Goal: Task Accomplishment & Management: Manage account settings

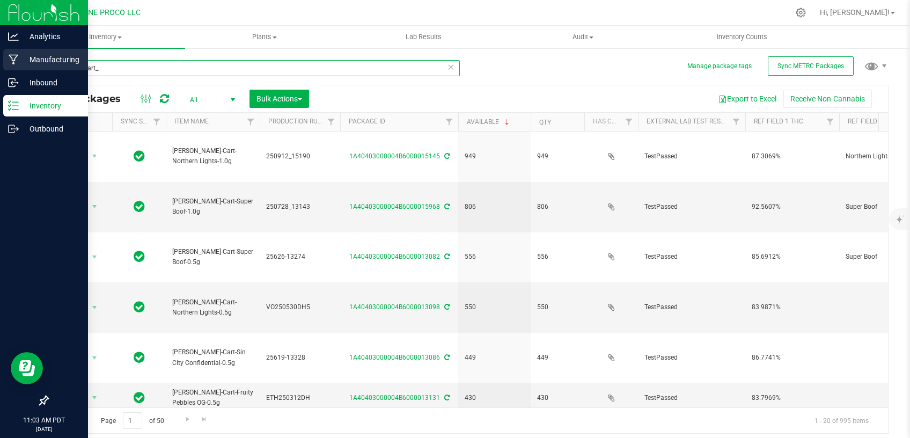
drag, startPoint x: 175, startPoint y: 67, endPoint x: 0, endPoint y: 68, distance: 175.5
click at [47, 70] on input "HUST_Cart_" at bounding box center [253, 68] width 413 height 16
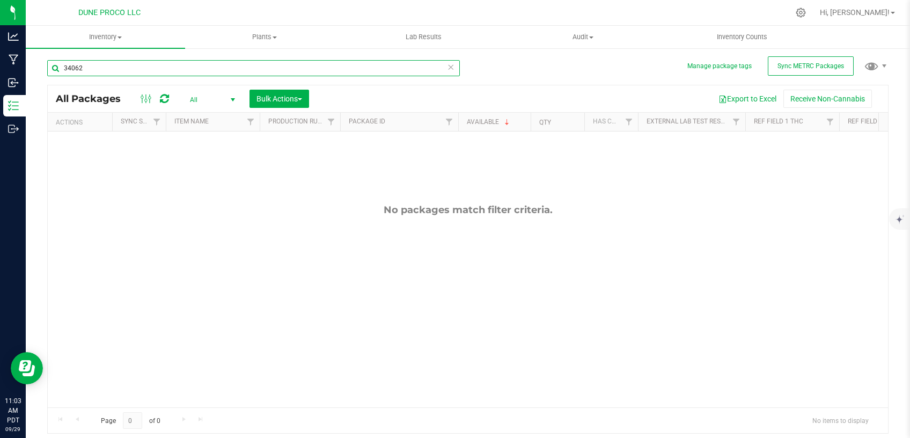
type input "34062"
click at [216, 99] on span "All" at bounding box center [210, 99] width 59 height 15
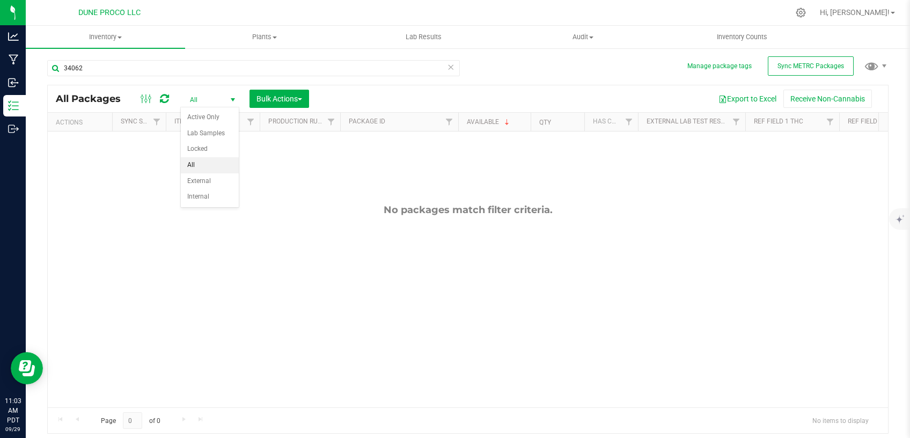
click at [194, 160] on li "All" at bounding box center [210, 165] width 58 height 16
click at [162, 95] on icon at bounding box center [164, 98] width 9 height 11
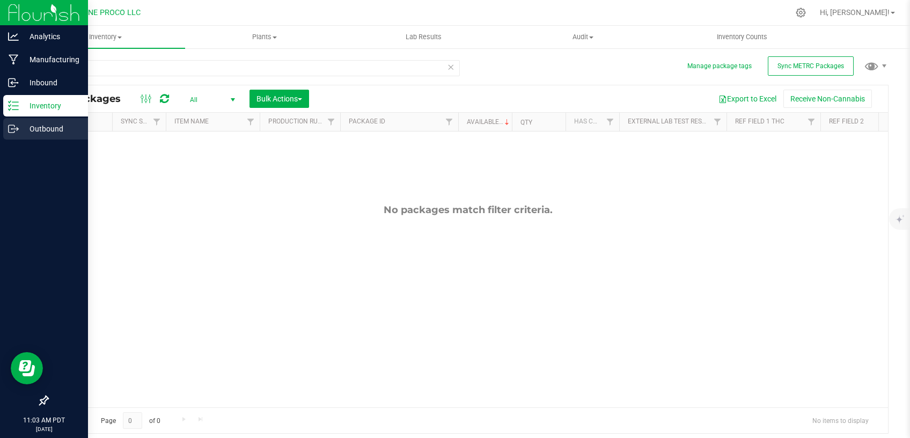
click at [19, 124] on p "Outbound" at bounding box center [51, 128] width 64 height 13
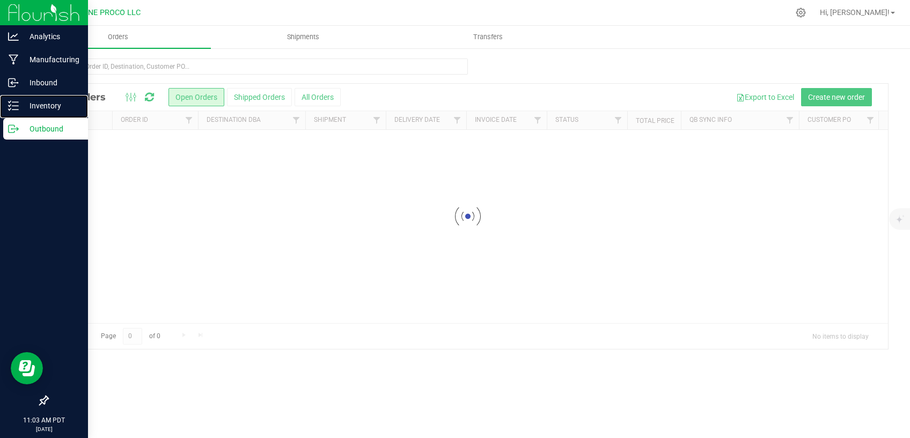
click at [43, 106] on p "Inventory" at bounding box center [51, 105] width 64 height 13
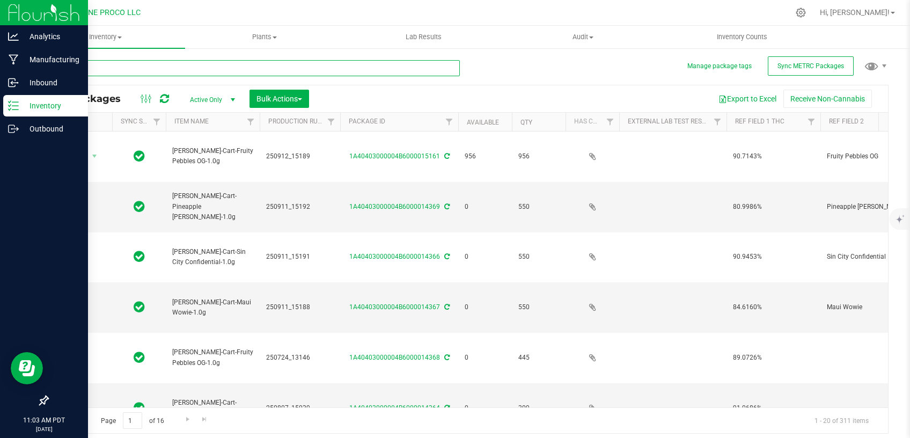
click at [146, 71] on input "text" at bounding box center [253, 68] width 413 height 16
type input "2025-09-12"
type input "[DATE]"
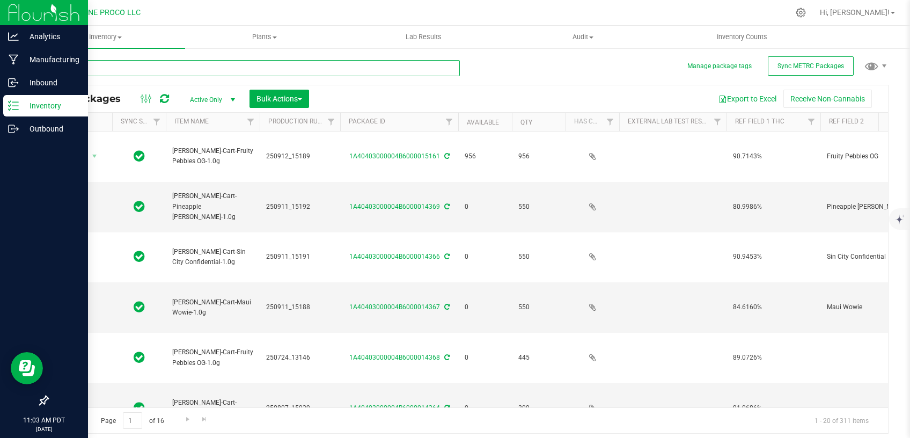
type input "[DATE]"
type input "2025-08-07"
type input "[DATE]"
type input "2025-08-07"
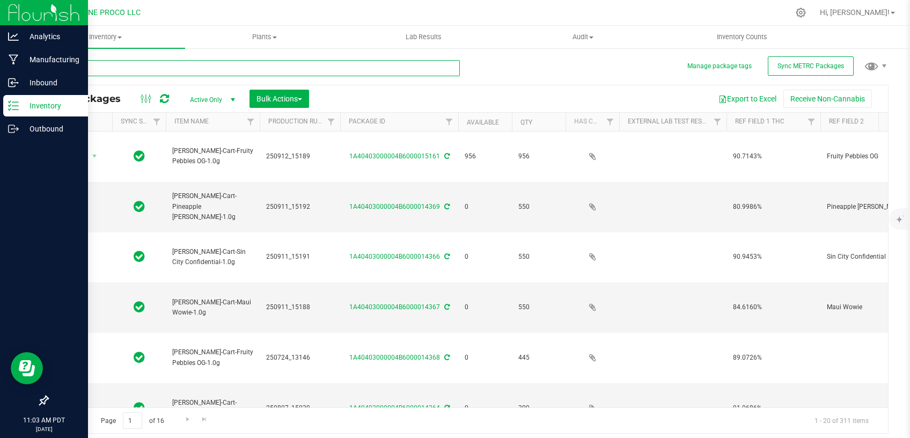
type input "2025-07-25"
type input "2025-08-07"
type input "[DATE]"
type input "2025-07-04"
type input "[DATE]"
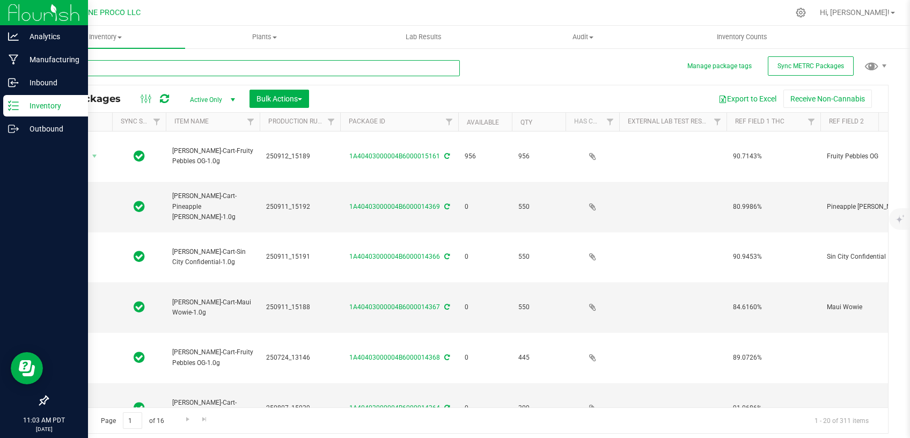
type input "[DATE]"
type input "2025-08-07"
type input "2025-07-03"
type input "[DATE]"
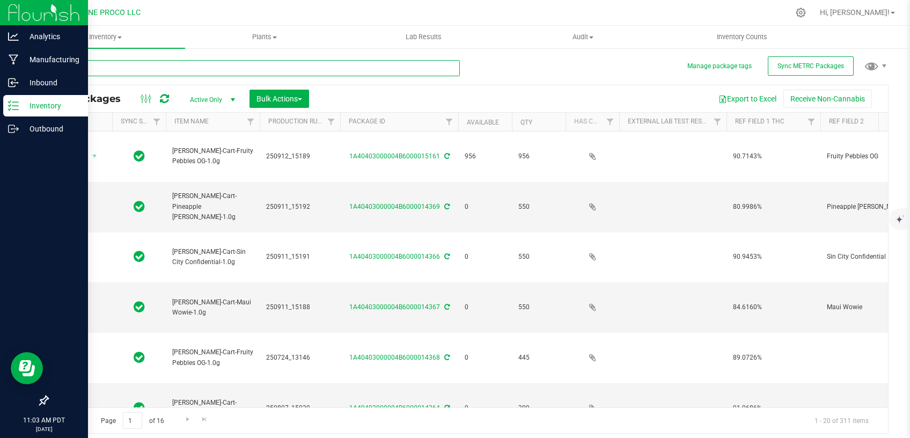
type input "[DATE]"
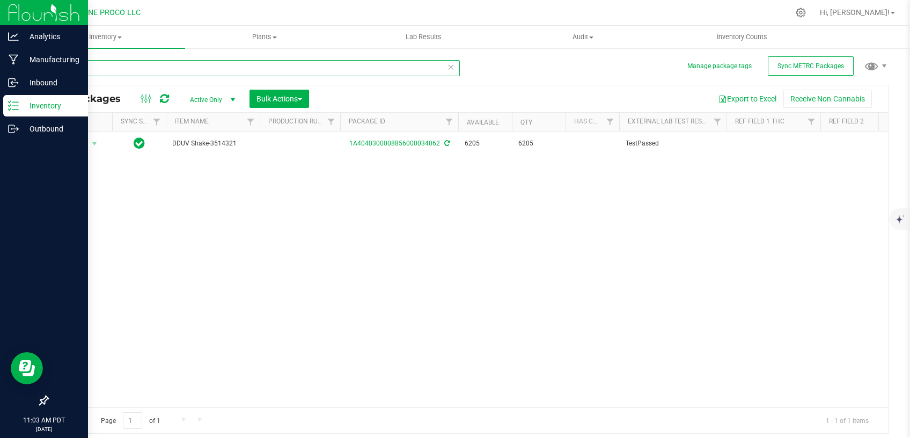
type input "34062"
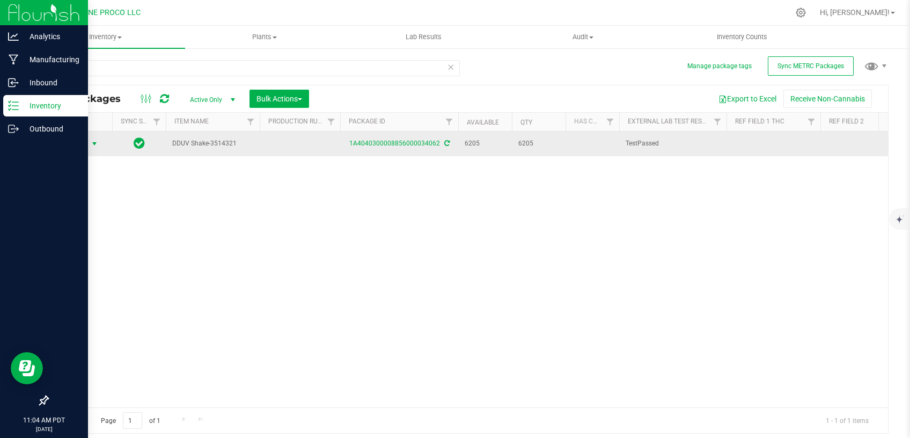
click at [91, 141] on span "select" at bounding box center [94, 144] width 9 height 9
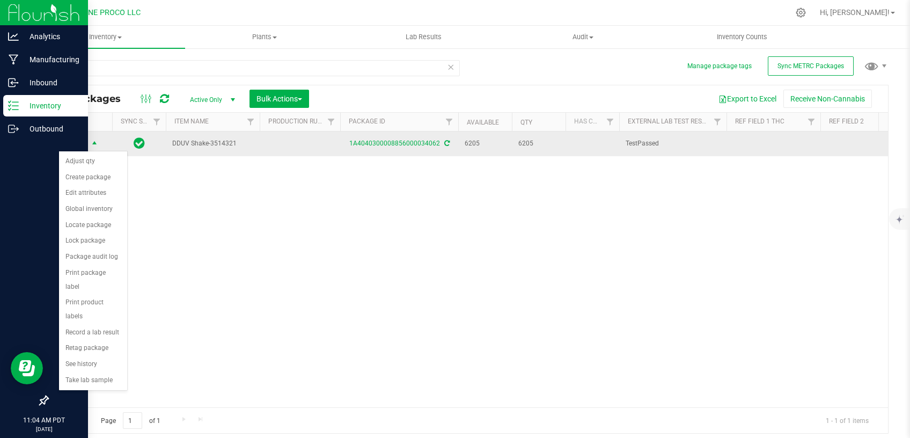
click at [380, 137] on td "1A4040300008856000034062" at bounding box center [399, 143] width 118 height 25
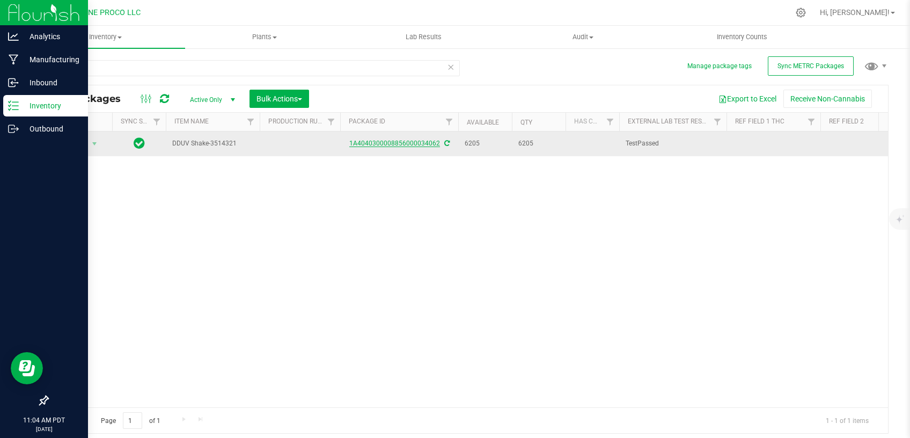
click at [379, 141] on link "1A4040300008856000034062" at bounding box center [394, 144] width 91 height 8
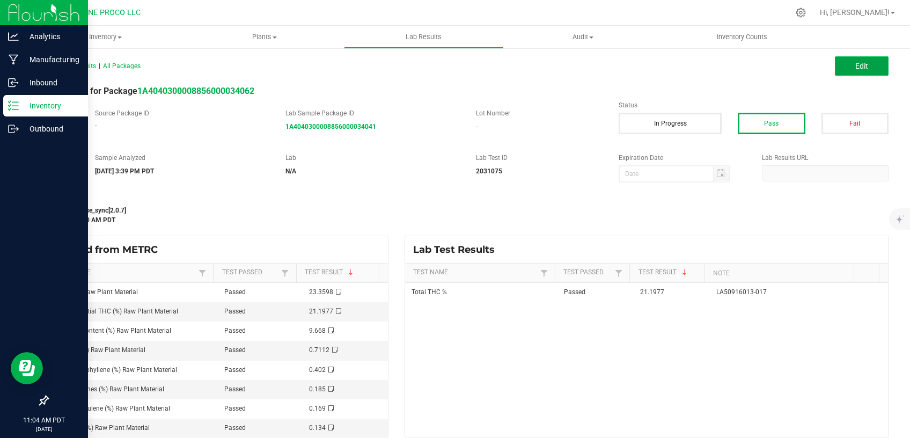
click at [835, 75] on button "Edit" at bounding box center [862, 65] width 54 height 19
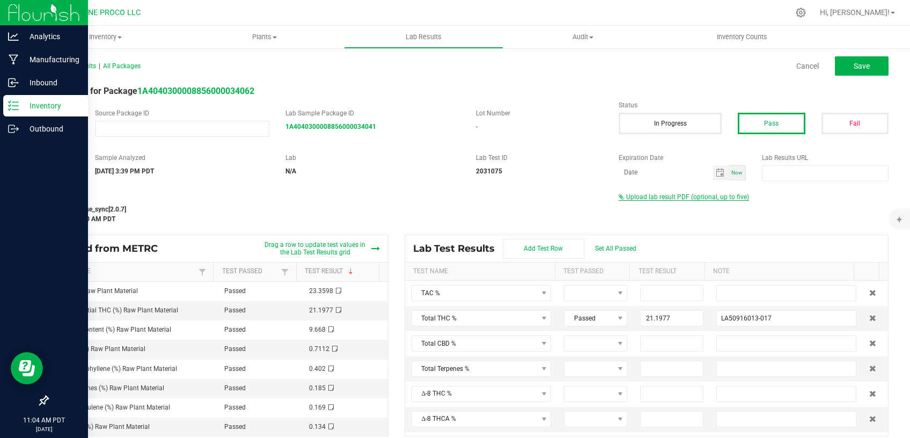
click at [662, 196] on span "Upload lab result PDF (optional, up to five)" at bounding box center [687, 197] width 123 height 8
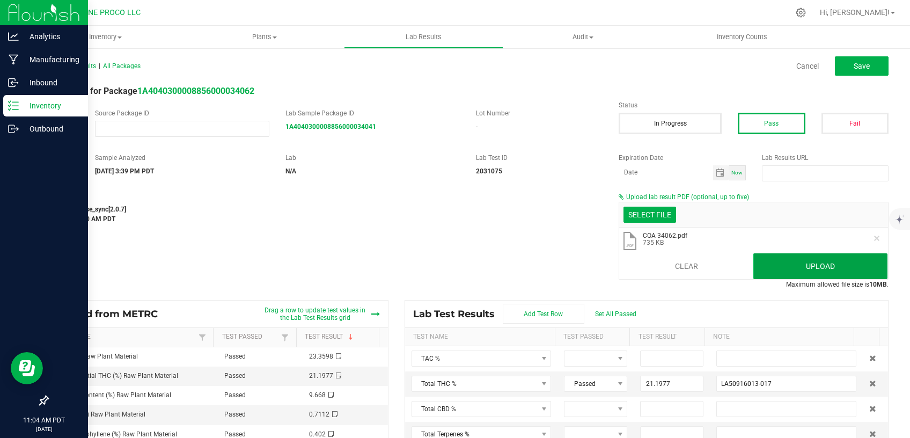
click at [796, 262] on button "Upload" at bounding box center [820, 266] width 134 height 26
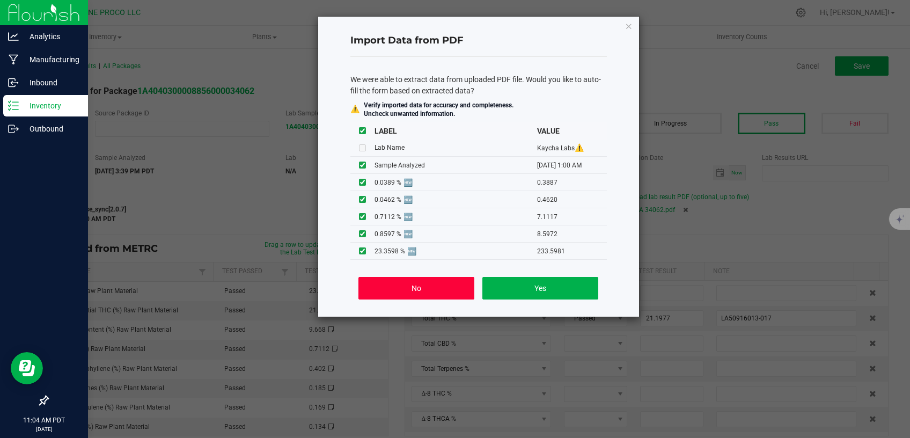
click at [443, 287] on button "No" at bounding box center [415, 288] width 115 height 23
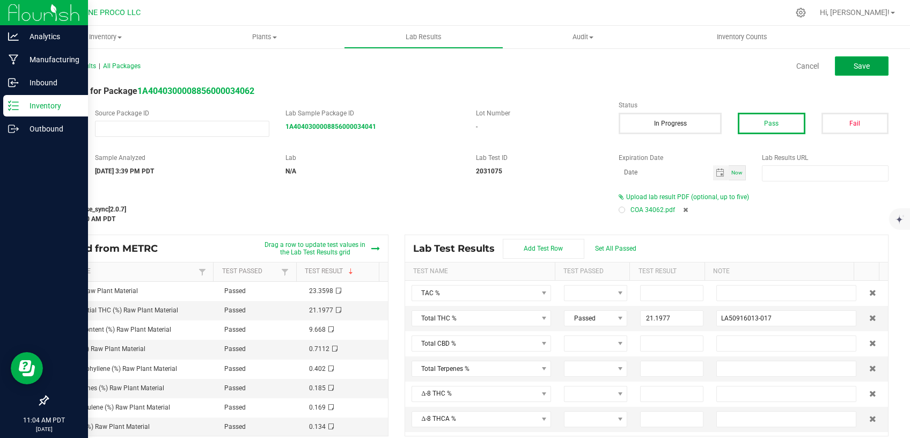
click at [854, 70] on span "Save" at bounding box center [862, 66] width 16 height 9
type input "21.1977"
type input "LA50916013-017"
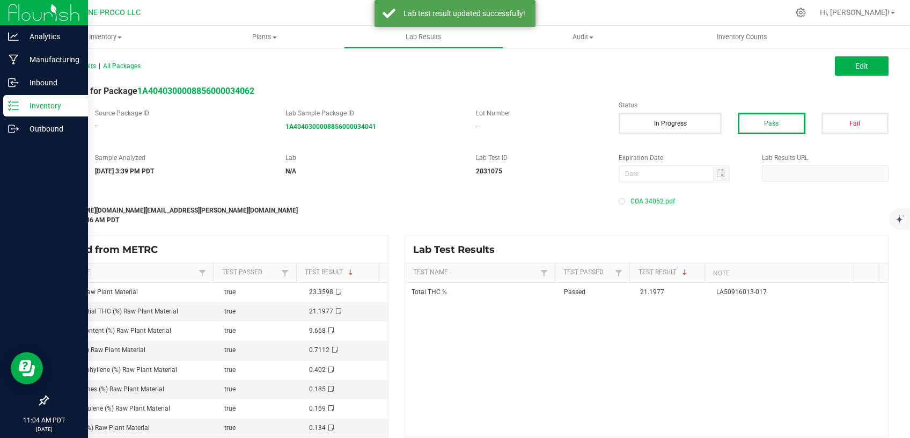
click at [248, 85] on div "Lab Result for Package 1A4040300008856000034062" at bounding box center [467, 91] width 857 height 13
click at [243, 90] on strong "1A4040300008856000034062" at bounding box center [195, 91] width 117 height 10
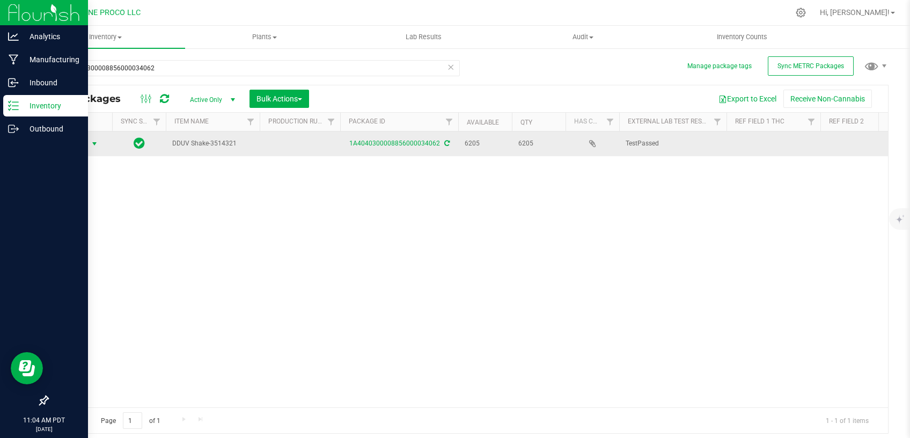
click at [91, 140] on span "select" at bounding box center [94, 144] width 9 height 9
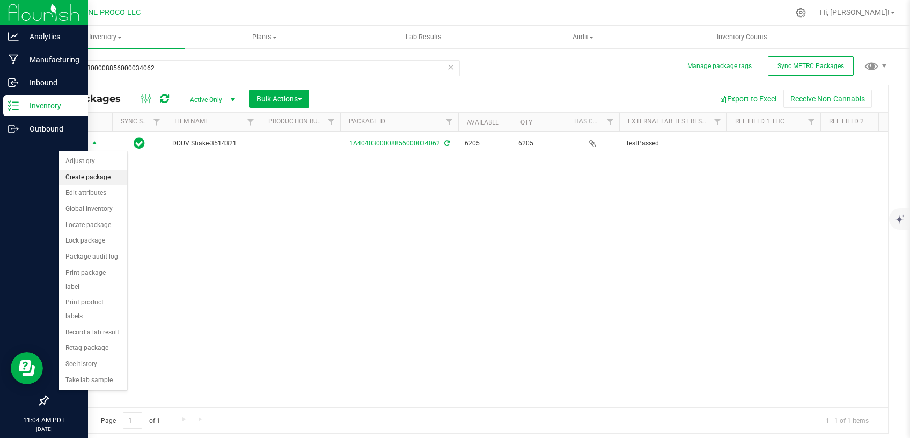
click at [104, 177] on li "Create package" at bounding box center [93, 178] width 68 height 16
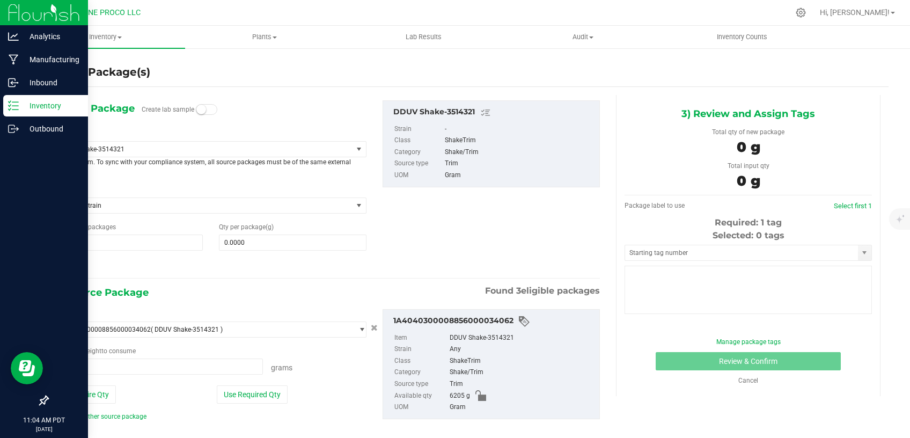
type input "1"
type input "0.0000 g"
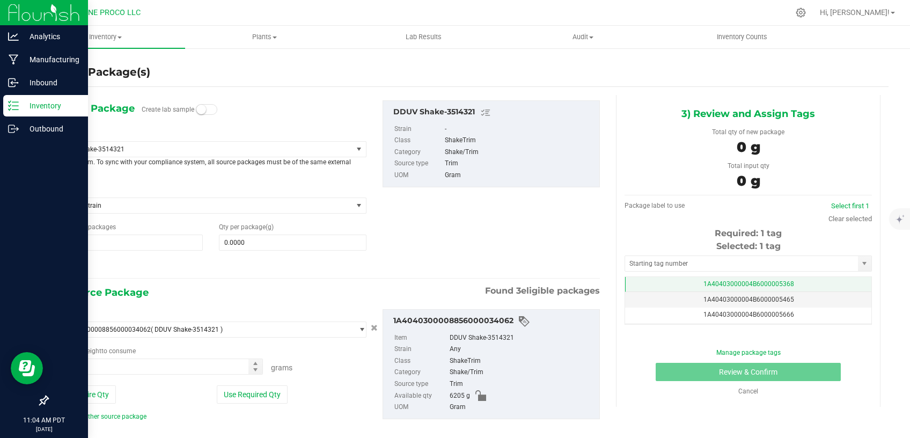
click at [703, 284] on span "1A40403000004B6000005368" at bounding box center [748, 284] width 91 height 8
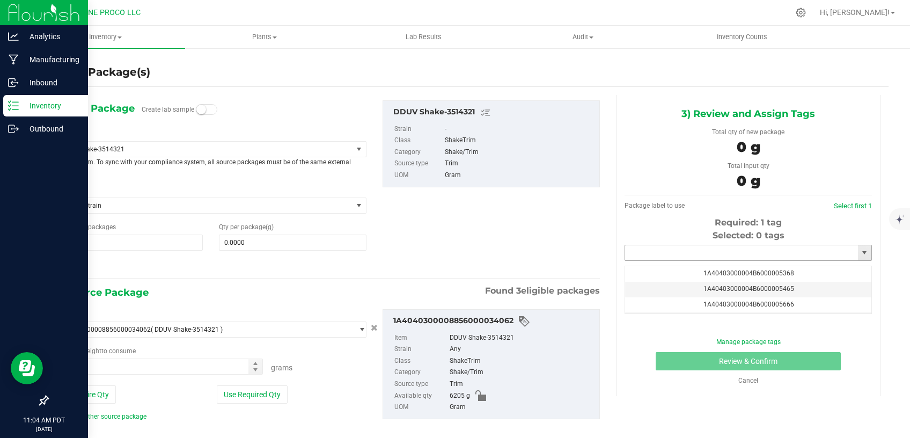
click at [671, 254] on input "text" at bounding box center [741, 252] width 233 height 15
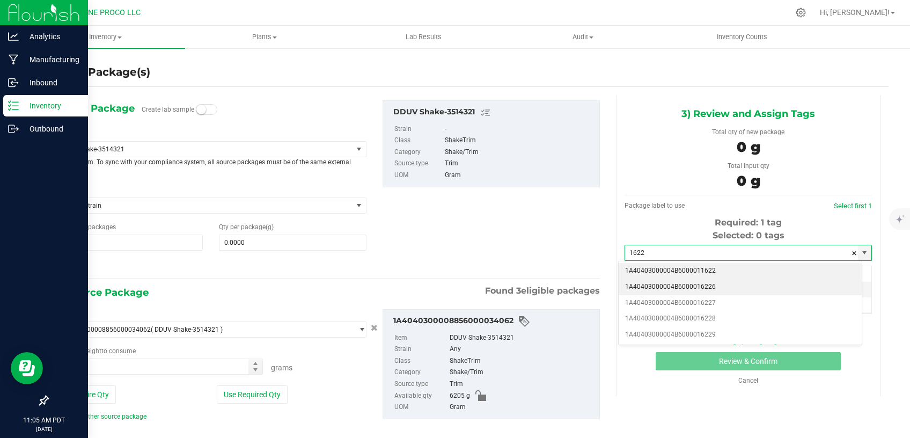
click at [683, 280] on li "1A40403000004B6000016226" at bounding box center [740, 287] width 243 height 16
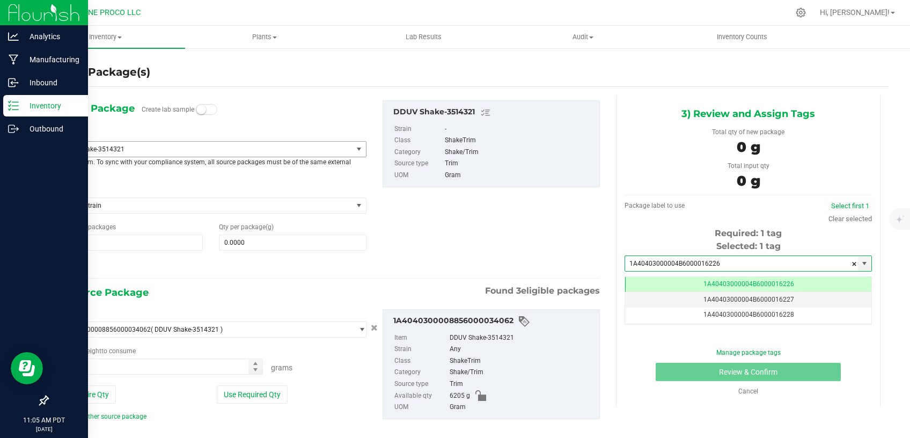
type input "1A40403000004B6000016226"
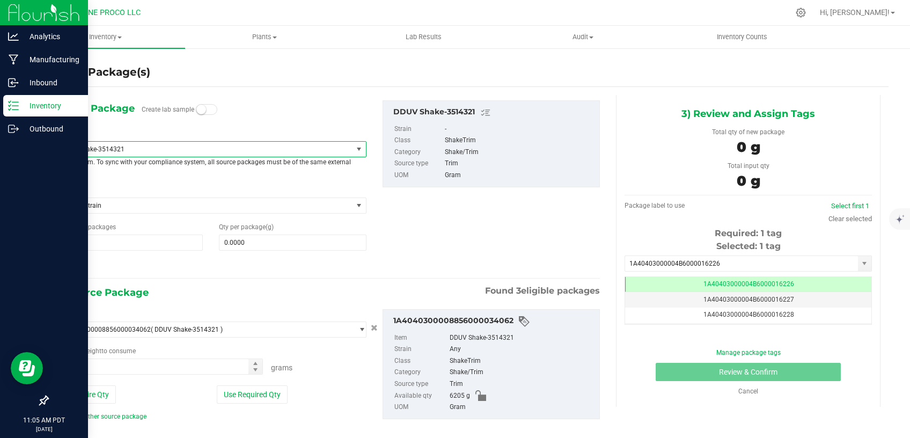
click at [239, 148] on span "DDUV Shake-3514321" at bounding box center [198, 149] width 276 height 8
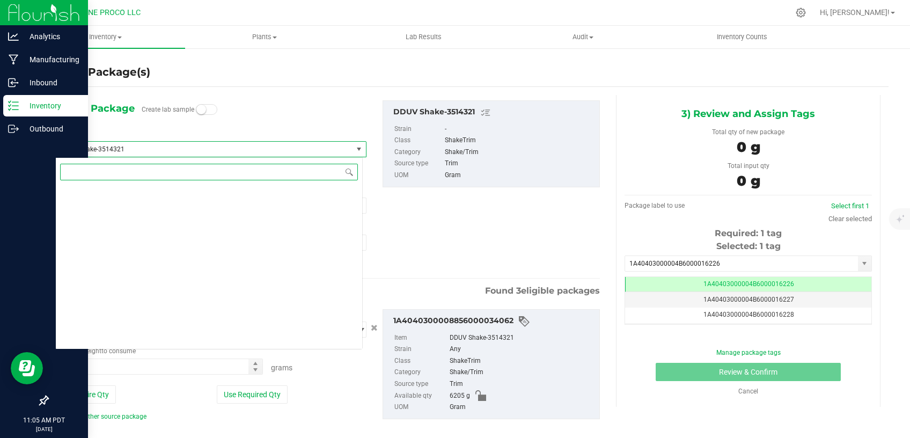
scroll to position [1307, 0]
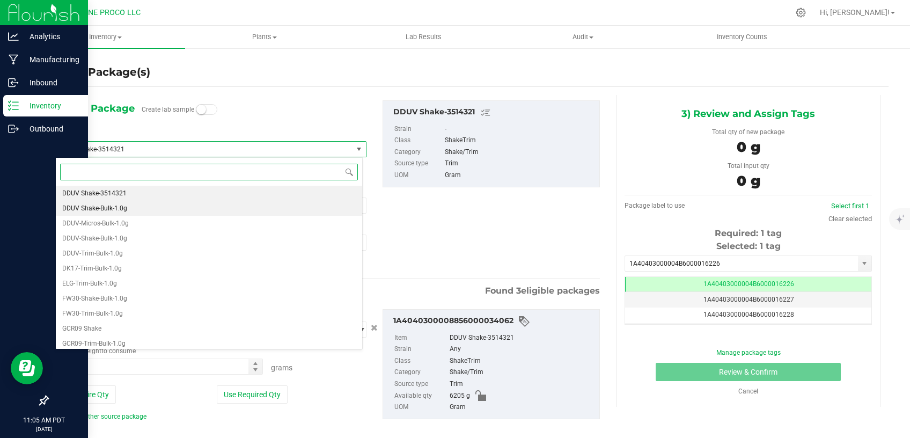
click at [171, 205] on li "DDUV Shake-Bulk-1.0g" at bounding box center [209, 208] width 306 height 15
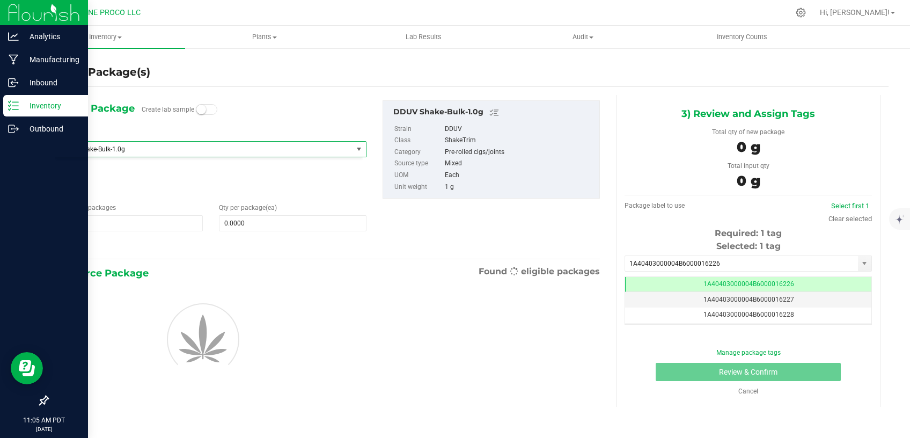
type input "0"
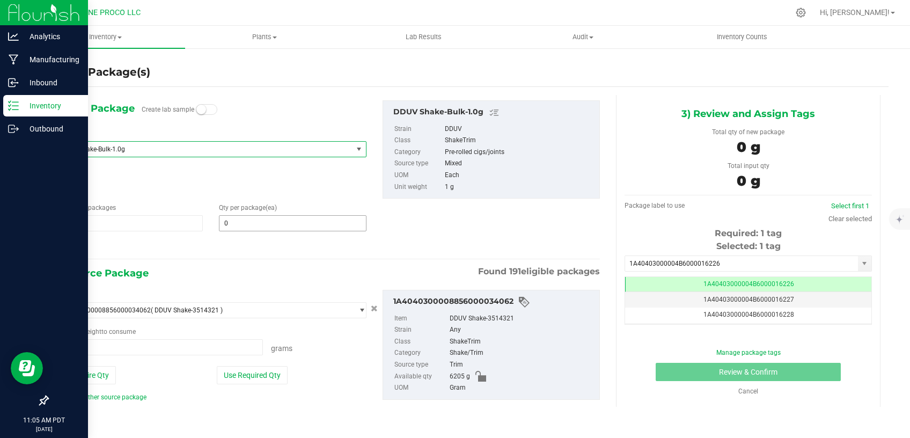
type input "0.0000 g"
click at [242, 224] on span at bounding box center [293, 223] width 148 height 16
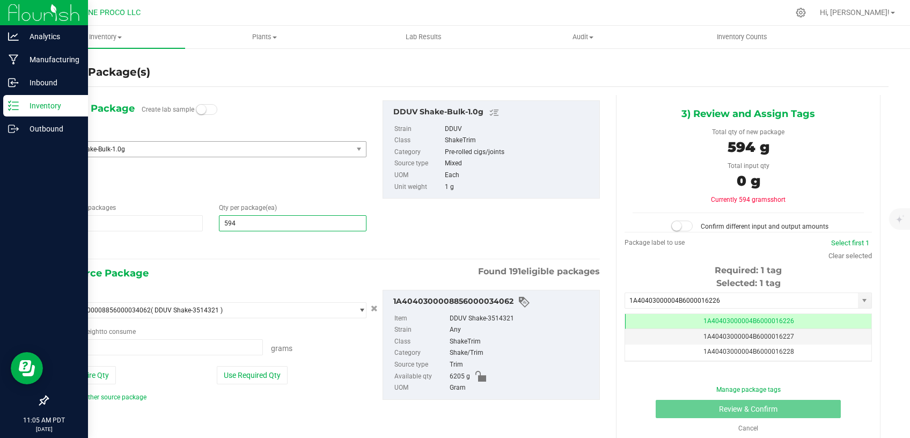
type input "5947"
type input "5,947"
click at [252, 370] on button "Use Required Qty" at bounding box center [252, 375] width 71 height 18
type input "5947.0000 g"
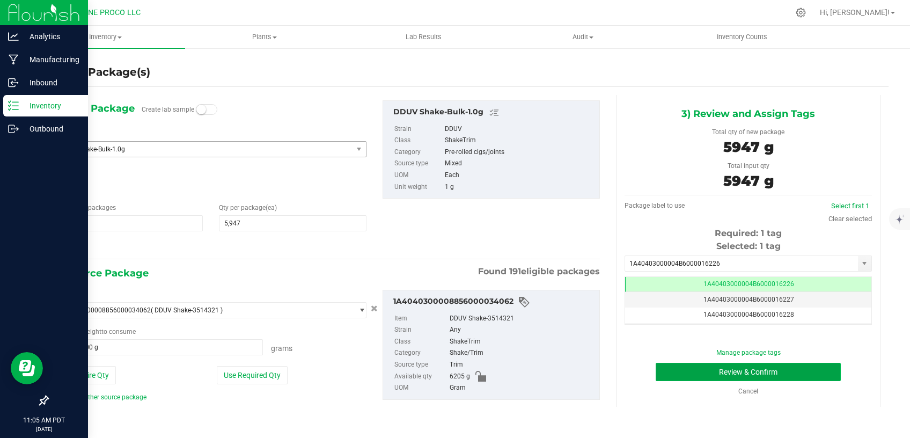
click at [676, 373] on button "Review & Confirm" at bounding box center [748, 372] width 185 height 18
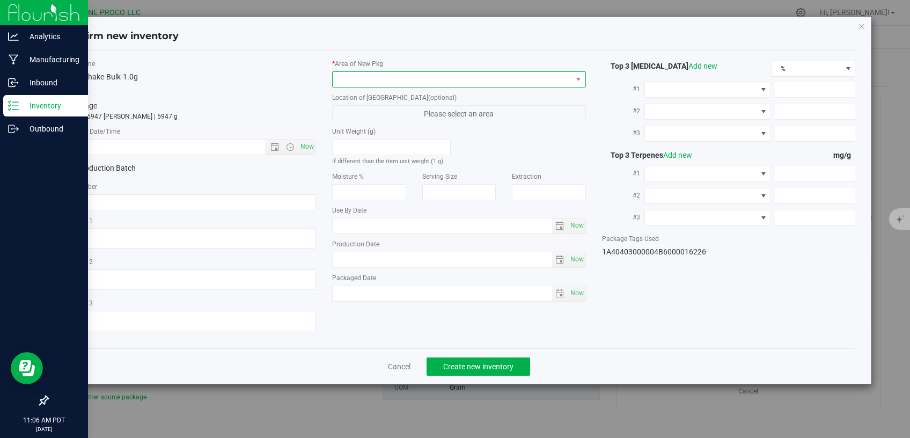
click at [416, 74] on span at bounding box center [452, 79] width 239 height 15
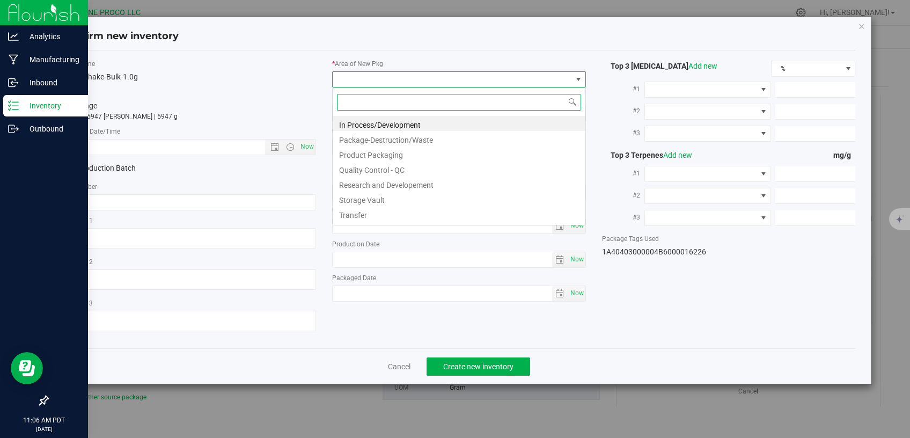
scroll to position [16, 253]
click at [384, 201] on li "Storage Vault" at bounding box center [459, 198] width 253 height 15
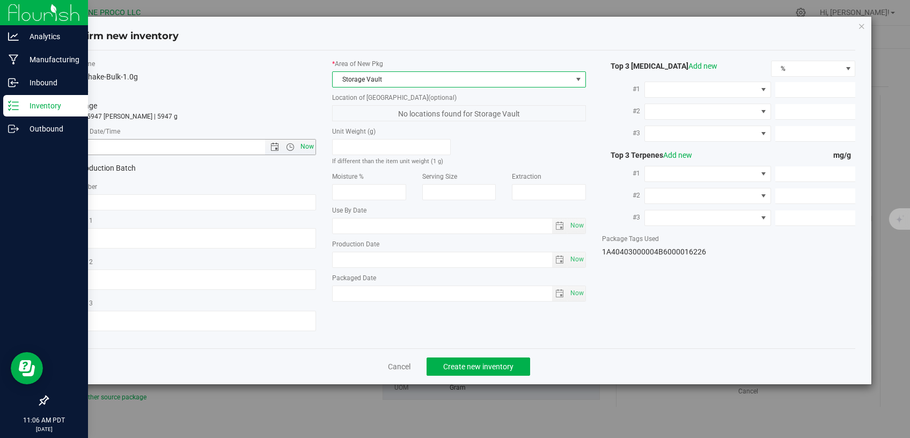
click at [311, 144] on span "Now" at bounding box center [307, 147] width 18 height 16
type input "9/29/2025 11:06 AM"
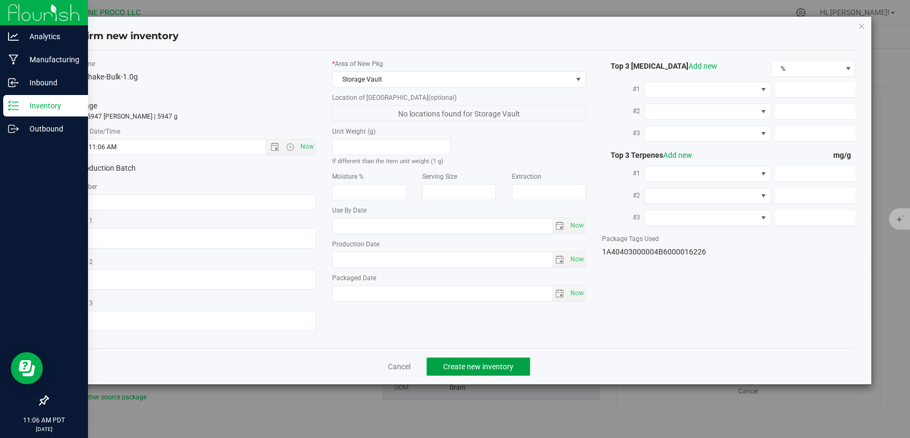
click at [466, 362] on span "Create new inventory" at bounding box center [478, 366] width 70 height 9
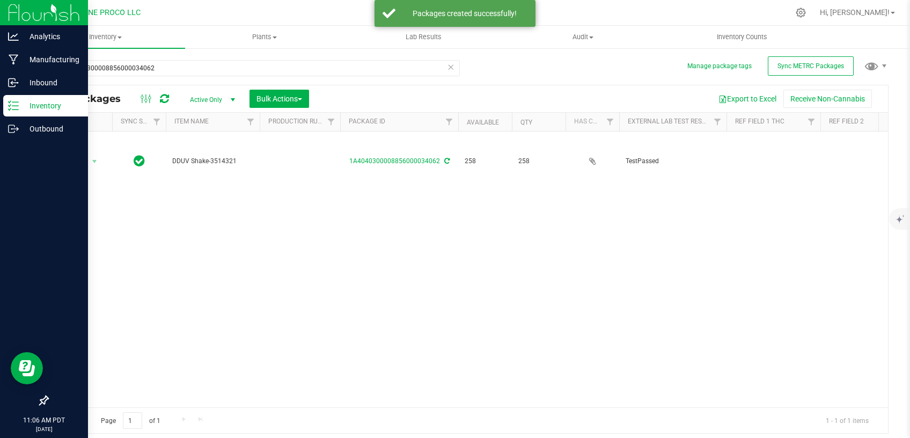
click at [393, 199] on div "Action Action Adjust qty Create package Edit attributes Global inventory Locate…" at bounding box center [468, 269] width 840 height 276
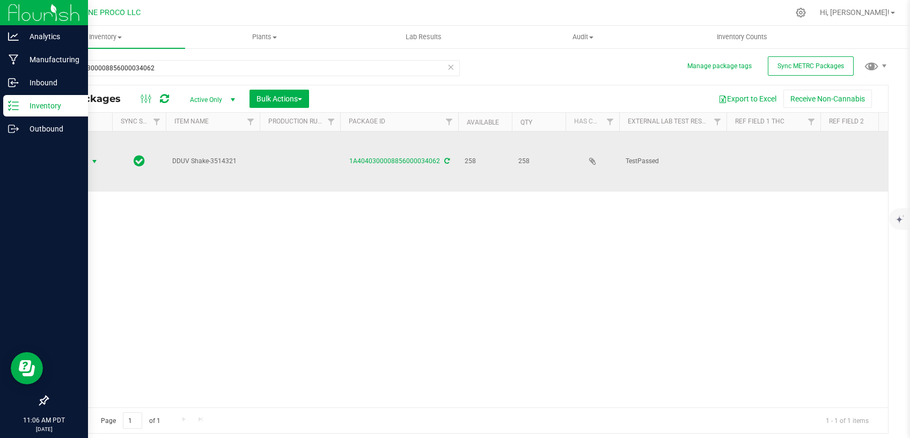
click at [96, 157] on span "select" at bounding box center [94, 161] width 9 height 9
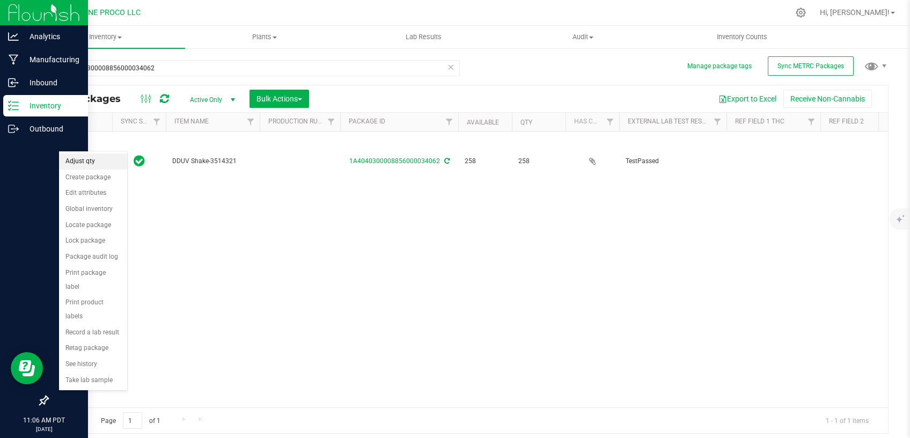
click at [98, 162] on li "Adjust qty" at bounding box center [93, 161] width 68 height 16
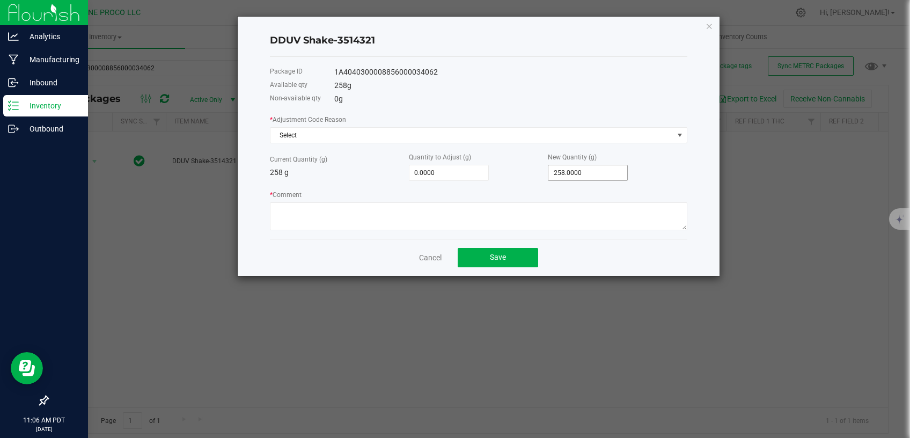
type input "258"
click at [571, 171] on input "258" at bounding box center [587, 172] width 79 height 15
type input "-258.0000"
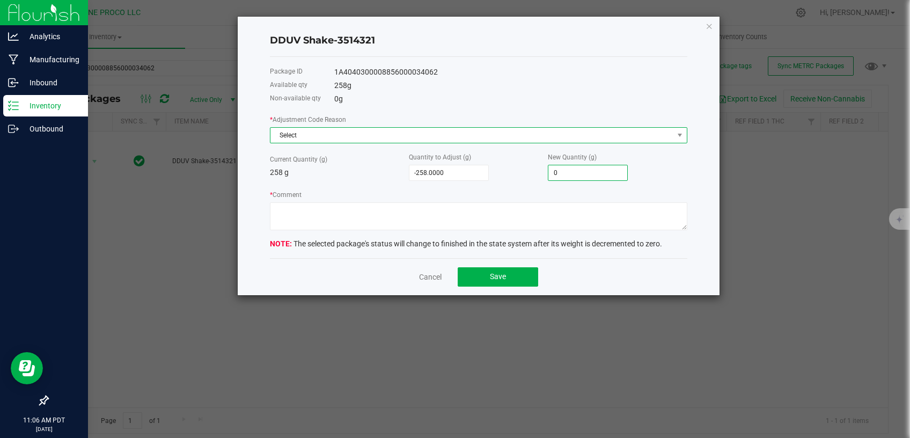
type input "0.0000"
click at [543, 131] on span "Select" at bounding box center [471, 135] width 403 height 15
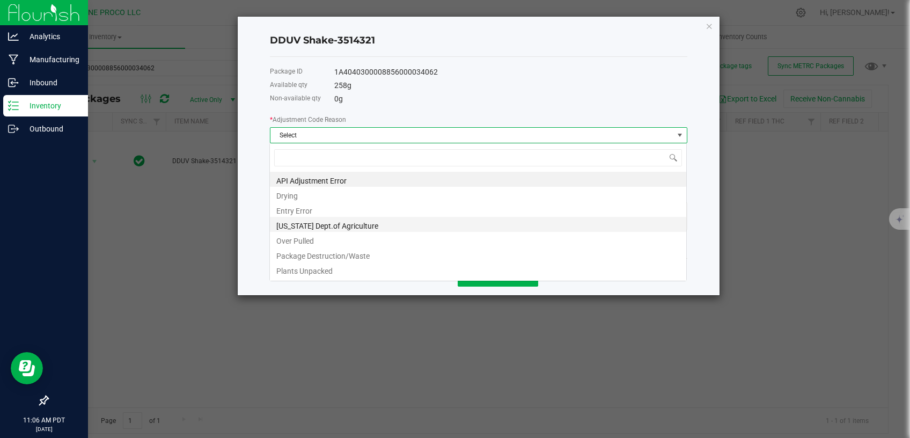
scroll to position [16, 417]
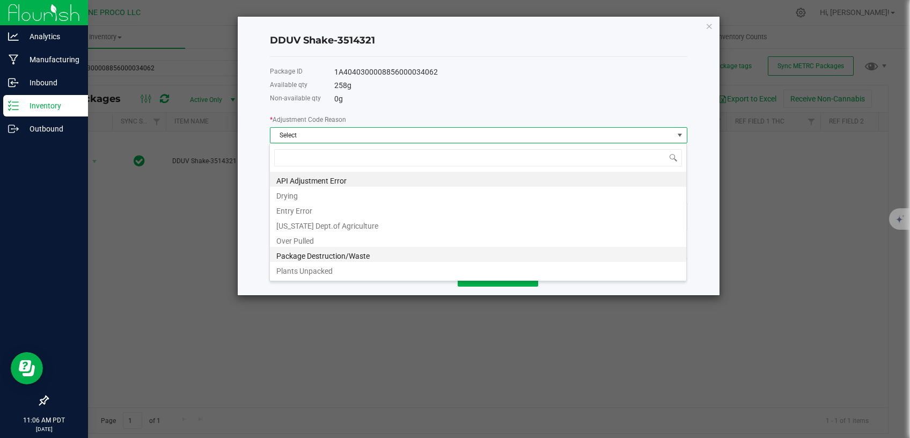
click at [375, 252] on li "Package Destruction/Waste" at bounding box center [478, 254] width 416 height 15
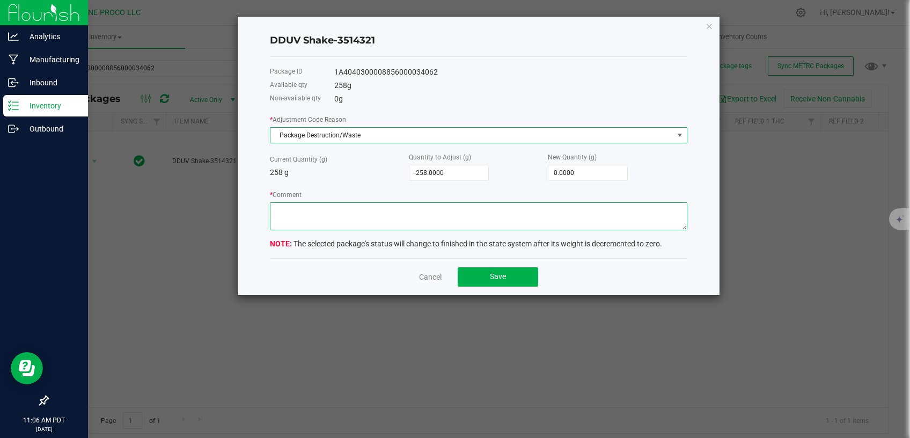
click at [384, 219] on textarea "* Comment" at bounding box center [478, 216] width 417 height 28
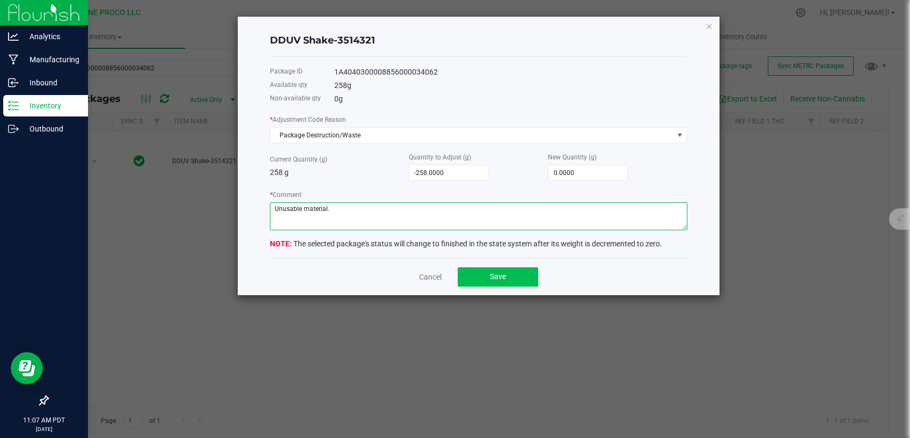
type textarea "Unusable material."
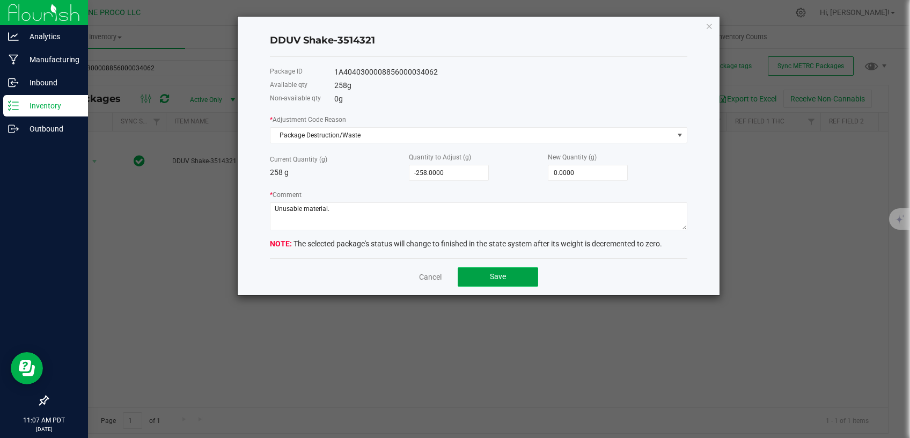
click at [511, 270] on button "Save" at bounding box center [498, 276] width 80 height 19
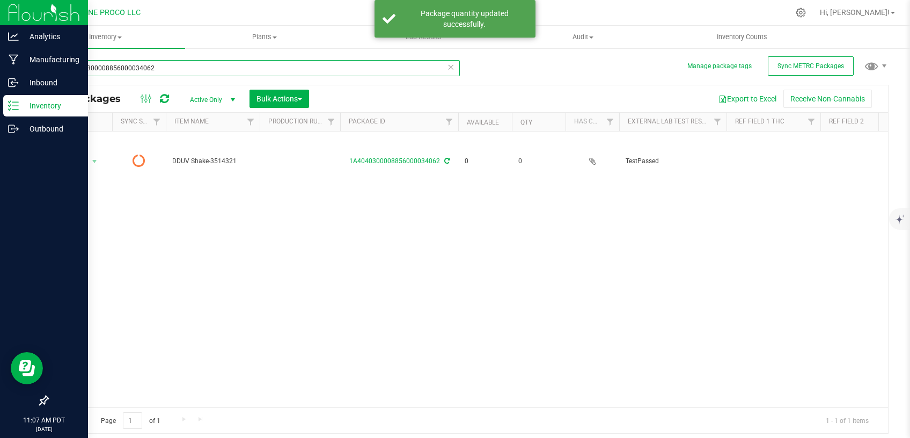
drag, startPoint x: 160, startPoint y: 67, endPoint x: 109, endPoint y: 66, distance: 51.0
click at [47, 75] on input "1A4040300008856000034062" at bounding box center [253, 68] width 413 height 16
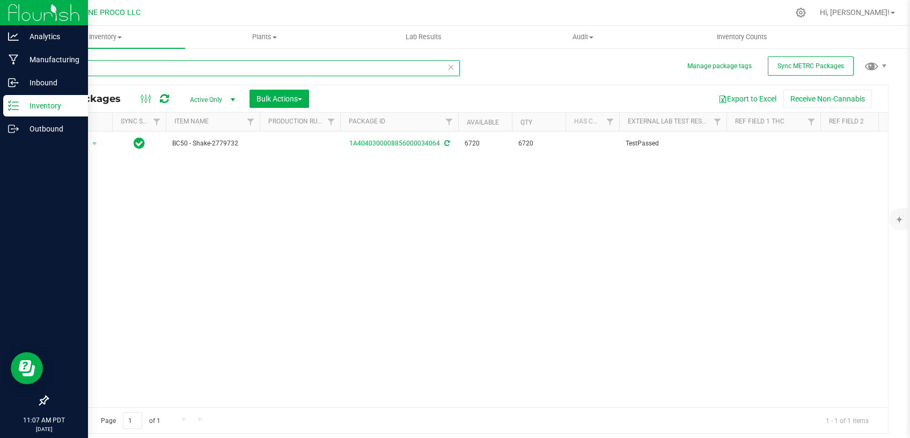
type input "34064"
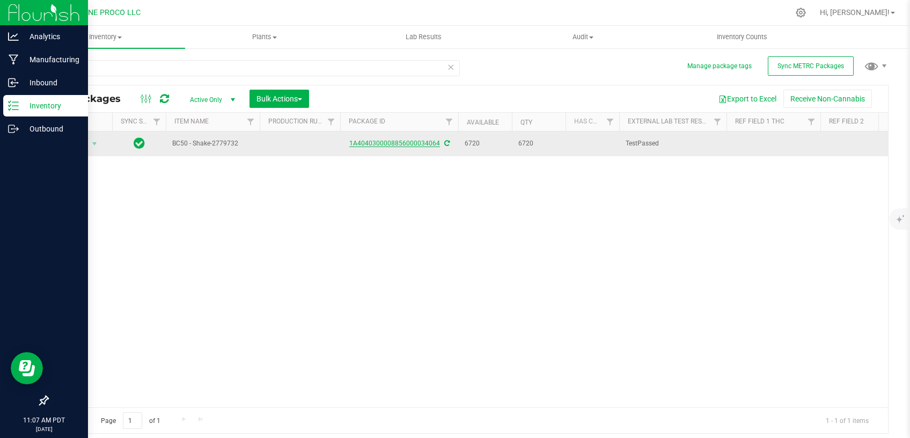
click at [396, 146] on link "1A4040300008856000034064" at bounding box center [394, 144] width 91 height 8
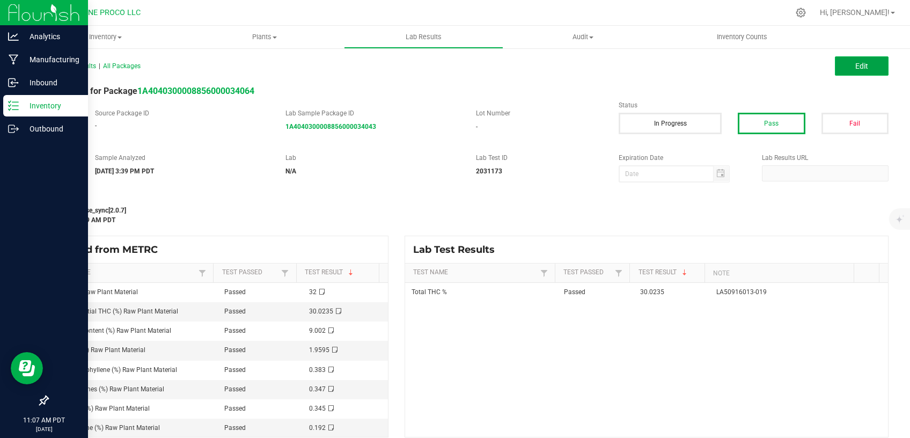
click at [850, 70] on button "Edit" at bounding box center [862, 65] width 54 height 19
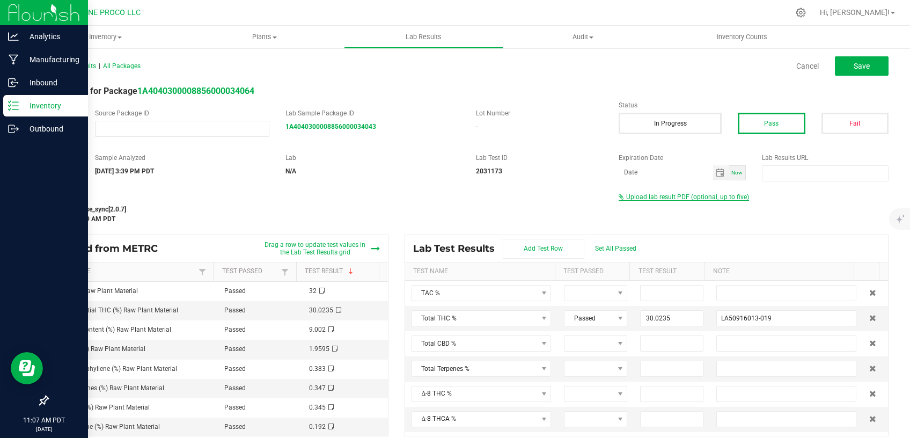
click at [717, 193] on span "Upload lab result PDF (optional, up to five)" at bounding box center [687, 197] width 123 height 8
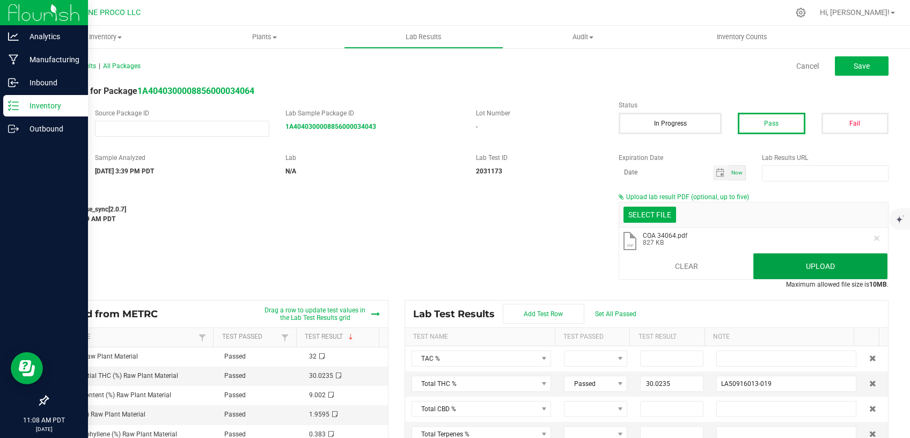
click at [786, 263] on button "Upload" at bounding box center [820, 266] width 134 height 26
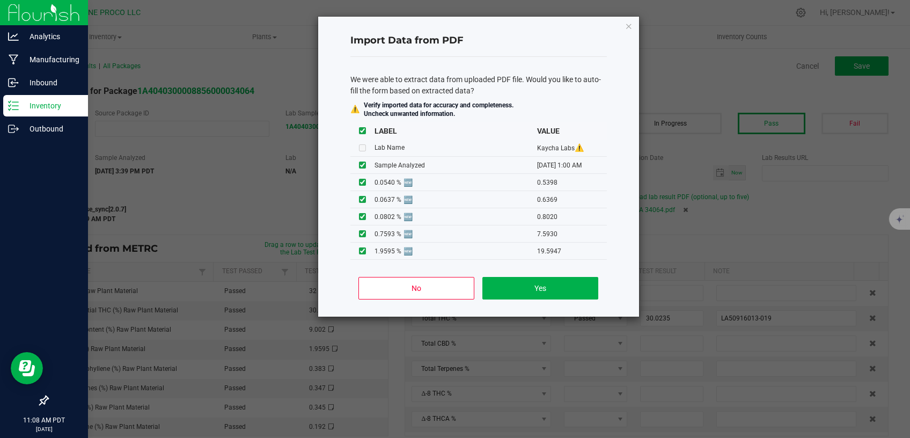
click at [457, 275] on div "No Yes" at bounding box center [478, 292] width 256 height 48
click at [465, 286] on button "No" at bounding box center [415, 288] width 115 height 23
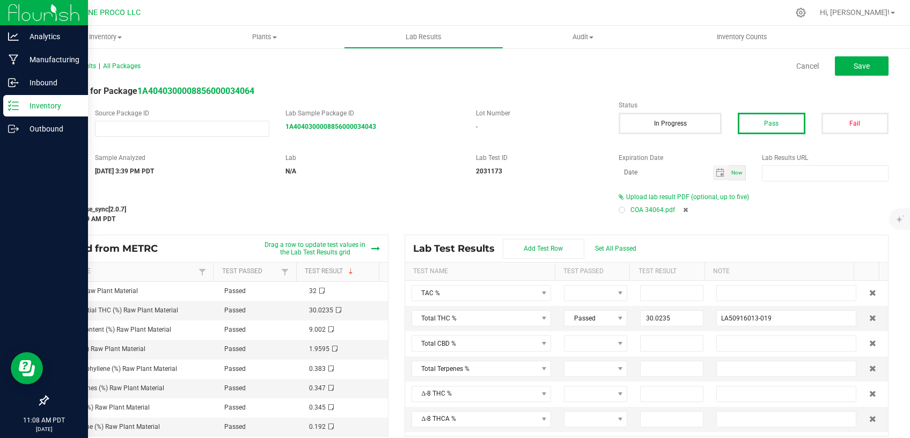
click at [873, 54] on div "All Lab Results | All Packages Cancel Save" at bounding box center [467, 66] width 857 height 27
click at [854, 65] on span "Save" at bounding box center [862, 66] width 16 height 9
type input "30.0235"
type input "LA50916013-019"
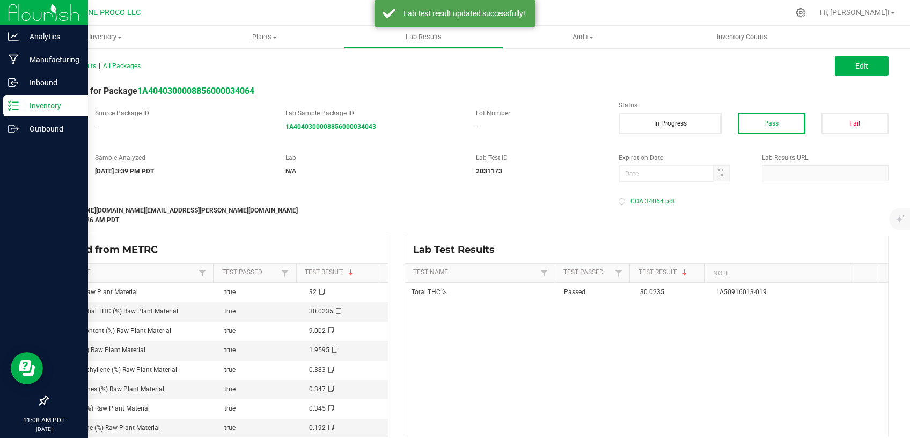
click at [208, 92] on strong "1A4040300008856000034064" at bounding box center [195, 91] width 117 height 10
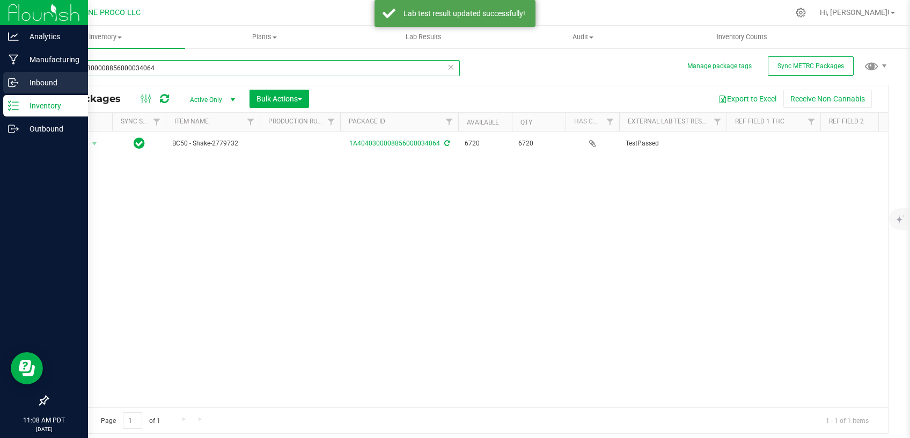
drag, startPoint x: 133, startPoint y: 67, endPoint x: 14, endPoint y: 79, distance: 118.6
click at [47, 76] on input "1A4040300008856000034064" at bounding box center [253, 68] width 413 height 16
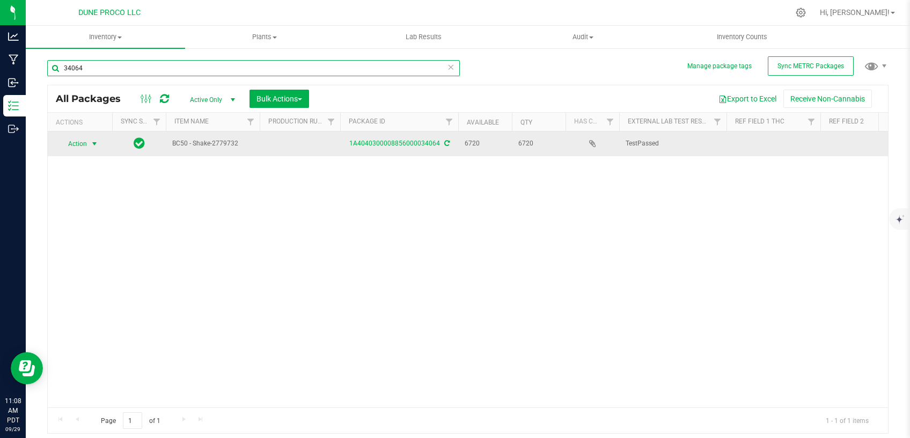
type input "34064"
click at [99, 141] on span "select" at bounding box center [94, 144] width 9 height 9
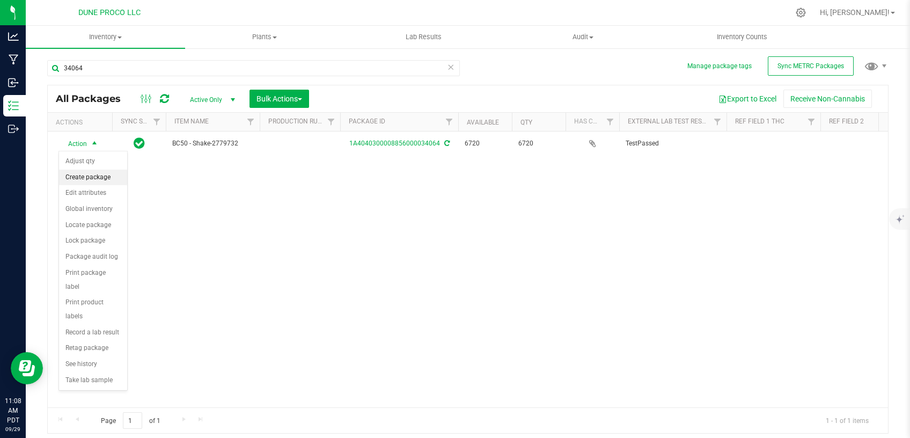
click at [101, 182] on li "Create package" at bounding box center [93, 178] width 68 height 16
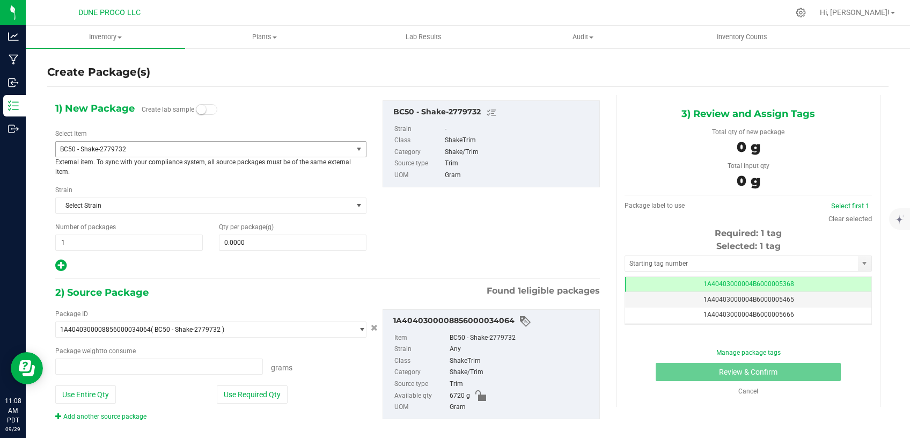
type input "0.0000 g"
click at [212, 148] on span "BC50 - Shake-2779732" at bounding box center [198, 149] width 276 height 8
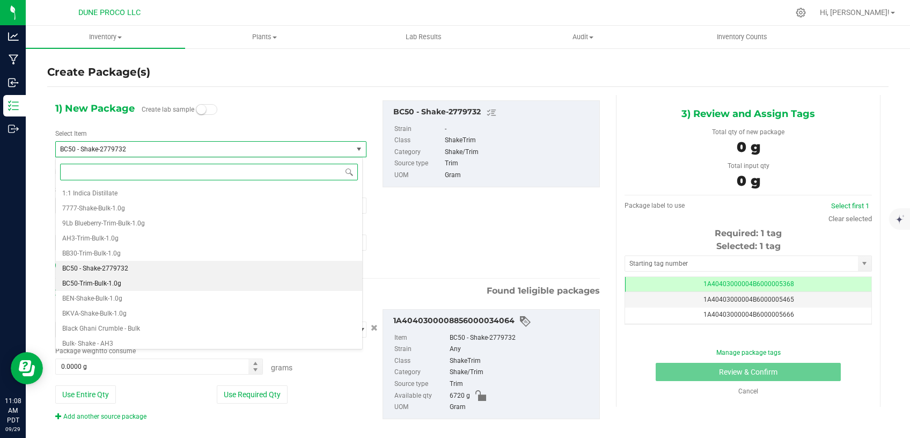
click at [170, 278] on li "BC50-Trim-Bulk-1.0g" at bounding box center [209, 283] width 306 height 15
type input "0"
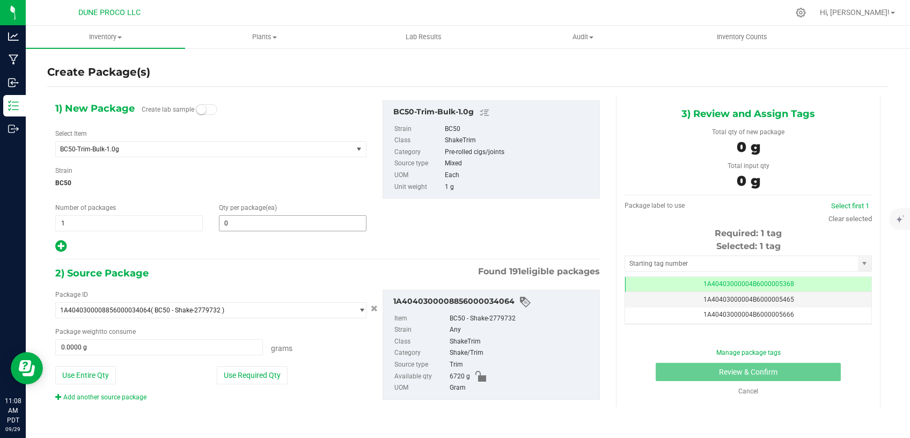
click at [262, 222] on span "0 0" at bounding box center [293, 223] width 148 height 16
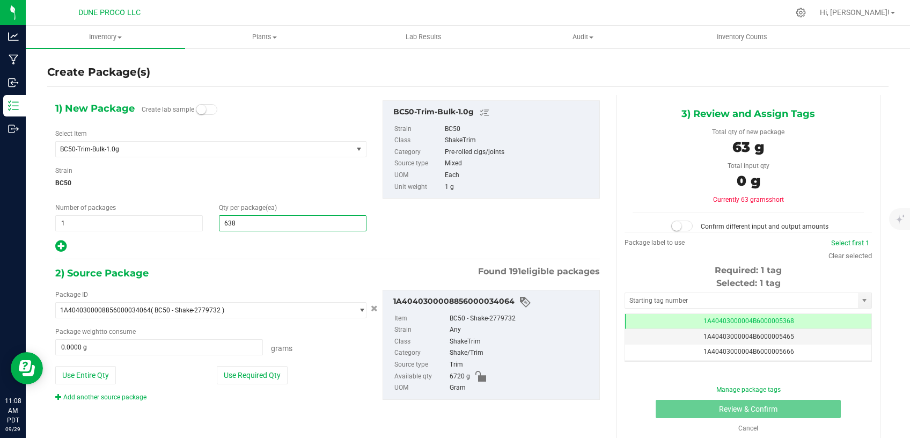
type input "6387"
type input "6,387"
click at [250, 372] on button "Use Required Qty" at bounding box center [252, 375] width 71 height 18
type input "6387.0000 g"
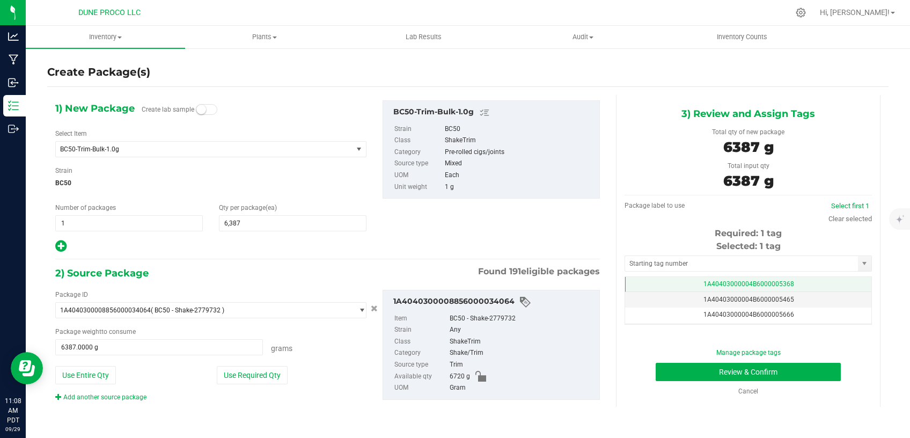
click at [776, 279] on td "1A40403000004B6000005368" at bounding box center [748, 285] width 246 height 16
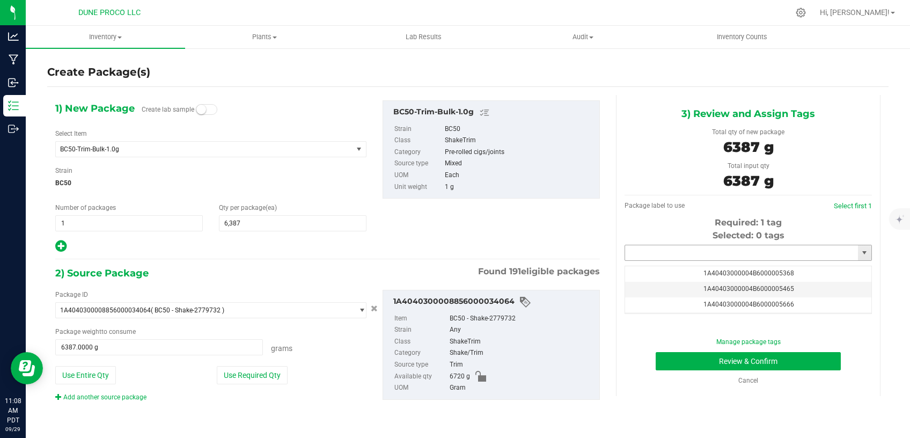
click at [751, 250] on input "text" at bounding box center [741, 252] width 233 height 15
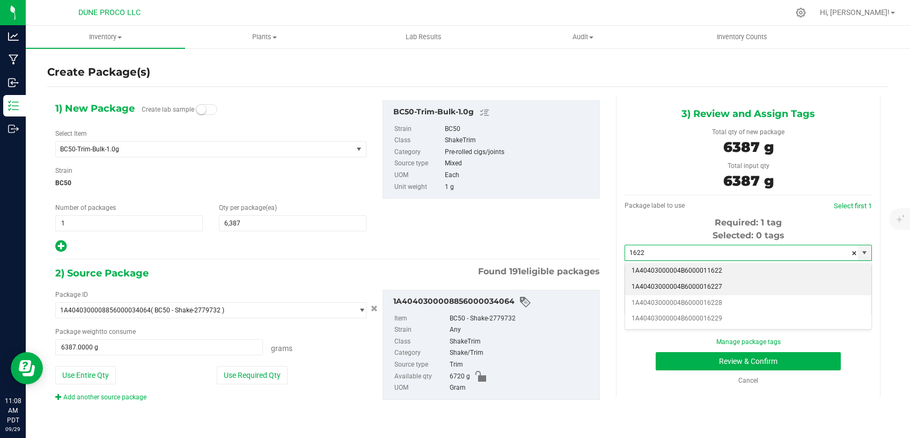
click at [754, 287] on li "1A40403000004B6000016227" at bounding box center [748, 287] width 246 height 16
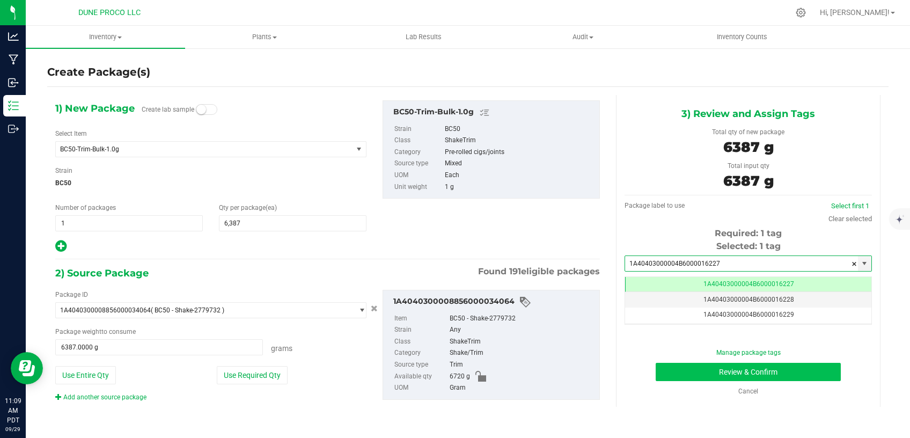
type input "1A40403000004B6000016227"
click at [684, 376] on button "Review & Confirm" at bounding box center [748, 372] width 185 height 18
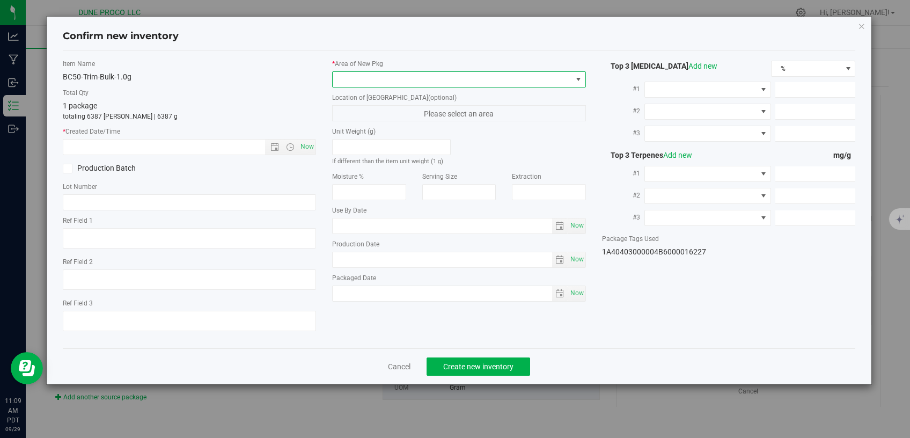
click at [479, 80] on span at bounding box center [452, 79] width 239 height 15
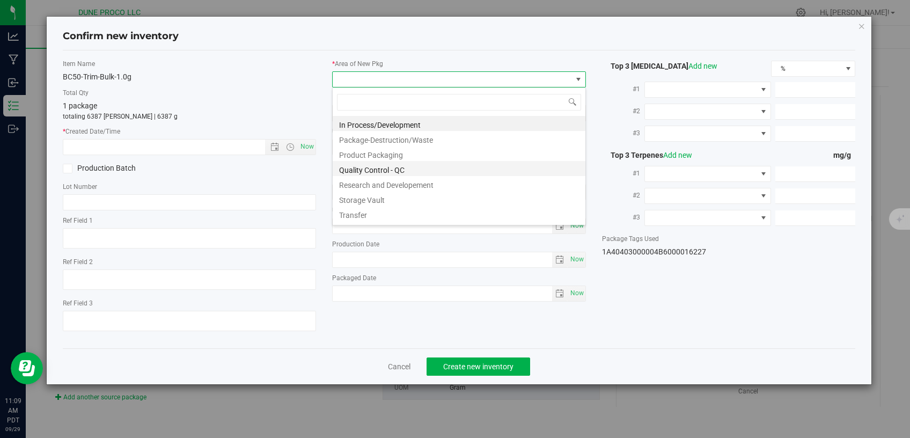
scroll to position [16, 253]
click at [377, 199] on li "Storage Vault" at bounding box center [459, 198] width 253 height 15
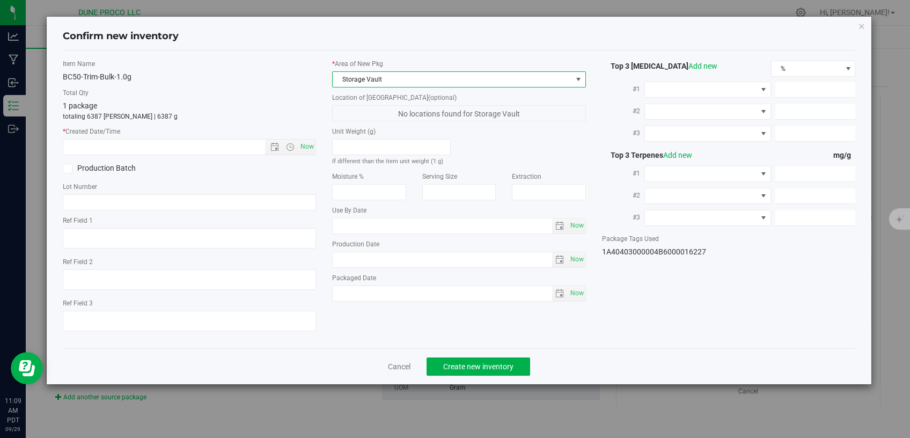
click at [315, 145] on span "Now" at bounding box center [307, 147] width 18 height 16
type input "9/29/2025 11:09 AM"
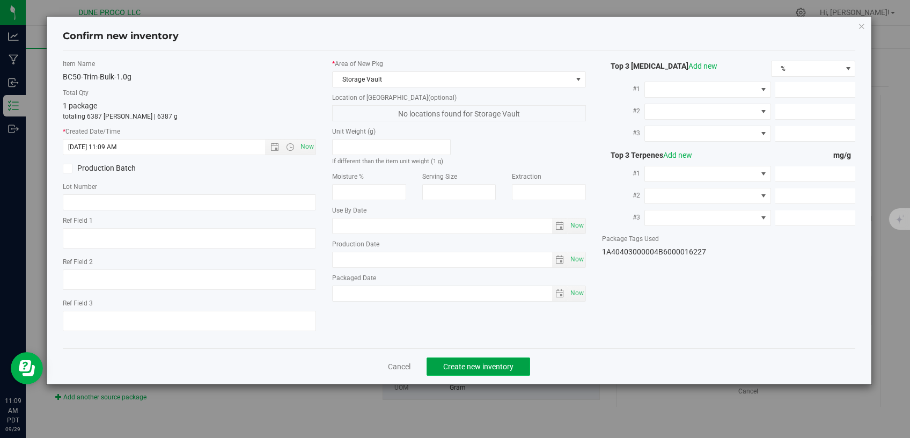
click at [457, 362] on span "Create new inventory" at bounding box center [478, 366] width 70 height 9
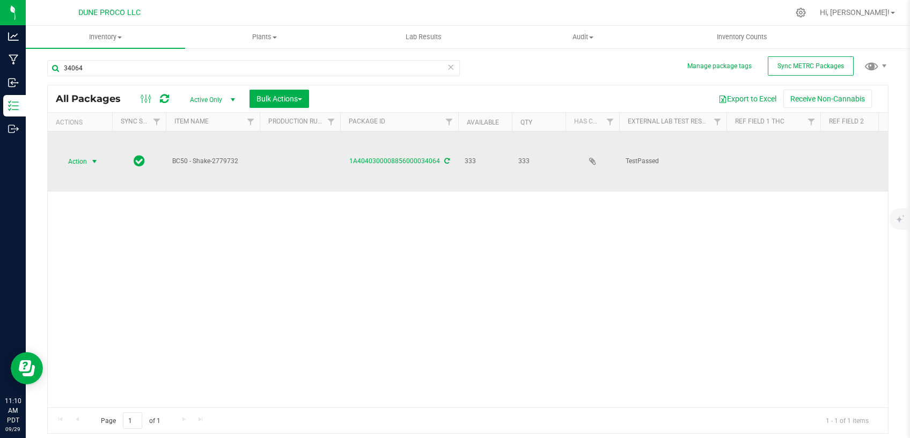
click at [75, 154] on span "Action" at bounding box center [72, 161] width 29 height 15
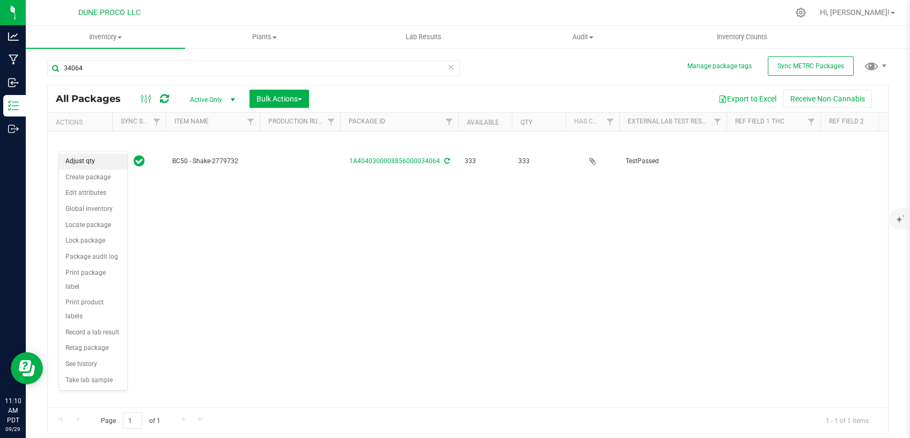
click at [104, 156] on li "Adjust qty" at bounding box center [93, 161] width 68 height 16
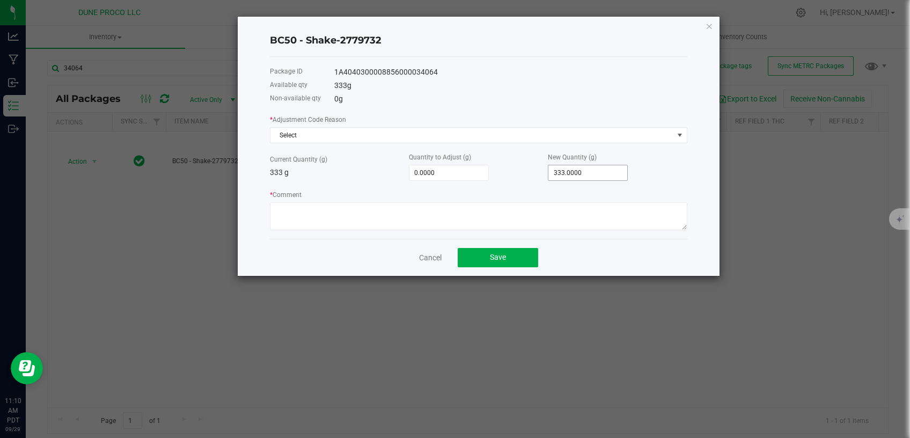
type input "333"
click at [567, 168] on input "333" at bounding box center [587, 172] width 79 height 15
type input "-333.0000"
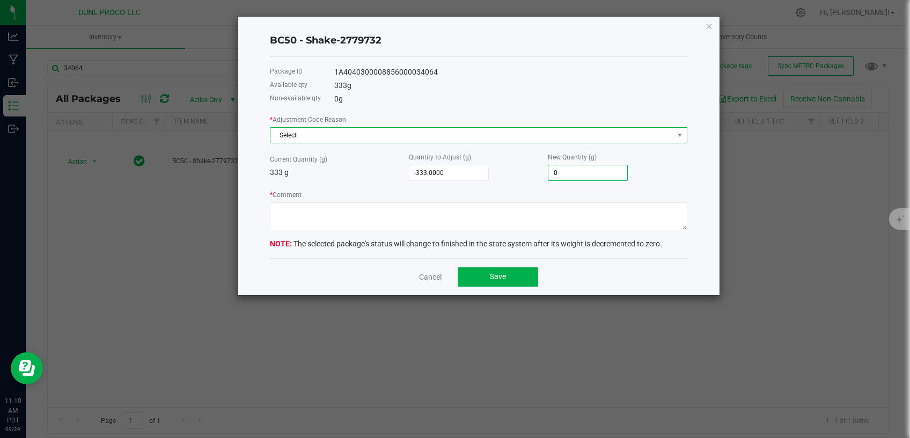
type input "0.0000"
click at [530, 143] on span "Select" at bounding box center [471, 135] width 403 height 15
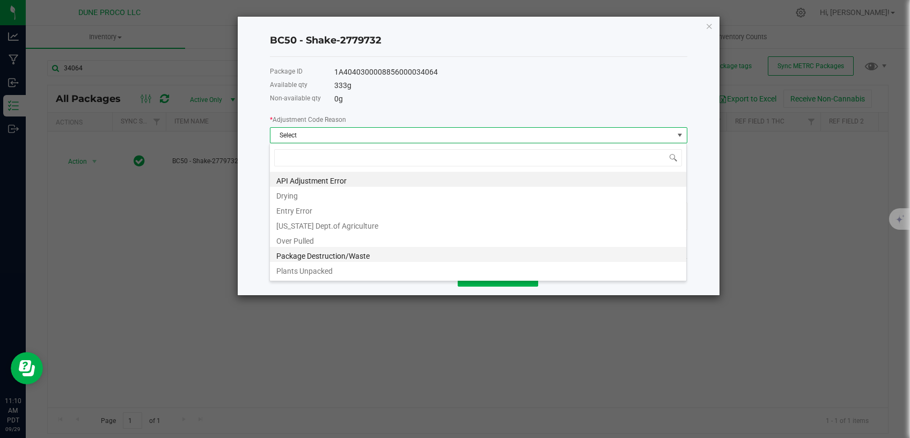
scroll to position [16, 417]
click at [408, 261] on li "Package Destruction/Waste" at bounding box center [478, 254] width 416 height 15
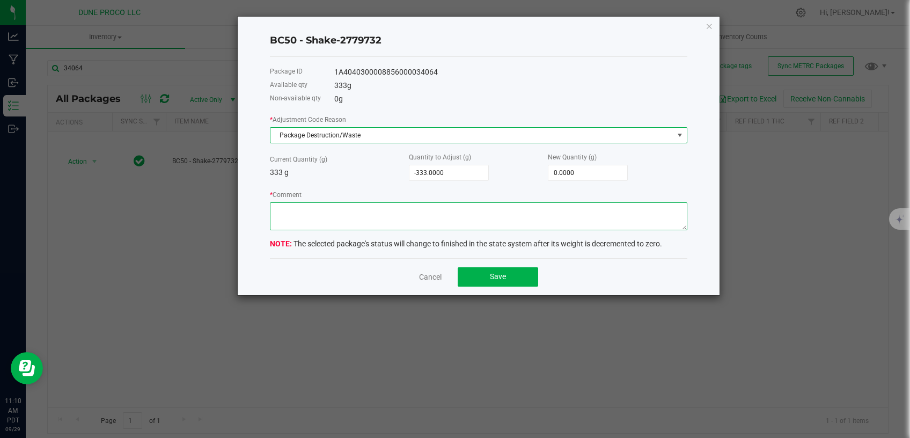
click at [356, 220] on textarea "* Comment" at bounding box center [478, 216] width 417 height 28
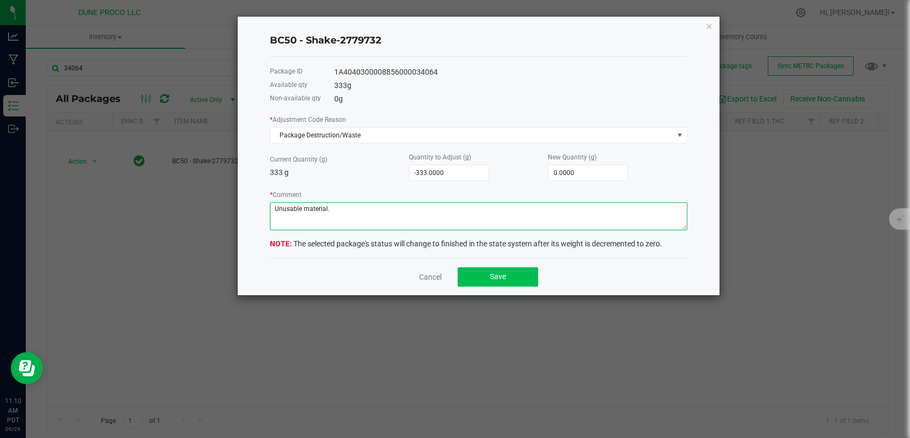
type textarea "Unusable material."
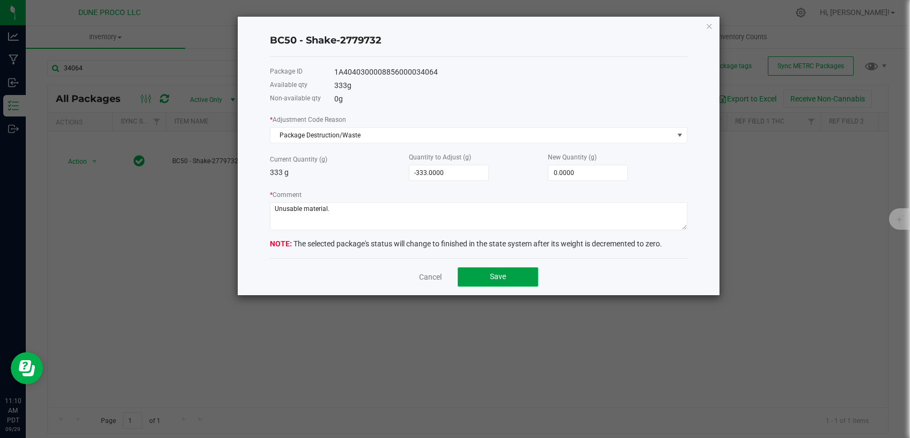
click at [489, 274] on button "Save" at bounding box center [498, 276] width 80 height 19
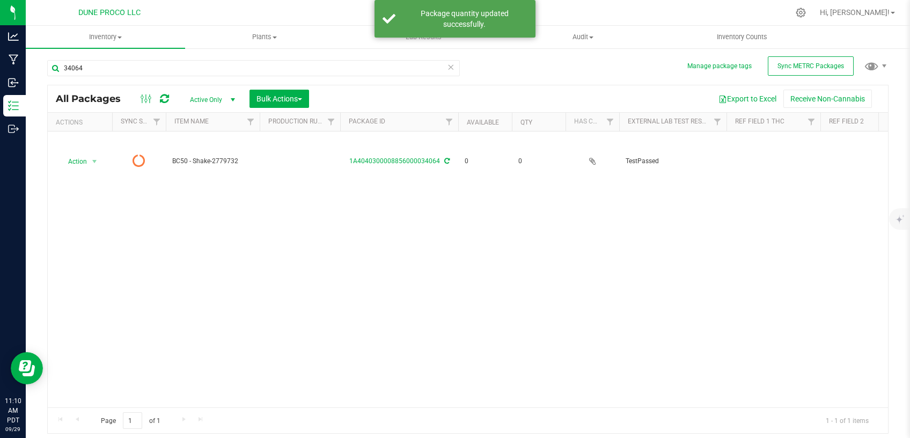
click at [453, 68] on icon at bounding box center [451, 66] width 8 height 13
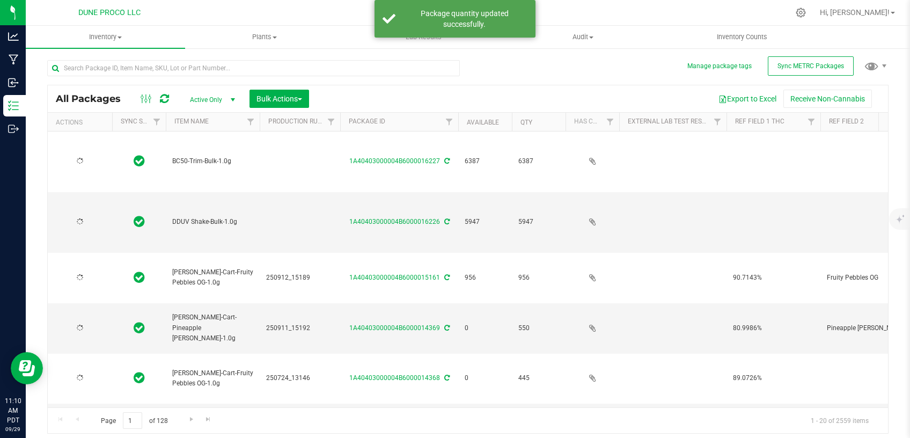
type input "2025-09-12"
type input "[DATE]"
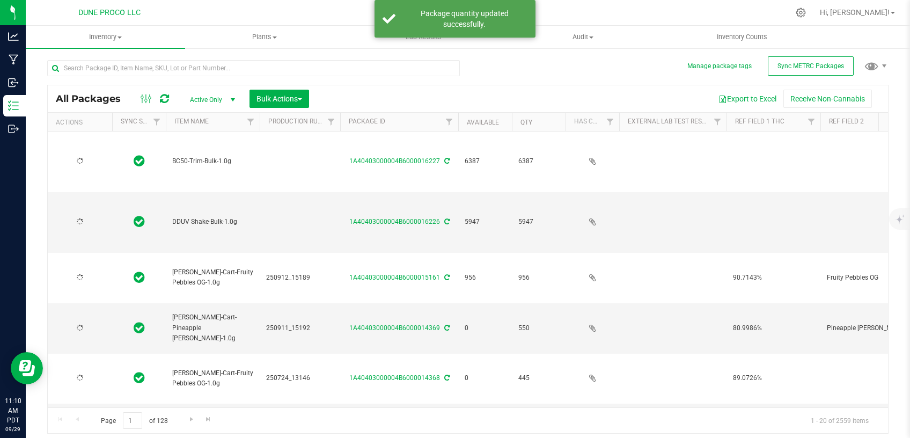
type input "[DATE]"
type input "2025-08-07"
type input "2025-07-25"
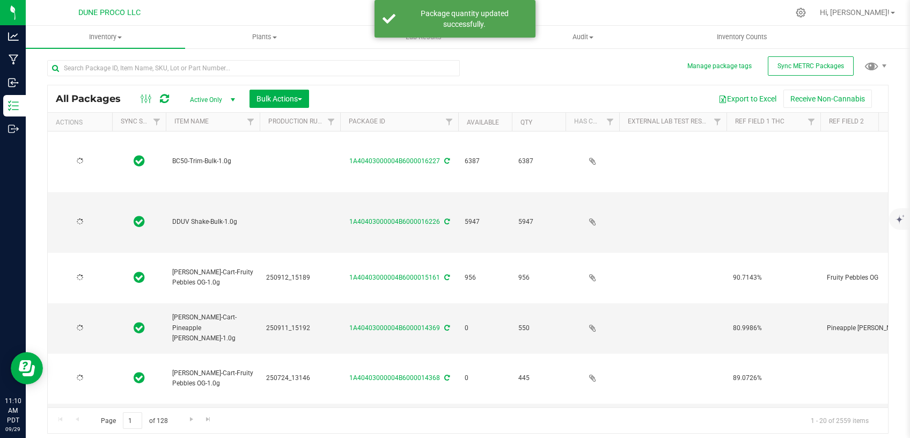
type input "2025-08-07"
type input "[DATE]"
type input "2025-07-04"
type input "[DATE]"
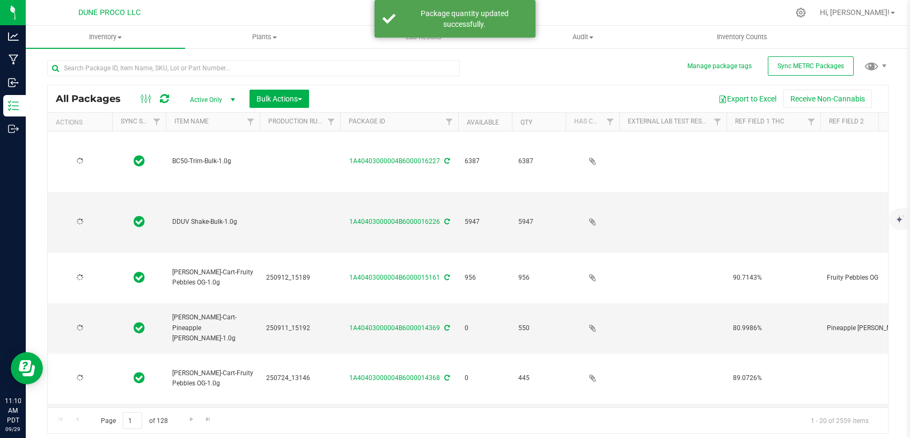
type input "[DATE]"
type input "2025-08-07"
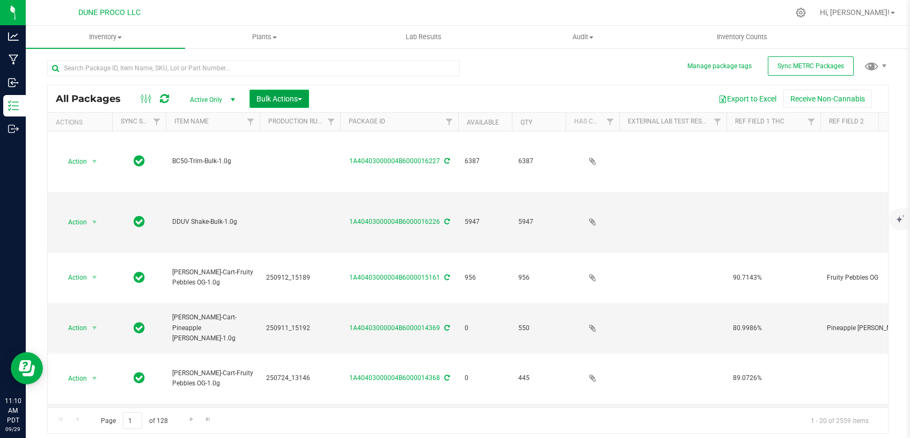
click at [290, 98] on span "Bulk Actions" at bounding box center [279, 98] width 46 height 9
click at [276, 137] on div "Add to outbound order" at bounding box center [299, 143] width 87 height 17
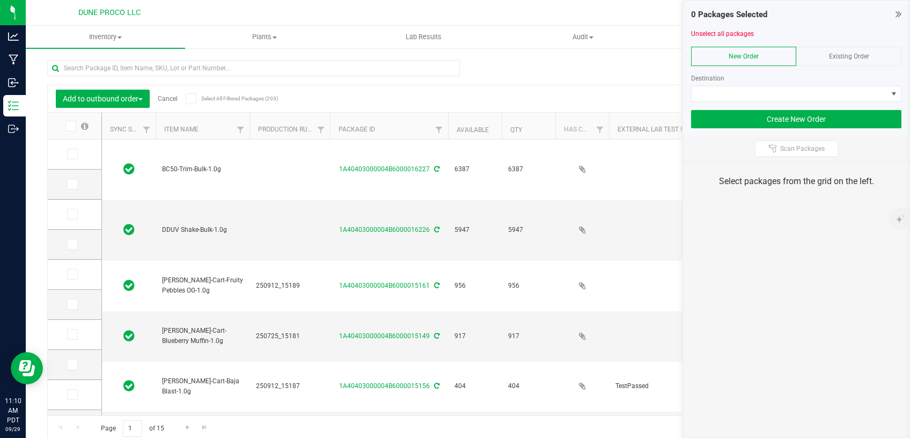
type input "2025-09-12"
type input "2025-07-25"
type input "[DATE]"
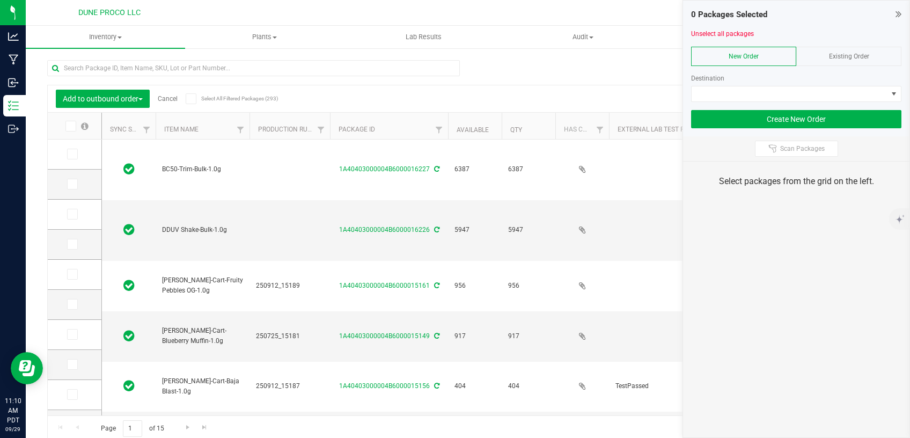
type input "[DATE]"
type input "2025-09-12"
click at [732, 91] on span at bounding box center [790, 93] width 196 height 15
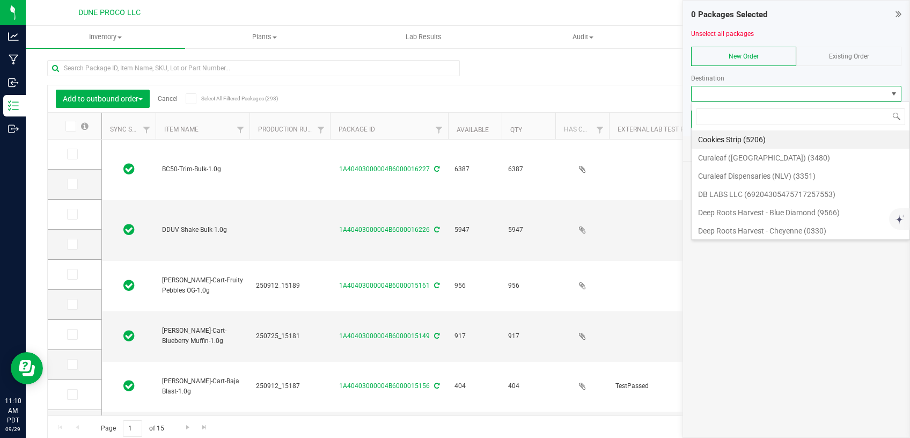
scroll to position [16, 210]
type input "dune"
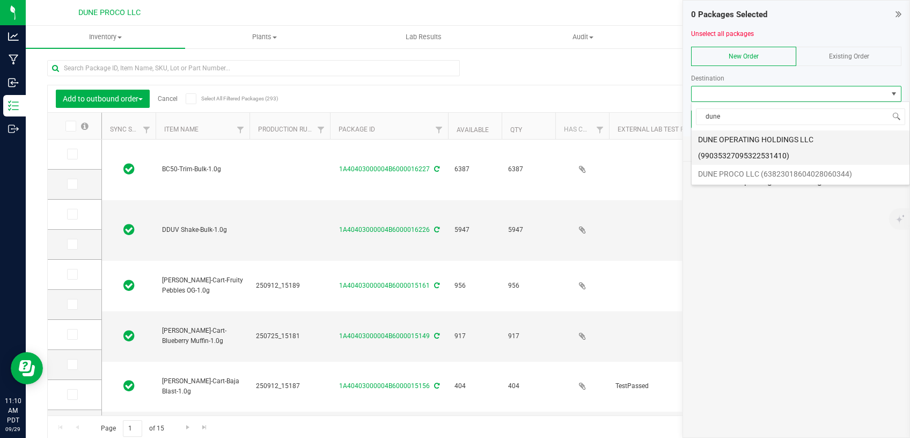
click at [756, 138] on li "DUNE OPERATING HOLDINGS LLC (99035327095322531410)" at bounding box center [801, 147] width 218 height 34
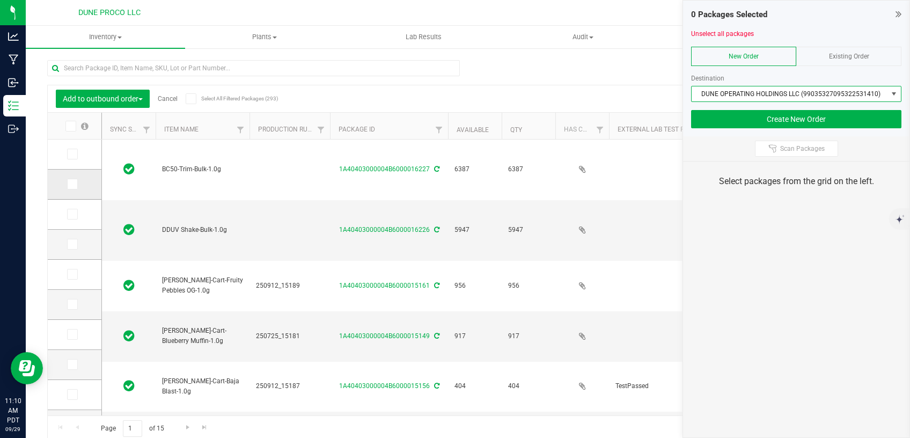
click at [68, 184] on icon at bounding box center [71, 184] width 7 height 0
click at [0, 0] on input "checkbox" at bounding box center [0, 0] width 0 height 0
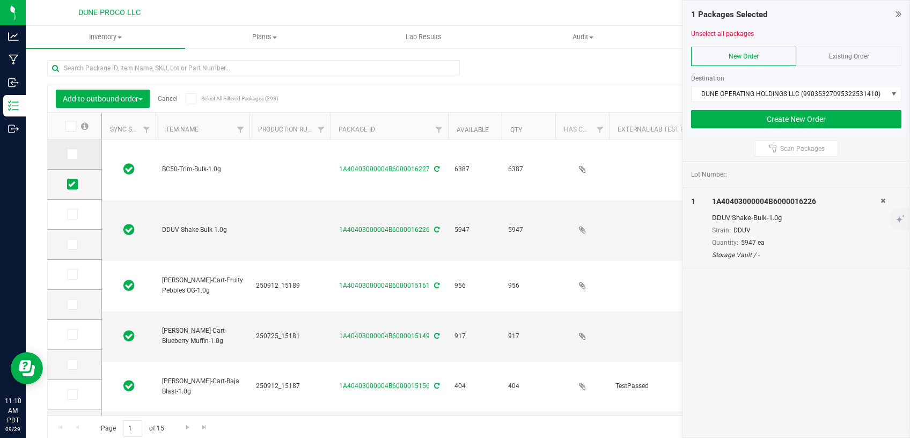
click at [68, 154] on icon at bounding box center [71, 154] width 7 height 0
click at [0, 0] on input "checkbox" at bounding box center [0, 0] width 0 height 0
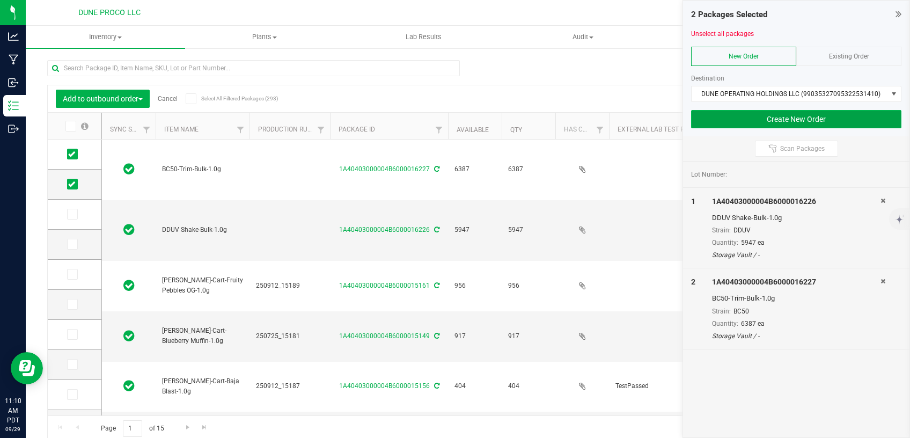
click at [732, 121] on button "Create New Order" at bounding box center [796, 119] width 210 height 18
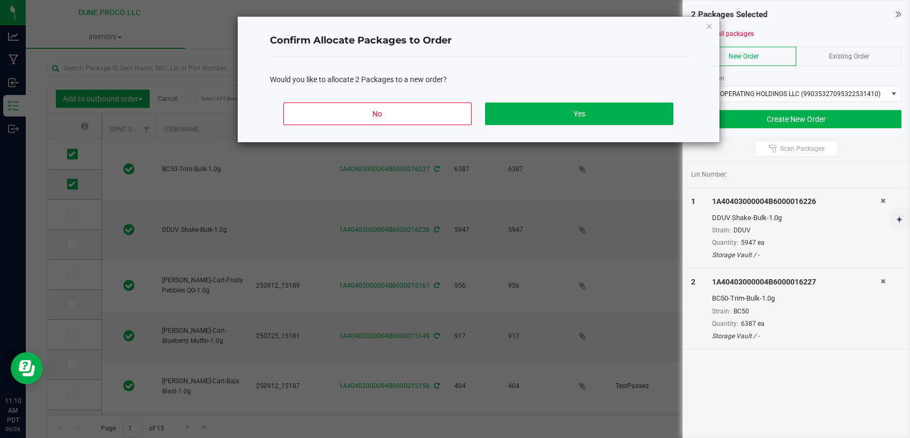
click at [575, 100] on div "No Yes" at bounding box center [478, 118] width 417 height 48
click at [563, 111] on button "Yes" at bounding box center [579, 113] width 188 height 23
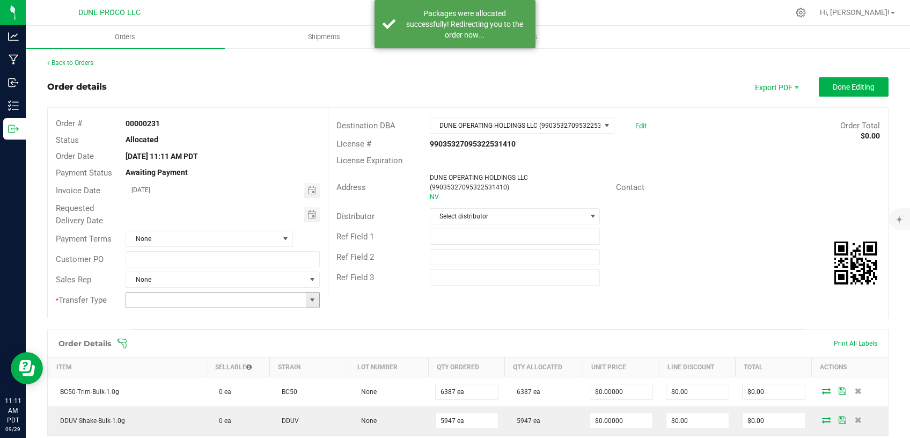
click at [308, 298] on span at bounding box center [312, 300] width 9 height 9
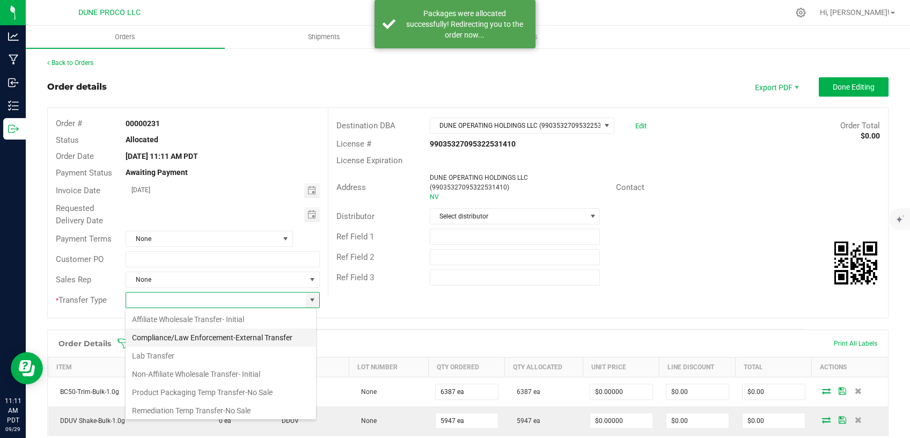
scroll to position [45, 0]
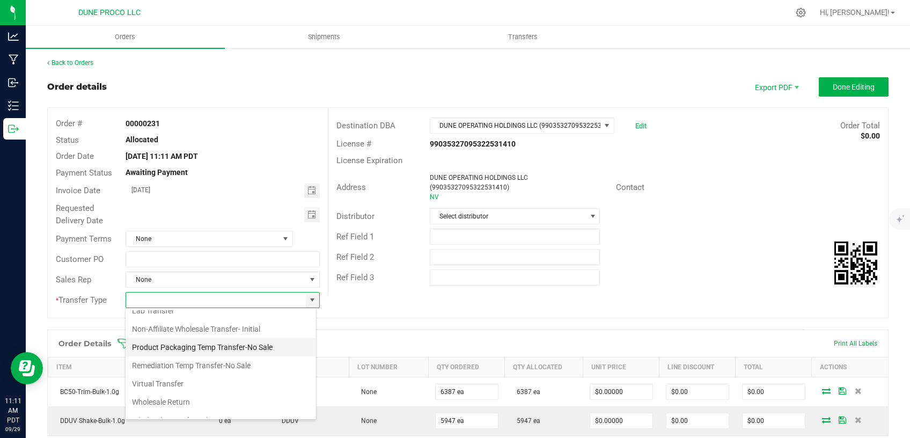
click at [234, 340] on li "Product Packaging Temp Transfer-No Sale" at bounding box center [221, 347] width 190 height 18
type input "Product Packaging Temp Transfer-No Sale"
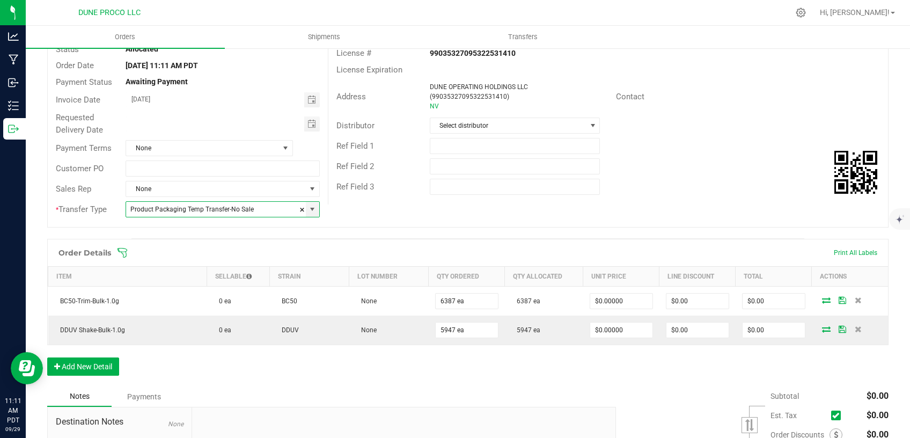
scroll to position [0, 0]
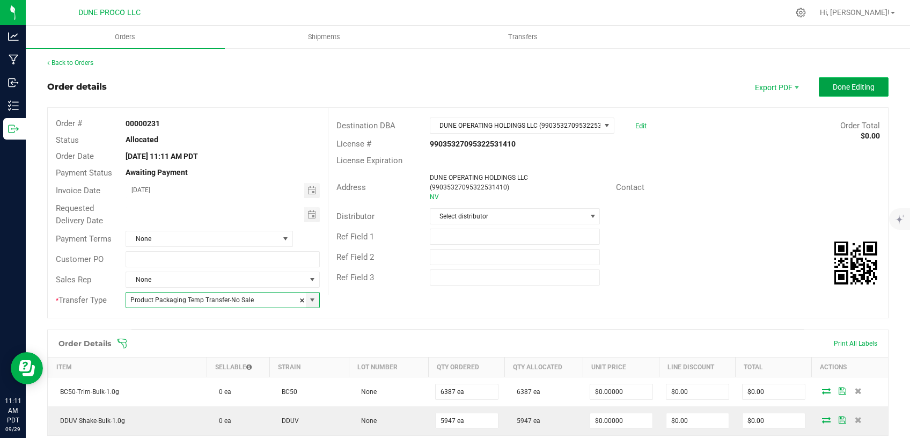
click at [840, 79] on button "Done Editing" at bounding box center [854, 86] width 70 height 19
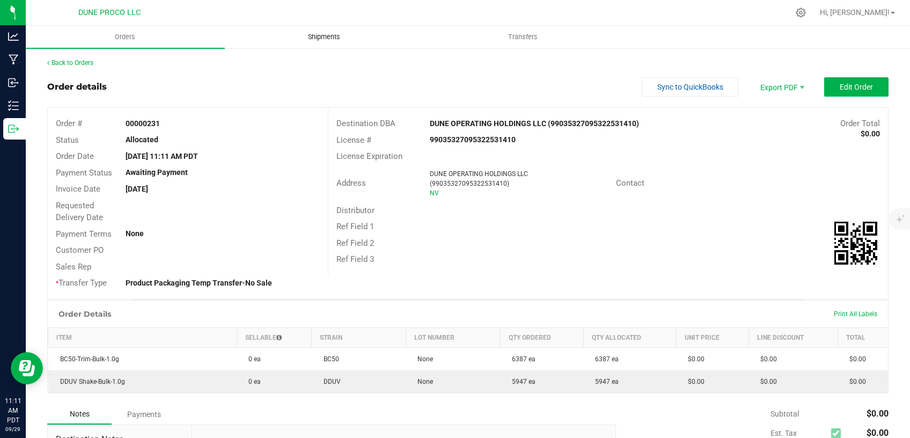
click at [311, 40] on span "Shipments" at bounding box center [324, 37] width 61 height 10
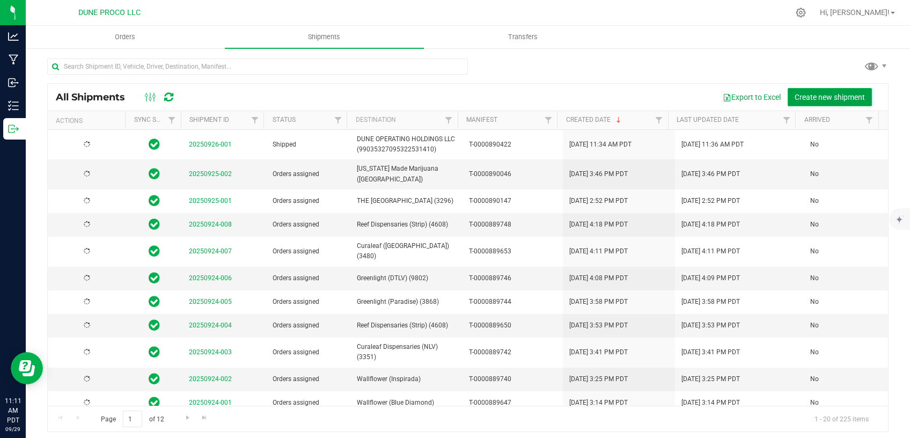
click at [797, 96] on span "Create new shipment" at bounding box center [830, 97] width 70 height 9
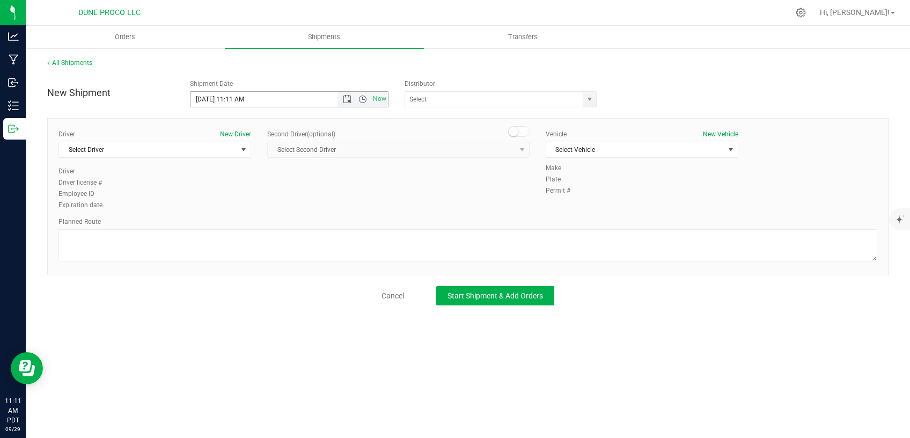
click at [242, 99] on input "9/29/2025 11:11 AM" at bounding box center [272, 99] width 165 height 15
type input "9/29/2025 11:15 AM"
click at [225, 151] on span "Select Driver" at bounding box center [148, 149] width 178 height 15
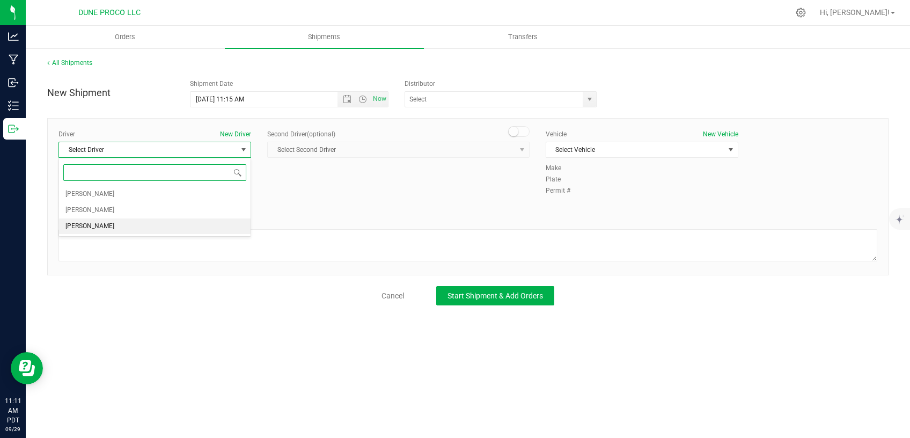
click at [129, 224] on li "TBD TBD" at bounding box center [155, 226] width 192 height 16
click at [672, 151] on span "Select Vehicle" at bounding box center [635, 149] width 178 height 15
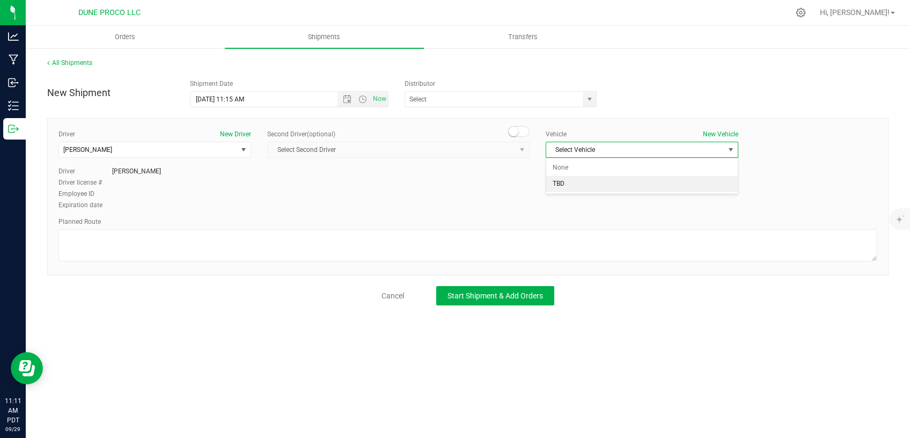
click at [609, 183] on li "TBD" at bounding box center [642, 184] width 192 height 16
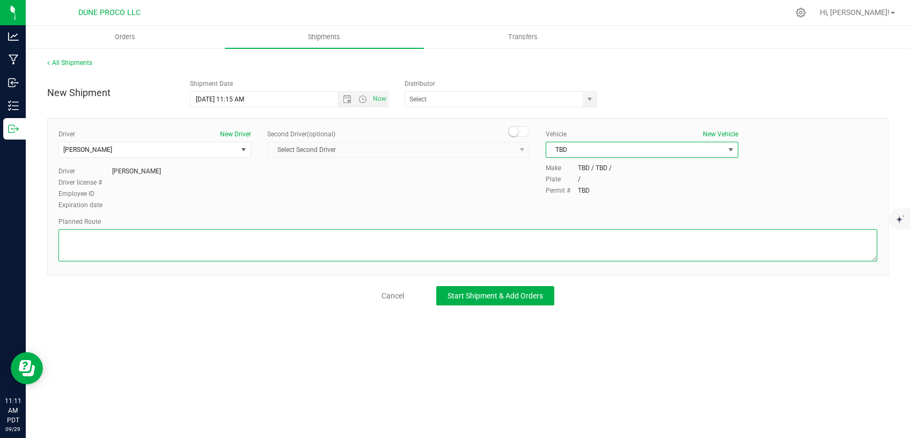
click at [575, 233] on textarea at bounding box center [467, 245] width 819 height 32
paste textarea "Walk from Dune ProCo, through roll up door, into Dune Operating Holdings."
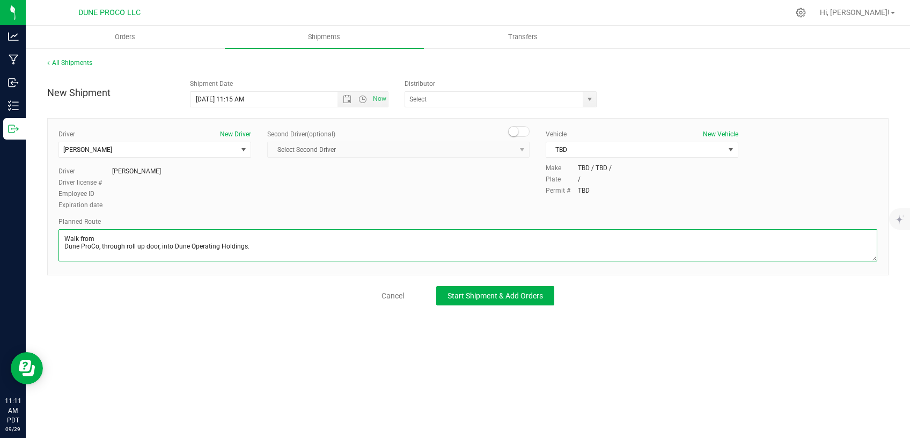
click at [63, 247] on textarea at bounding box center [467, 245] width 819 height 32
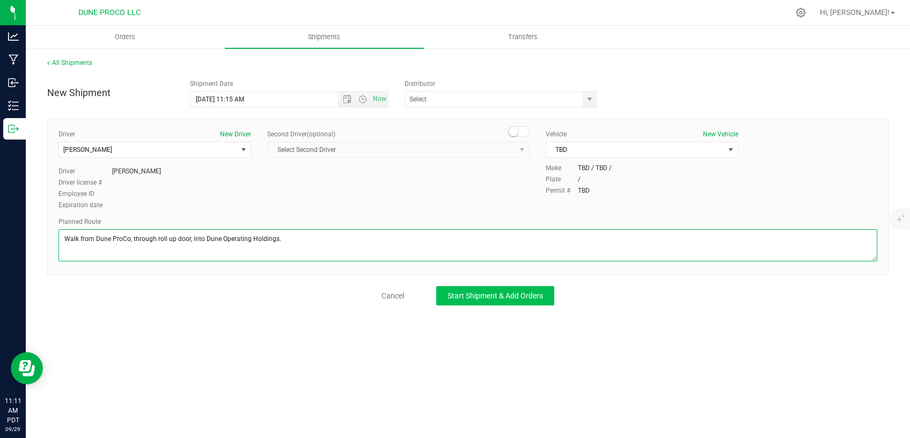
type textarea "Walk from Dune ProCo, through roll up door, into Dune Operating Holdings."
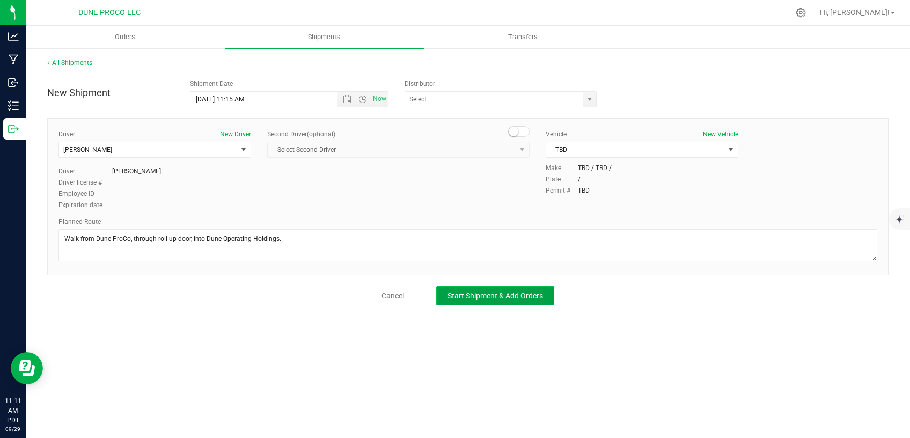
click at [473, 288] on button "Start Shipment & Add Orders" at bounding box center [495, 295] width 118 height 19
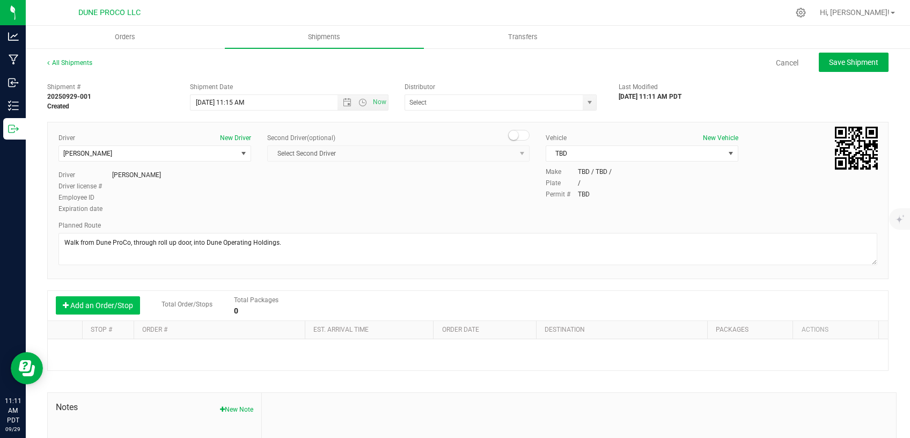
click at [114, 302] on button "Add an Order/Stop" at bounding box center [98, 305] width 84 height 18
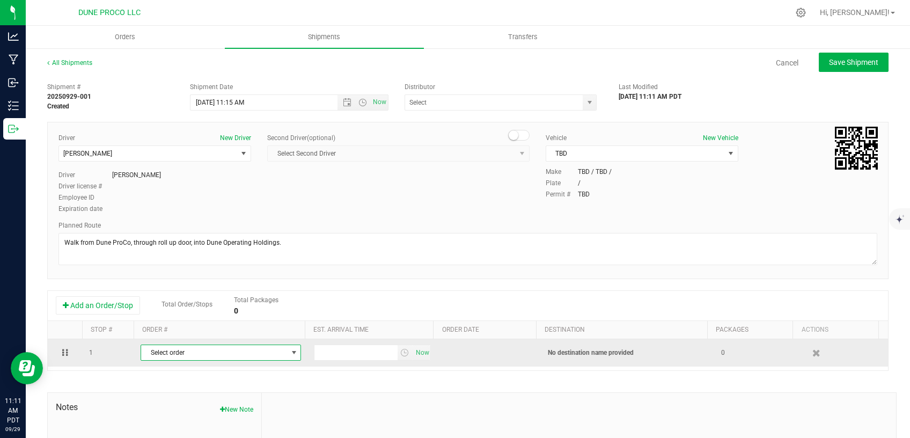
click at [193, 351] on span "Select order" at bounding box center [214, 352] width 146 height 15
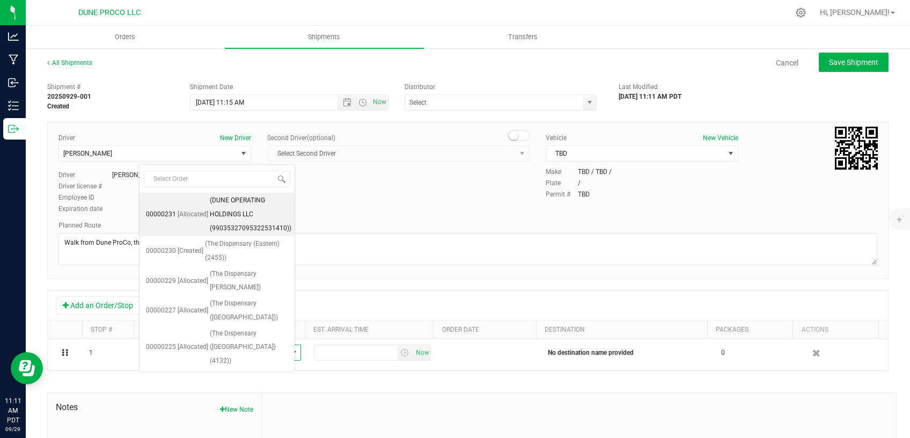
click at [226, 216] on span "(DUNE OPERATING HOLDINGS LLC (99035327095322531410))" at bounding box center [251, 214] width 82 height 41
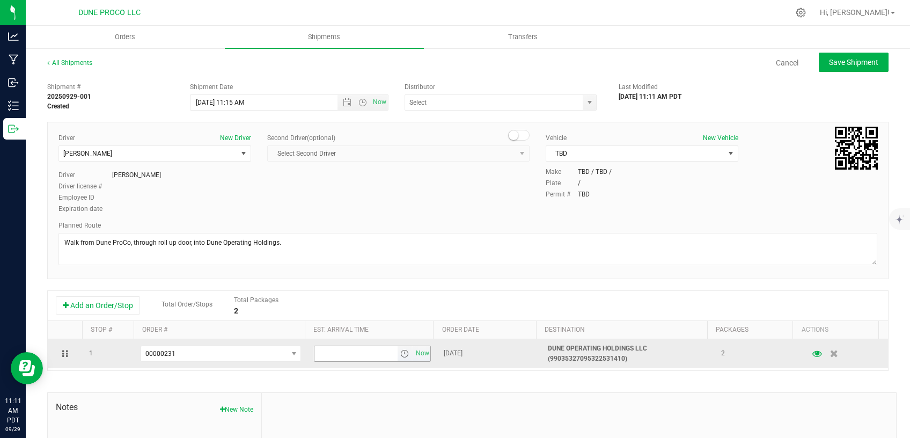
click at [318, 353] on input "text" at bounding box center [355, 353] width 83 height 15
type input "11:30 AM"
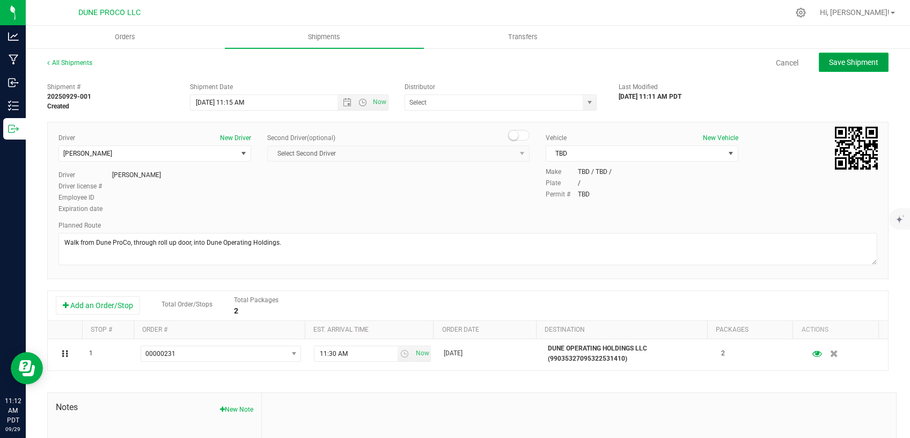
click at [822, 67] on button "Save Shipment" at bounding box center [854, 62] width 70 height 19
type input "9/29/2025 6:15 PM"
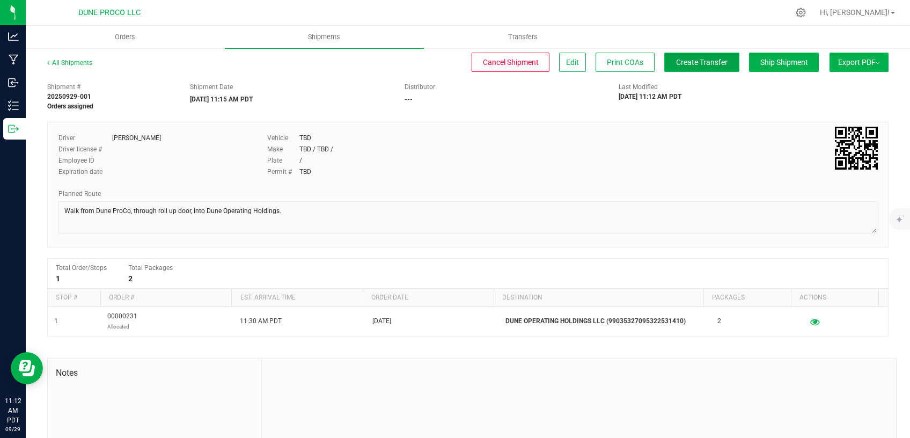
click at [684, 67] on button "Create Transfer" at bounding box center [701, 62] width 75 height 19
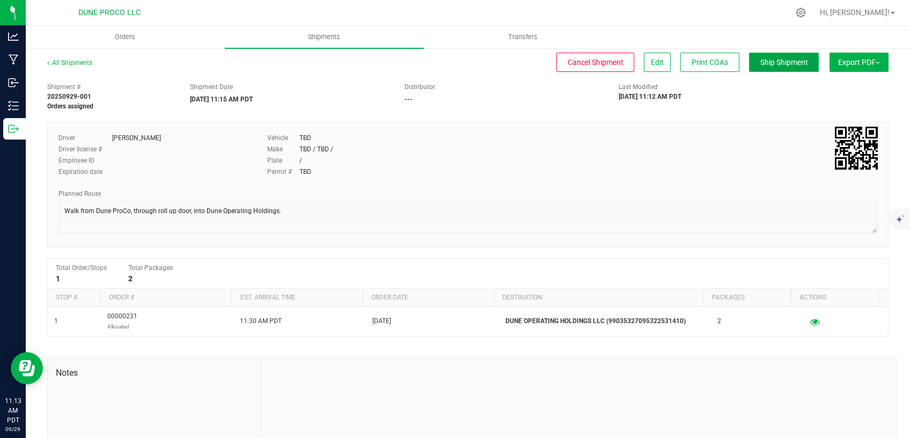
click at [782, 61] on span "Ship Shipment" at bounding box center [784, 62] width 48 height 9
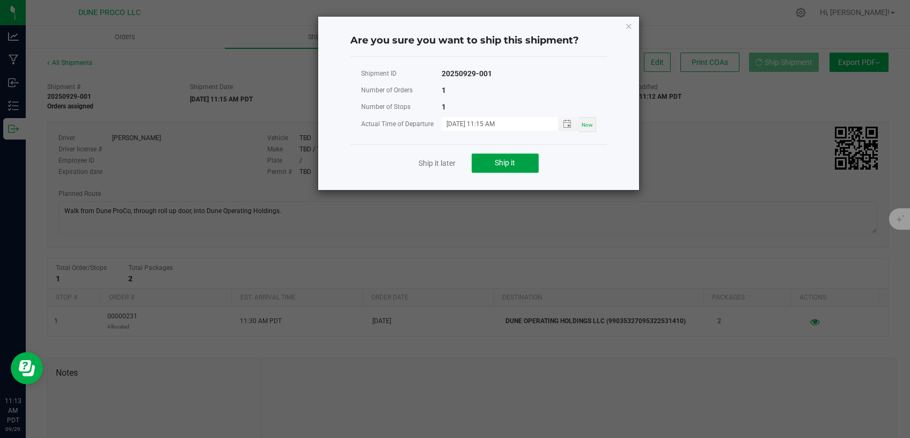
click at [503, 158] on span "Ship it" at bounding box center [505, 162] width 20 height 9
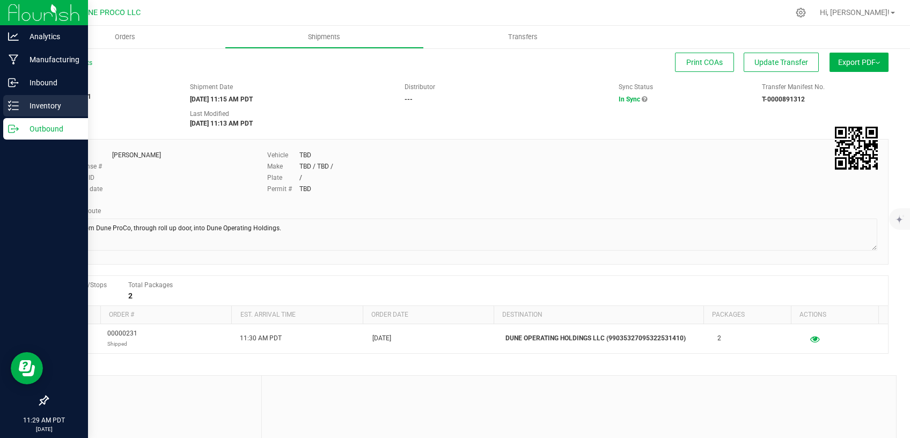
click at [24, 106] on p "Inventory" at bounding box center [51, 105] width 64 height 13
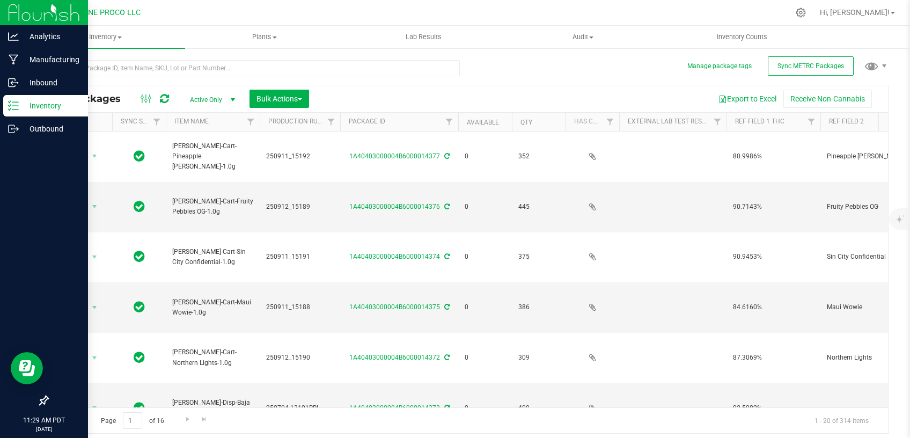
type input "[DATE]"
type input "2025-09-12"
type input "[DATE]"
type input "2025-09-12"
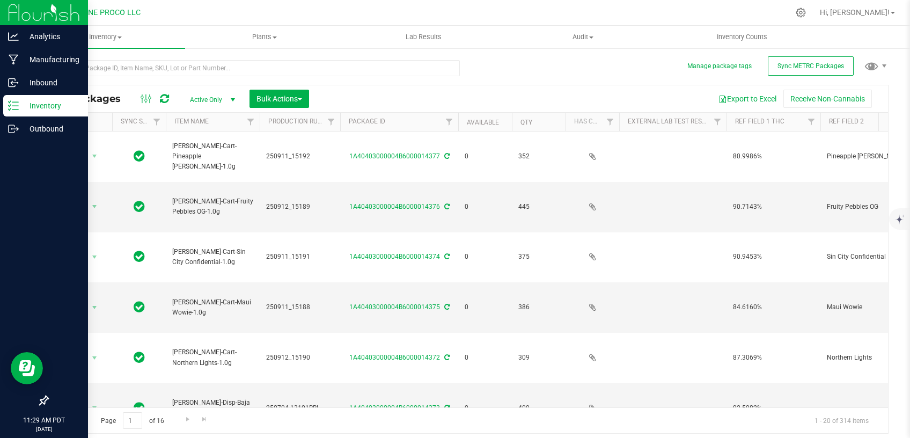
type input "2025-07-04"
type input "2025-07-28"
type input "2025-08-07"
type input "2025-09-12"
type input "[DATE]"
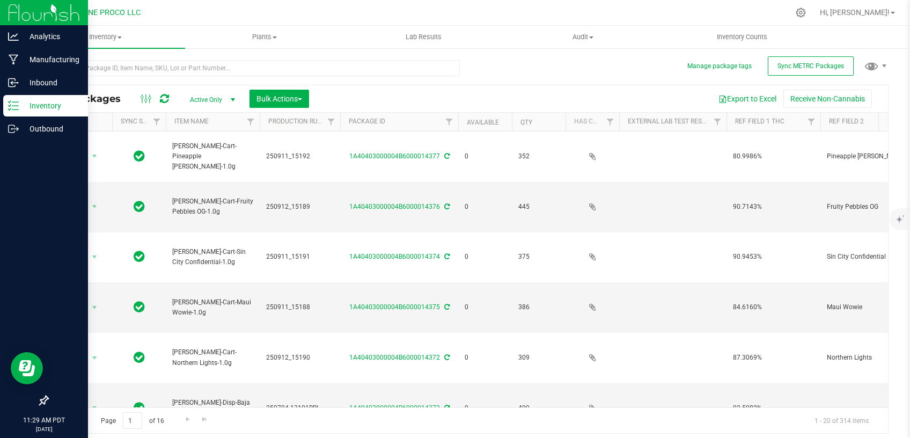
type input "[DATE]"
type input "2025-08-07"
type input "[DATE]"
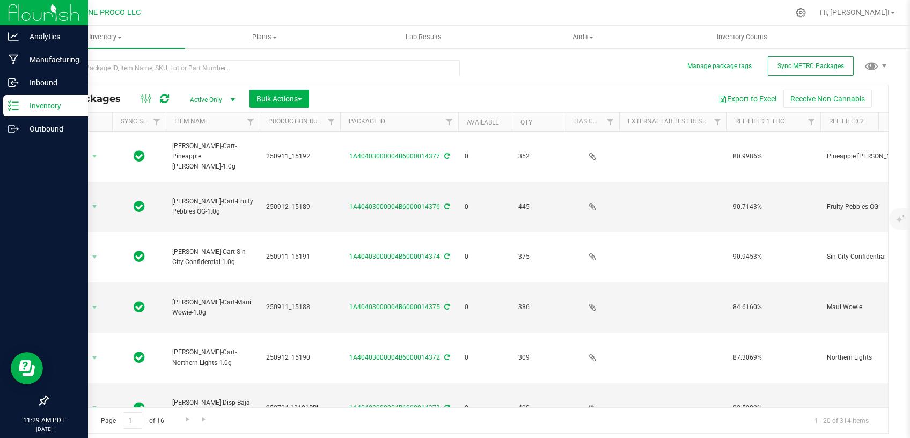
type input "2025-08-07"
type input "2025-07-25"
type input "2025-08-07"
type input "[DATE]"
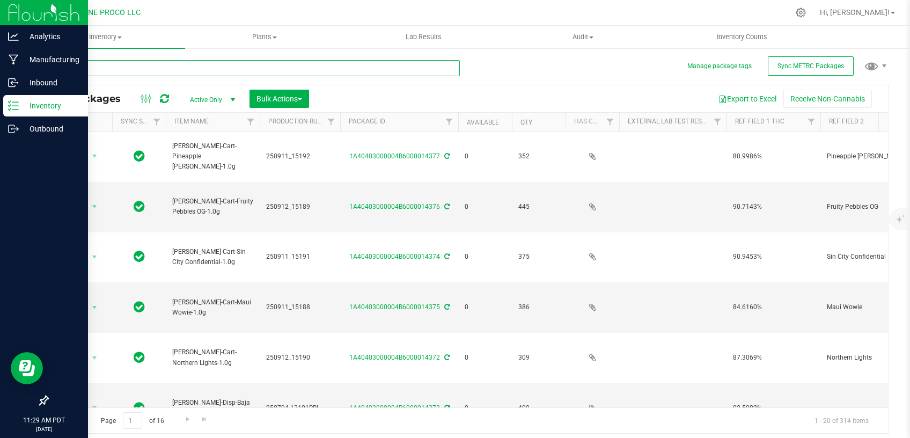
click at [175, 72] on input "text" at bounding box center [253, 68] width 413 height 16
type input "HUST_Cart_Northern"
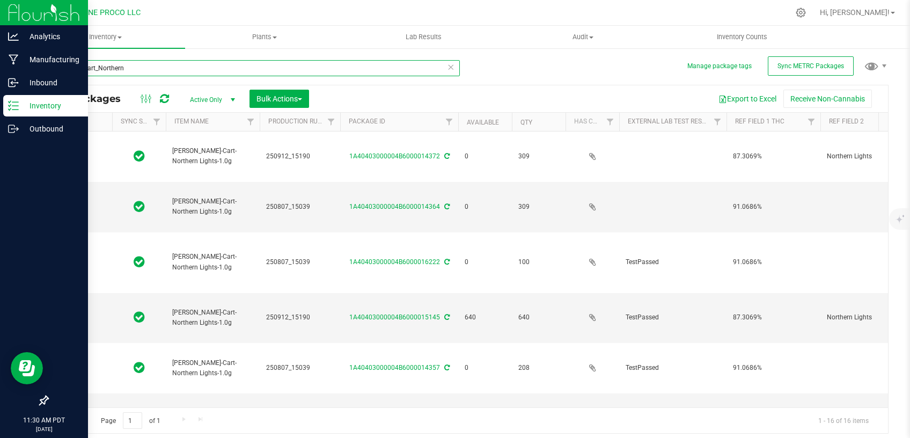
type input "2025-09-12"
type input "2025-08-07"
type input "2025-09-12"
type input "2025-08-07"
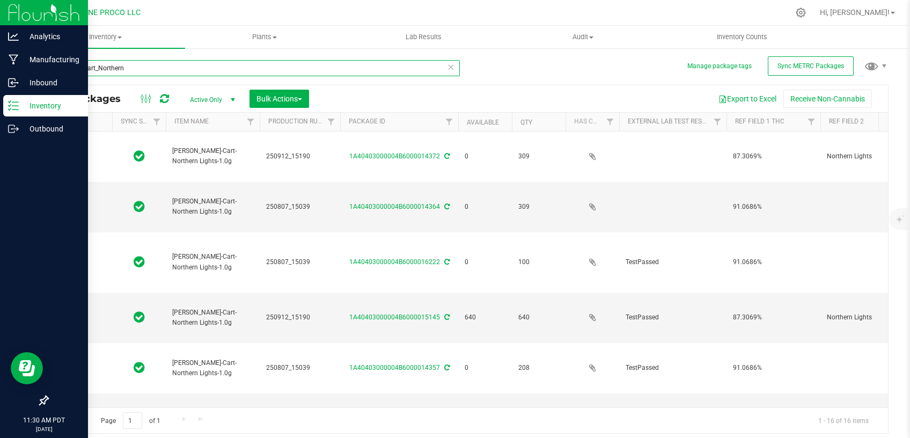
type input "2025-06-24"
type input "2025-06-26"
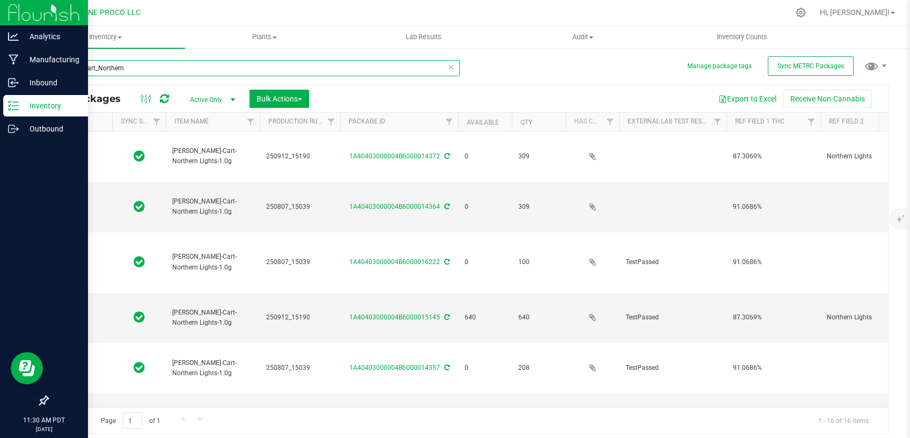
type input "2025-06-26"
type input "2025-06-24"
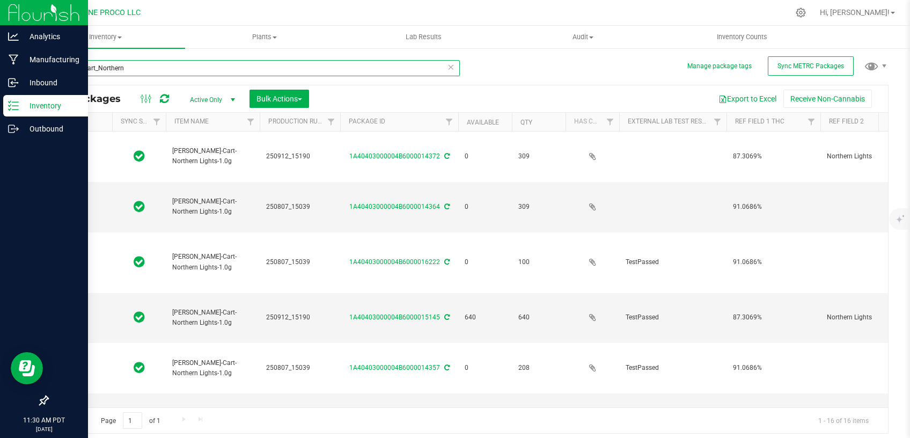
type input "[DATE]"
type input "HUST_Cart_Northern"
click at [477, 121] on link "Available" at bounding box center [483, 123] width 32 height 8
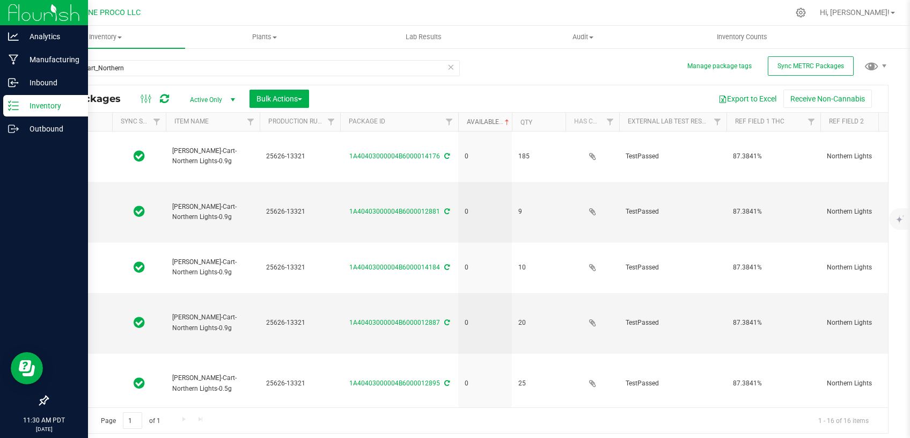
type input "2025-06-26"
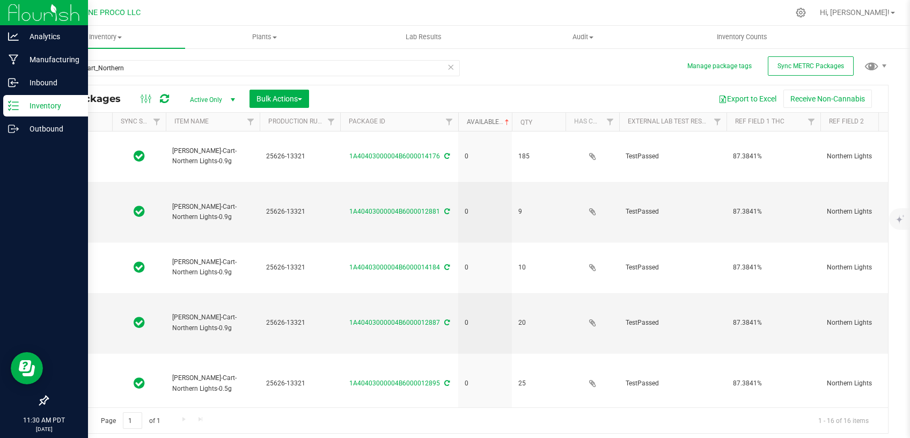
type input "2025-06-26"
type input "2025-06-24"
type input "2025-06-26"
type input "2025-08-07"
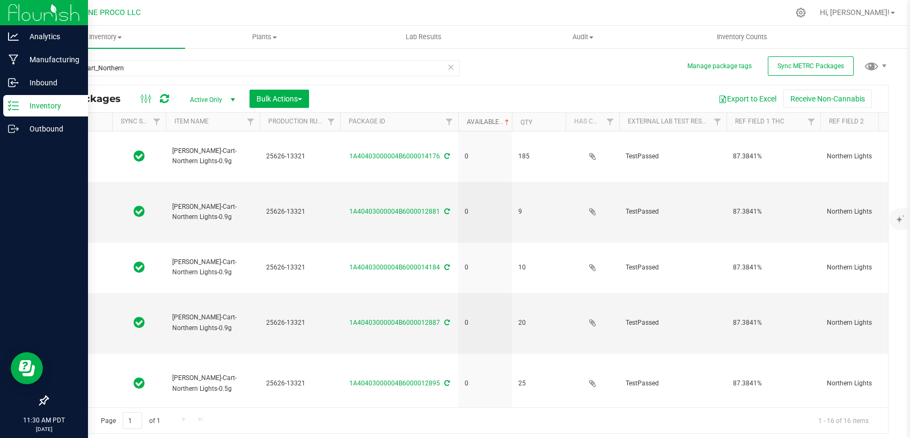
type input "2025-08-07"
type input "2025-09-12"
type input "2025-06-24"
type input "[DATE]"
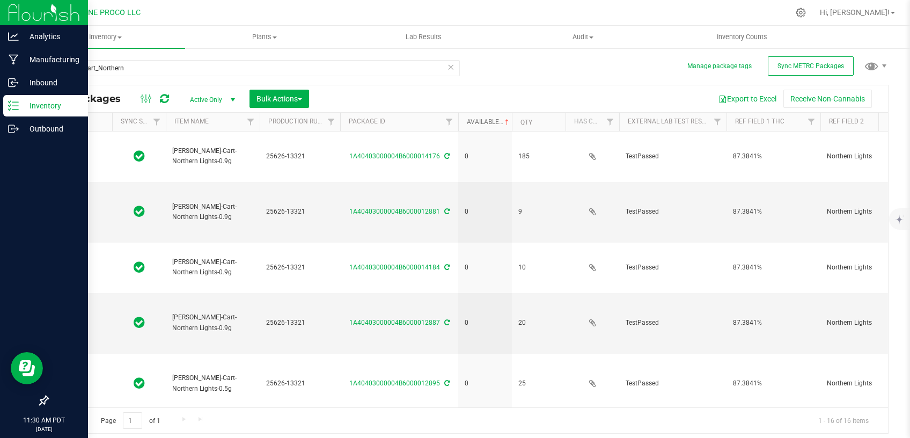
type input "2025-09-12"
click at [477, 122] on link "Available" at bounding box center [489, 122] width 45 height 8
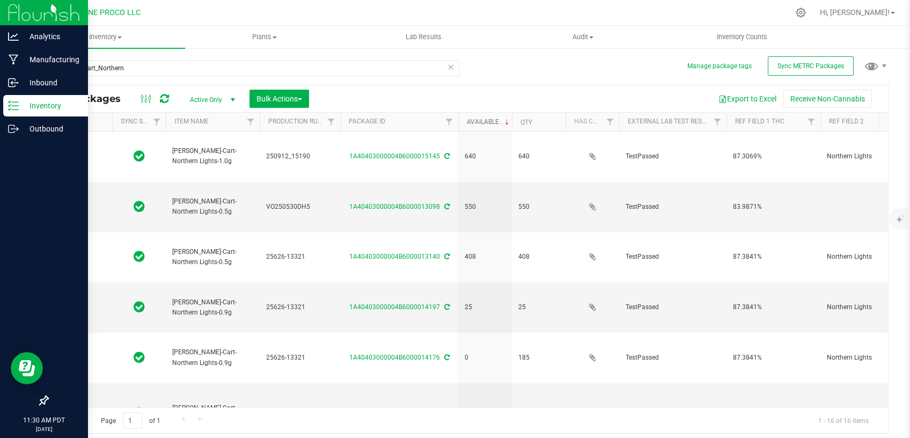
type input "2025-09-12"
type input "[DATE]"
type input "2025-06-24"
type input "2025-06-26"
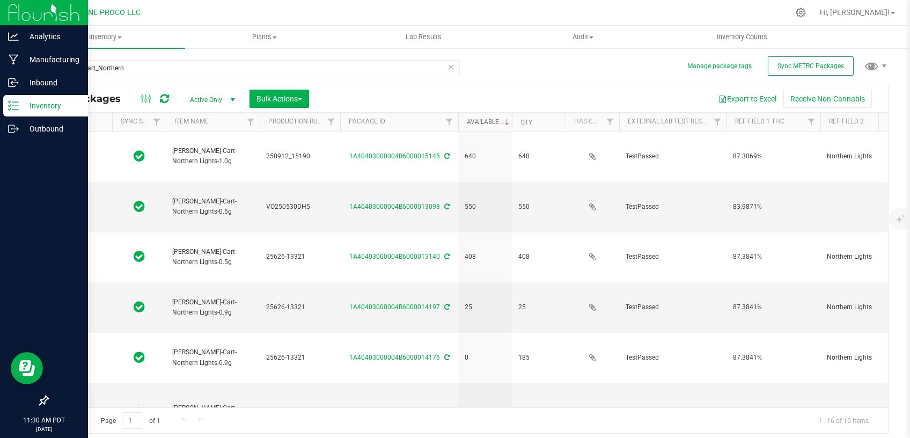
type input "2025-06-26"
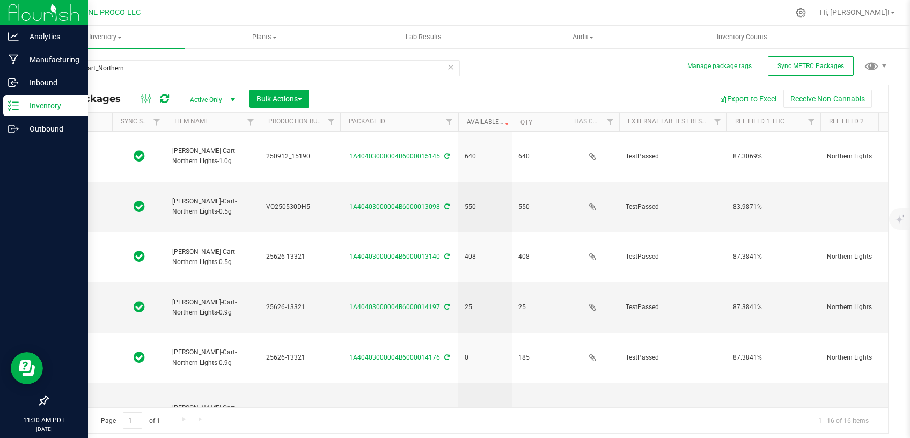
type input "2025-06-24"
type input "2025-06-26"
type input "2025-08-07"
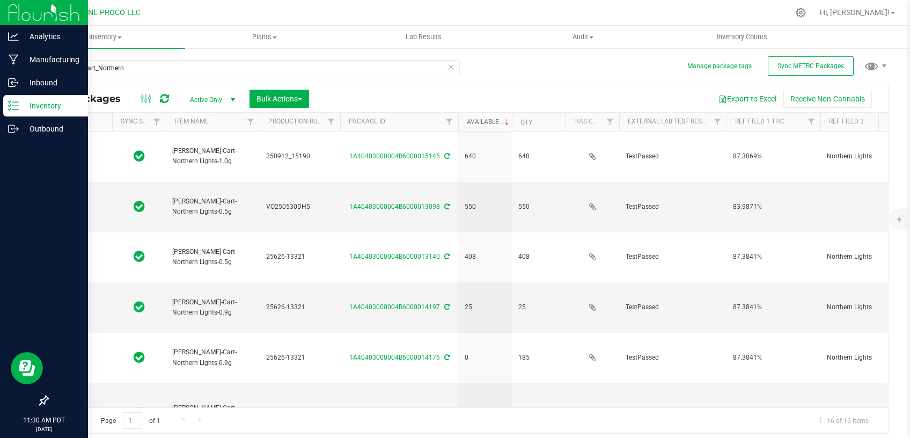
type input "2025-09-12"
drag, startPoint x: 130, startPoint y: 70, endPoint x: 100, endPoint y: 70, distance: 30.0
click at [100, 70] on input "HUST_Cart_Northern" at bounding box center [253, 68] width 413 height 16
type input "HUST_Cart_Blue"
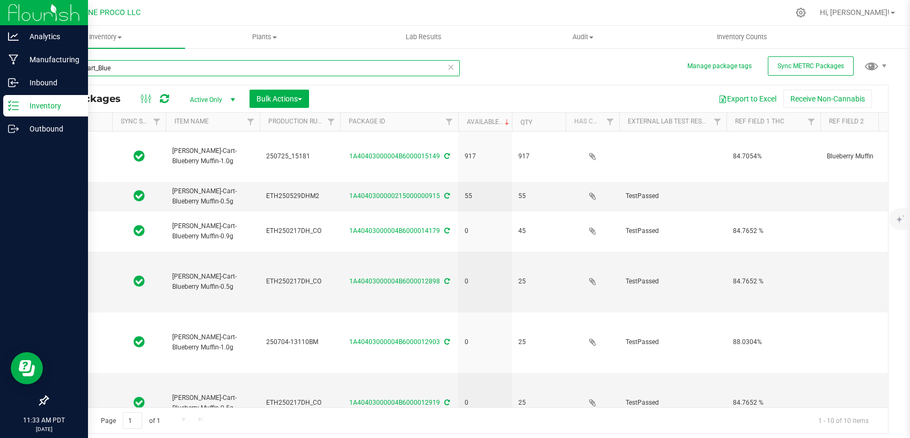
type input "2025-07-25"
type input "[DATE]"
type input "2025-07-04"
type input "[DATE]"
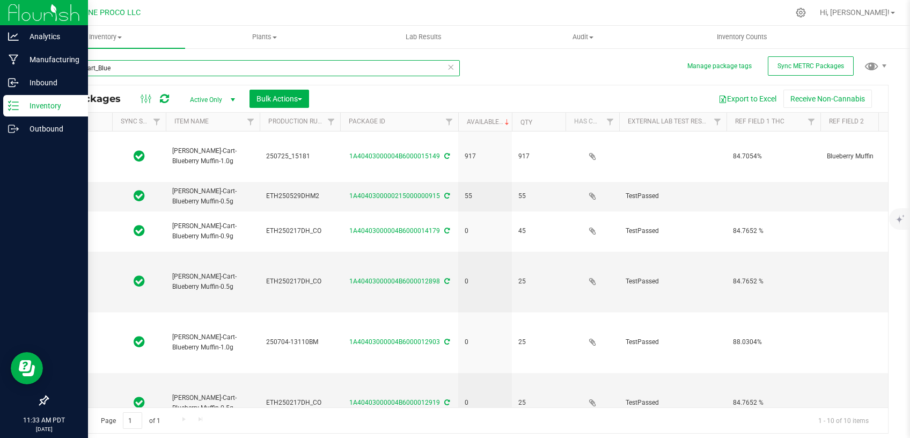
type input "2025-07-04"
type input "2025-08-07"
type input "2025-07-04"
type input "2025-08-07"
click at [488, 60] on div "HUST_Cart_Blue All Packages Active Only Active Only Lab Samples Locked All Exte…" at bounding box center [467, 242] width 841 height 384
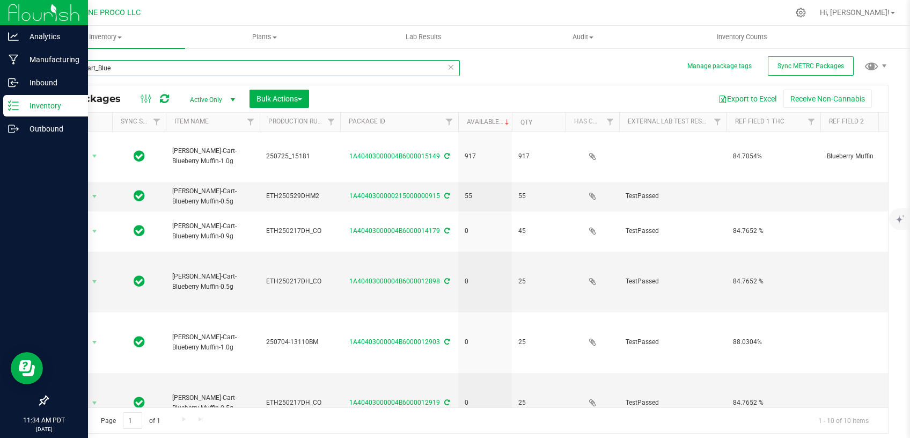
click at [186, 69] on input "HUST_Cart_Blue" at bounding box center [253, 68] width 413 height 16
type input "HUST_Cart_Super"
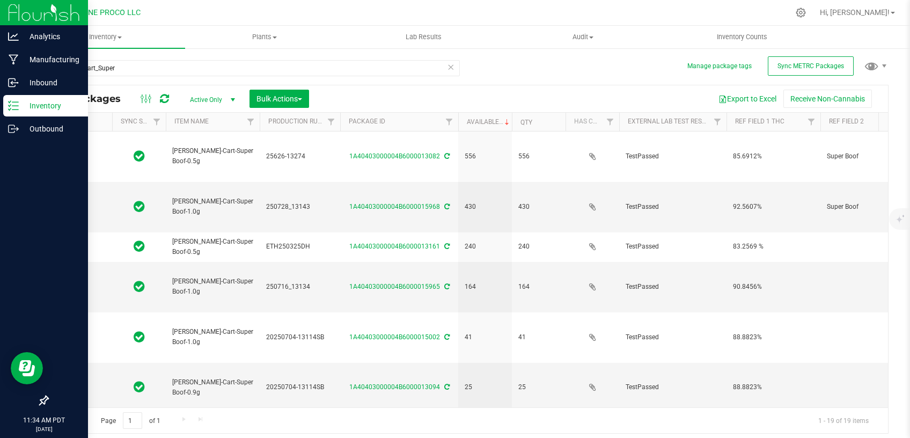
type input "2025-06-24"
type input "2025-07-28"
type input "[DATE]"
type input "2025-07-04"
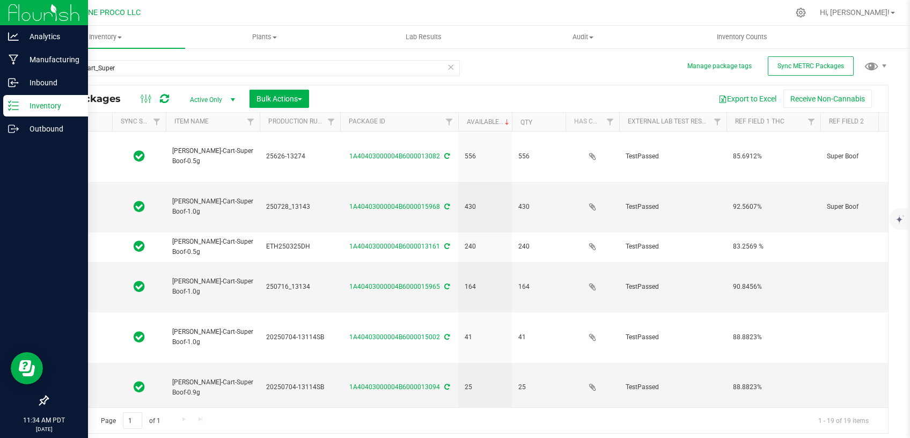
type input "2025-07-04"
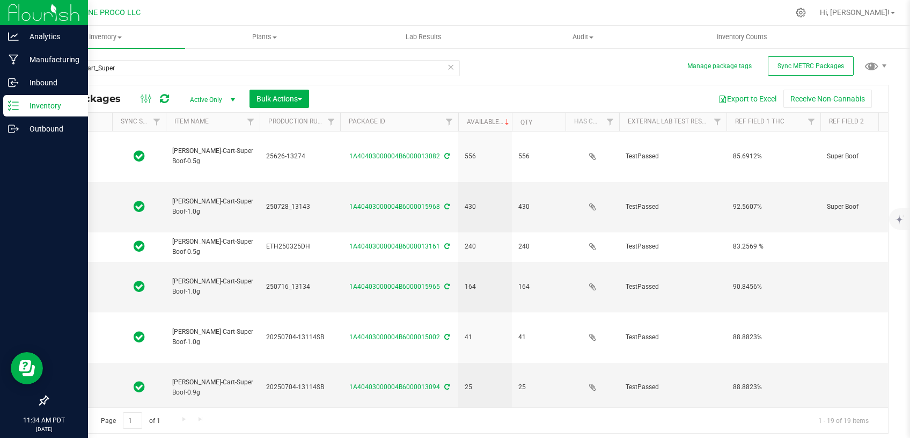
type input "2025-07-04"
type input "[DATE]"
type input "2025-07-04"
type input "[DATE]"
type input "2025-07-04"
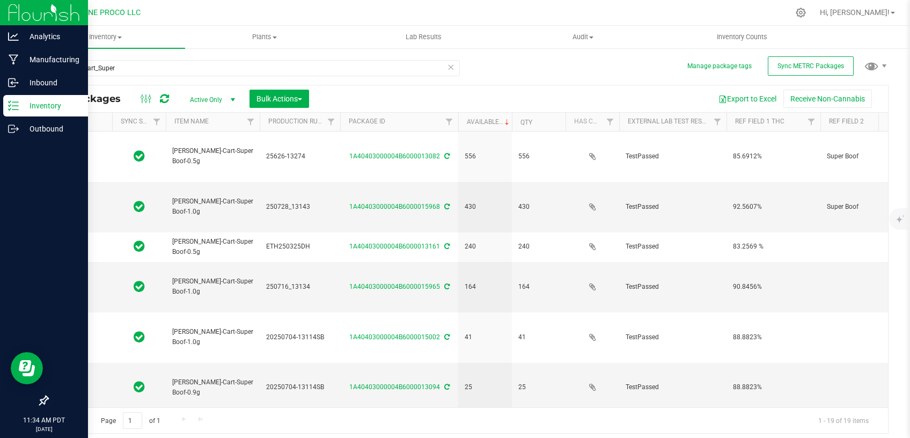
type input "[DATE]"
type input "2025-07-04"
type input "2025-08-07"
type input "2025-07-28"
click at [237, 66] on input "HUST_Cart_Super" at bounding box center [253, 68] width 413 height 16
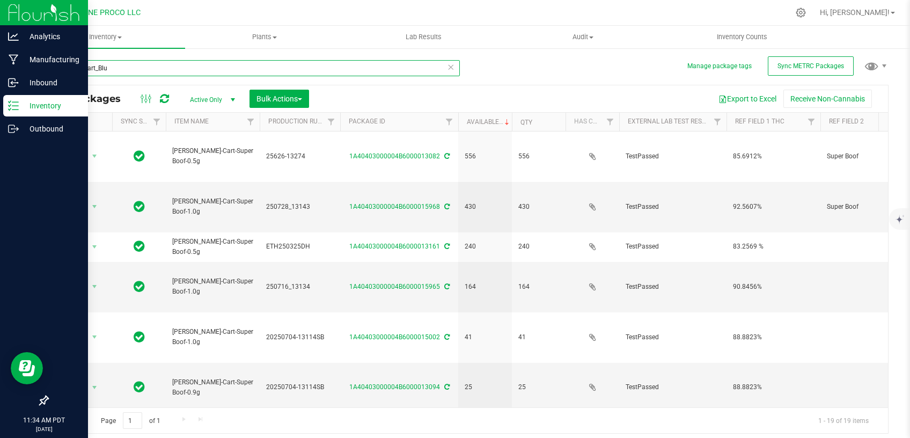
type input "HUST_Cart_Blue"
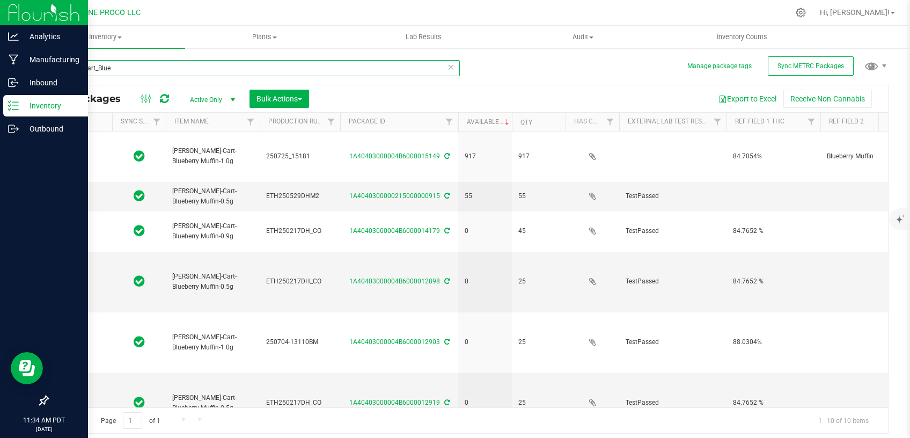
type input "2025-07-25"
type input "[DATE]"
type input "2025-07-04"
type input "[DATE]"
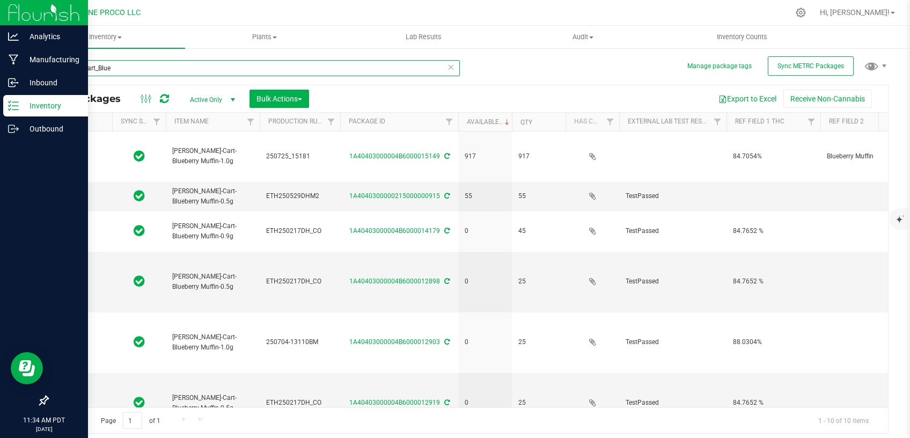
type input "2025-07-04"
type input "2025-08-07"
type input "2025-07-04"
type input "2025-08-07"
type input "HUST_Cart_Super"
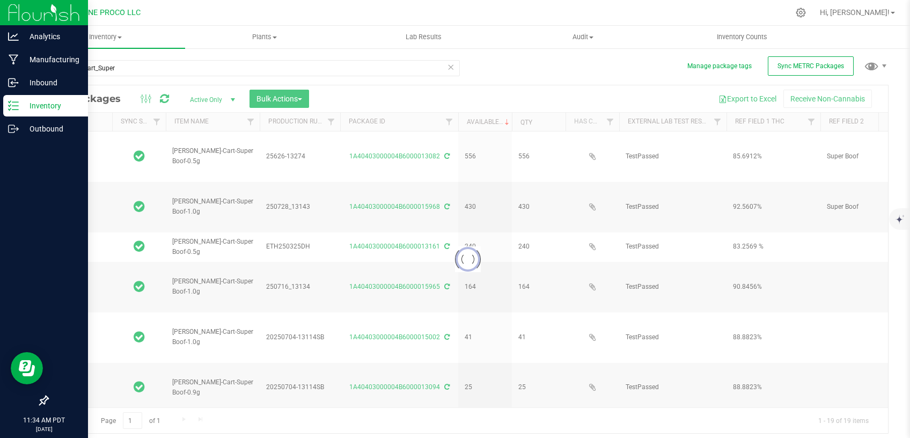
type input "2025-06-24"
type input "2025-07-28"
type input "[DATE]"
type input "2025-07-04"
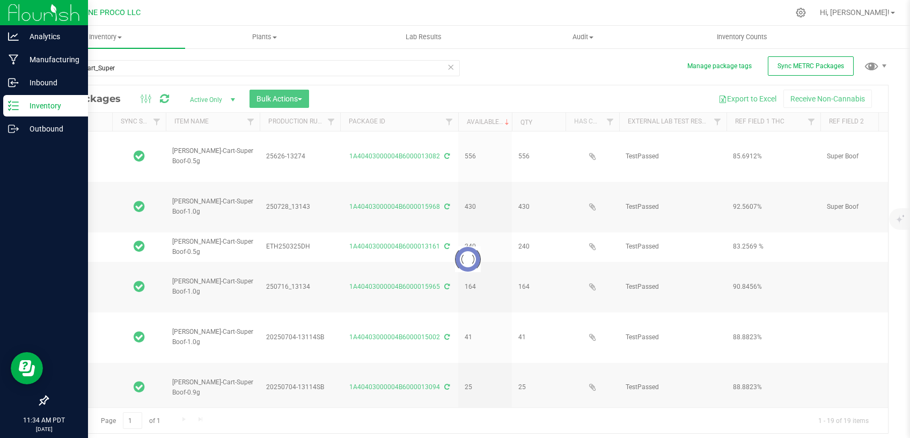
type input "2025-07-04"
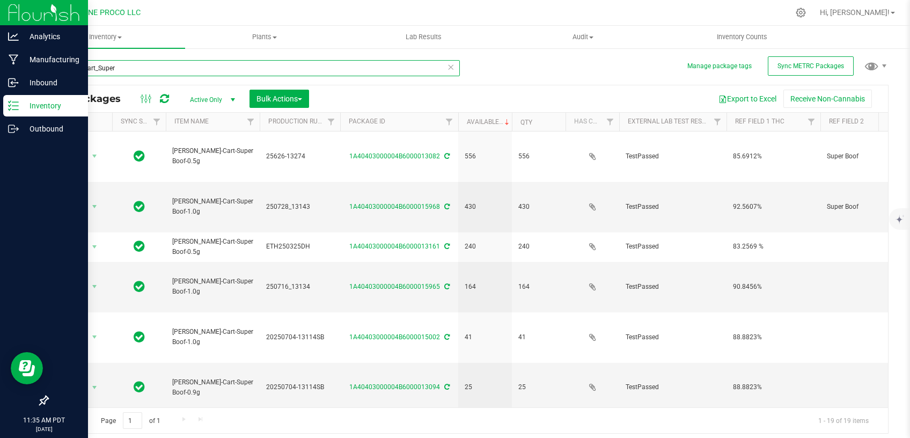
click at [138, 67] on input "HUST_Cart_Super" at bounding box center [253, 68] width 413 height 16
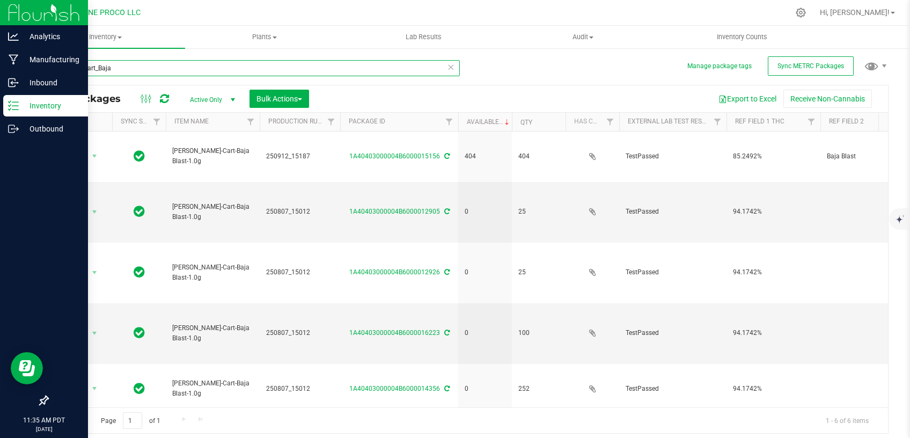
click at [122, 69] on input "HUST_Cart_Baja" at bounding box center [253, 68] width 413 height 16
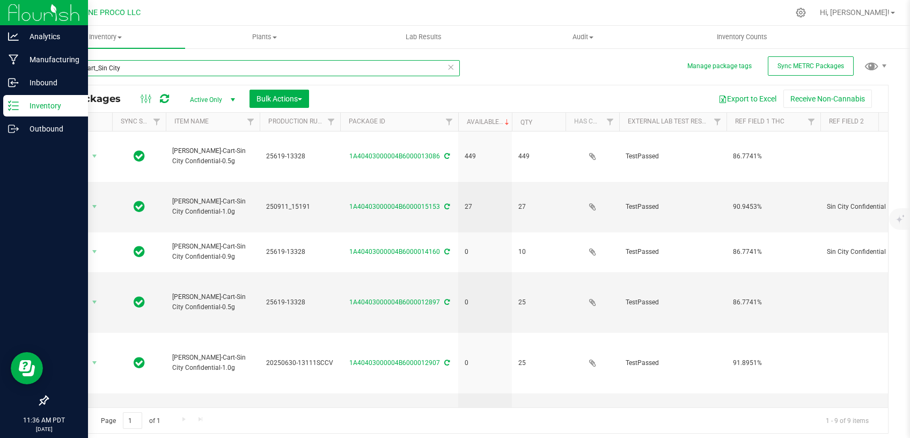
click at [122, 72] on input "HUST_Cart_Sin City" at bounding box center [253, 68] width 413 height 16
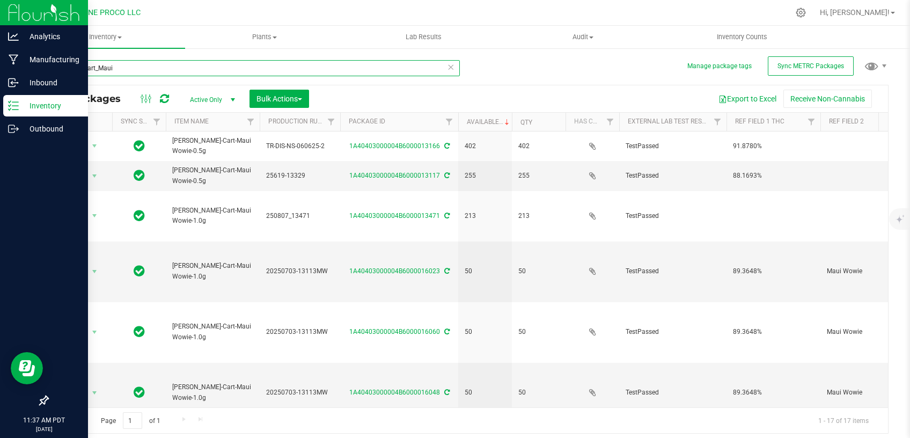
click at [135, 71] on input "HUST_Cart_Maui" at bounding box center [253, 68] width 413 height 16
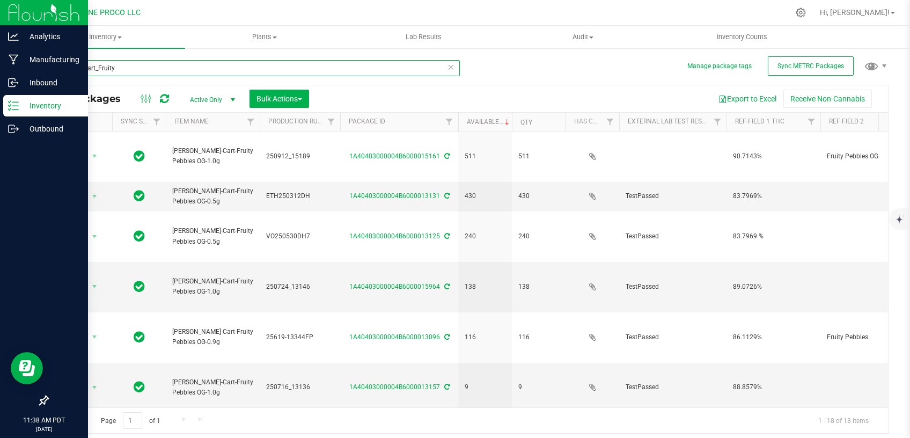
click at [146, 66] on input "HUST_Cart_Fruity" at bounding box center [253, 68] width 413 height 16
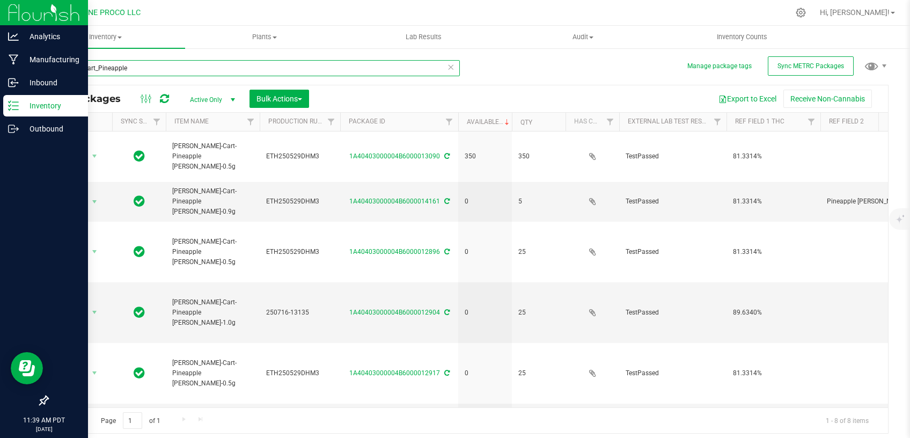
click at [150, 65] on input "HUST_Cart_Pineapple" at bounding box center [253, 68] width 413 height 16
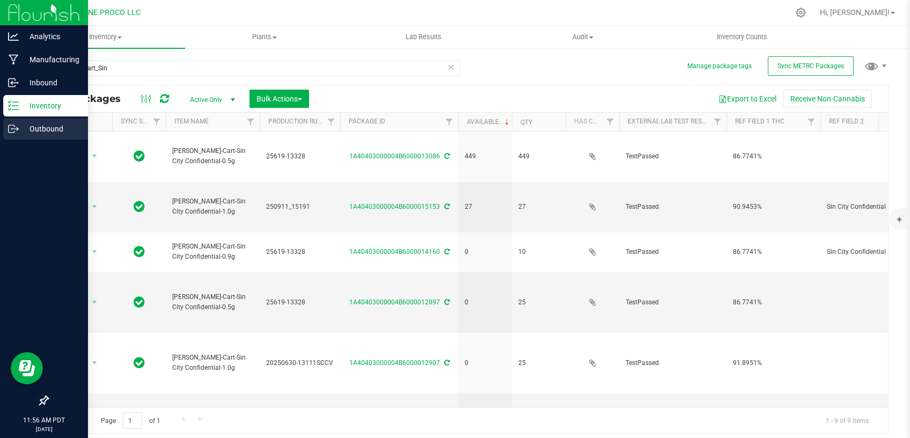
click at [41, 129] on p "Outbound" at bounding box center [51, 128] width 64 height 13
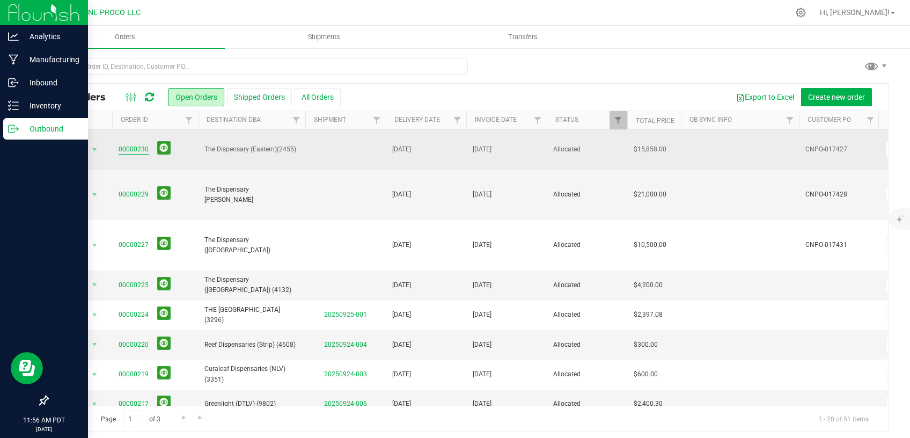
click at [137, 152] on link "00000230" at bounding box center [134, 149] width 30 height 10
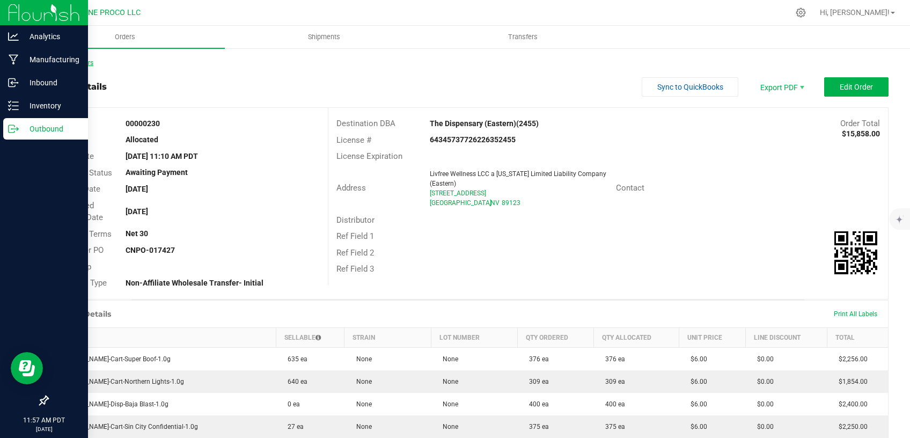
click at [81, 62] on link "Back to Orders" at bounding box center [70, 63] width 46 height 8
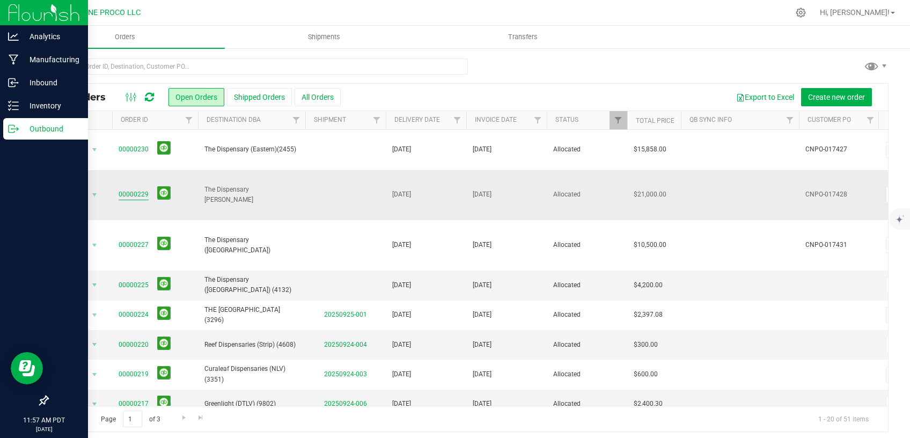
click at [133, 191] on link "00000229" at bounding box center [134, 194] width 30 height 10
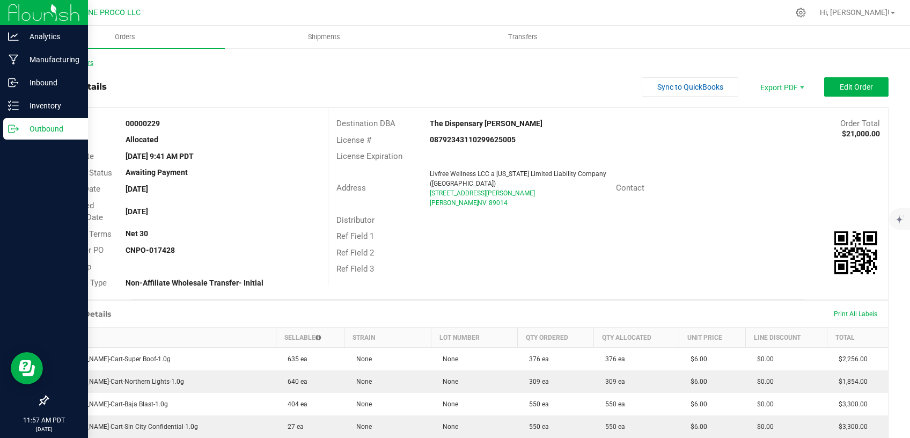
click at [89, 64] on link "Back to Orders" at bounding box center [70, 63] width 46 height 8
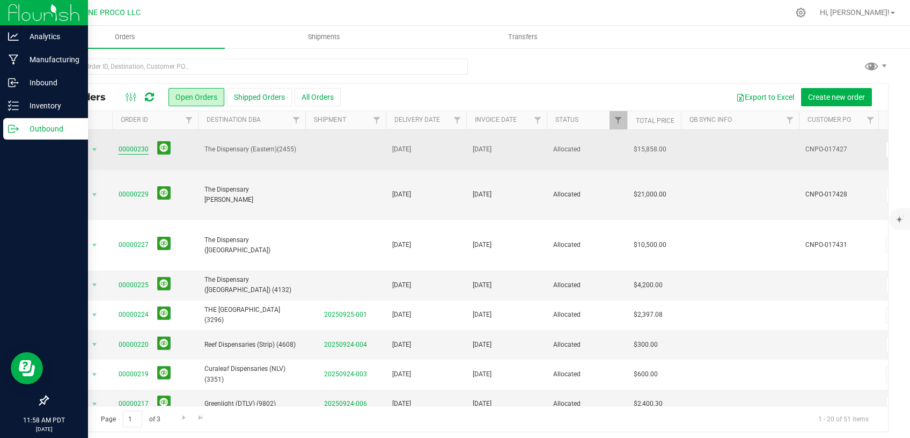
click at [130, 150] on link "00000230" at bounding box center [134, 149] width 30 height 10
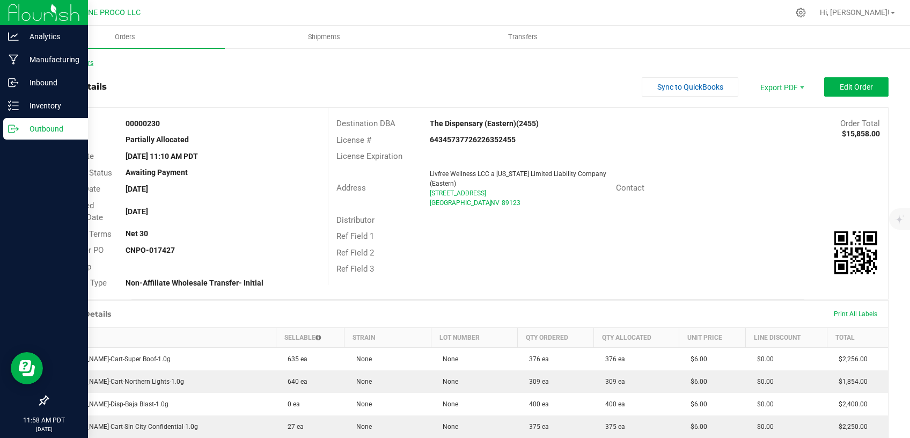
click at [70, 61] on link "Back to Orders" at bounding box center [70, 63] width 46 height 8
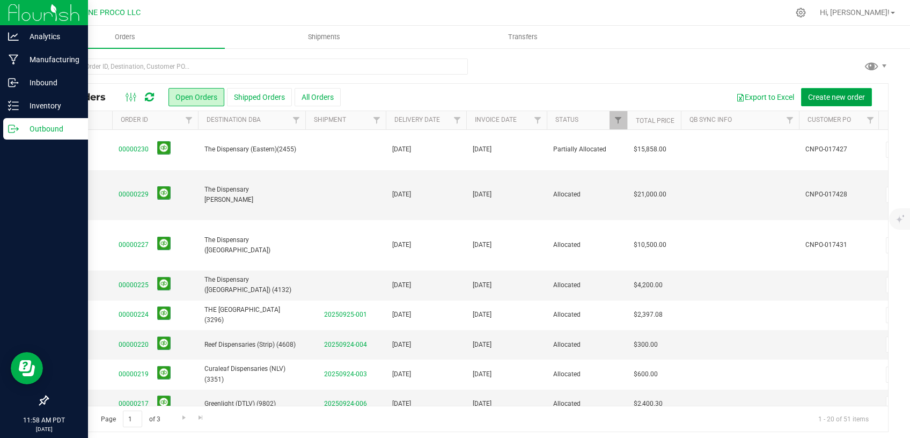
click at [814, 100] on span "Create new order" at bounding box center [836, 97] width 57 height 9
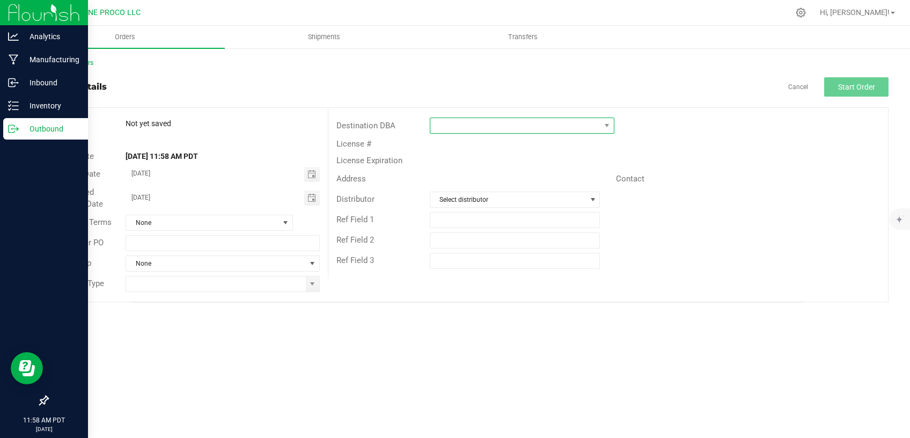
click at [494, 129] on span at bounding box center [515, 125] width 170 height 15
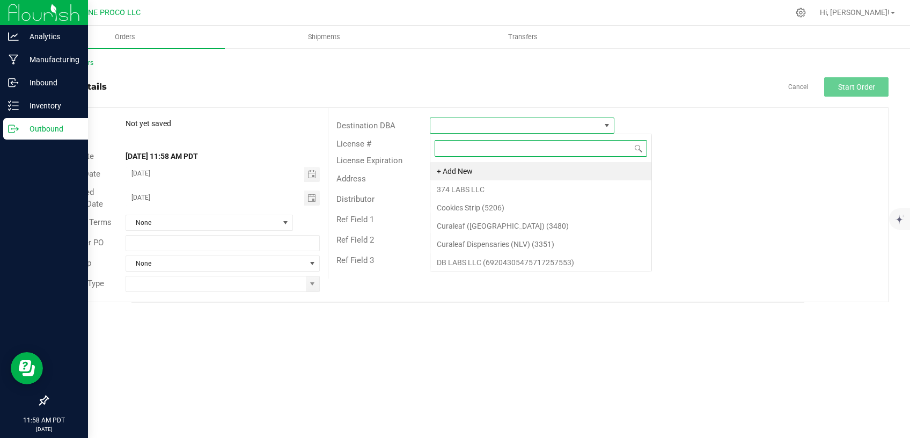
scroll to position [16, 184]
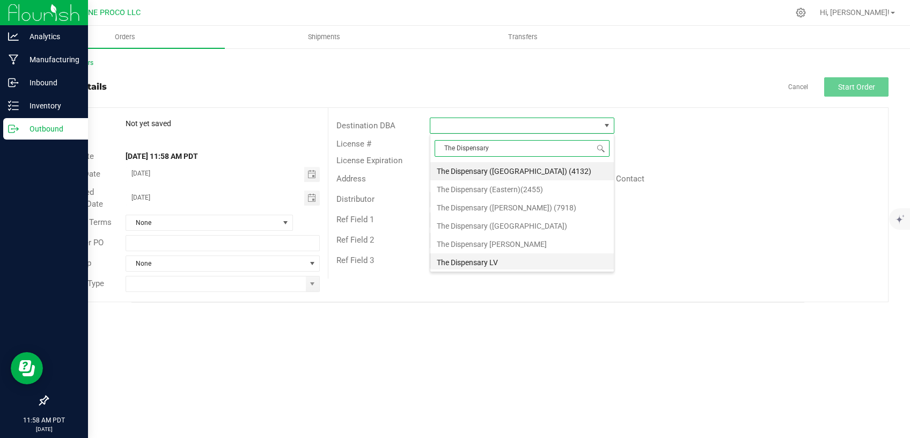
click at [499, 258] on li "The Dispensary LV" at bounding box center [522, 262] width 184 height 18
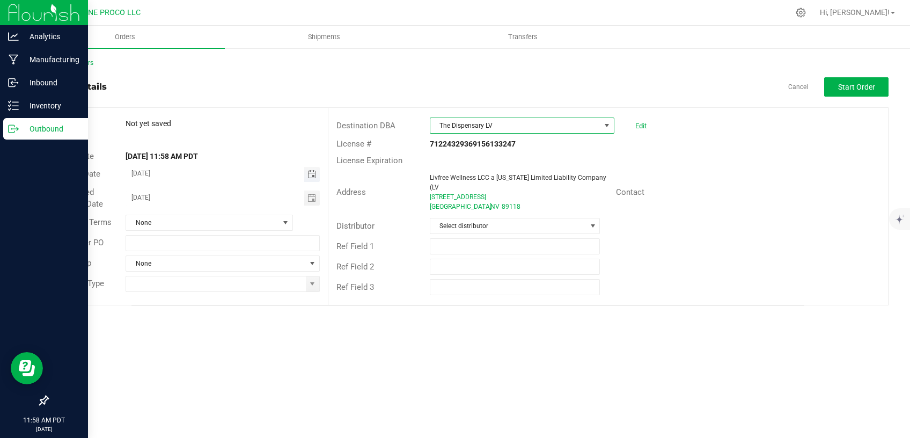
click at [311, 173] on span "Toggle calendar" at bounding box center [311, 174] width 9 height 9
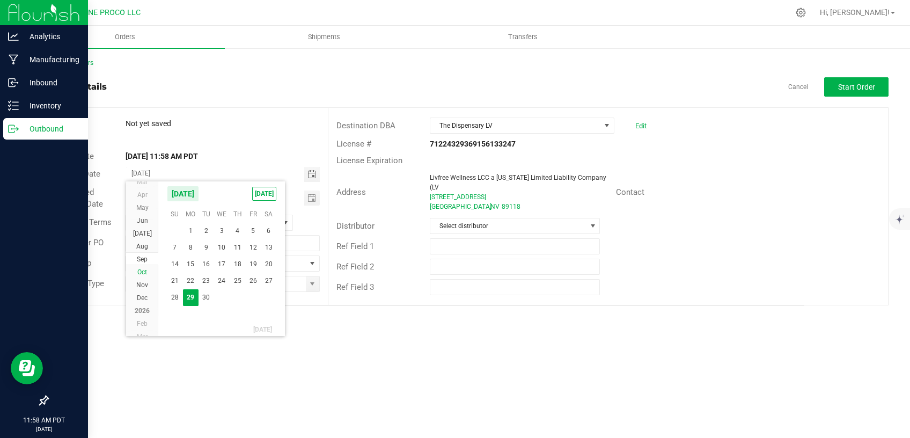
click at [143, 267] on li "Oct" at bounding box center [142, 272] width 32 height 13
click at [245, 230] on span "2" at bounding box center [238, 230] width 16 height 17
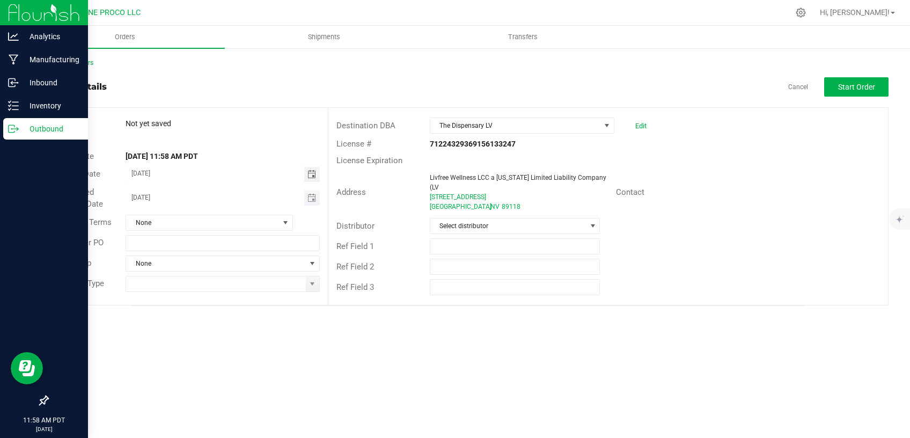
click at [316, 195] on span "Toggle calendar" at bounding box center [312, 197] width 16 height 15
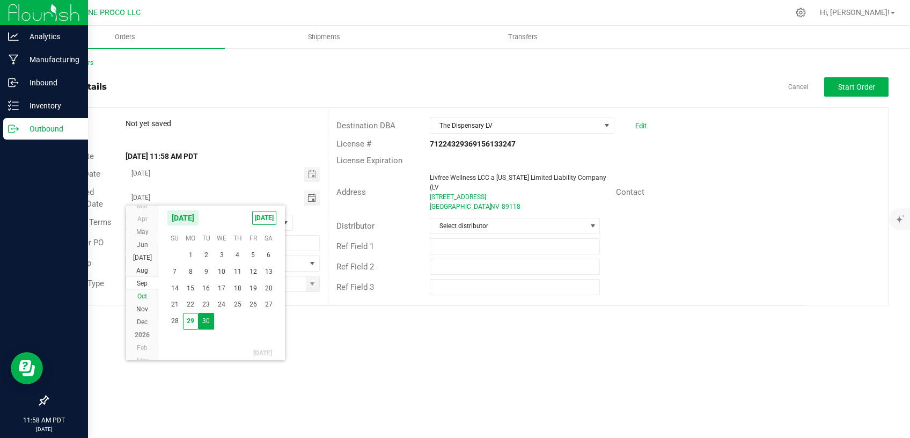
click at [140, 291] on li "Oct" at bounding box center [142, 296] width 32 height 13
click at [237, 255] on span "2" at bounding box center [238, 253] width 16 height 17
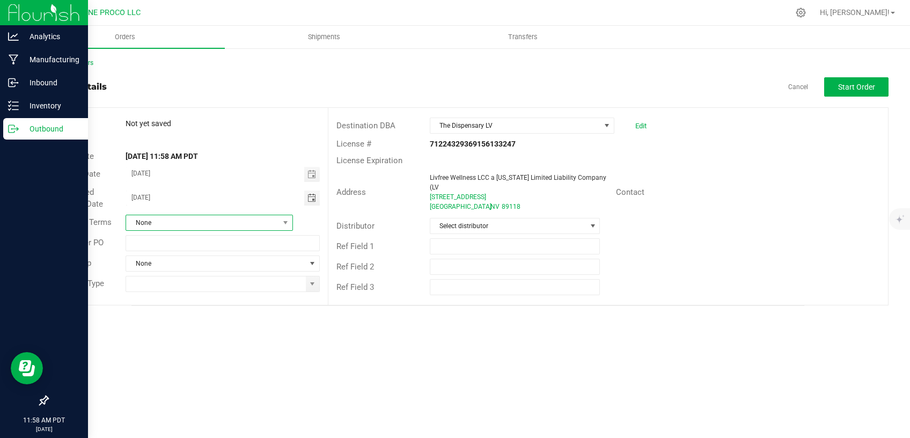
click at [226, 225] on span "None" at bounding box center [202, 222] width 152 height 15
click at [160, 279] on li "Net 30" at bounding box center [209, 286] width 166 height 18
click at [254, 261] on span "None" at bounding box center [215, 263] width 179 height 15
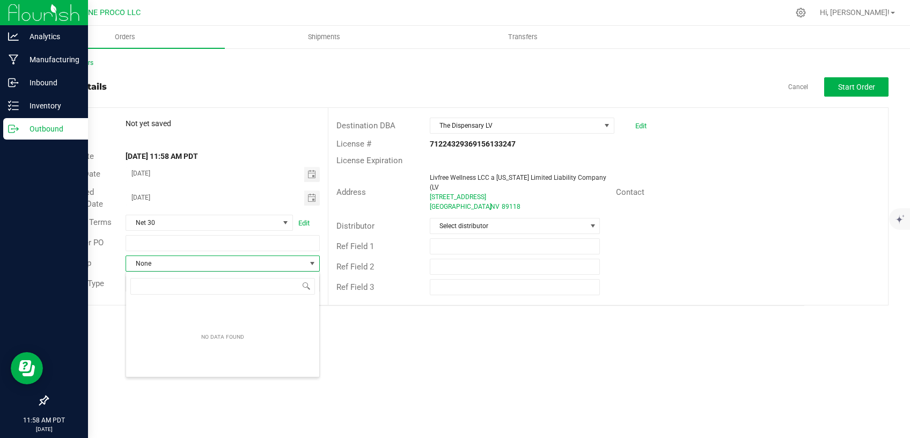
scroll to position [16, 194]
click at [254, 261] on span "None" at bounding box center [215, 263] width 179 height 15
click at [318, 287] on span at bounding box center [312, 283] width 13 height 15
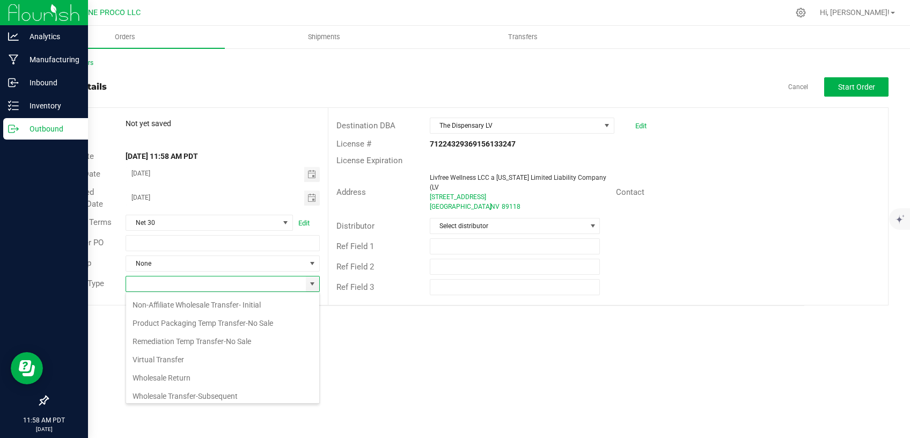
scroll to position [56, 0]
click at [233, 306] on li "Non-Affiliate Wholesale Transfer- Initial" at bounding box center [222, 301] width 193 height 18
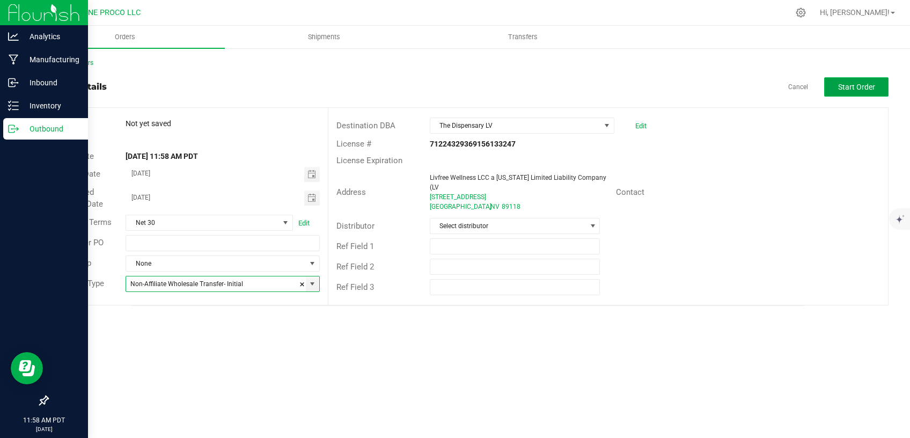
click at [864, 85] on span "Start Order" at bounding box center [856, 87] width 37 height 9
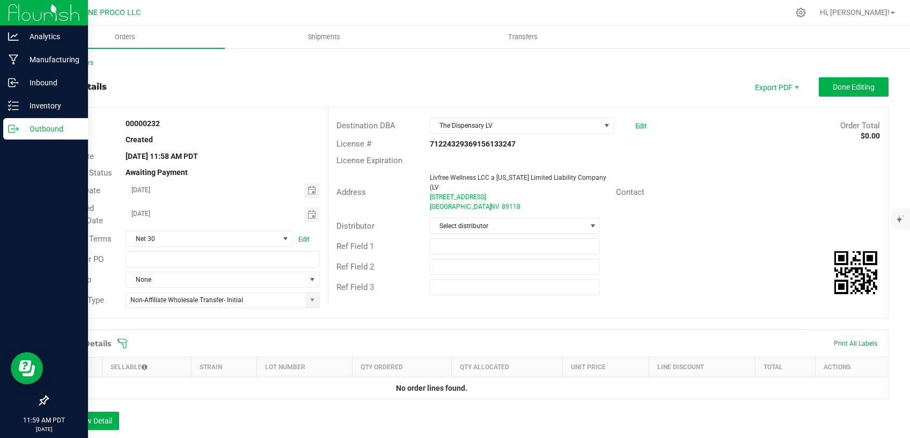
scroll to position [136, 0]
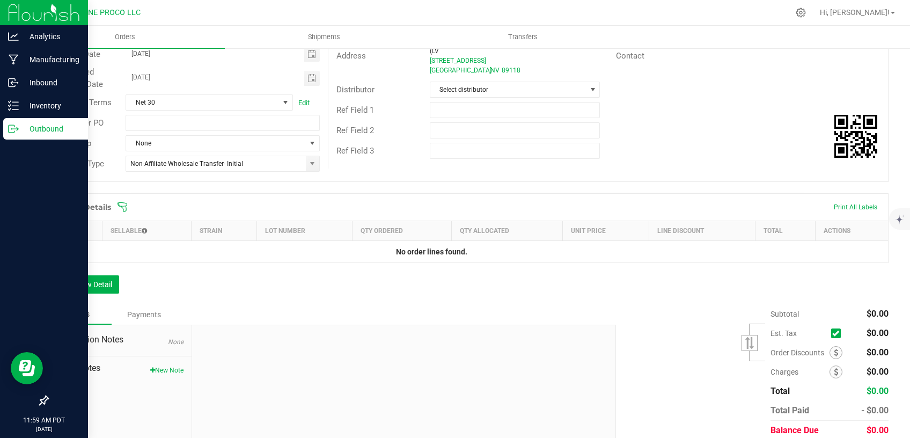
click at [106, 274] on div "Order Details Print All Labels Item Sellable Strain Lot Number Qty Ordered Qty …" at bounding box center [467, 248] width 841 height 111
click at [111, 285] on button "Add New Detail" at bounding box center [83, 284] width 72 height 18
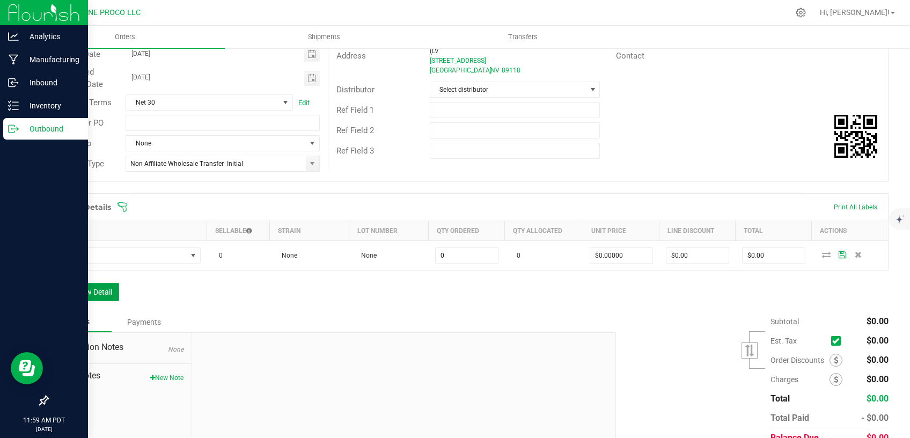
click at [96, 294] on button "Add New Detail" at bounding box center [83, 292] width 72 height 18
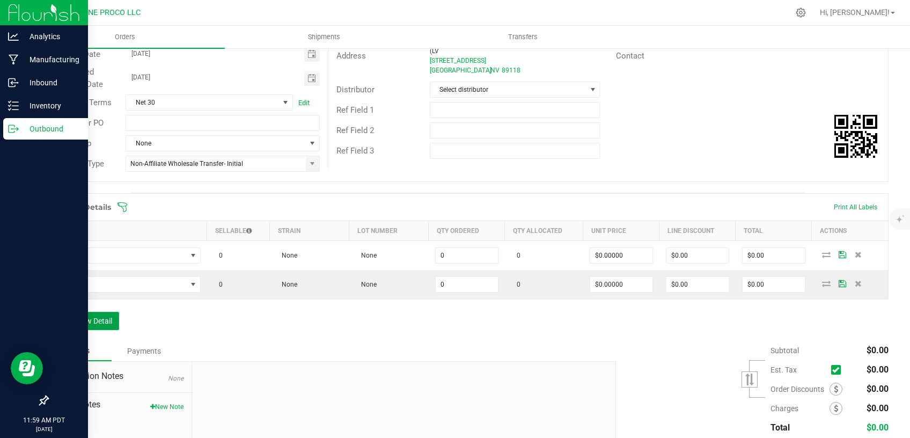
click at [109, 314] on button "Add New Detail" at bounding box center [83, 321] width 72 height 18
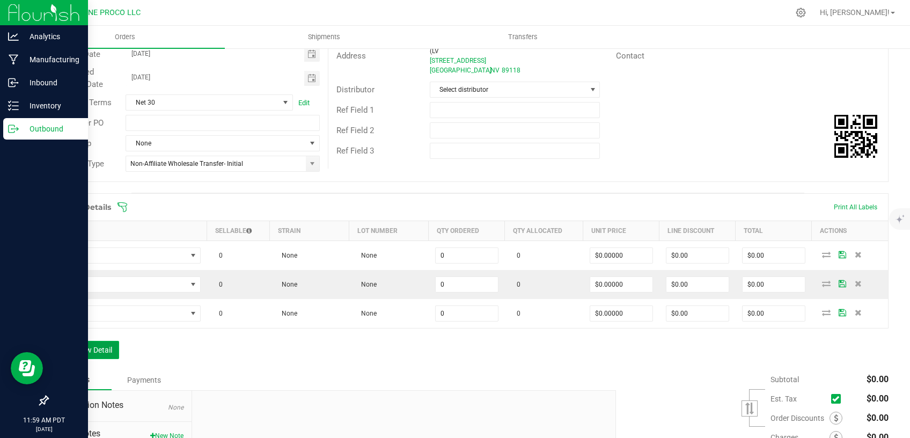
click at [106, 353] on button "Add New Detail" at bounding box center [83, 350] width 72 height 18
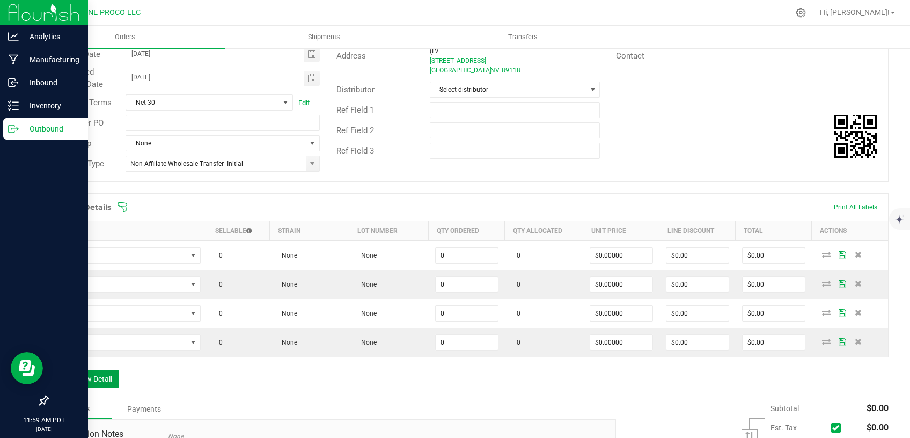
drag, startPoint x: 107, startPoint y: 377, endPoint x: 114, endPoint y: 391, distance: 15.4
click at [107, 379] on button "Add New Detail" at bounding box center [83, 379] width 72 height 18
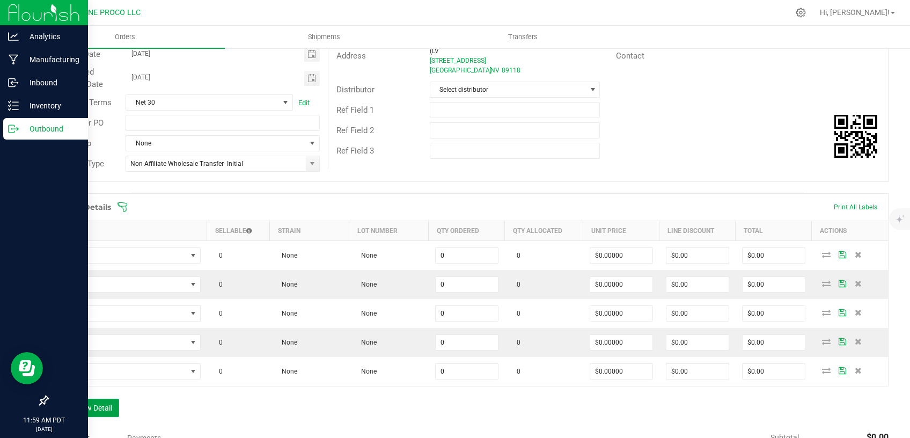
click at [106, 408] on button "Add New Detail" at bounding box center [83, 408] width 72 height 18
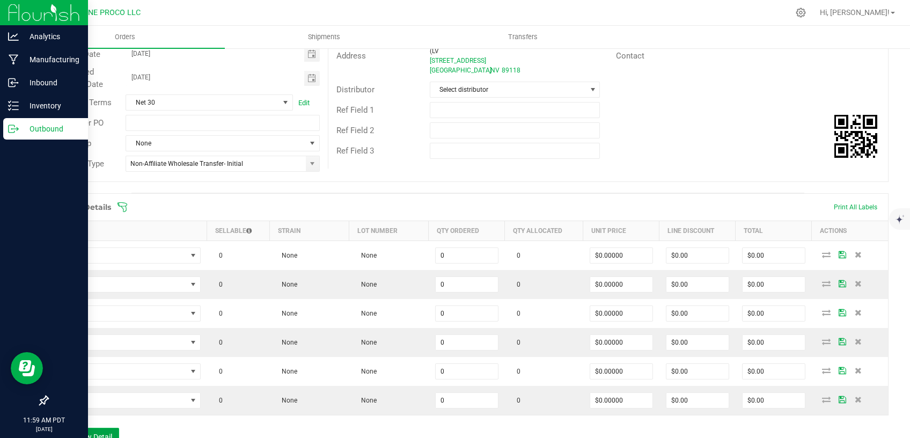
click at [108, 429] on button "Add New Detail" at bounding box center [83, 437] width 72 height 18
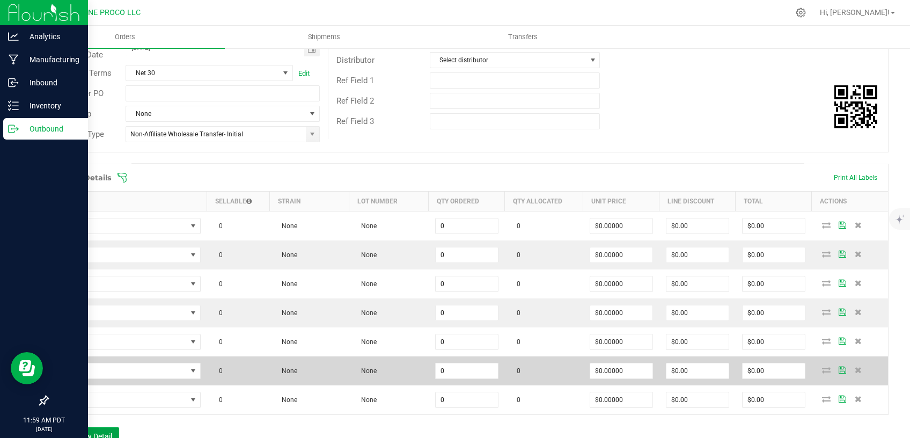
scroll to position [182, 0]
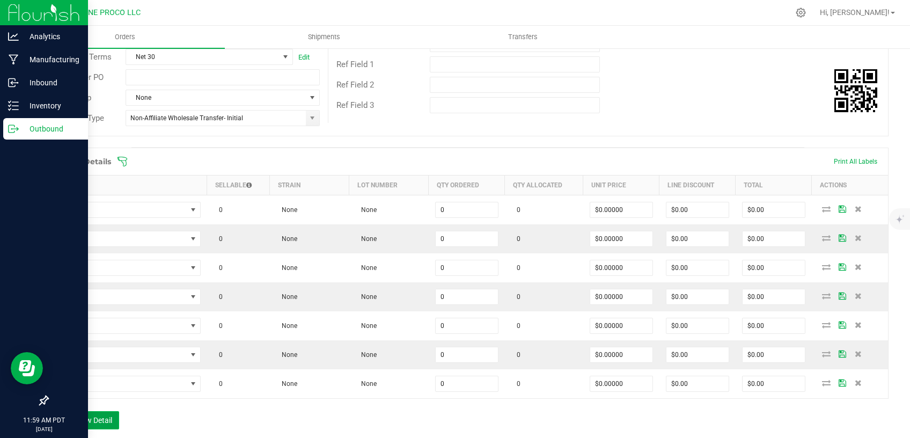
click at [99, 418] on button "Add New Detail" at bounding box center [83, 420] width 72 height 18
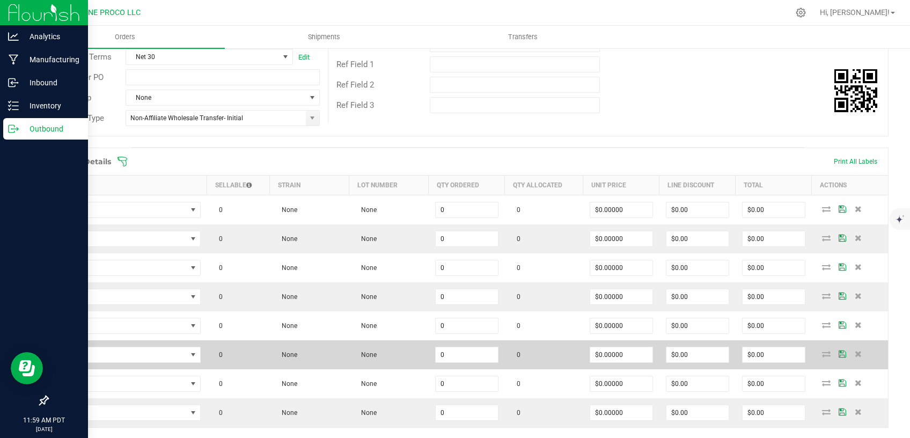
scroll to position [228, 0]
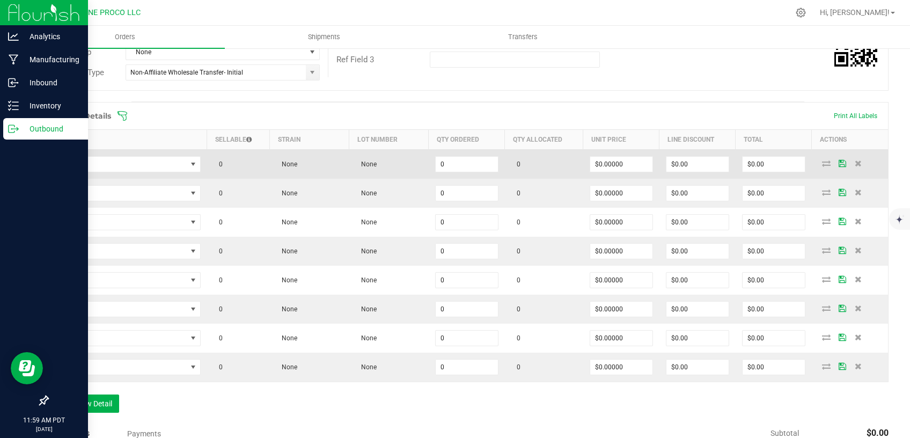
click at [464, 152] on td "0" at bounding box center [467, 165] width 76 height 30
click at [465, 159] on input "0" at bounding box center [467, 164] width 62 height 15
drag, startPoint x: 450, startPoint y: 167, endPoint x: 428, endPoint y: 168, distance: 22.6
click at [436, 168] on input "265" at bounding box center [467, 164] width 62 height 15
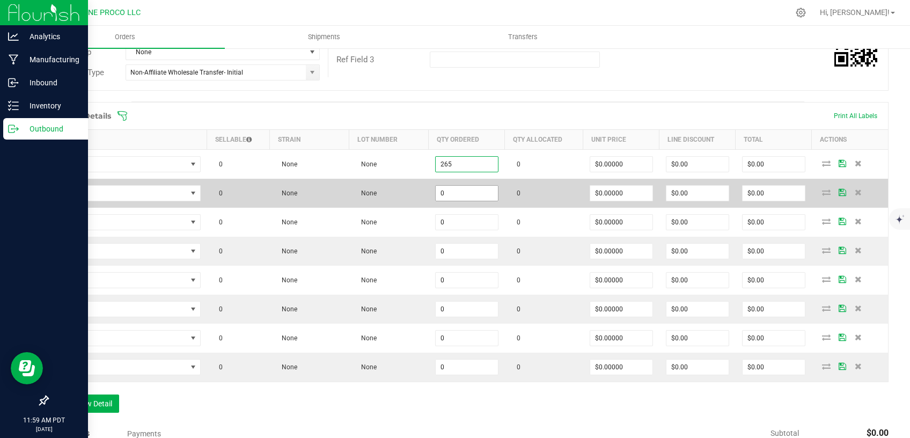
click at [441, 195] on input "0" at bounding box center [467, 193] width 62 height 15
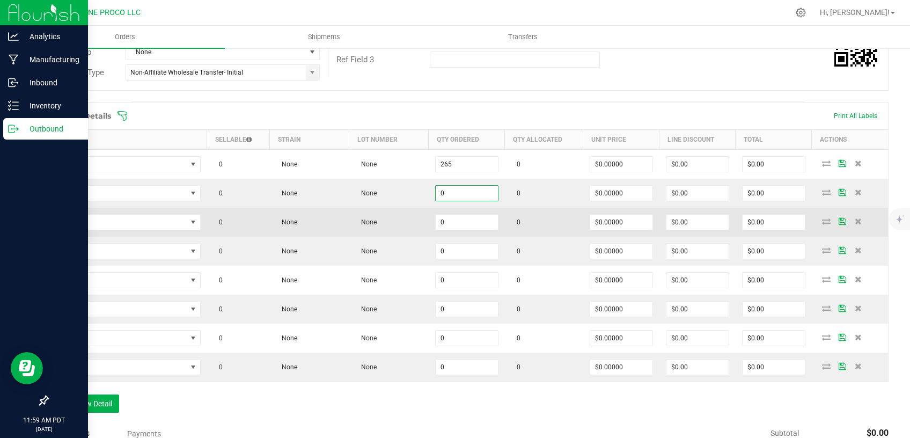
paste input "265"
click at [449, 216] on span "0" at bounding box center [466, 222] width 63 height 16
click at [449, 222] on input "0" at bounding box center [467, 222] width 62 height 15
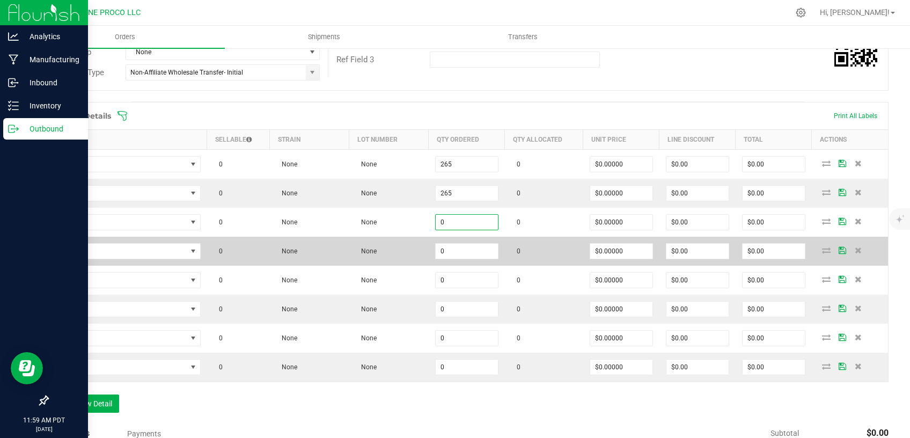
paste input "265"
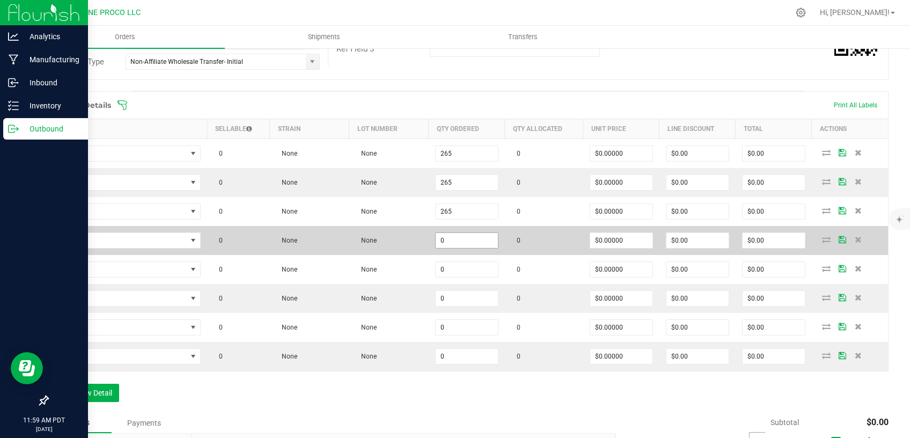
click at [451, 245] on input "0" at bounding box center [467, 240] width 62 height 15
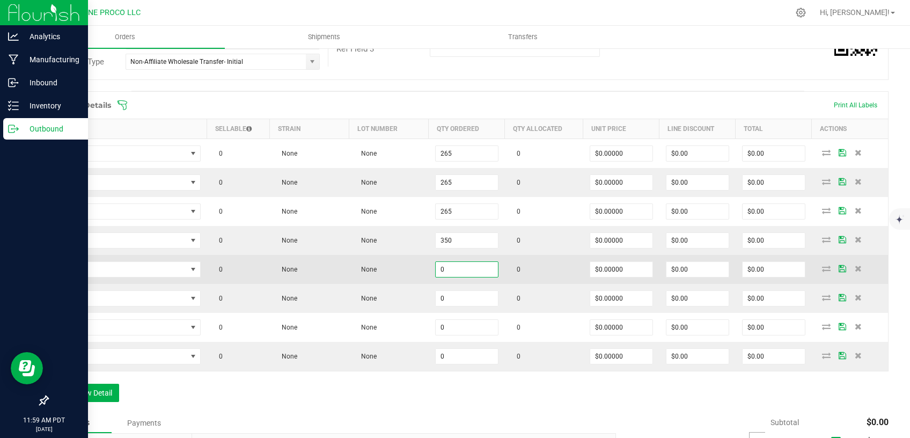
click at [461, 265] on input "0" at bounding box center [467, 269] width 62 height 15
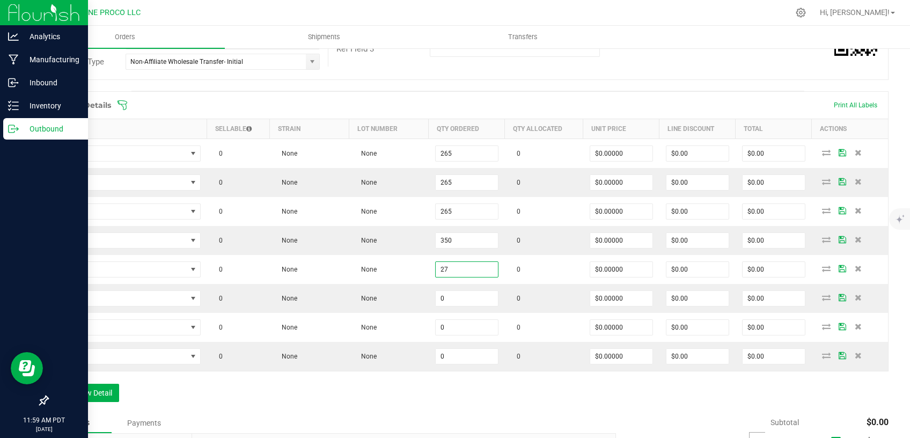
click at [433, 386] on div "Order Details Print All Labels Item Sellable Strain Lot Number Qty Ordered Qty …" at bounding box center [467, 251] width 841 height 321
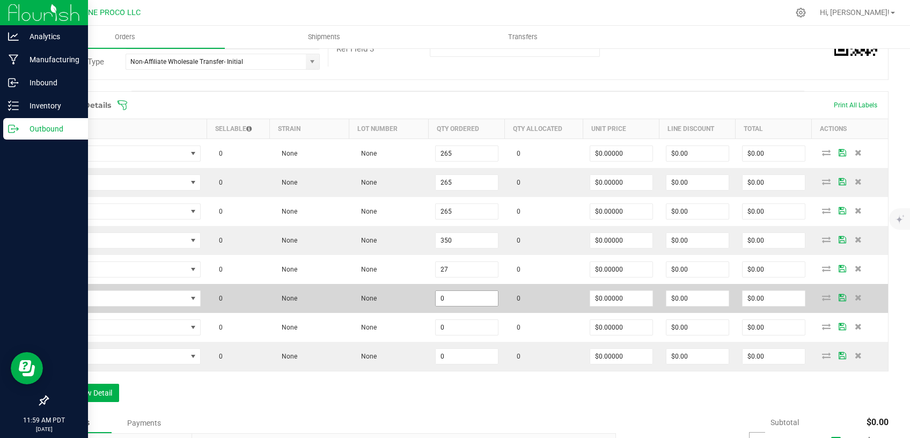
click at [446, 295] on input "0" at bounding box center [467, 298] width 62 height 15
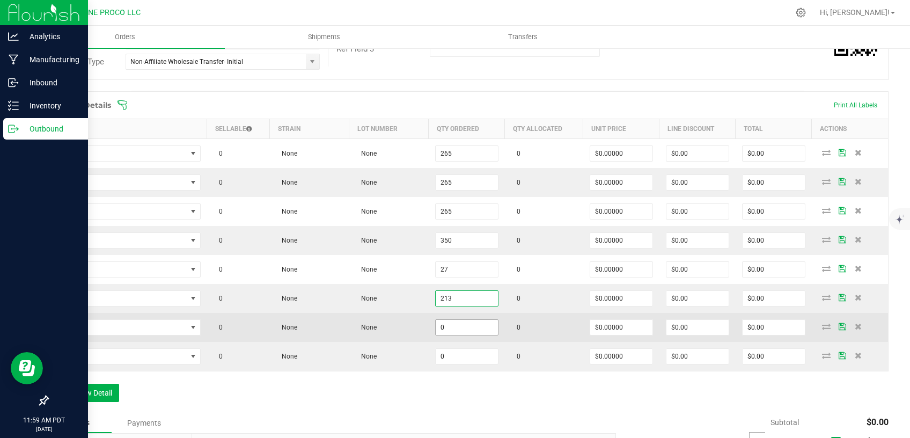
click at [457, 331] on input "0" at bounding box center [467, 327] width 62 height 15
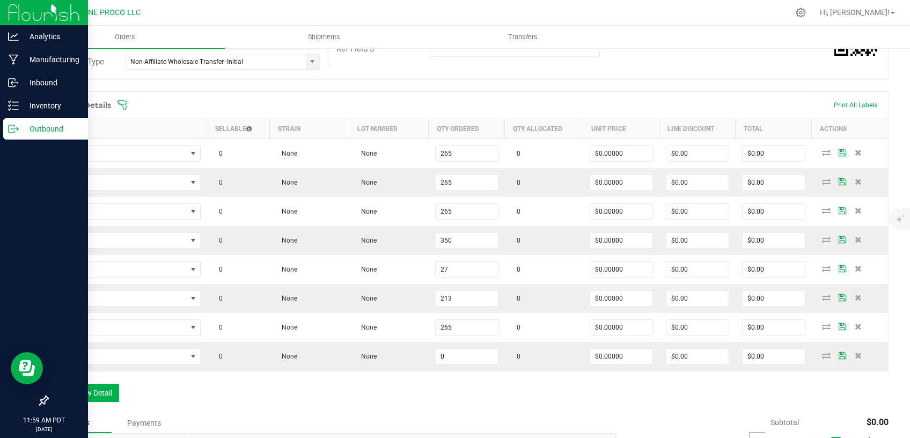
click at [442, 398] on div "Order Details Print All Labels Item Sellable Strain Lot Number Qty Ordered Qty …" at bounding box center [467, 251] width 841 height 321
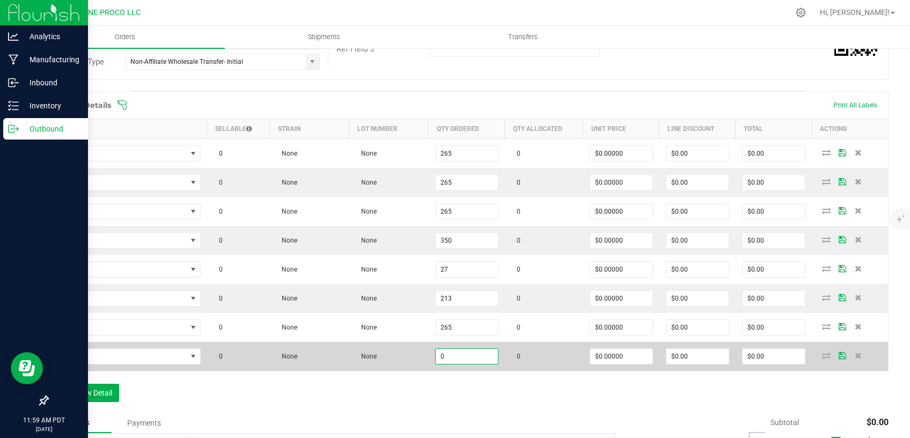
click at [456, 353] on input "0" at bounding box center [467, 356] width 62 height 15
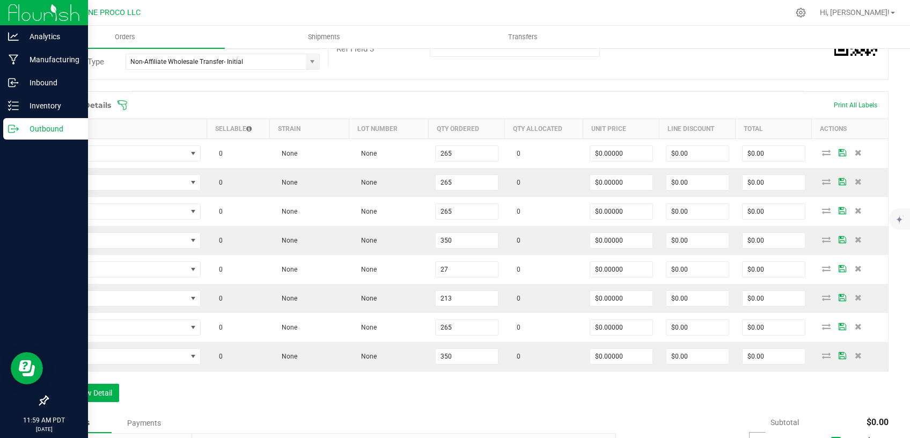
click at [457, 387] on div "Order Details Print All Labels Item Sellable Strain Lot Number Qty Ordered Qty …" at bounding box center [467, 251] width 841 height 321
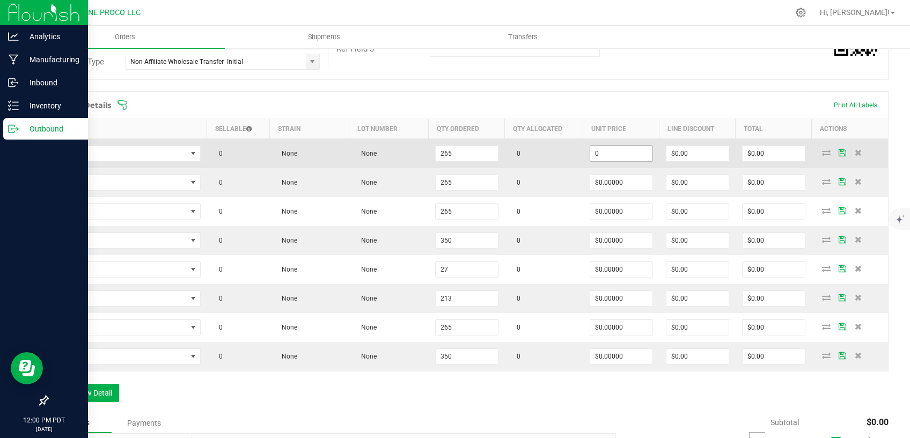
click at [603, 150] on input "0" at bounding box center [621, 153] width 62 height 15
drag, startPoint x: 604, startPoint y: 152, endPoint x: 549, endPoint y: 162, distance: 55.0
click at [590, 158] on input "6" at bounding box center [621, 153] width 62 height 15
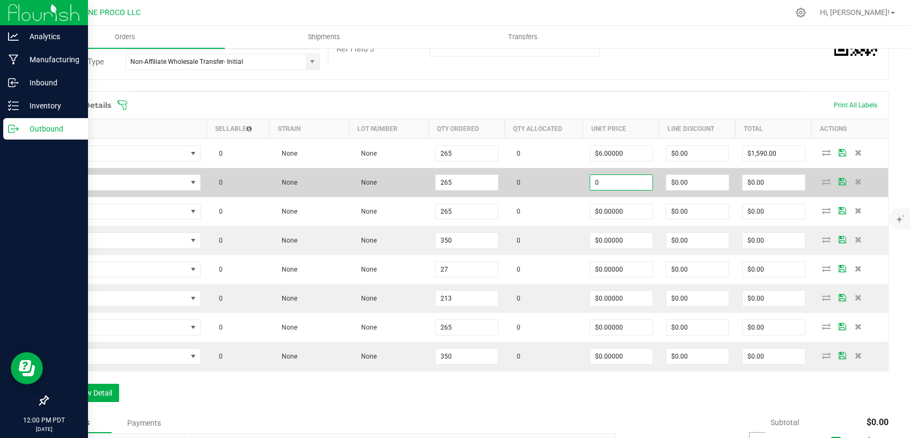
click at [595, 185] on input "0" at bounding box center [621, 182] width 62 height 15
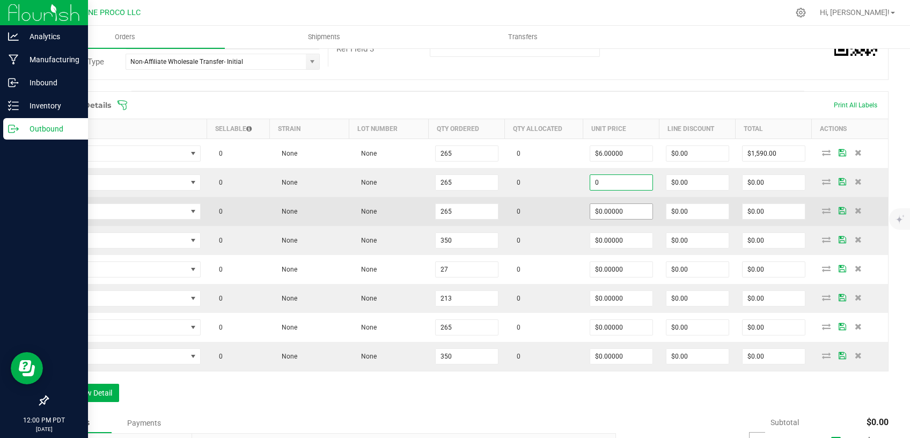
paste input "6"
click at [607, 214] on input "0" at bounding box center [621, 211] width 62 height 15
paste input "6"
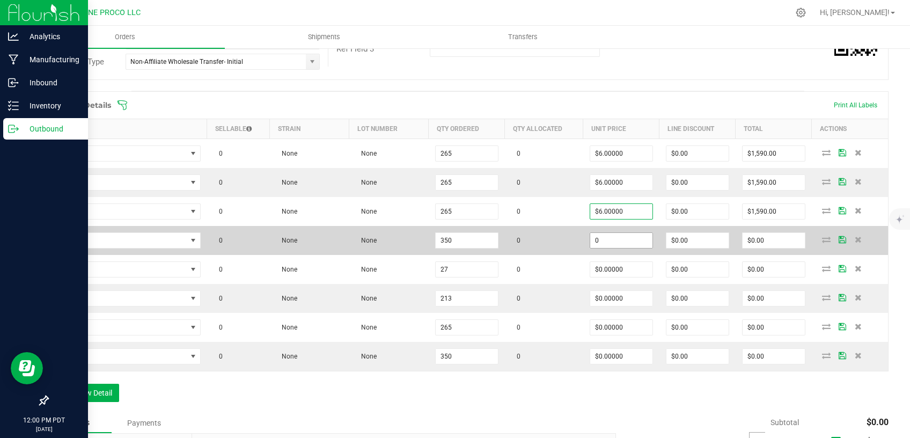
click at [608, 243] on input "0" at bounding box center [621, 240] width 62 height 15
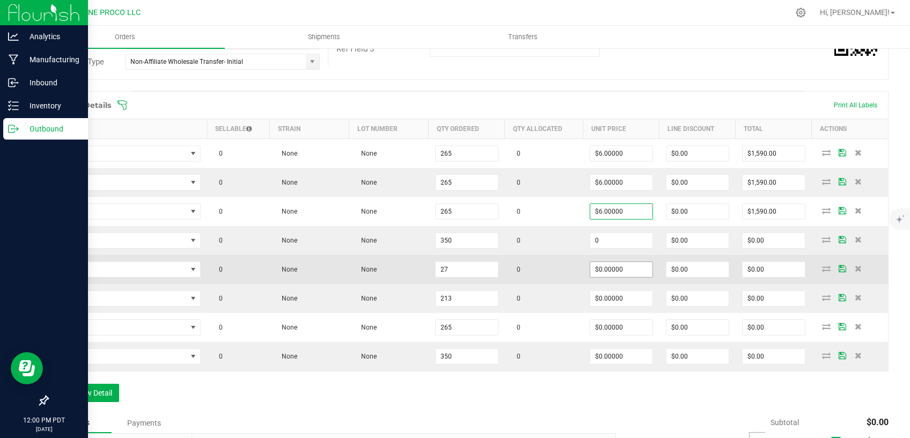
paste input "6"
click at [606, 281] on td "$0.00000" at bounding box center [621, 269] width 76 height 29
click at [605, 276] on td "$0.00000" at bounding box center [621, 269] width 76 height 29
click at [604, 272] on input "0" at bounding box center [621, 269] width 62 height 15
paste input "6"
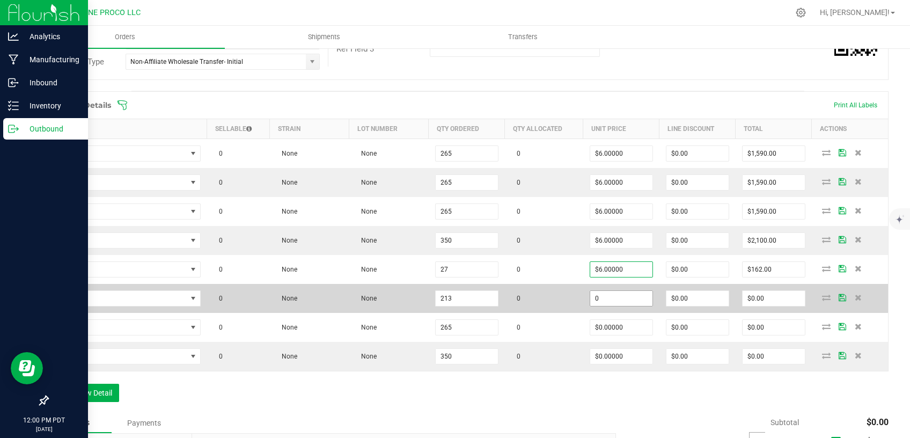
click at [605, 299] on input "0" at bounding box center [621, 298] width 62 height 15
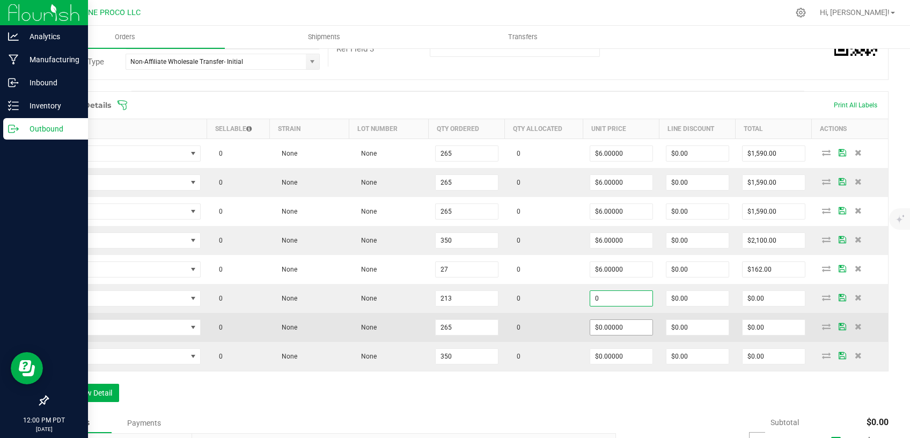
paste input "6"
drag, startPoint x: 606, startPoint y: 322, endPoint x: 607, endPoint y: 332, distance: 10.3
click at [606, 323] on input "0" at bounding box center [621, 327] width 62 height 15
paste input "6"
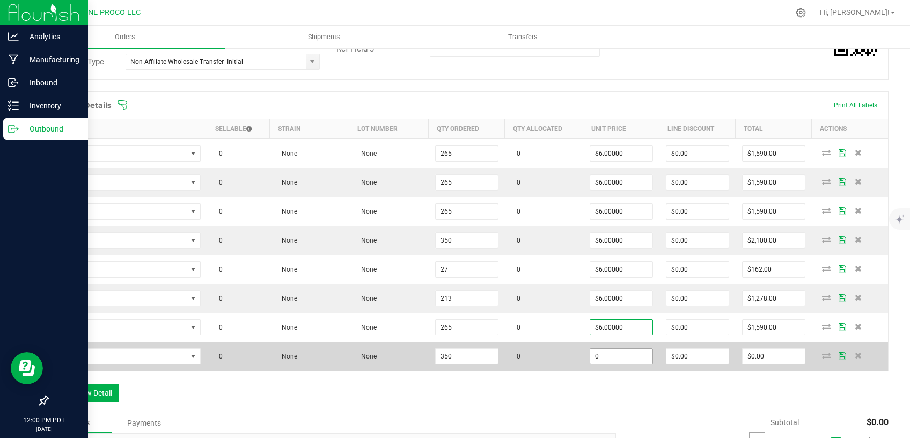
click at [609, 356] on input "0" at bounding box center [621, 356] width 62 height 15
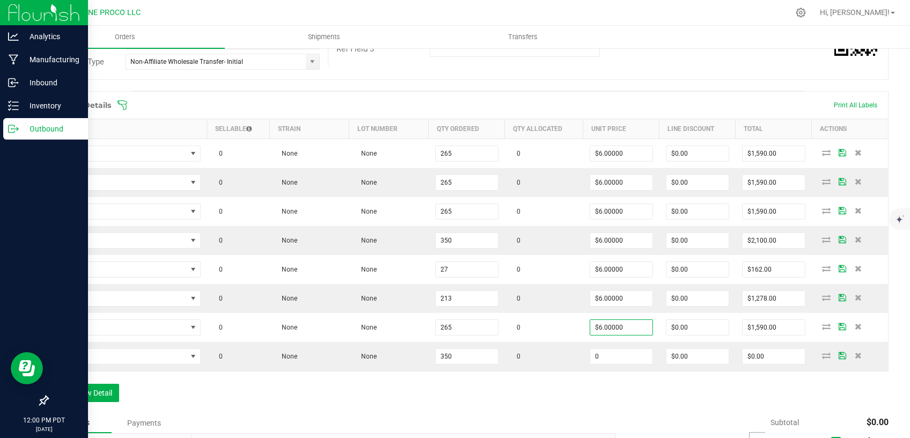
paste input "6"
click at [594, 385] on div "Order Details Print All Labels Item Sellable Strain Lot Number Qty Ordered Qty …" at bounding box center [467, 251] width 841 height 321
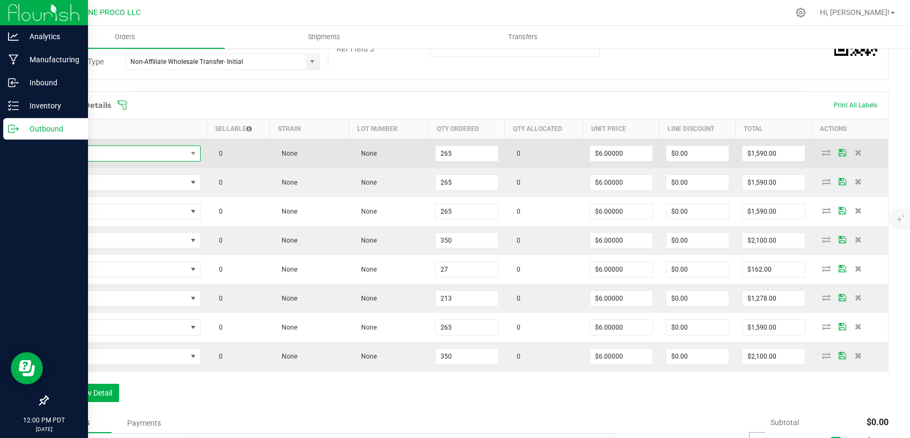
click at [130, 155] on span "NO DATA FOUND" at bounding box center [120, 153] width 131 height 15
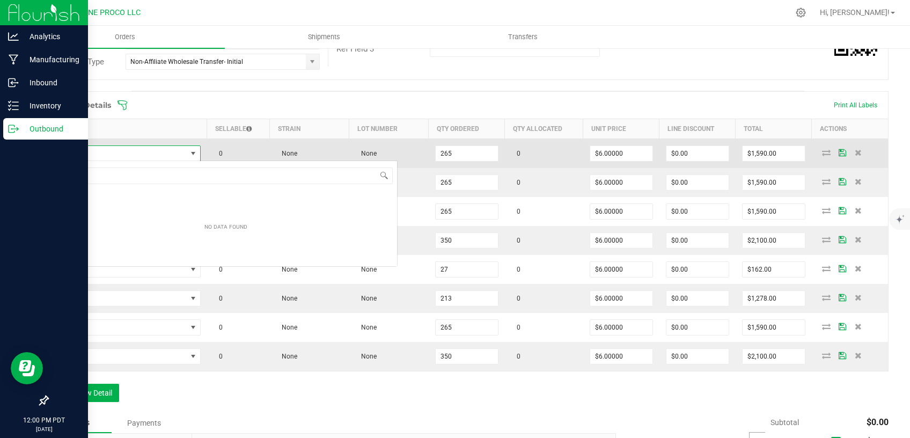
scroll to position [16, 144]
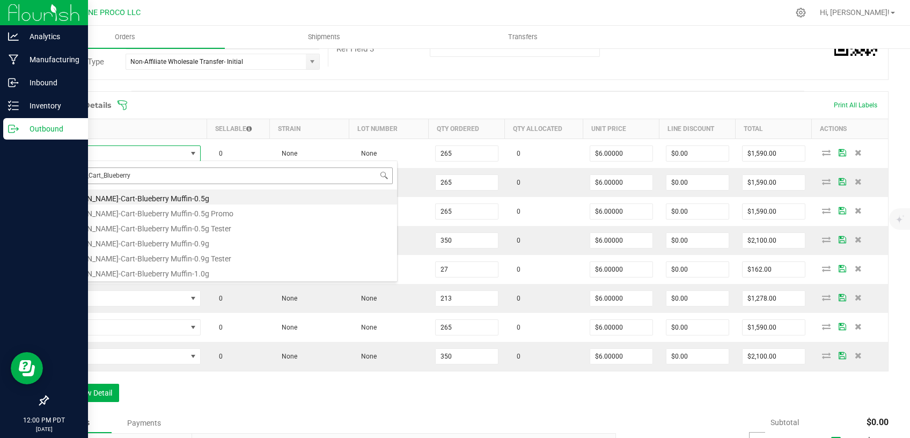
drag, startPoint x: 104, startPoint y: 175, endPoint x: 49, endPoint y: 176, distance: 54.2
click at [59, 176] on input "HUST_Cart_Blueberry" at bounding box center [226, 175] width 334 height 17
click at [114, 267] on li "HUST-Cart-Blueberry Muffin-1.0g" at bounding box center [226, 272] width 342 height 15
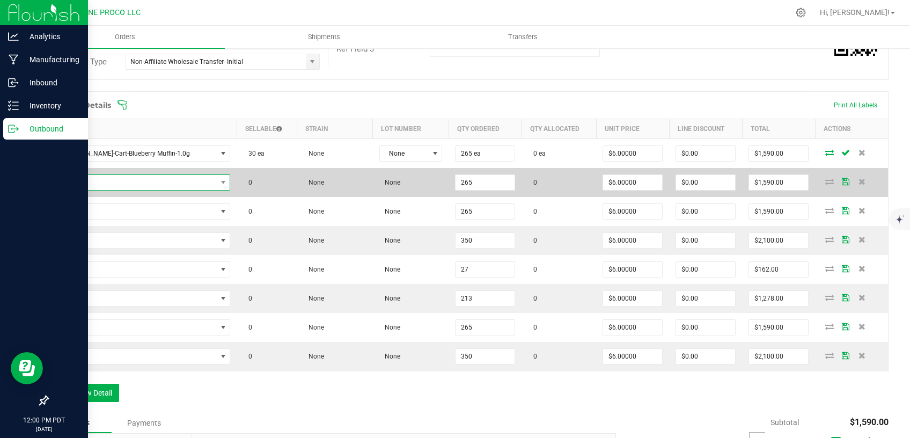
click at [146, 185] on span "NO DATA FOUND" at bounding box center [136, 182] width 162 height 15
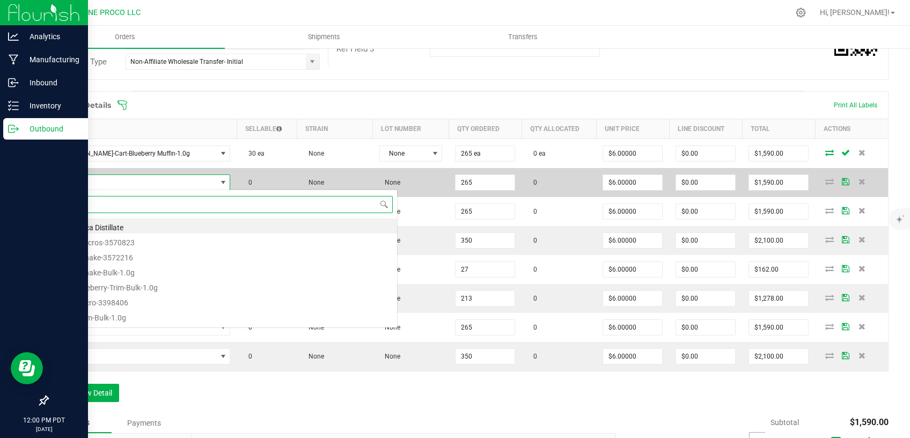
paste input "HUST_Cart_"
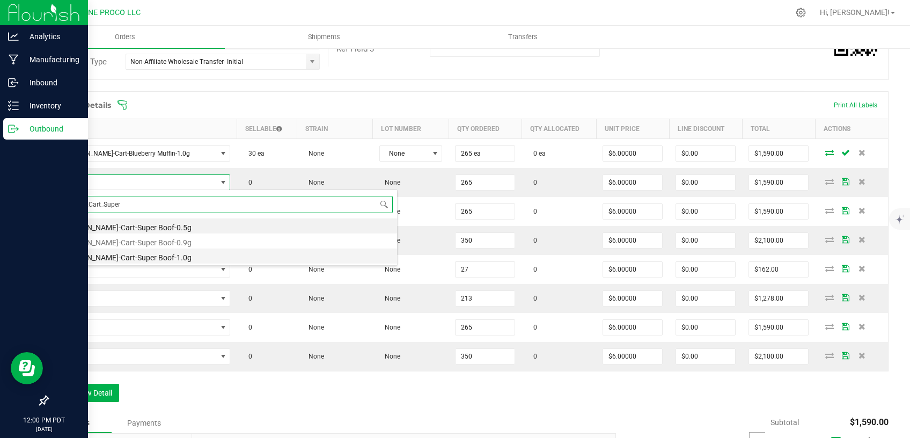
click at [125, 253] on li "HUST-Cart-Super Boof-1.0g" at bounding box center [226, 255] width 342 height 15
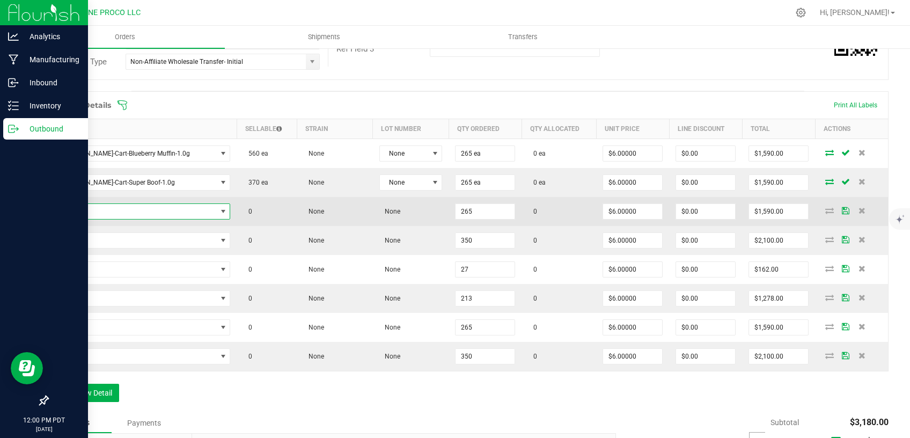
click at [174, 214] on span "NO DATA FOUND" at bounding box center [136, 211] width 162 height 15
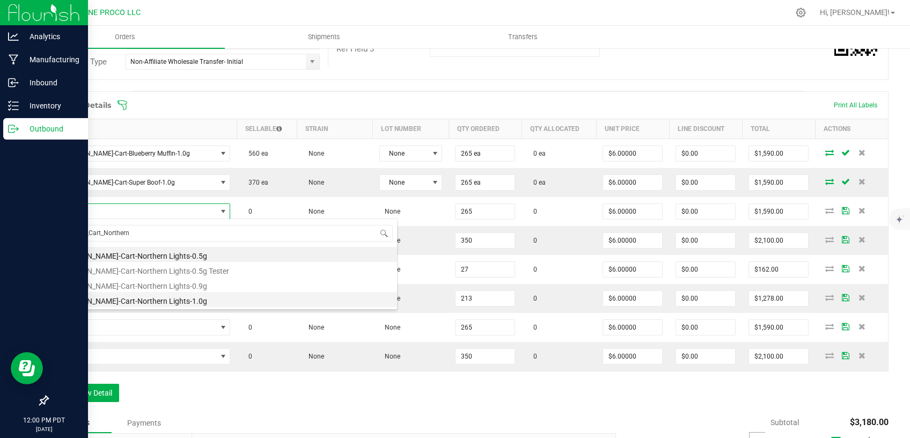
click at [130, 303] on li "HUST-Cart-Northern Lights-1.0g" at bounding box center [226, 299] width 342 height 15
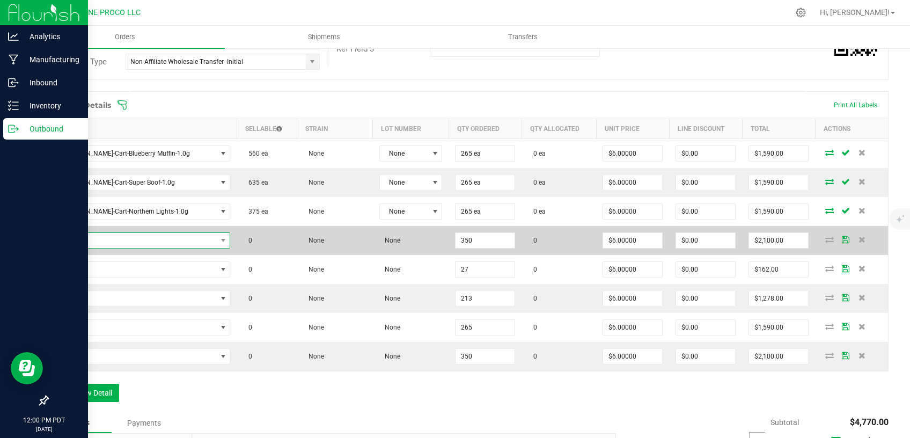
click at [151, 238] on span "NO DATA FOUND" at bounding box center [136, 240] width 162 height 15
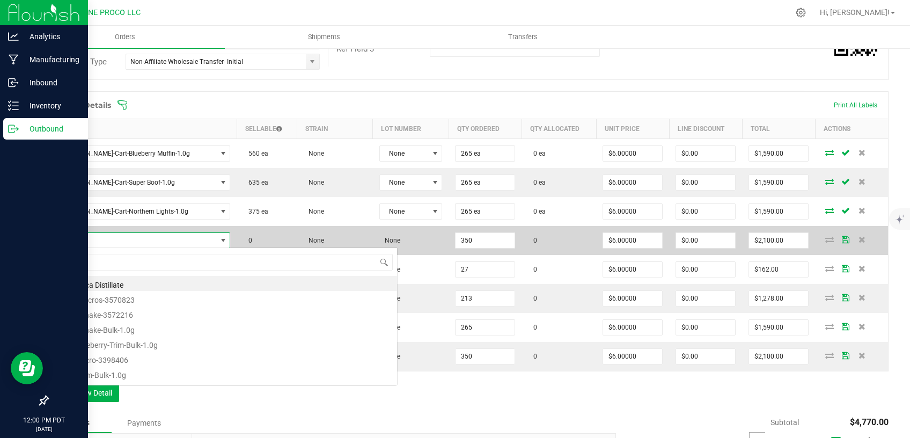
scroll to position [16, 142]
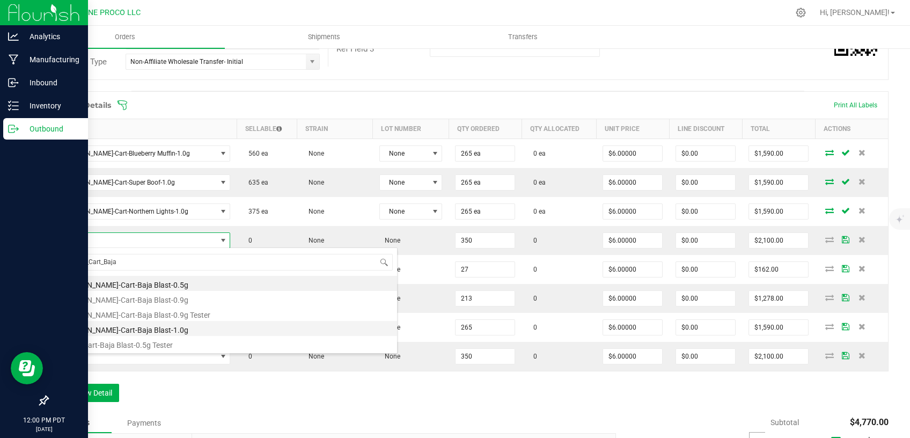
click at [124, 327] on li "HUST-Cart-Baja Blast-1.0g" at bounding box center [226, 328] width 342 height 15
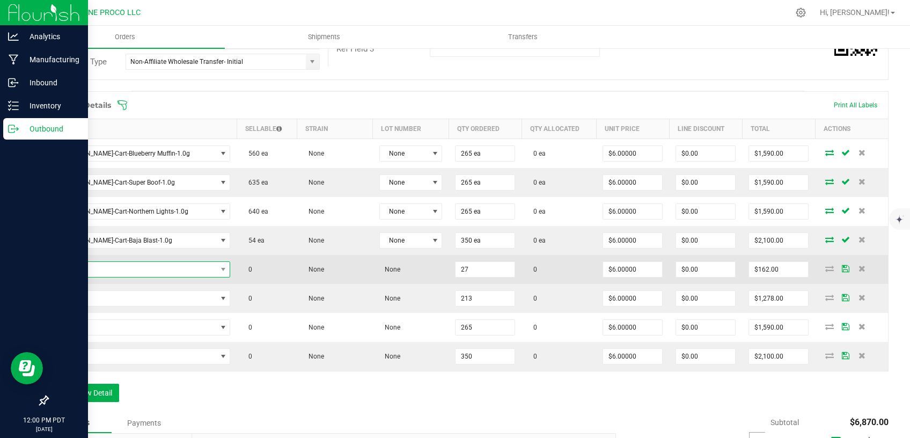
click at [175, 268] on span "NO DATA FOUND" at bounding box center [136, 269] width 162 height 15
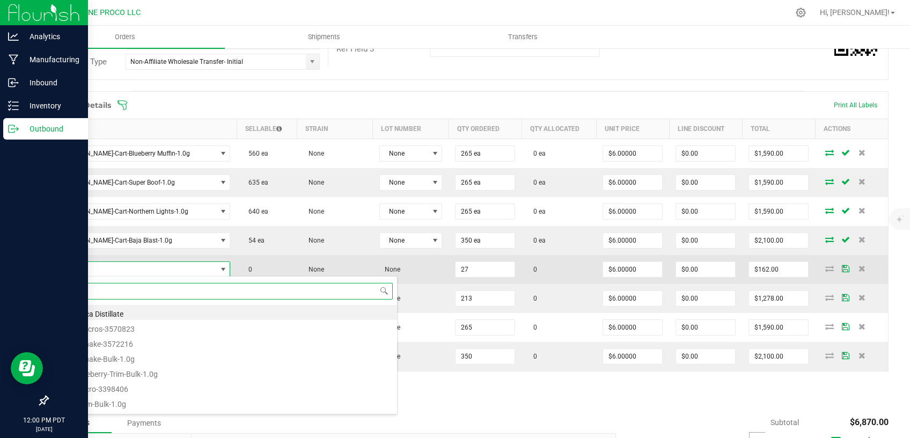
paste input "HUST_Cart_"
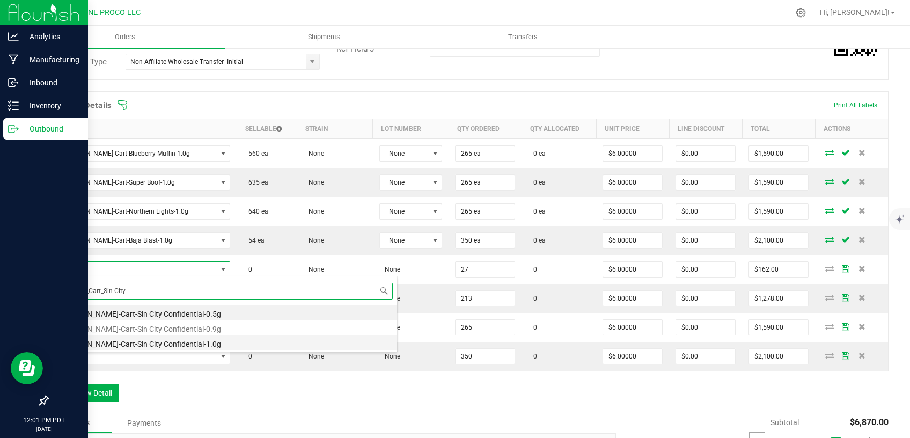
click at [173, 340] on li "HUST-Cart-Sin City Confidential-1.0g" at bounding box center [226, 342] width 342 height 15
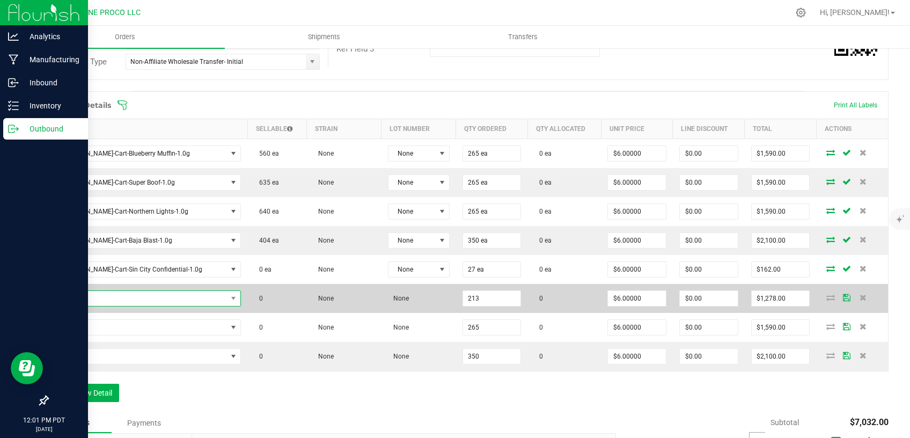
click at [145, 297] on span "NO DATA FOUND" at bounding box center [141, 298] width 172 height 15
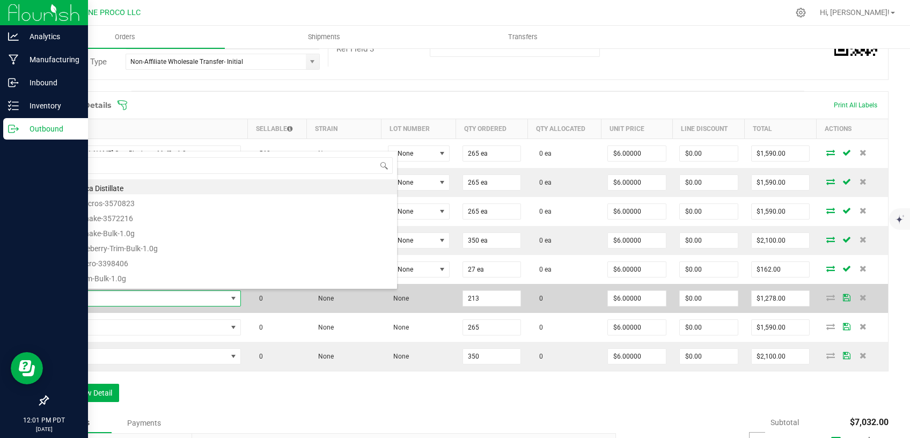
scroll to position [16, 151]
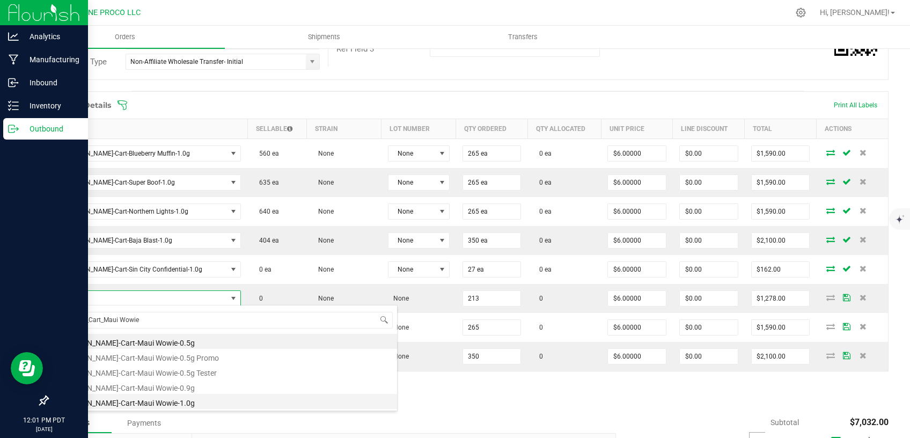
click at [126, 399] on li "HUST-Cart-Maui Wowie-1.0g" at bounding box center [226, 401] width 342 height 15
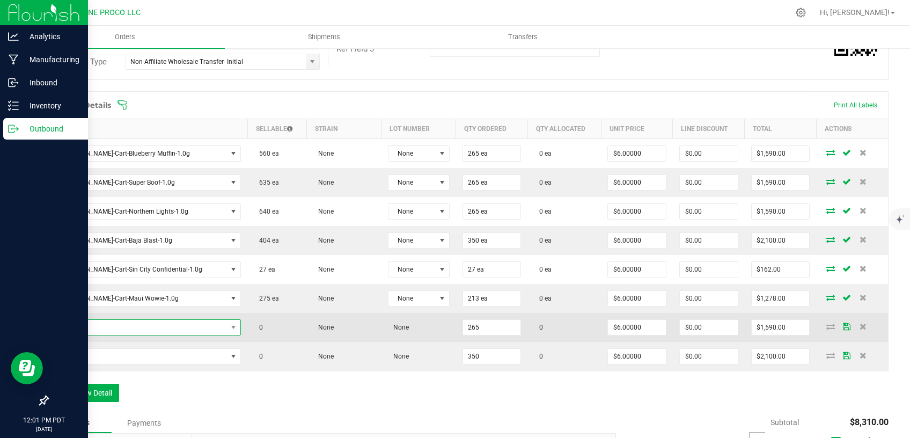
click at [165, 326] on span "NO DATA FOUND" at bounding box center [141, 327] width 172 height 15
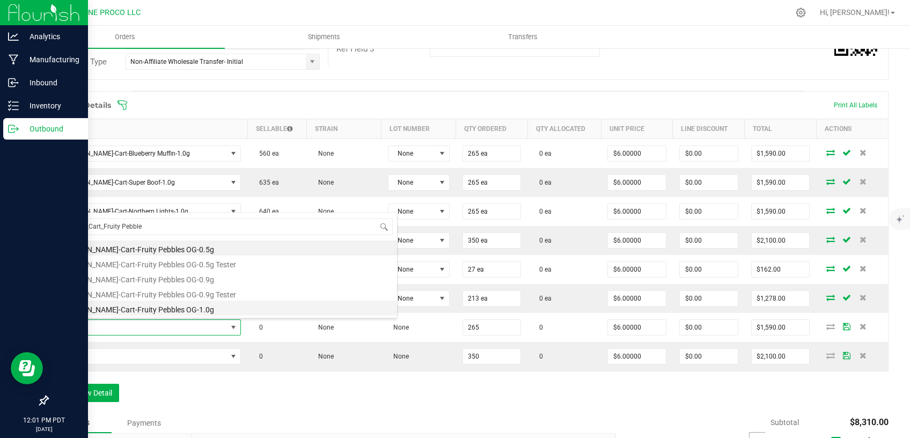
click at [165, 307] on li "HUST-Cart-Fruity Pebbles OG-1.0g" at bounding box center [226, 307] width 342 height 15
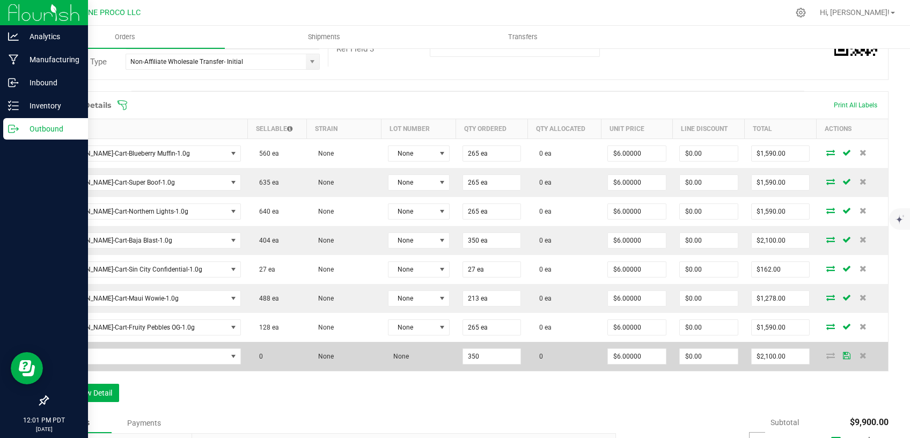
click at [160, 342] on td at bounding box center [148, 356] width 200 height 29
click at [161, 349] on span "NO DATA FOUND" at bounding box center [141, 356] width 172 height 15
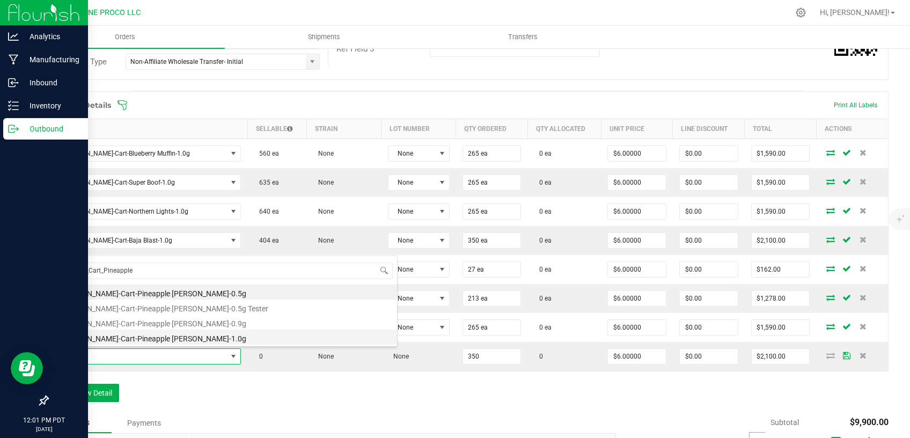
click at [168, 336] on li "[PERSON_NAME]-Cart-Pineapple [PERSON_NAME]-1.0g" at bounding box center [226, 336] width 342 height 15
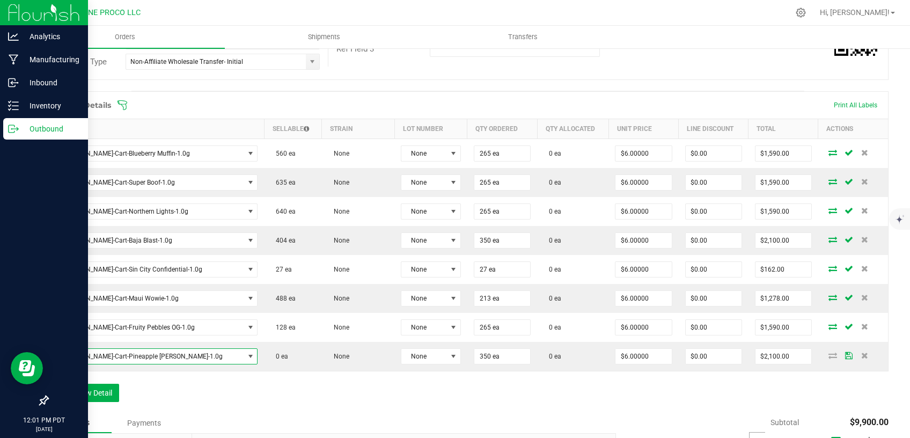
click at [238, 388] on div "Order Details Print All Labels Item Sellable Strain Lot Number Qty Ordered Qty …" at bounding box center [467, 251] width 841 height 321
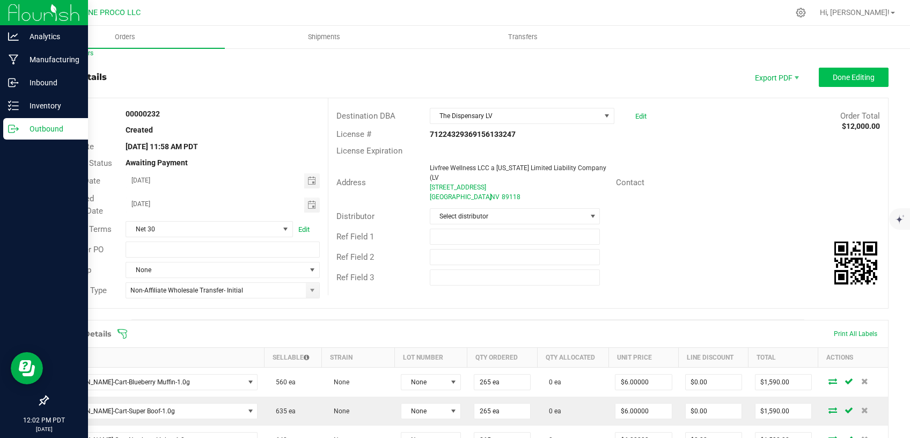
scroll to position [0, 0]
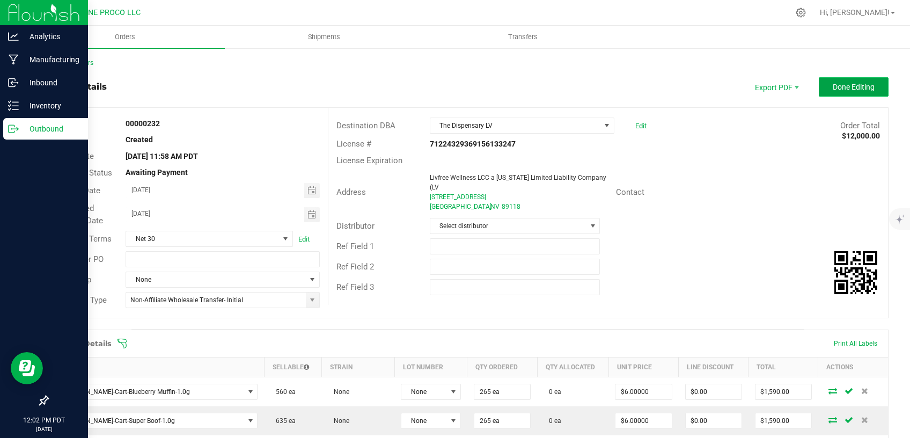
click at [868, 89] on button "Done Editing" at bounding box center [854, 86] width 70 height 19
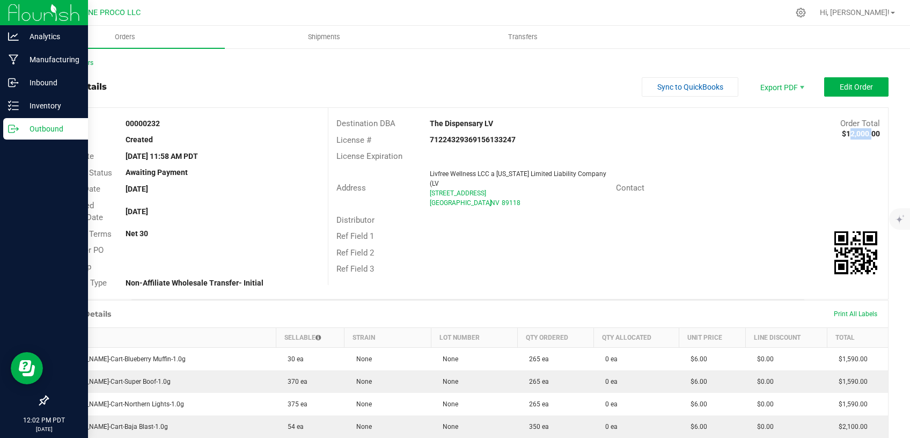
drag, startPoint x: 834, startPoint y: 133, endPoint x: 860, endPoint y: 135, distance: 25.8
click at [860, 135] on strong "$12,000.00" at bounding box center [861, 133] width 38 height 9
copy strong "12,000"
click at [829, 85] on button "Edit Order" at bounding box center [856, 86] width 64 height 19
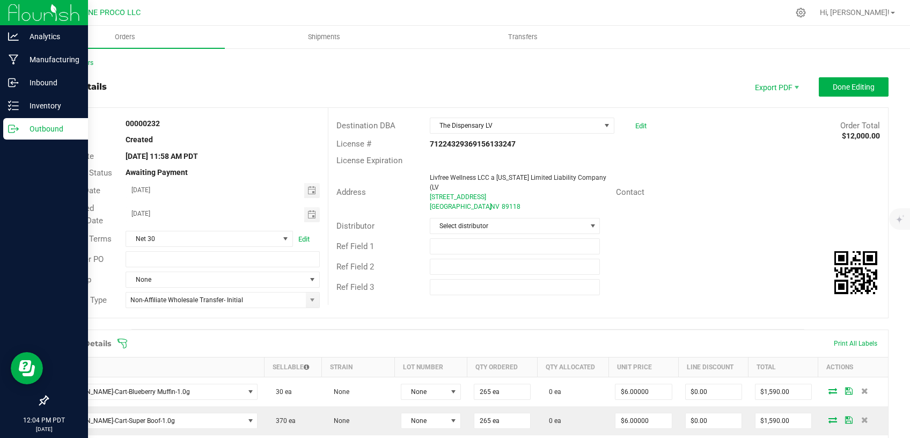
scroll to position [91, 0]
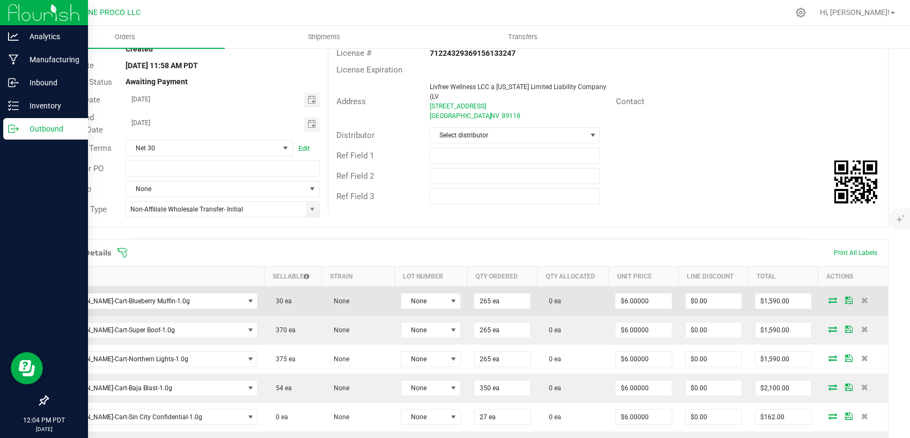
click at [829, 297] on icon at bounding box center [833, 300] width 9 height 6
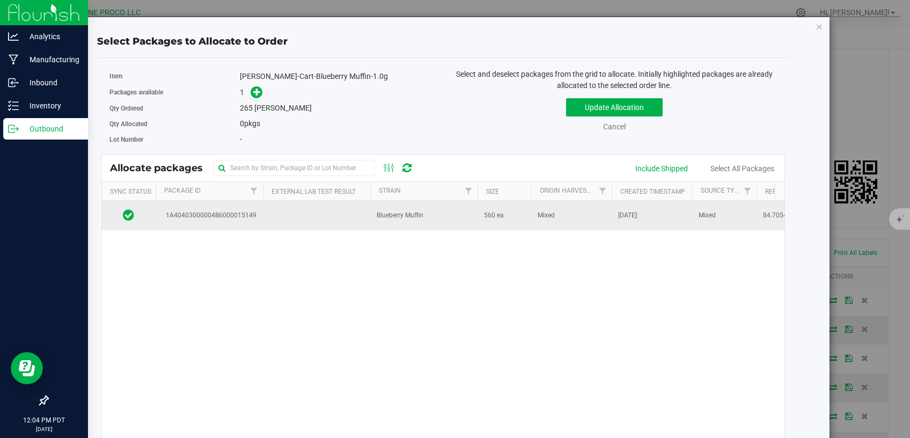
click at [304, 212] on td at bounding box center [316, 215] width 107 height 29
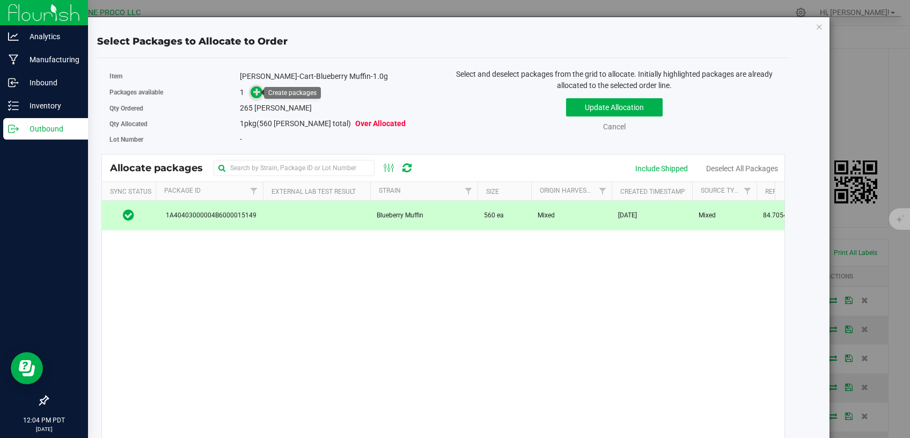
click at [258, 91] on icon at bounding box center [257, 92] width 8 height 8
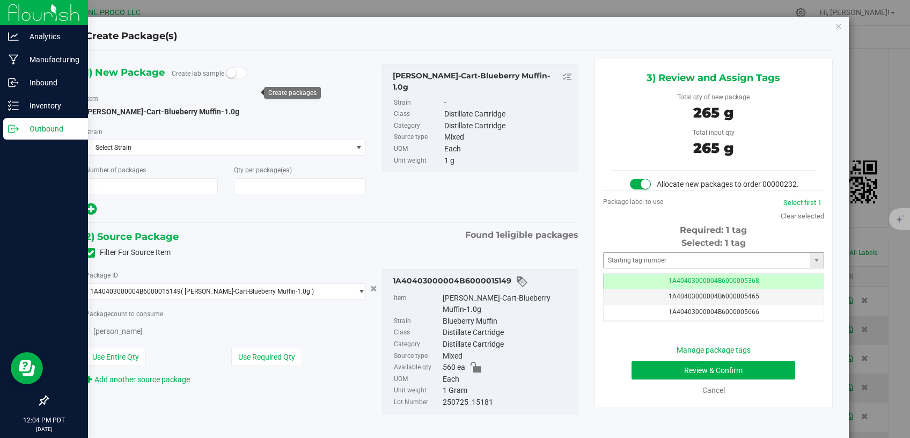
scroll to position [91, 0]
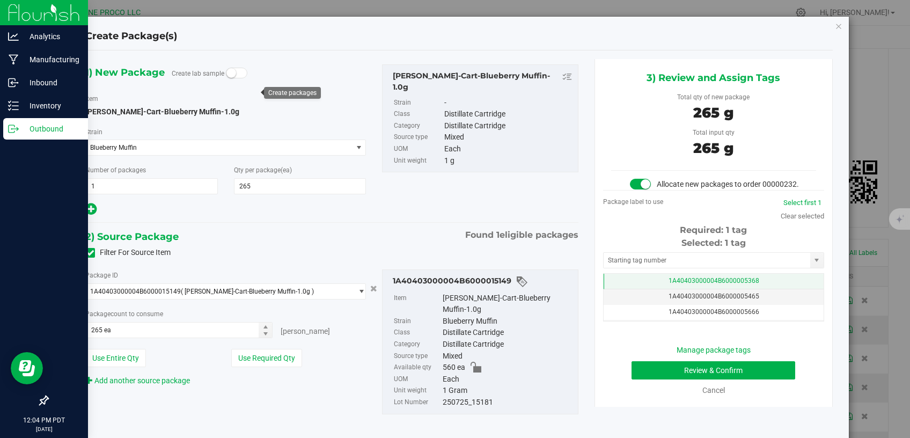
click at [670, 287] on td "1A40403000004B6000005368" at bounding box center [714, 282] width 220 height 16
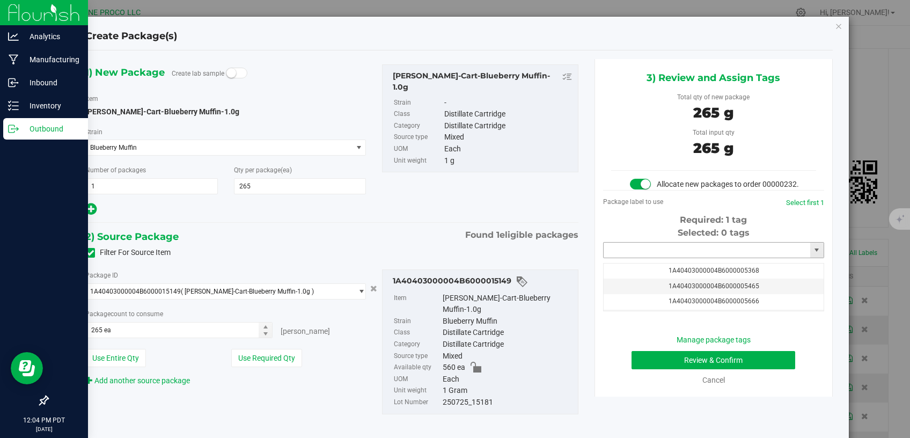
click at [663, 258] on input "text" at bounding box center [707, 250] width 207 height 15
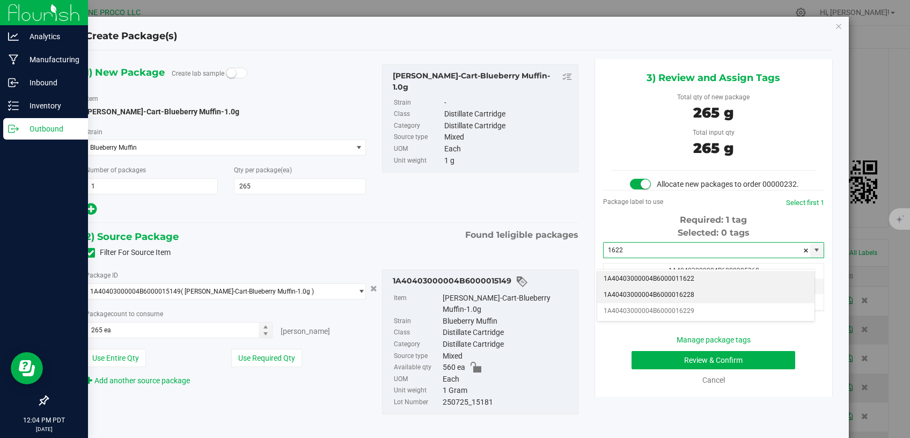
click at [663, 293] on li "1A40403000004B6000016228" at bounding box center [705, 295] width 217 height 16
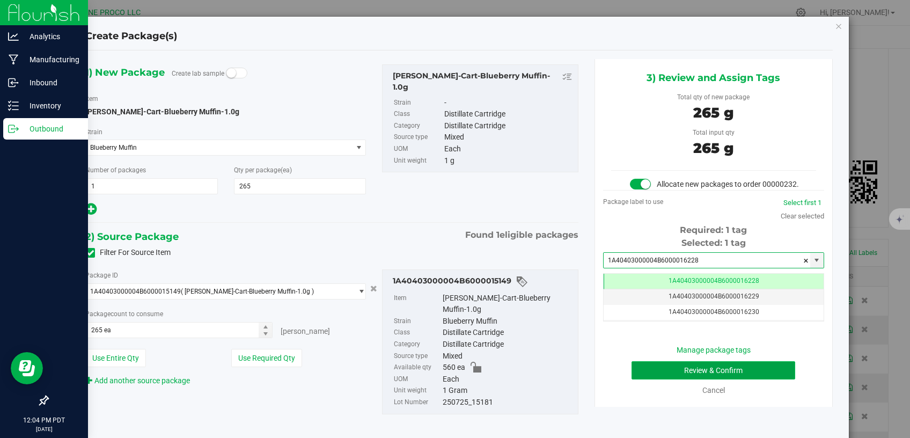
click at [638, 379] on button "Review & Confirm" at bounding box center [714, 370] width 164 height 18
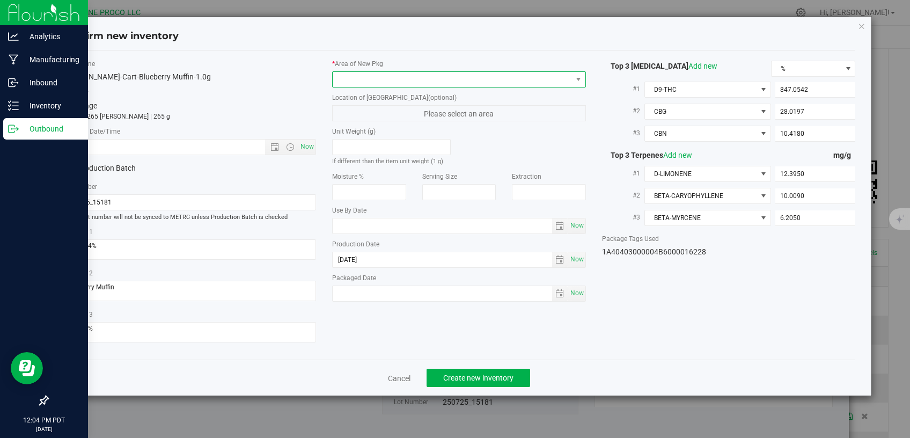
click at [539, 77] on span at bounding box center [452, 79] width 239 height 15
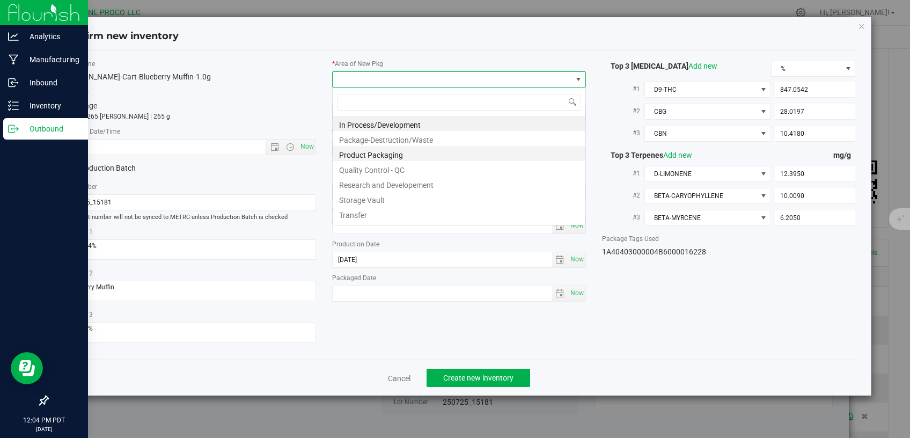
scroll to position [16, 253]
click at [397, 195] on li "Storage Vault" at bounding box center [459, 198] width 253 height 15
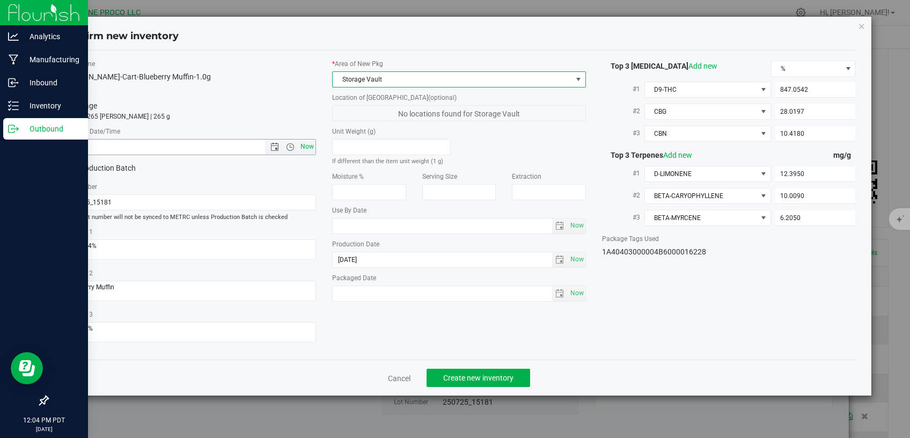
click at [306, 146] on span "Now" at bounding box center [307, 147] width 18 height 16
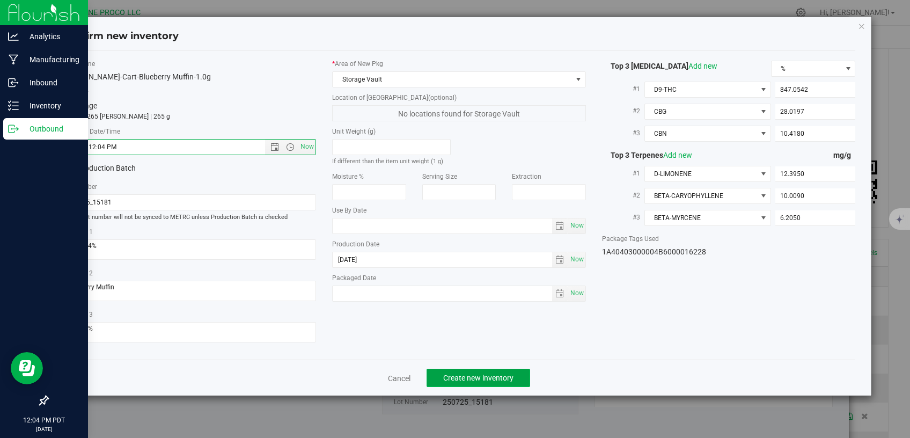
click at [476, 375] on span "Create new inventory" at bounding box center [478, 377] width 70 height 9
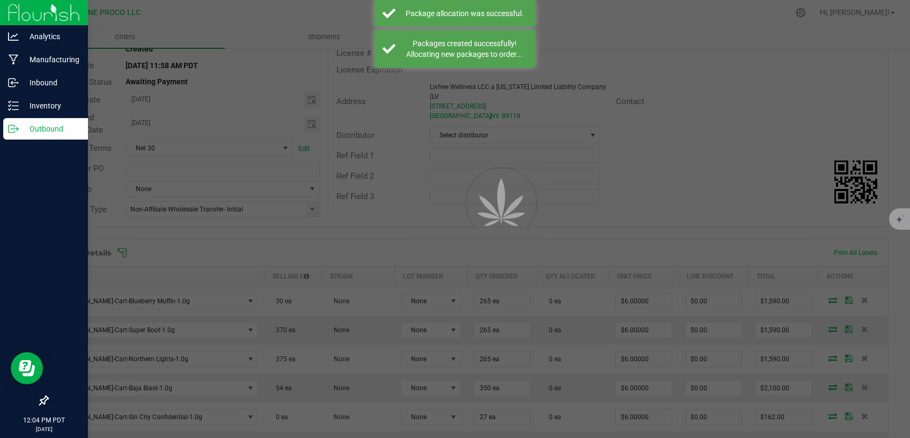
scroll to position [91, 0]
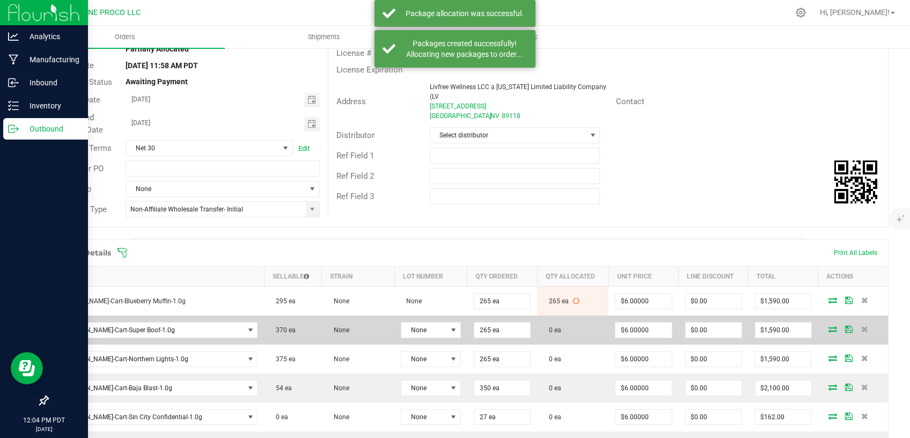
click at [829, 327] on icon at bounding box center [833, 329] width 9 height 6
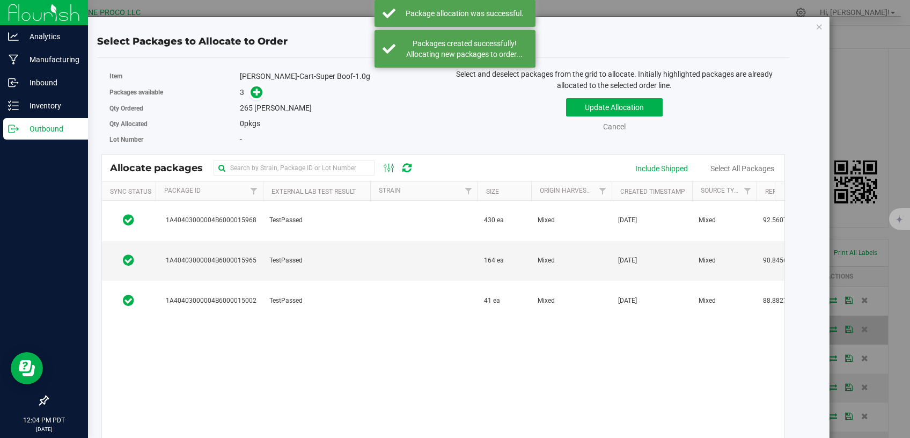
scroll to position [91, 0]
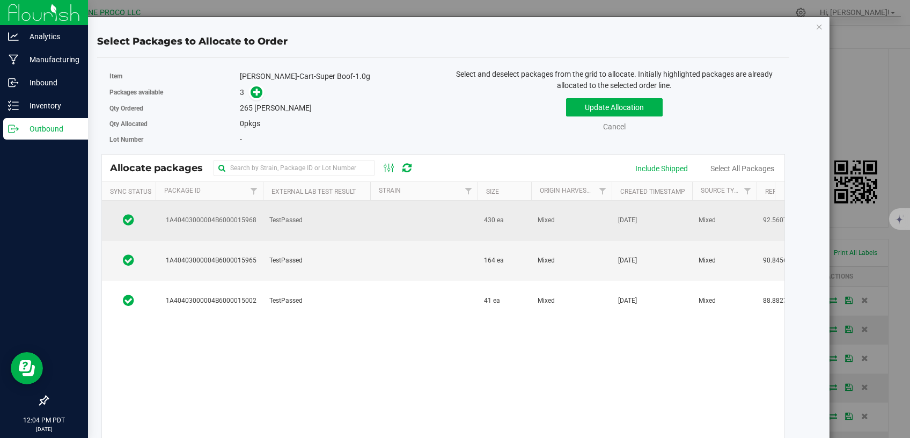
click at [336, 219] on td "TestPassed" at bounding box center [316, 221] width 107 height 40
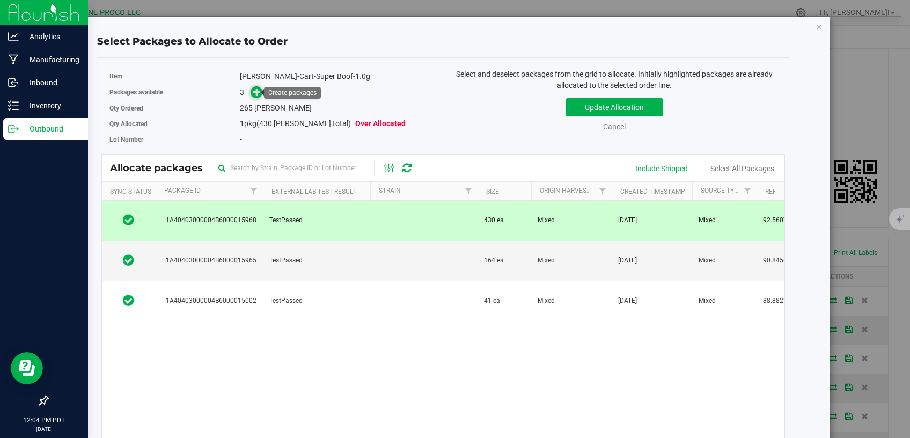
click at [257, 92] on icon at bounding box center [257, 92] width 8 height 8
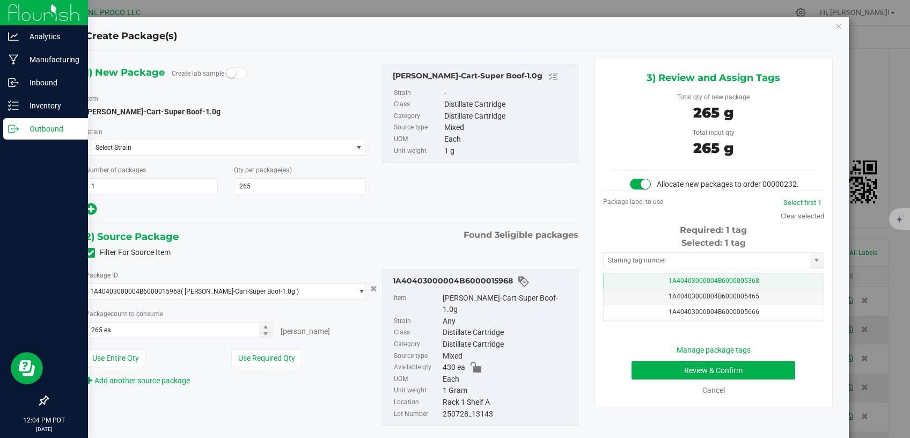
click at [644, 287] on td "1A40403000004B6000005368" at bounding box center [714, 282] width 220 height 16
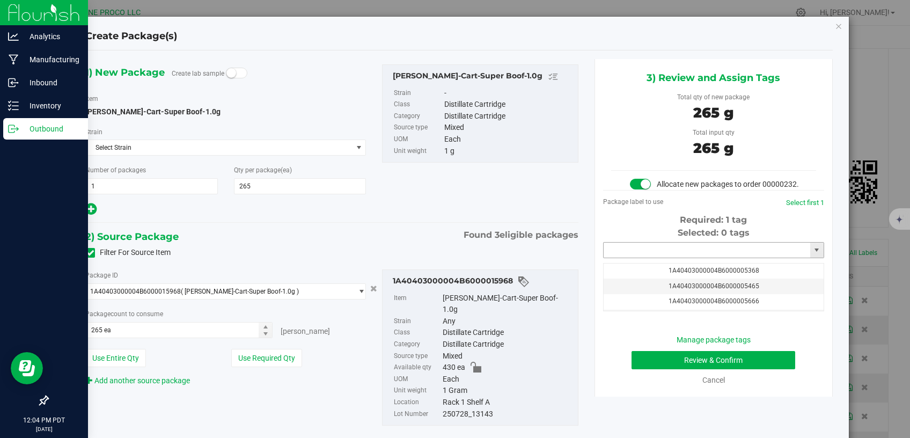
click at [636, 258] on input "text" at bounding box center [707, 250] width 207 height 15
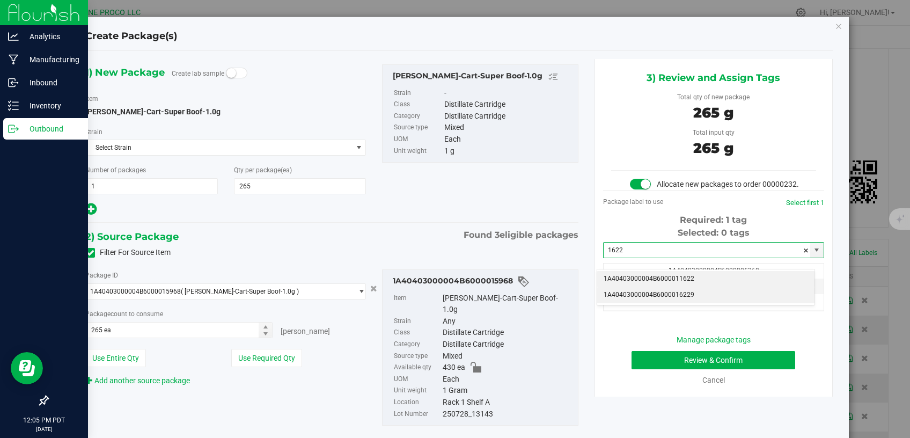
click at [669, 293] on li "1A40403000004B6000016229" at bounding box center [705, 295] width 217 height 16
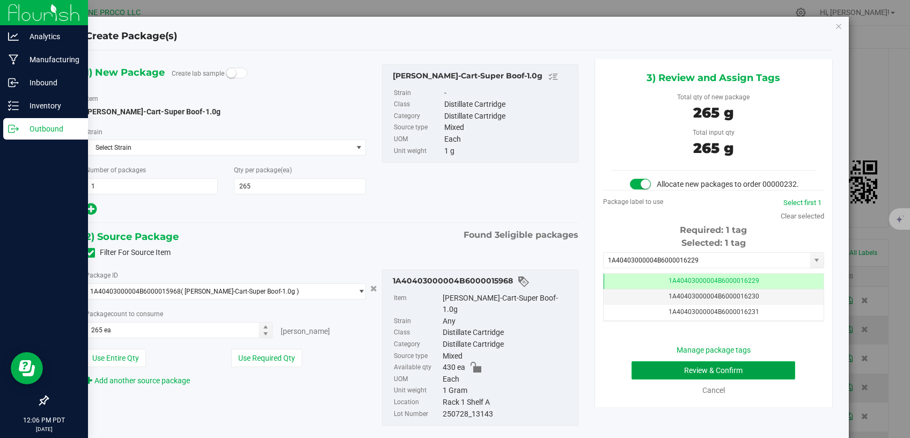
click at [693, 377] on button "Review & Confirm" at bounding box center [714, 370] width 164 height 18
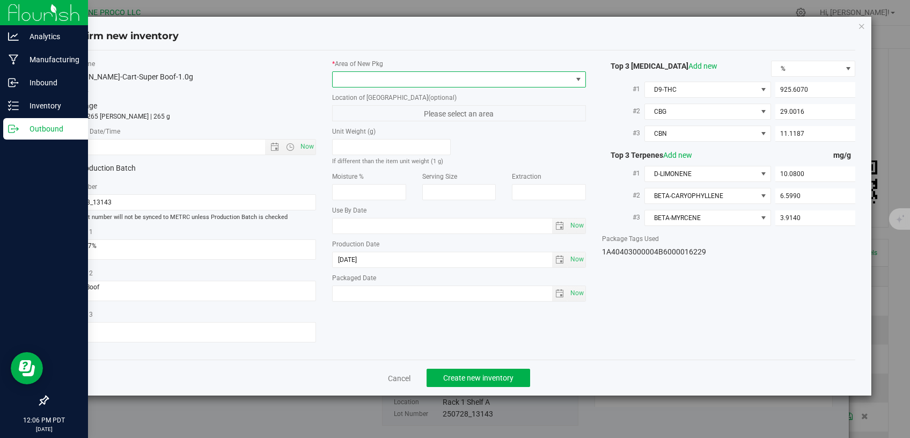
click at [506, 75] on span at bounding box center [452, 79] width 239 height 15
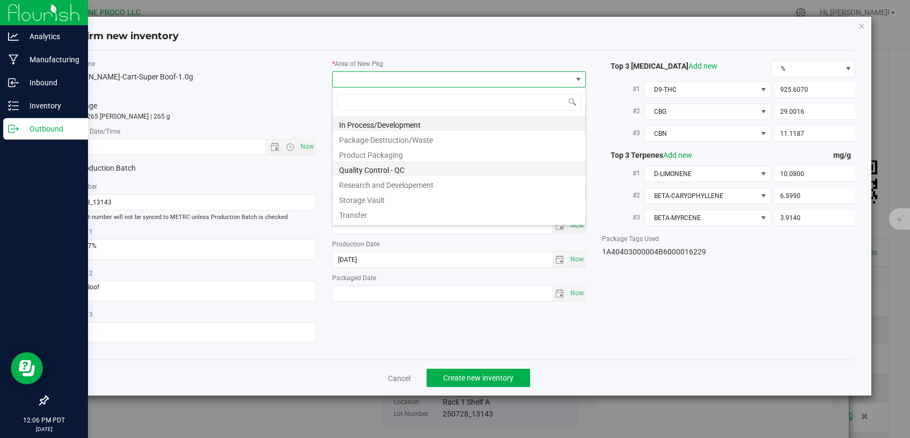
scroll to position [16, 253]
click at [408, 200] on li "Storage Vault" at bounding box center [459, 198] width 253 height 15
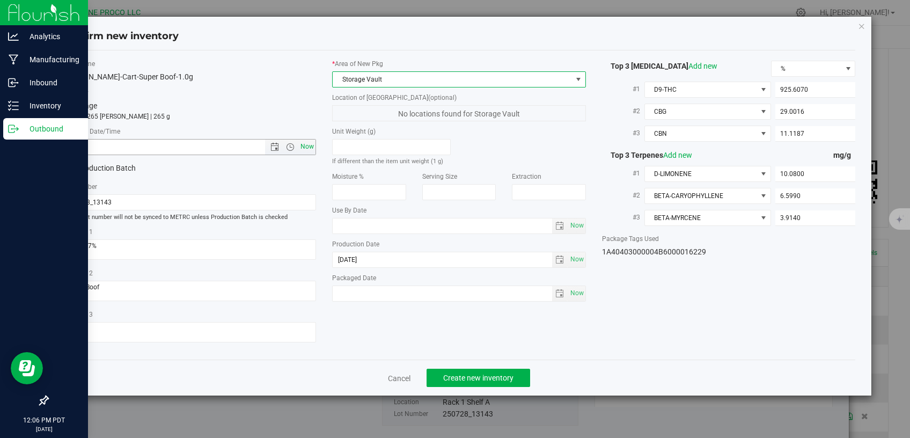
click at [313, 147] on span "Now" at bounding box center [307, 147] width 18 height 16
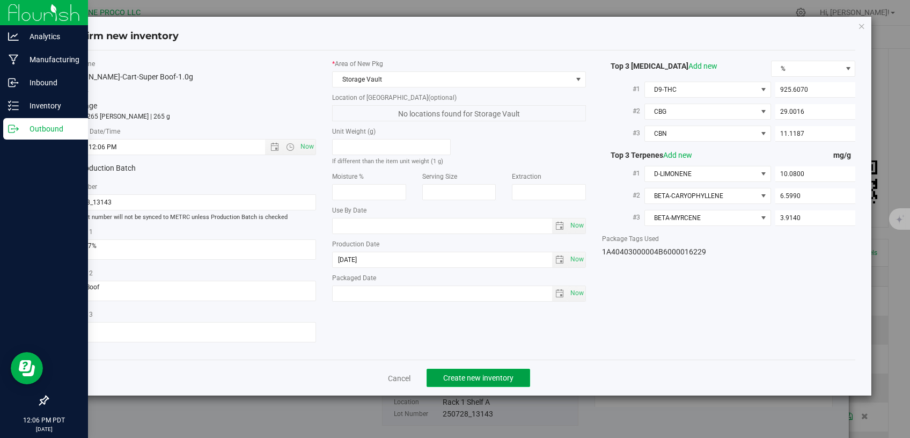
click at [489, 373] on span "Create new inventory" at bounding box center [478, 377] width 70 height 9
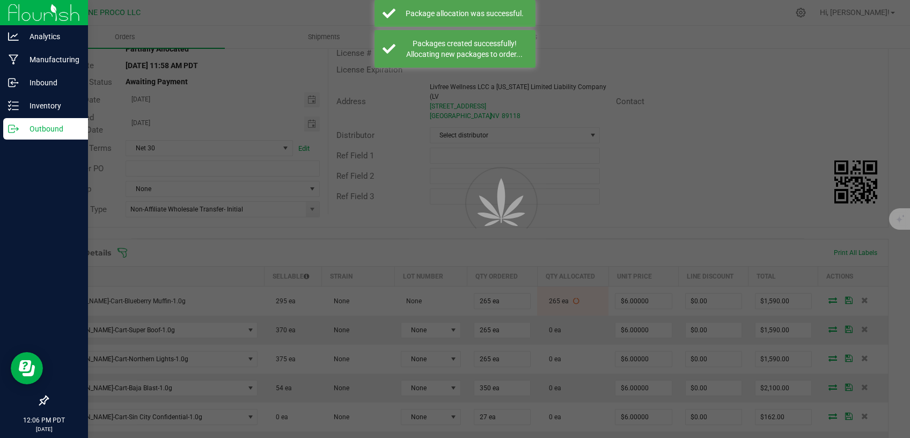
scroll to position [91, 0]
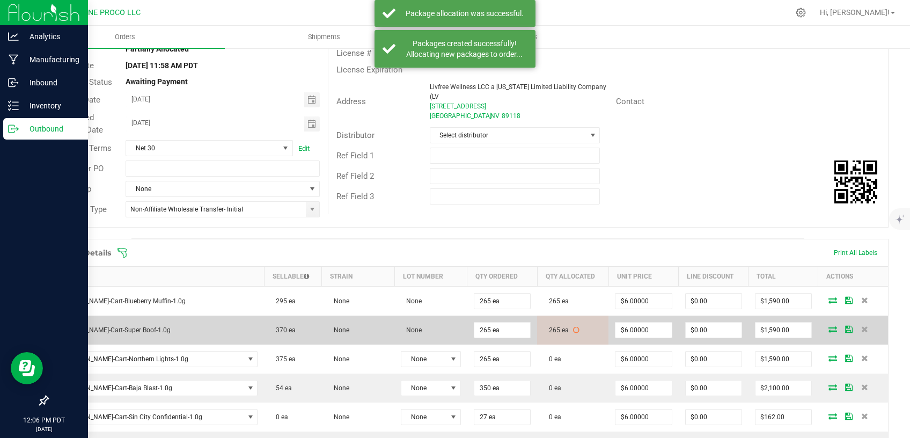
scroll to position [136, 0]
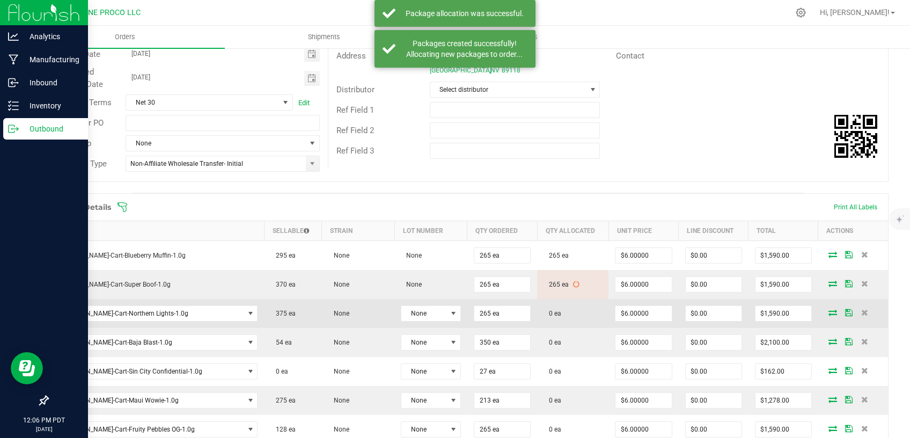
click at [823, 308] on td at bounding box center [853, 313] width 70 height 29
click at [829, 312] on icon at bounding box center [833, 312] width 9 height 6
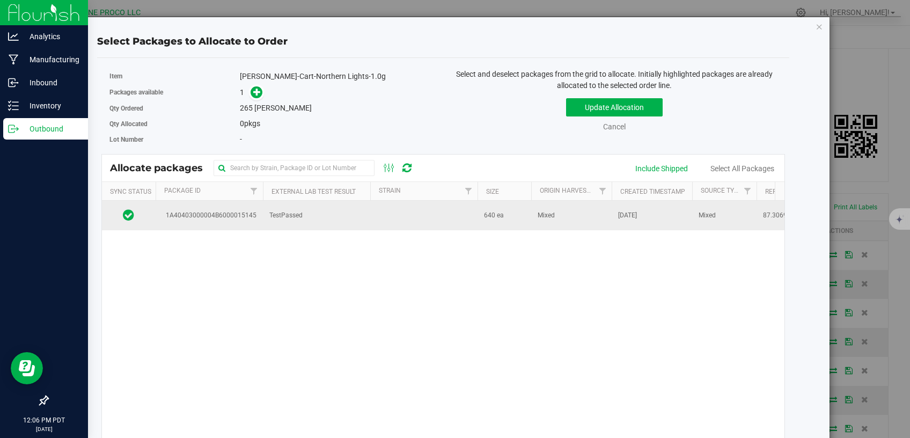
click at [305, 218] on td "TestPassed" at bounding box center [316, 215] width 107 height 29
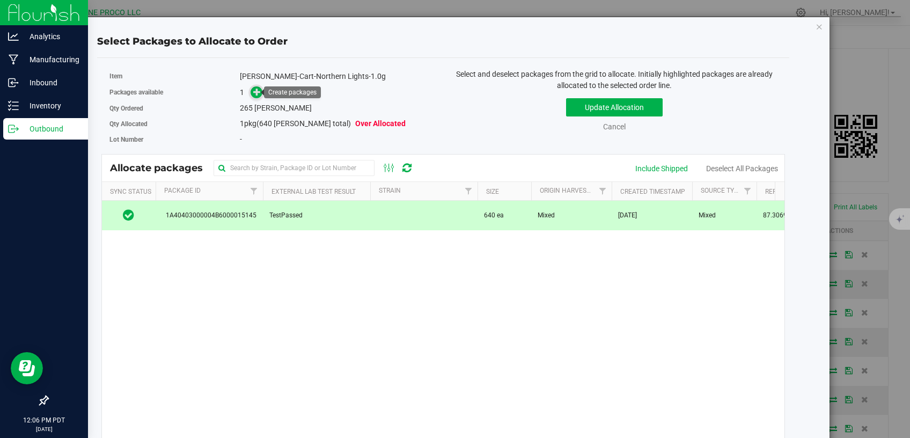
click at [256, 93] on icon at bounding box center [257, 92] width 8 height 8
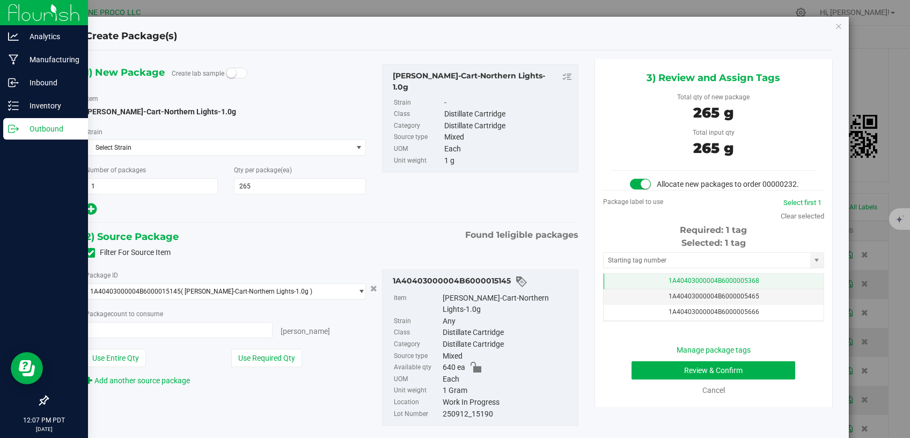
scroll to position [136, 0]
click at [680, 284] on span "1A40403000004B6000005368" at bounding box center [714, 281] width 91 height 8
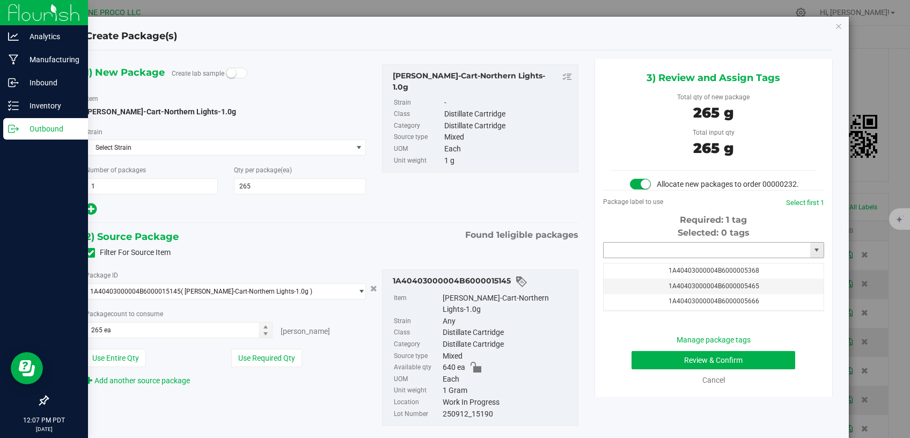
click at [671, 258] on input "text" at bounding box center [707, 250] width 207 height 15
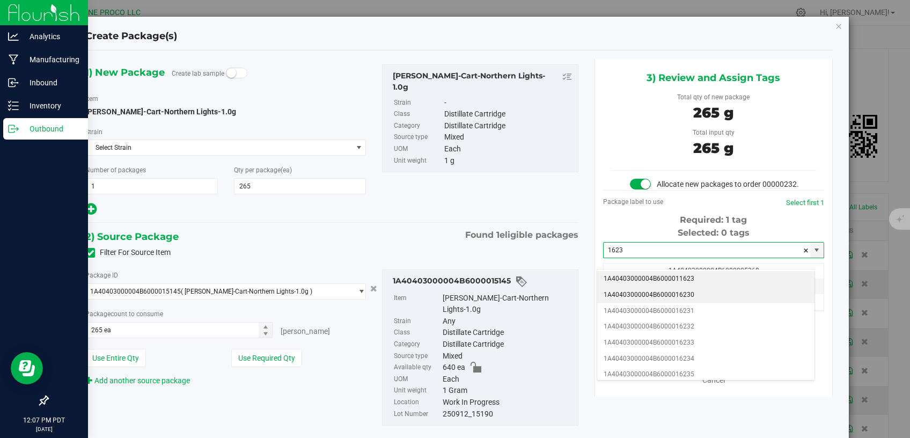
click at [665, 294] on li "1A40403000004B6000016230" at bounding box center [705, 295] width 217 height 16
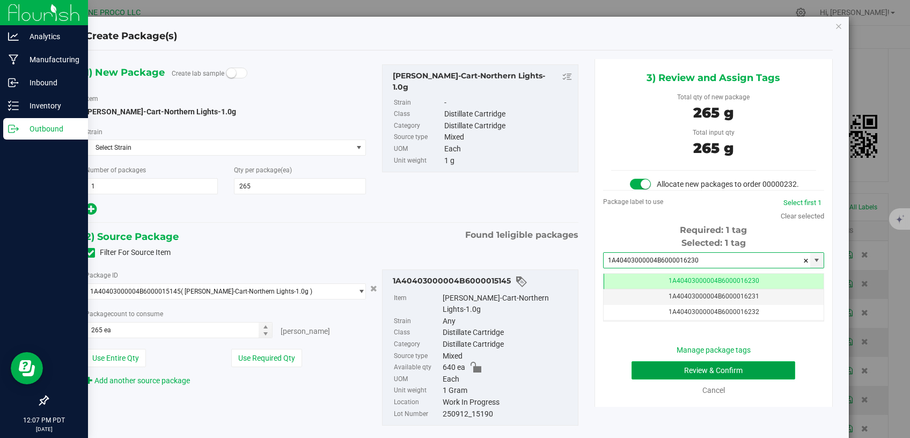
click at [636, 379] on button "Review & Confirm" at bounding box center [714, 370] width 164 height 18
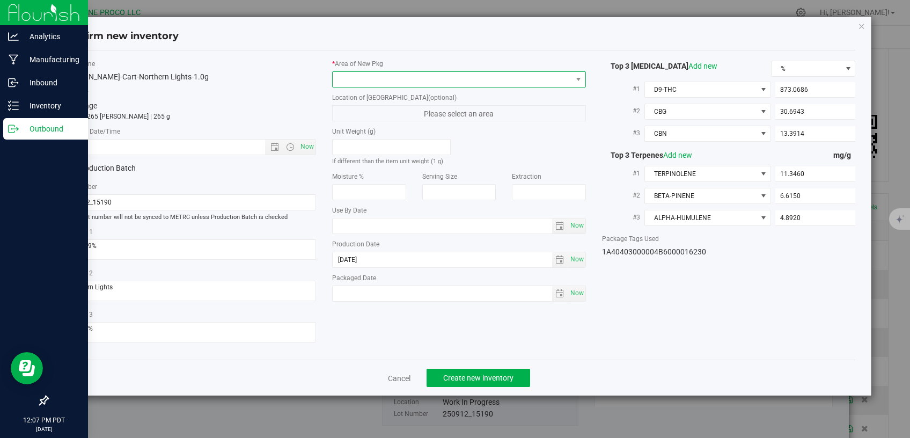
click at [461, 84] on span at bounding box center [452, 79] width 239 height 15
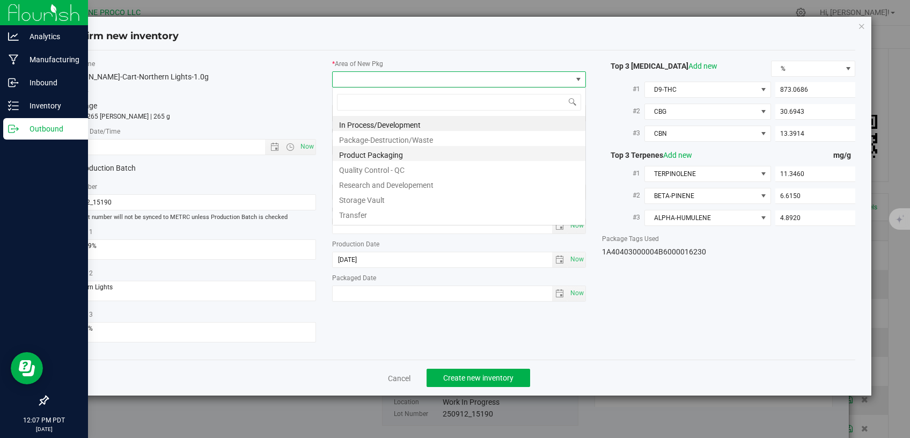
scroll to position [16, 253]
click at [378, 200] on li "Storage Vault" at bounding box center [459, 198] width 253 height 15
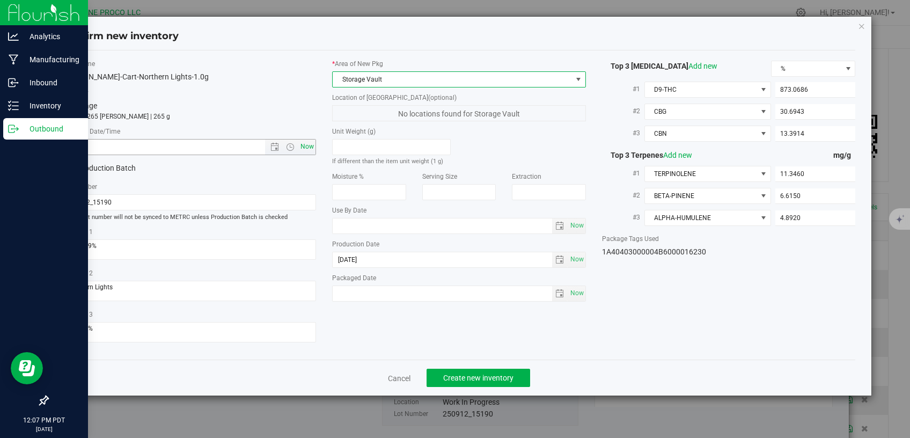
click at [310, 146] on span "Now" at bounding box center [307, 147] width 18 height 16
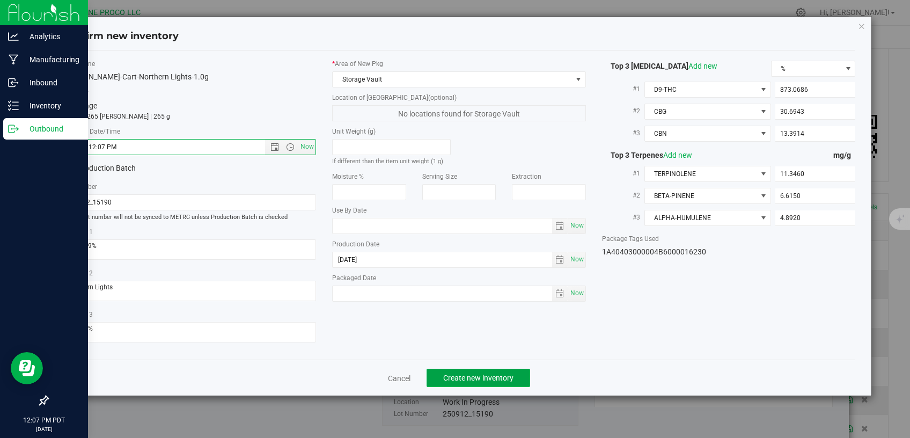
click at [449, 373] on span "Create new inventory" at bounding box center [478, 377] width 70 height 9
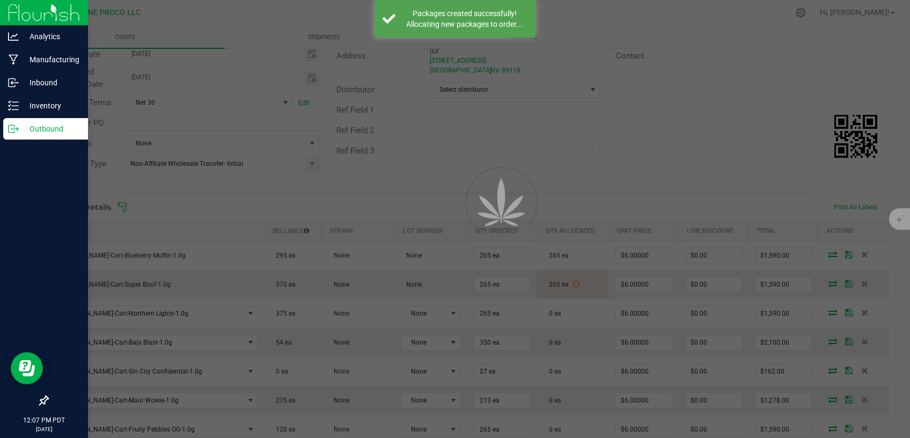
scroll to position [136, 0]
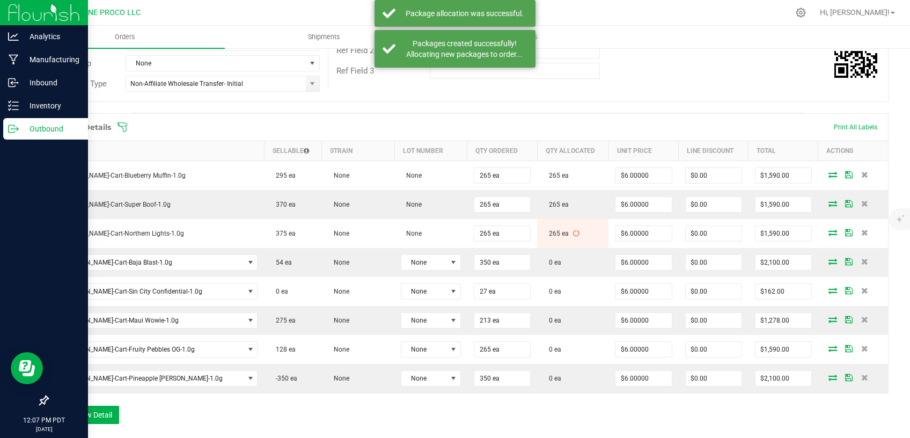
scroll to position [228, 0]
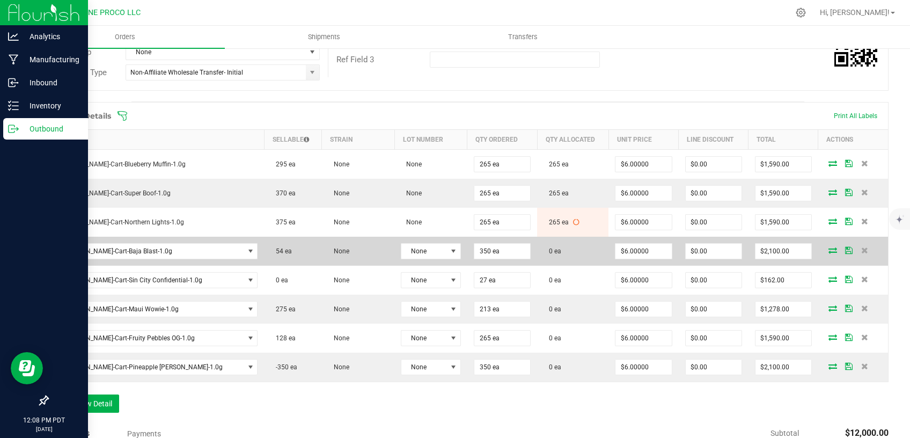
click at [829, 249] on icon at bounding box center [833, 250] width 9 height 6
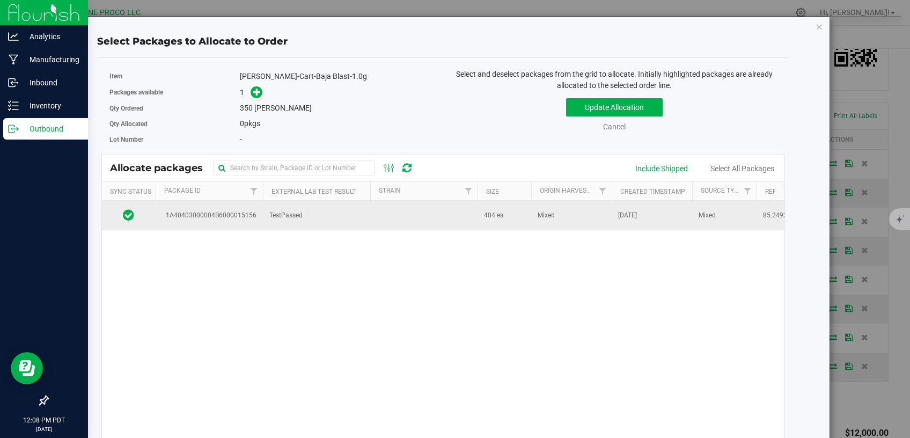
click at [297, 210] on span "TestPassed" at bounding box center [285, 215] width 33 height 10
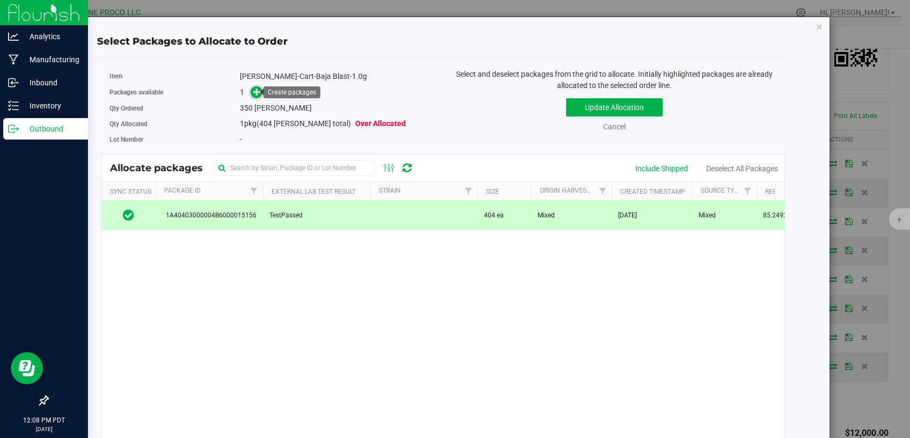
click at [256, 91] on icon at bounding box center [257, 92] width 8 height 8
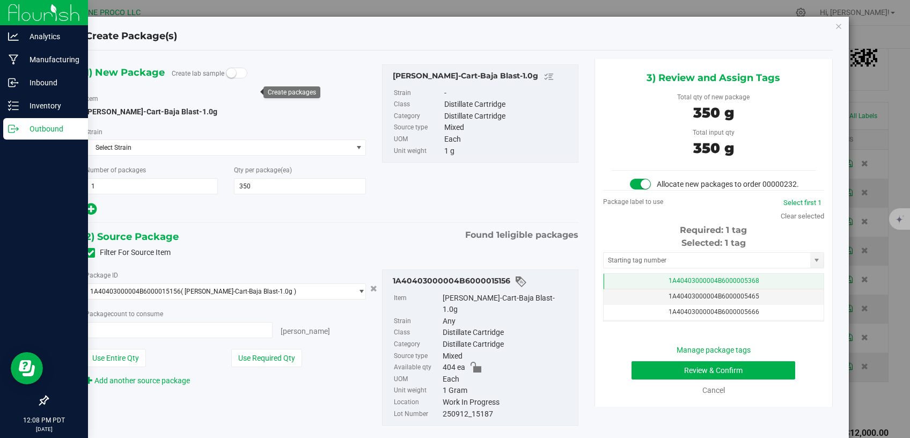
scroll to position [228, 0]
click at [634, 287] on td "1A40403000004B6000005368" at bounding box center [714, 282] width 220 height 16
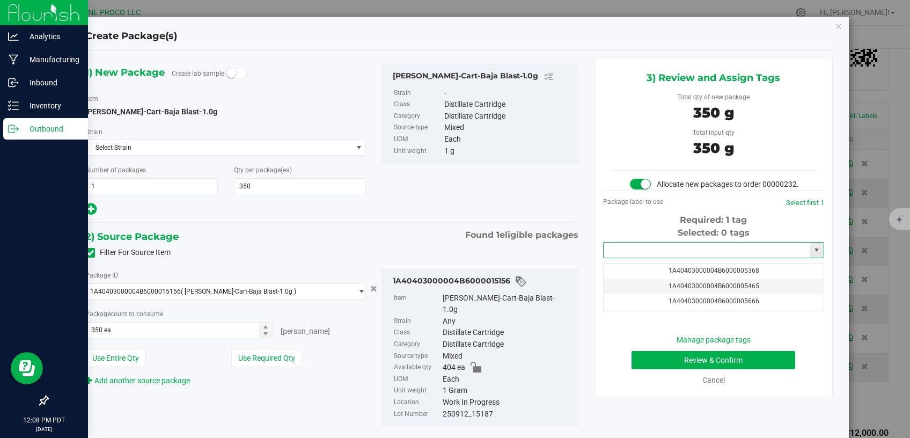
click at [632, 258] on input "text" at bounding box center [707, 250] width 207 height 15
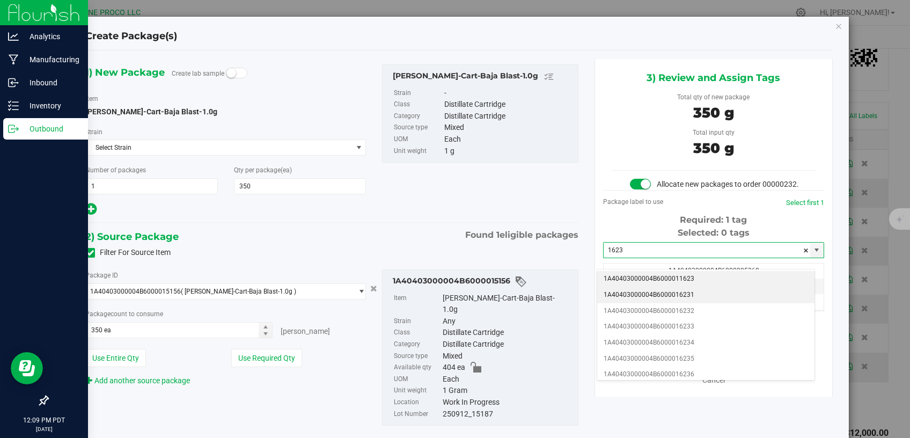
click at [646, 295] on li "1A40403000004B6000016231" at bounding box center [705, 295] width 217 height 16
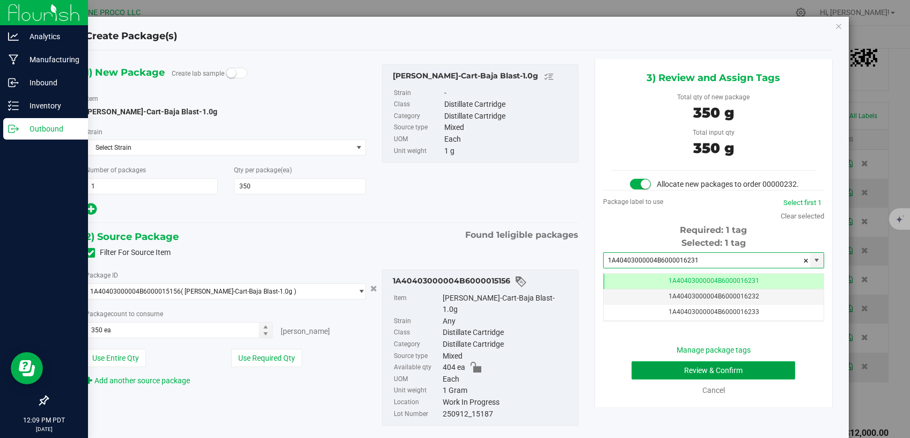
click at [664, 379] on button "Review & Confirm" at bounding box center [714, 370] width 164 height 18
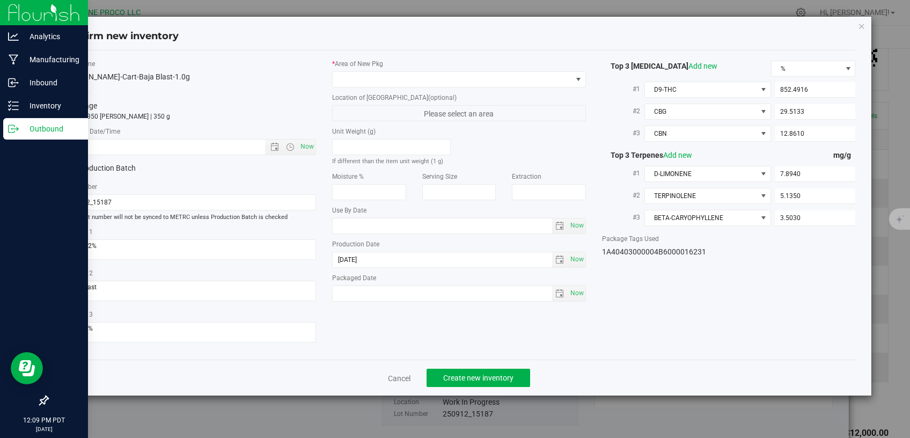
click at [441, 70] on div "* Area of New Pkg" at bounding box center [459, 73] width 254 height 28
click at [442, 76] on span at bounding box center [452, 79] width 239 height 15
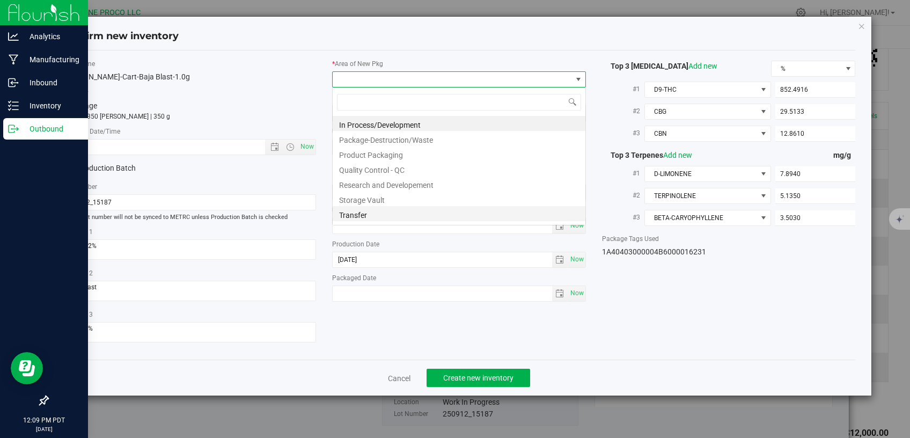
scroll to position [16, 253]
click at [385, 202] on li "Storage Vault" at bounding box center [459, 198] width 253 height 15
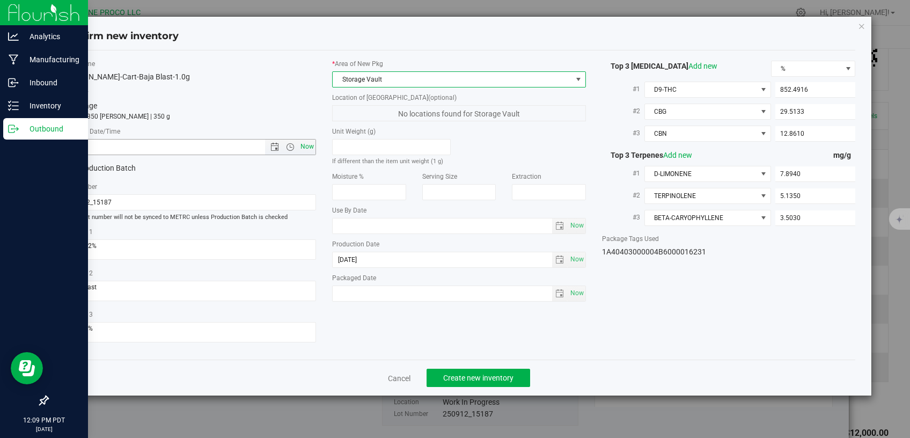
click at [314, 148] on span "Now" at bounding box center [307, 147] width 18 height 16
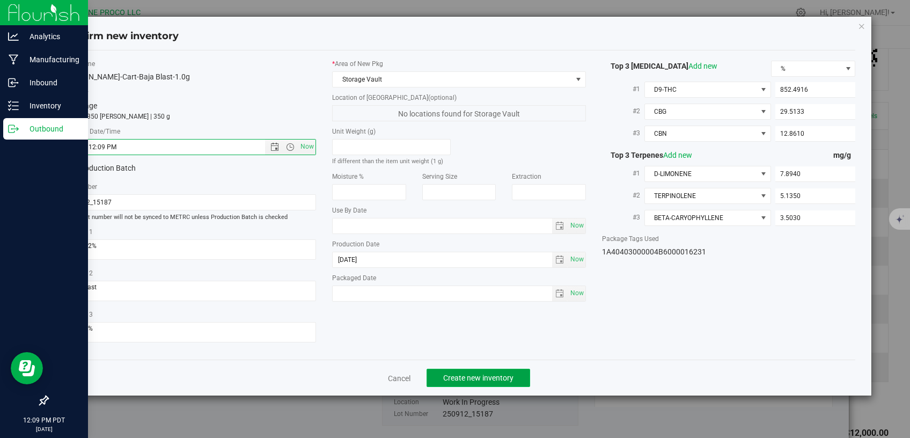
click at [473, 373] on span "Create new inventory" at bounding box center [478, 377] width 70 height 9
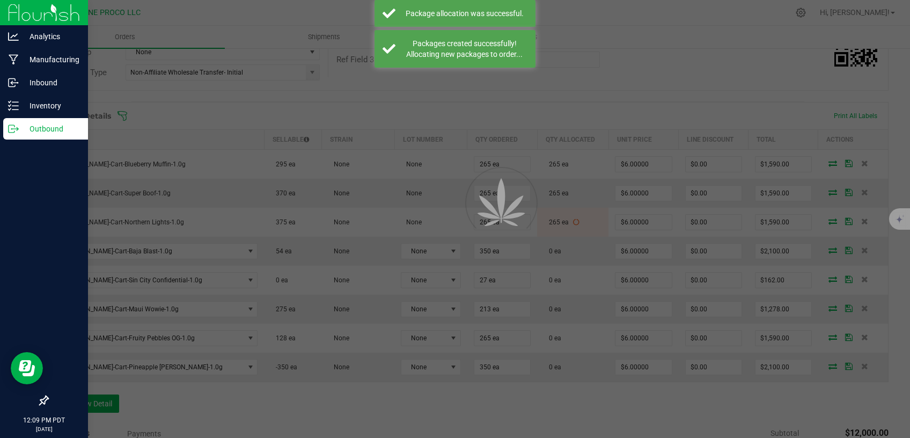
scroll to position [228, 0]
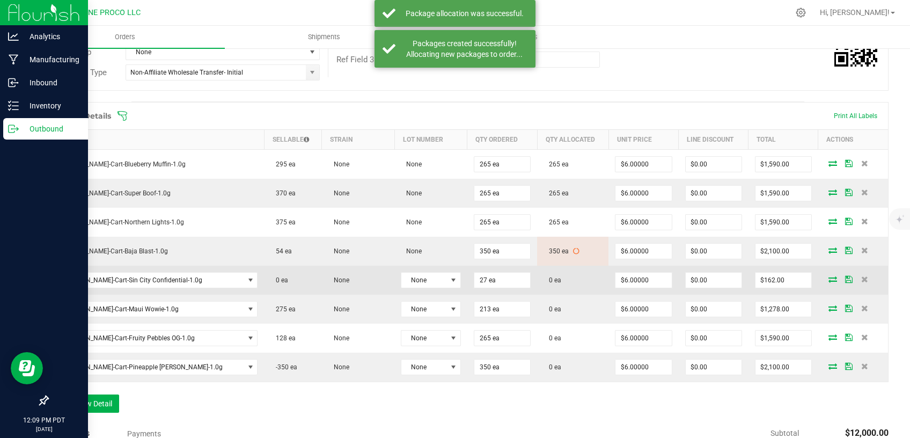
click at [829, 278] on icon at bounding box center [833, 279] width 9 height 6
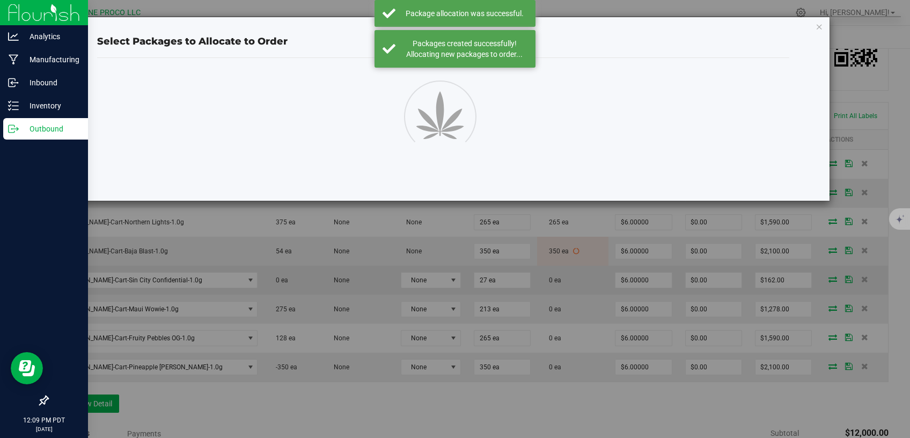
scroll to position [228, 0]
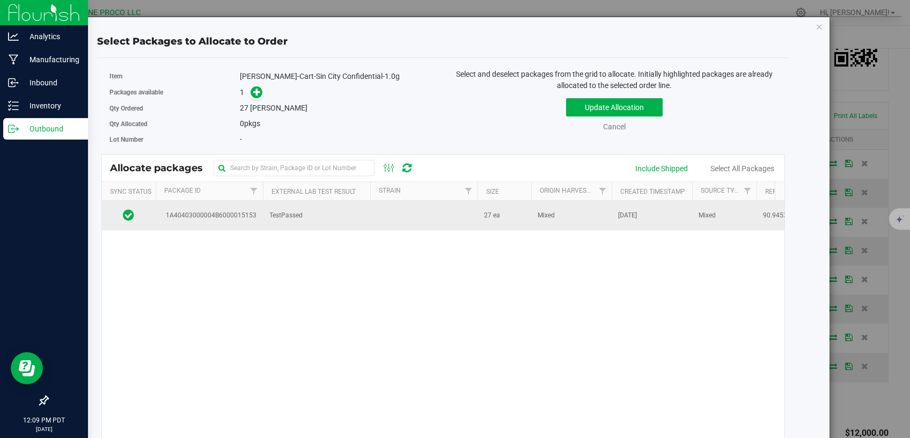
click at [291, 218] on span "TestPassed" at bounding box center [285, 215] width 33 height 10
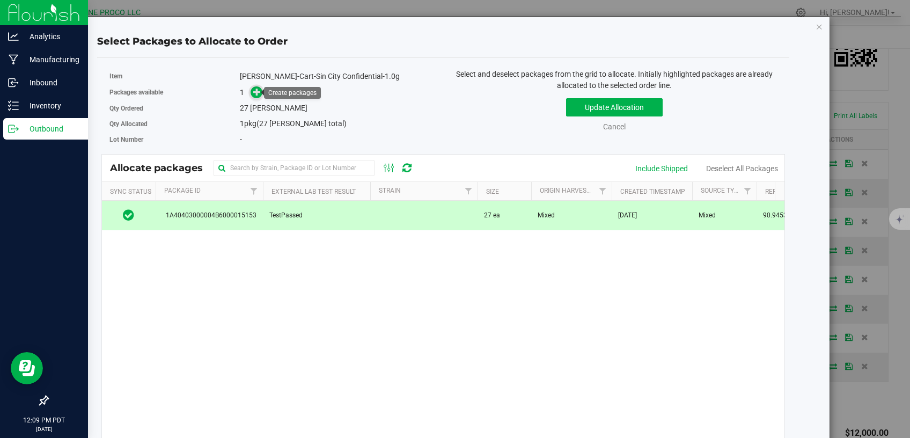
click at [251, 91] on span at bounding box center [257, 92] width 12 height 12
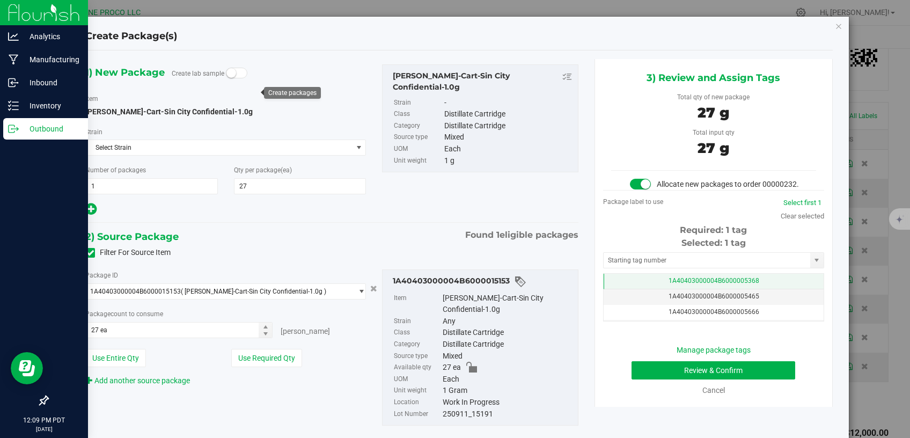
click at [656, 289] on td "1A40403000004B6000005368" at bounding box center [714, 282] width 220 height 16
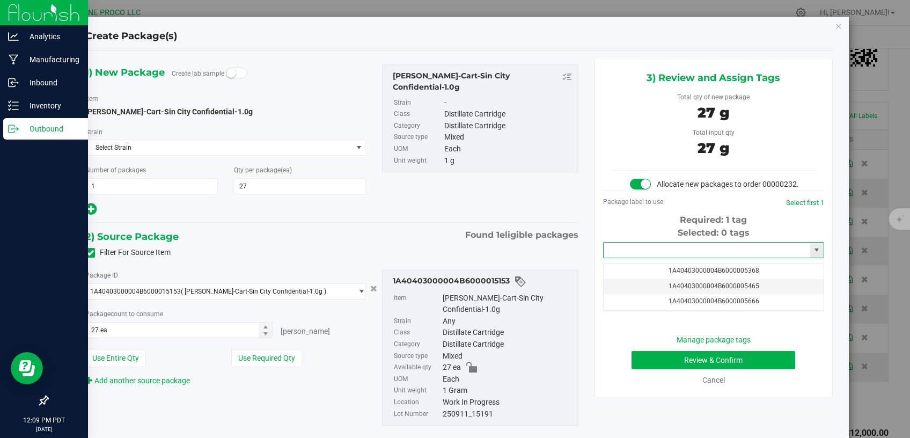
click at [651, 258] on input "text" at bounding box center [707, 250] width 207 height 15
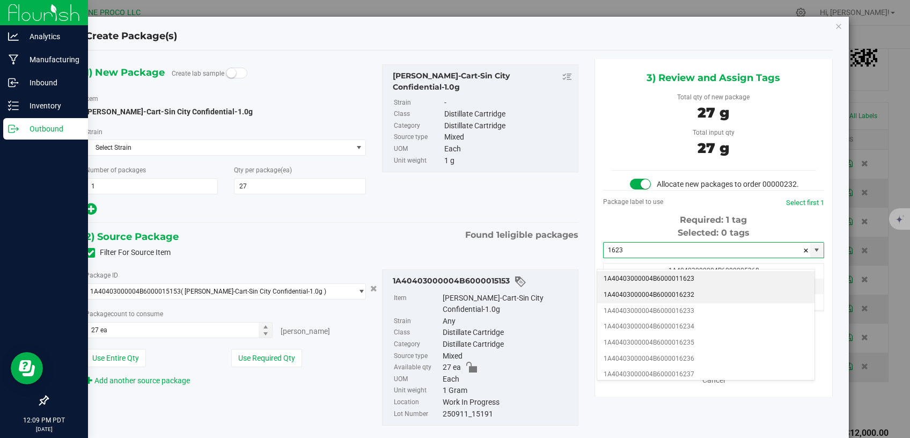
click at [654, 295] on li "1A40403000004B6000016232" at bounding box center [705, 295] width 217 height 16
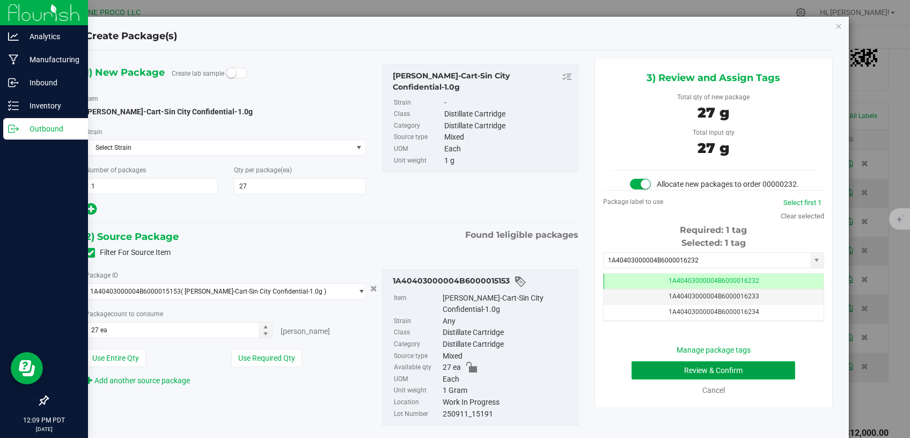
click at [633, 379] on button "Review & Confirm" at bounding box center [714, 370] width 164 height 18
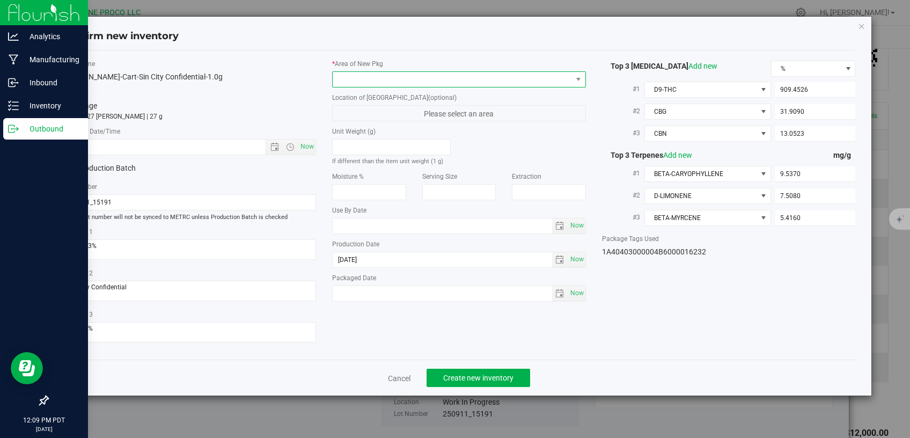
click at [420, 80] on span at bounding box center [452, 79] width 239 height 15
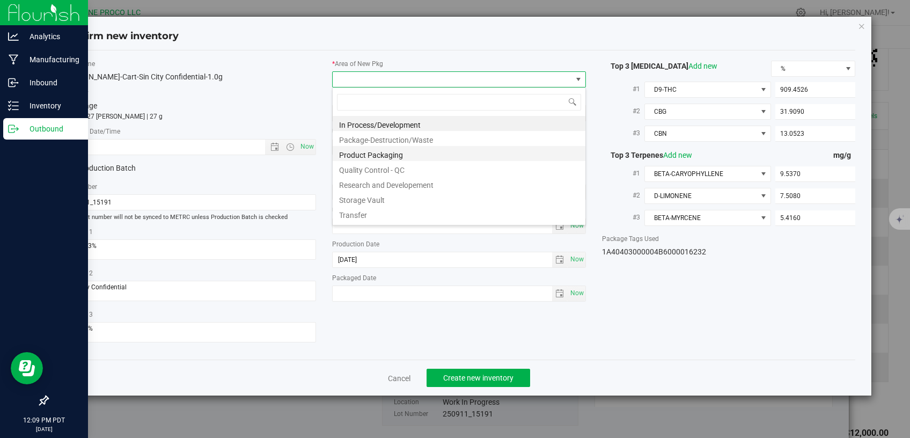
scroll to position [16, 253]
click at [380, 202] on li "Storage Vault" at bounding box center [459, 198] width 253 height 15
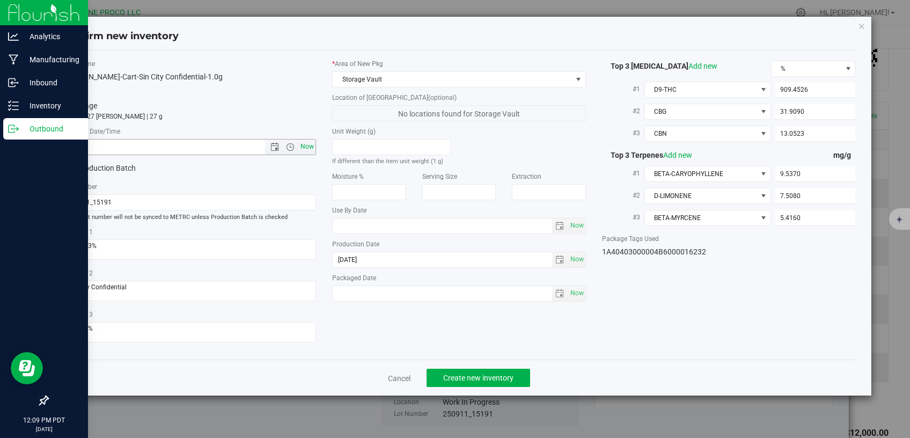
click at [311, 145] on span "Now" at bounding box center [307, 147] width 18 height 16
click at [447, 373] on span "Create new inventory" at bounding box center [478, 377] width 70 height 9
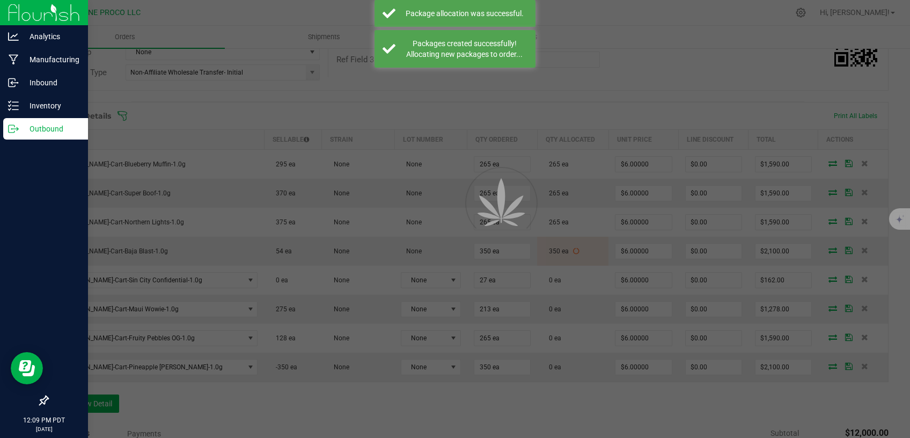
scroll to position [228, 0]
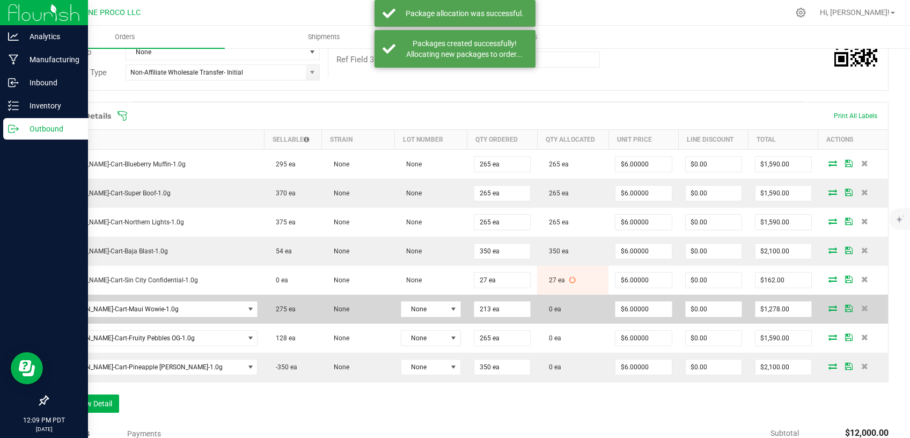
click at [829, 307] on icon at bounding box center [833, 308] width 9 height 6
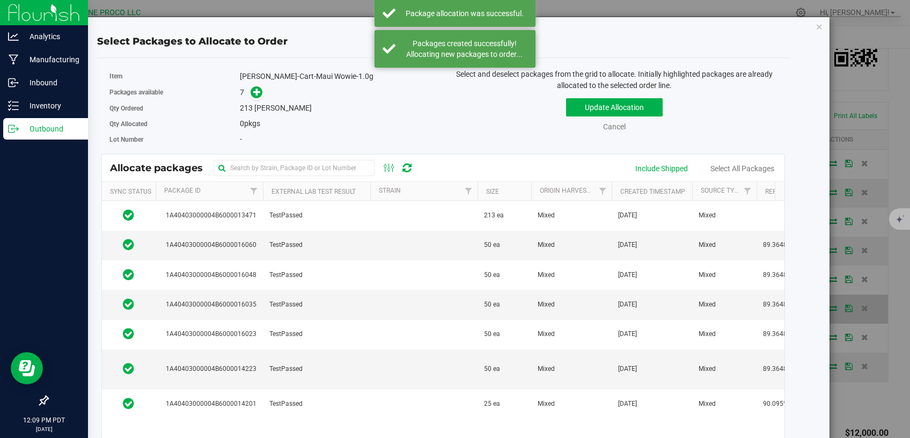
scroll to position [228, 0]
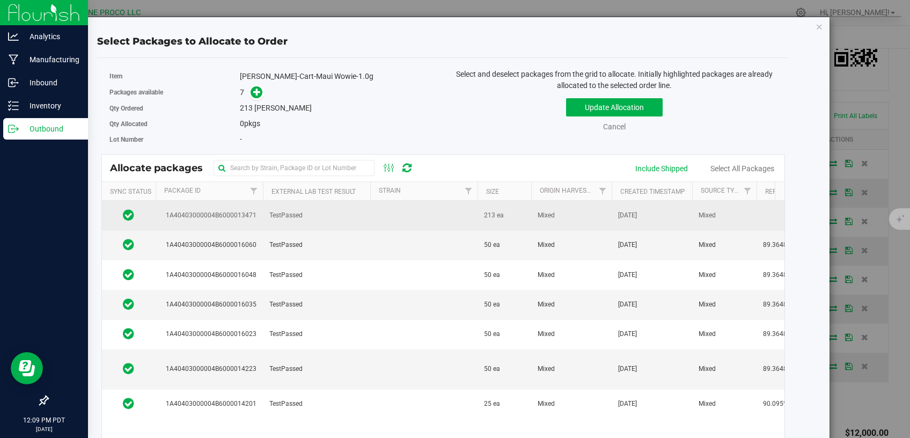
click at [312, 217] on td "TestPassed" at bounding box center [316, 216] width 107 height 30
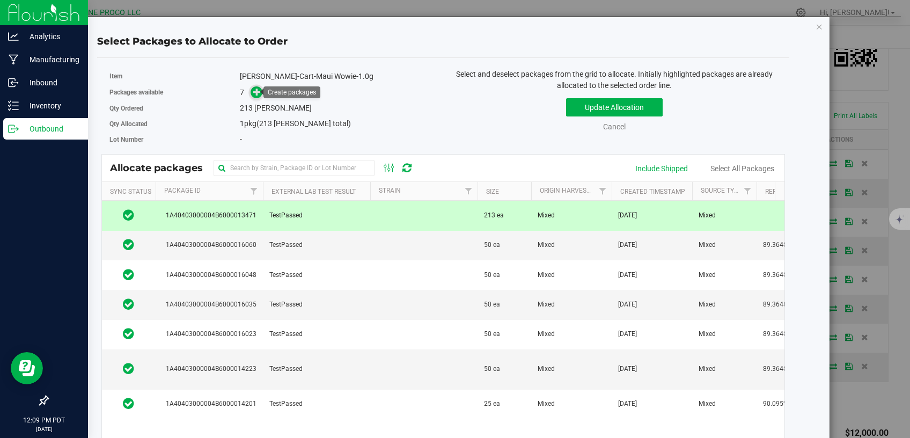
click at [251, 89] on span at bounding box center [257, 92] width 12 height 12
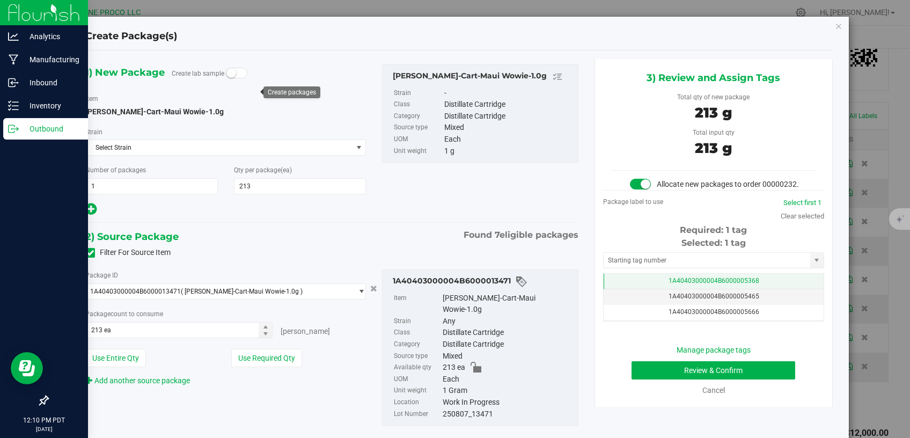
click at [624, 289] on td "1A40403000004B6000005368" at bounding box center [714, 282] width 220 height 16
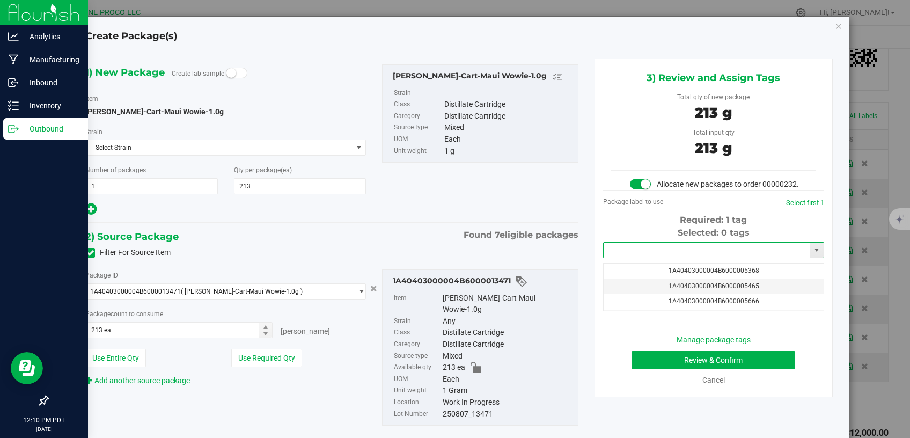
click at [625, 258] on input "text" at bounding box center [707, 250] width 207 height 15
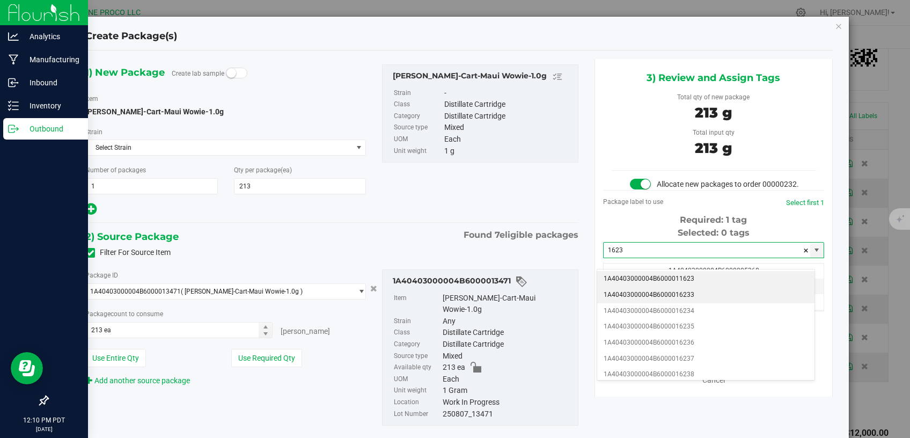
click at [635, 291] on li "1A40403000004B6000016233" at bounding box center [705, 295] width 217 height 16
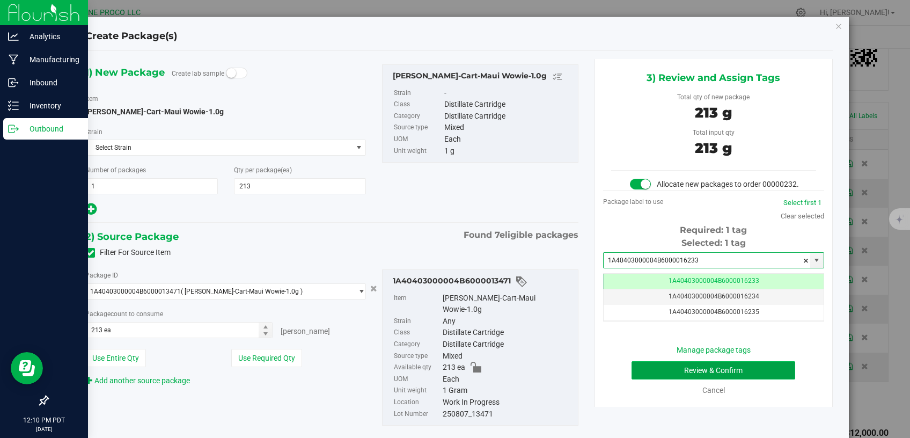
click at [702, 379] on button "Review & Confirm" at bounding box center [714, 370] width 164 height 18
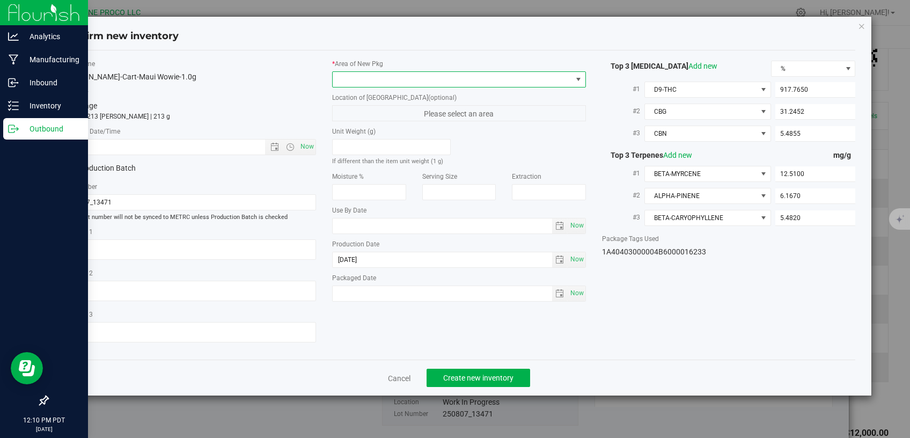
click at [452, 83] on span at bounding box center [452, 79] width 239 height 15
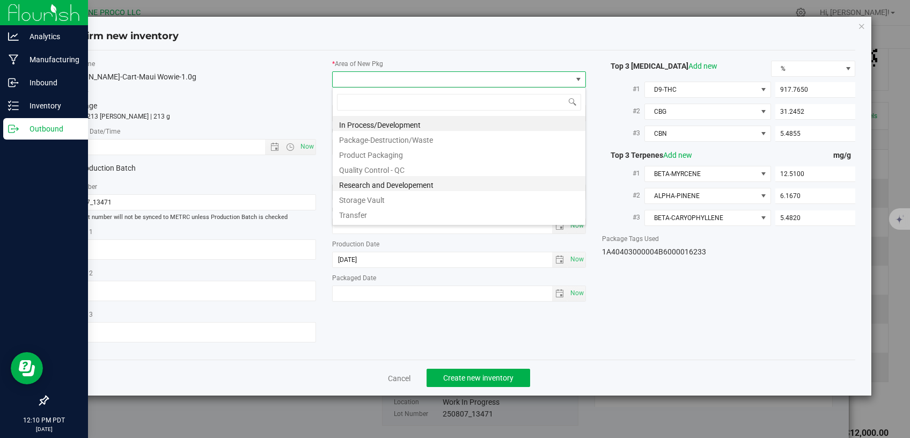
scroll to position [16, 253]
click at [383, 196] on li "Storage Vault" at bounding box center [459, 198] width 253 height 15
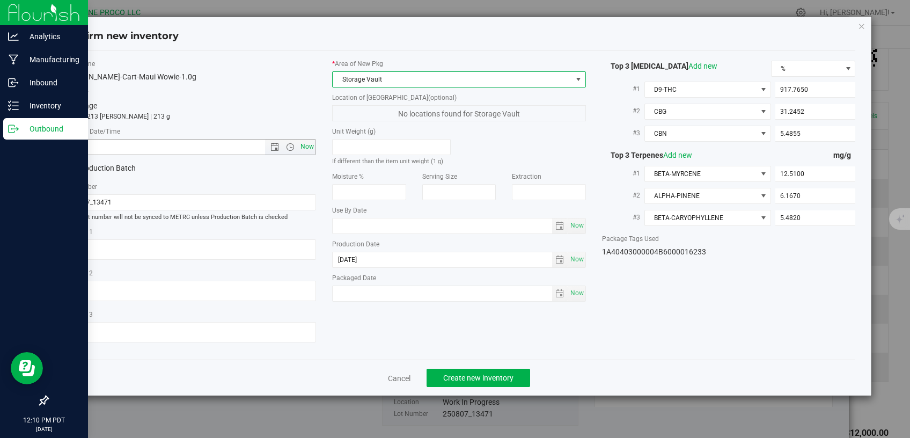
click at [310, 142] on span "Now" at bounding box center [307, 147] width 18 height 16
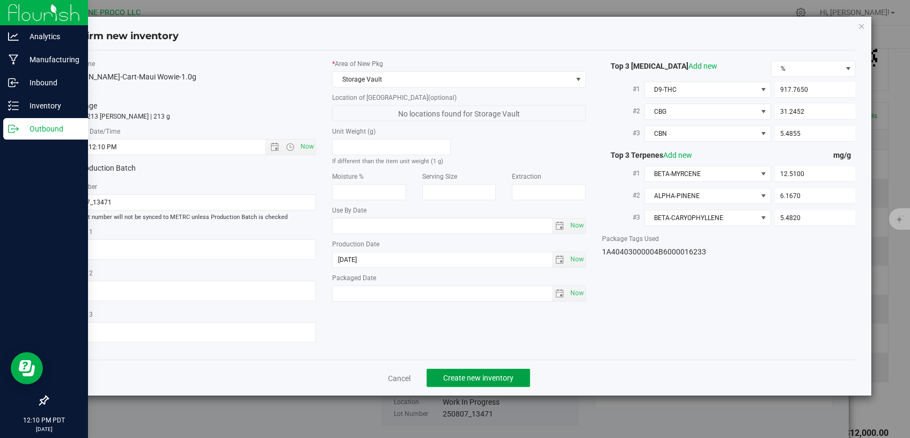
click at [448, 373] on span "Create new inventory" at bounding box center [478, 377] width 70 height 9
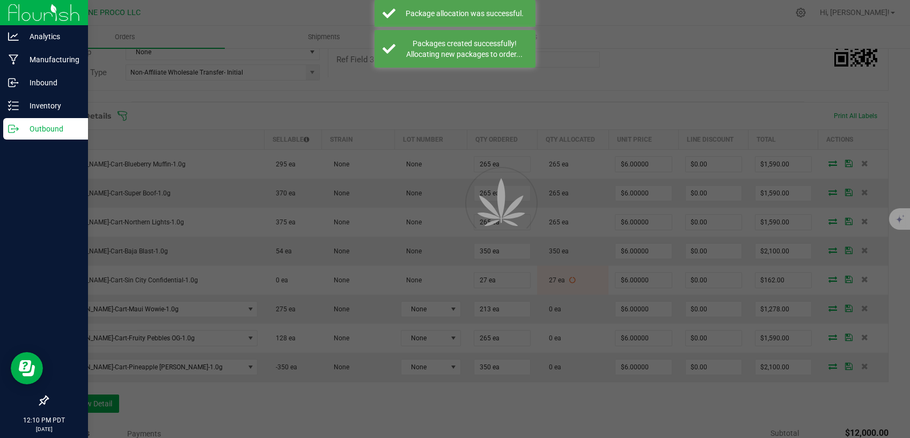
scroll to position [228, 0]
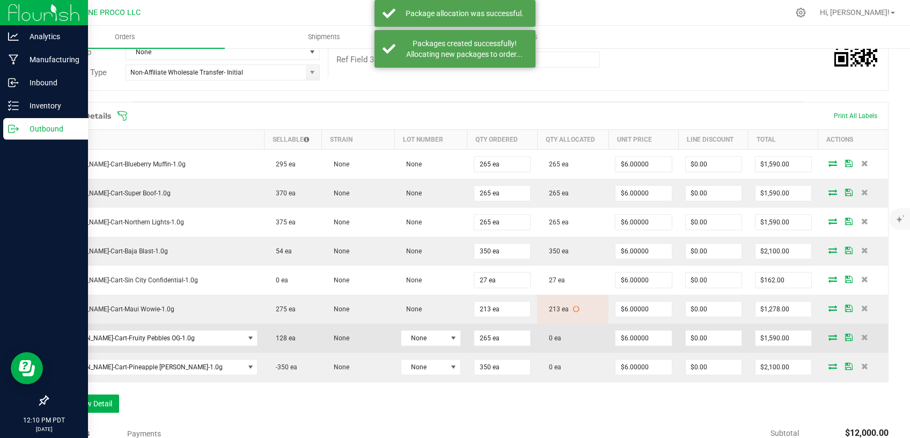
click at [829, 336] on icon at bounding box center [833, 337] width 9 height 6
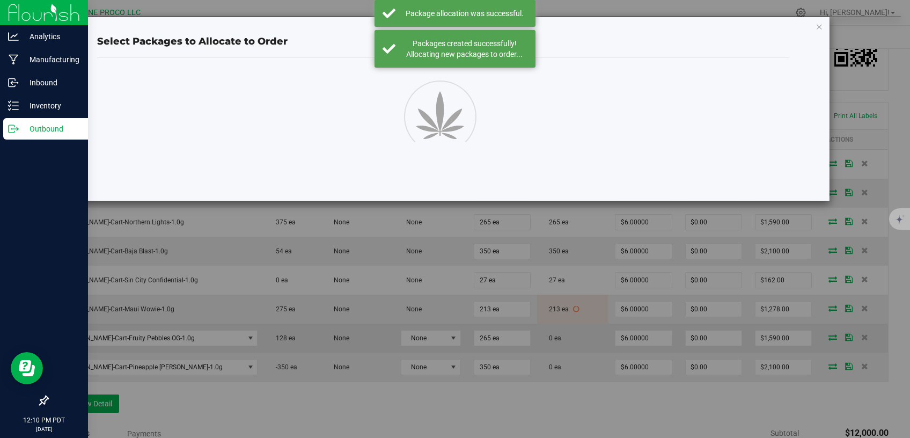
scroll to position [228, 0]
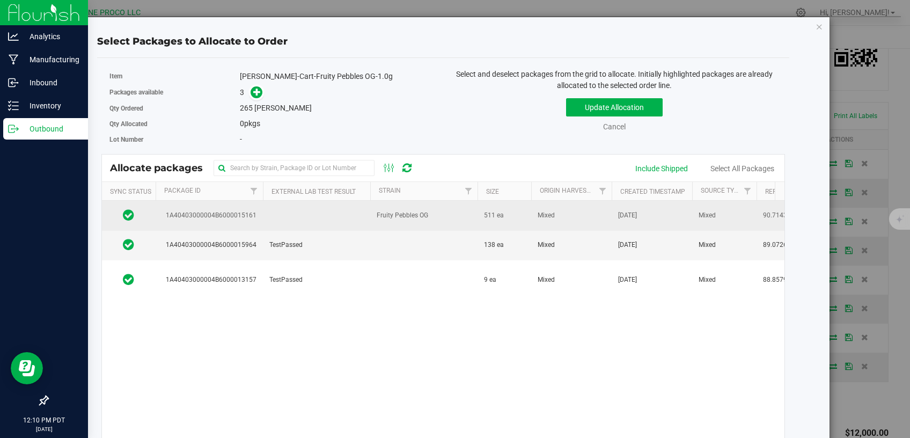
click at [318, 217] on td at bounding box center [316, 216] width 107 height 30
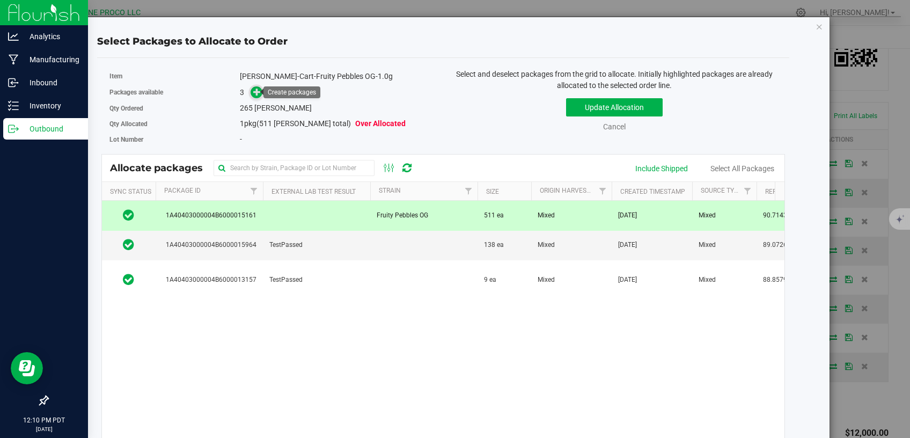
click at [253, 89] on icon at bounding box center [257, 92] width 8 height 8
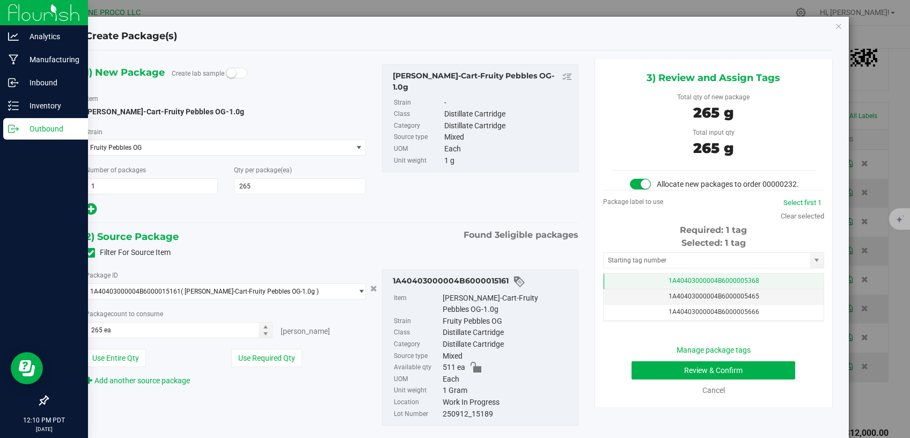
click at [612, 288] on td "1A40403000004B6000005368" at bounding box center [714, 282] width 220 height 16
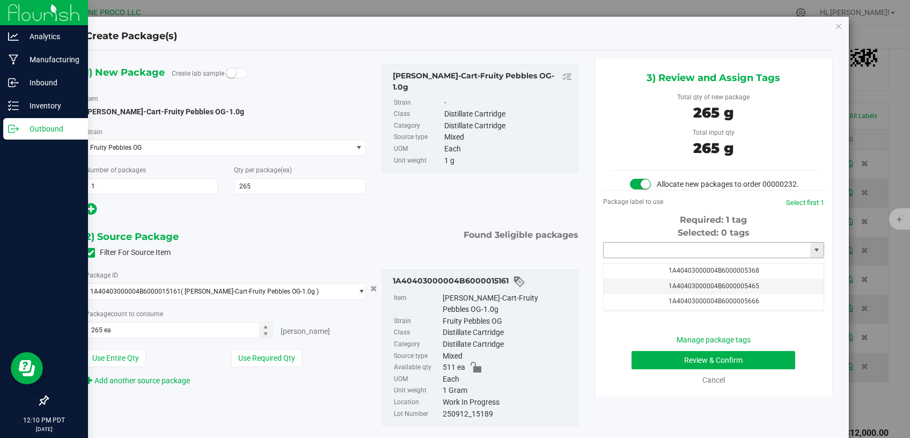
click at [636, 258] on input "text" at bounding box center [707, 250] width 207 height 15
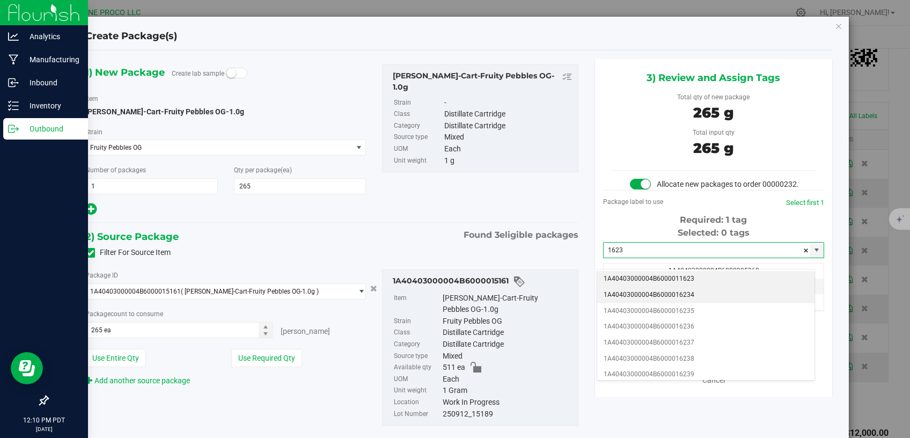
click at [639, 291] on li "1A40403000004B6000016234" at bounding box center [705, 295] width 217 height 16
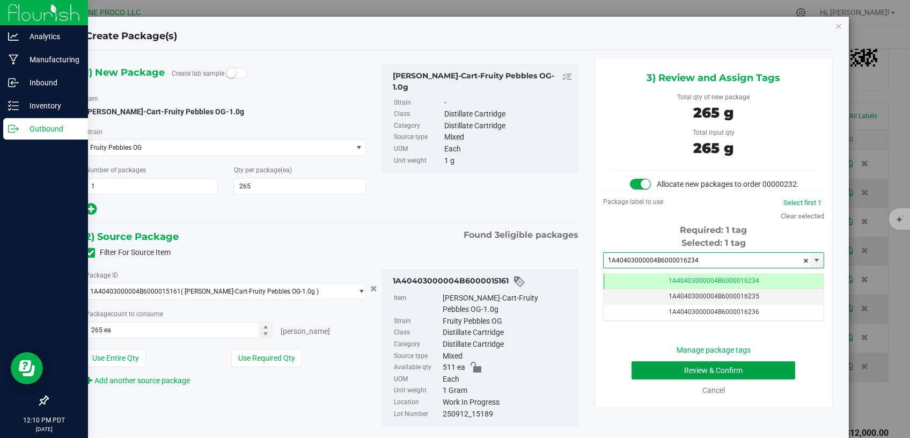
click at [646, 379] on button "Review & Confirm" at bounding box center [714, 370] width 164 height 18
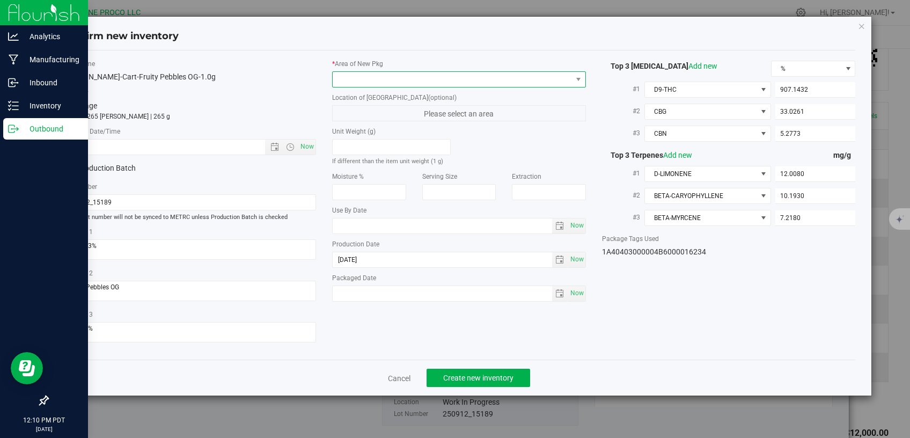
click at [396, 84] on span at bounding box center [452, 79] width 239 height 15
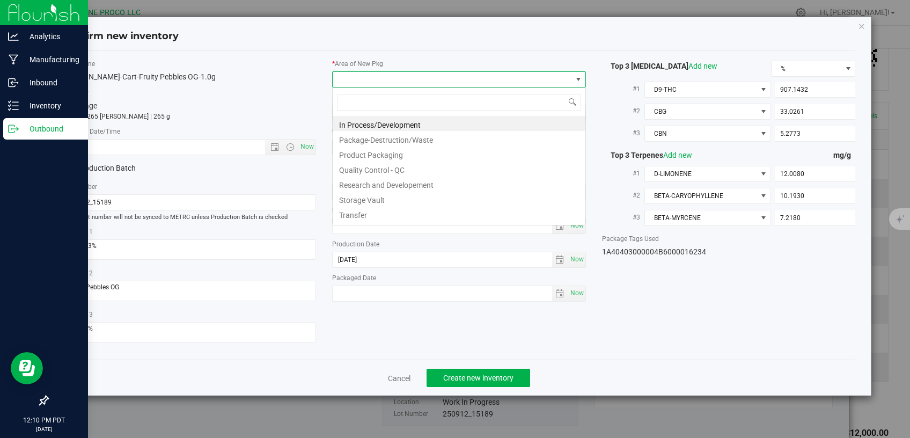
scroll to position [16, 253]
click at [373, 196] on li "Storage Vault" at bounding box center [459, 198] width 253 height 15
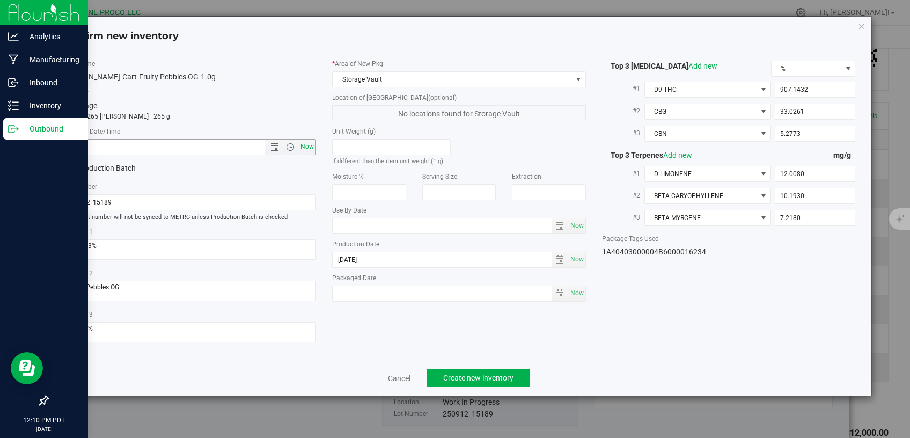
click at [305, 145] on span "Now" at bounding box center [307, 147] width 18 height 16
click at [468, 373] on span "Create new inventory" at bounding box center [478, 377] width 70 height 9
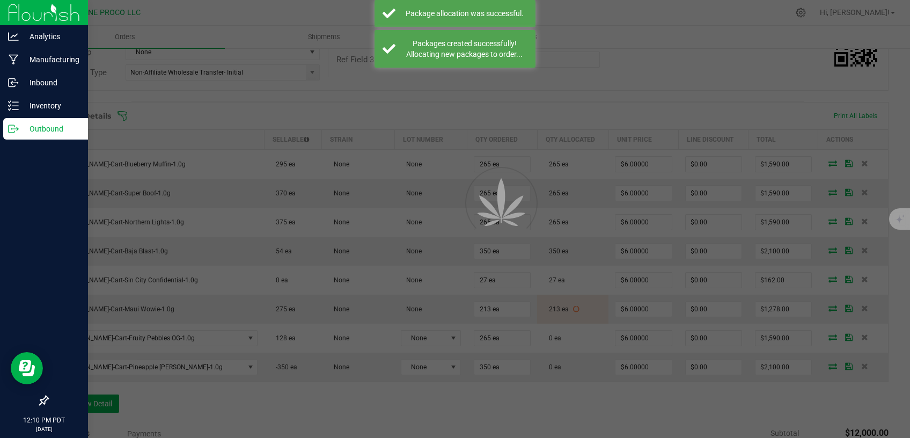
scroll to position [228, 0]
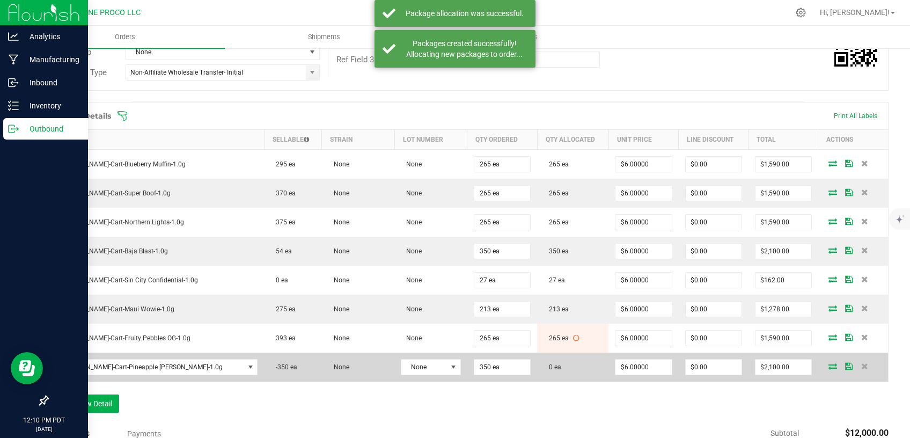
click at [829, 367] on icon at bounding box center [833, 366] width 9 height 6
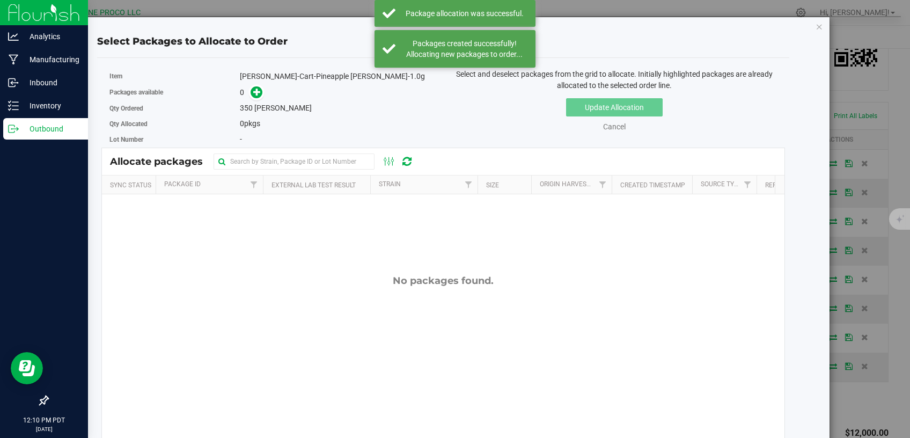
scroll to position [228, 0]
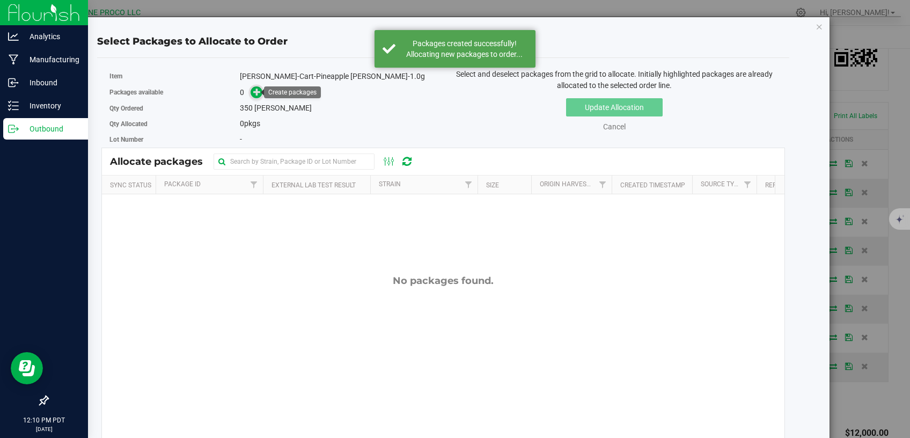
click at [256, 92] on icon at bounding box center [257, 92] width 8 height 8
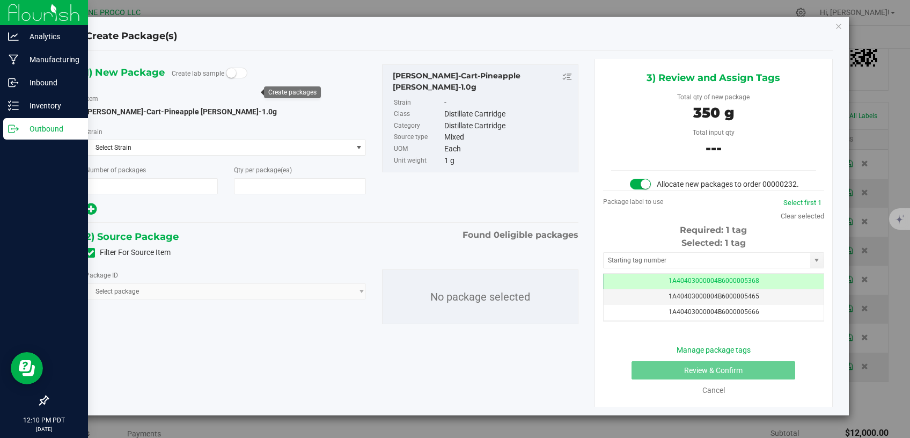
scroll to position [228, 0]
click at [85, 254] on div "Filter For Source Item" at bounding box center [331, 253] width 509 height 16
click at [88, 253] on icon at bounding box center [90, 253] width 7 height 0
click at [0, 0] on input "Filter For Source Item" at bounding box center [0, 0] width 0 height 0
click at [192, 293] on span "Select package" at bounding box center [219, 291] width 266 height 15
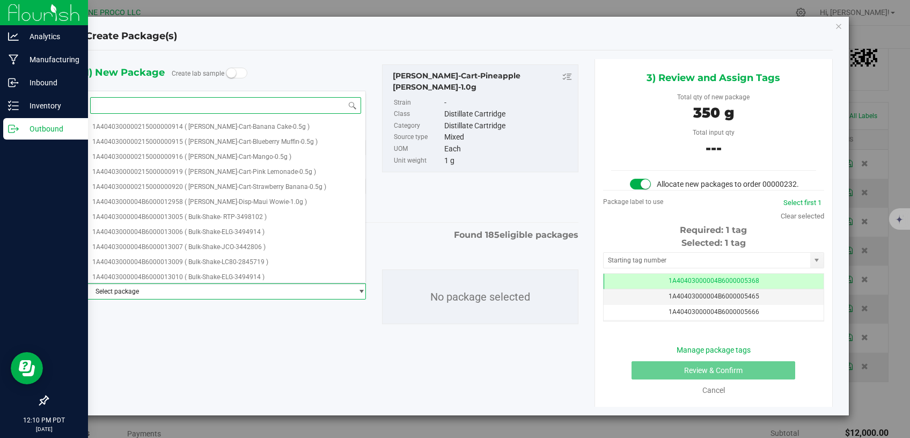
paste input "13090"
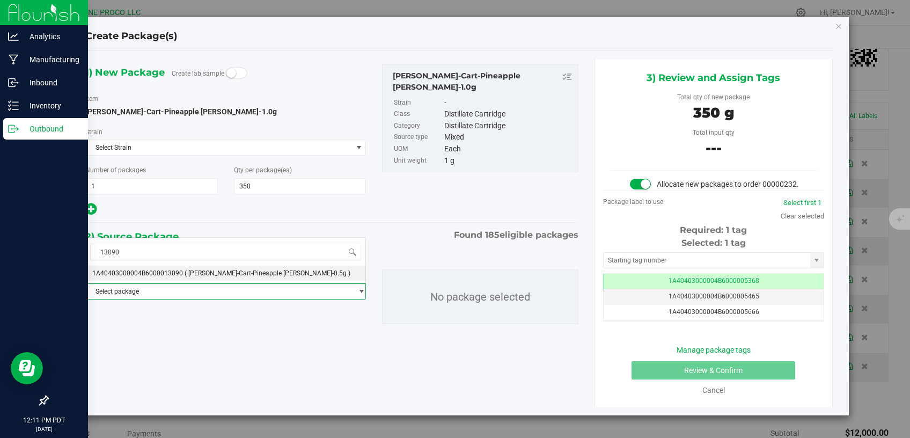
click at [222, 316] on div "13090 Select package 1A40403000004B6000013090 ( HUST-Cart-Pineapple Runtz-0.5g …" at bounding box center [225, 333] width 281 height 192
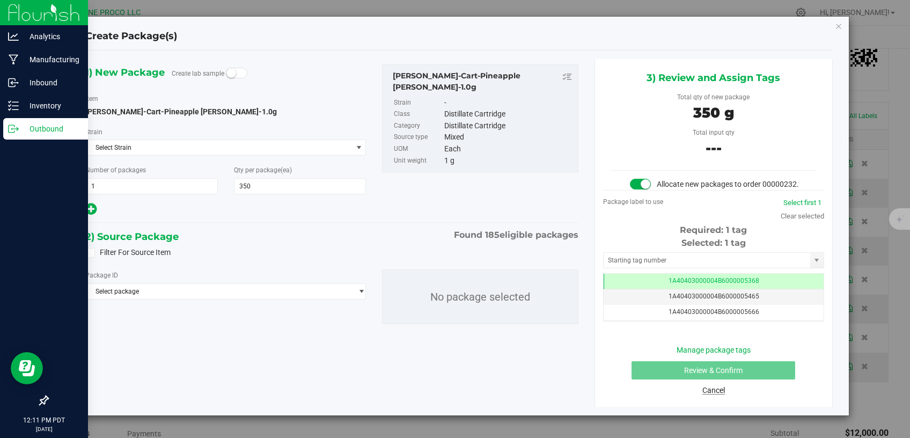
click at [719, 390] on link "Cancel" at bounding box center [713, 390] width 23 height 9
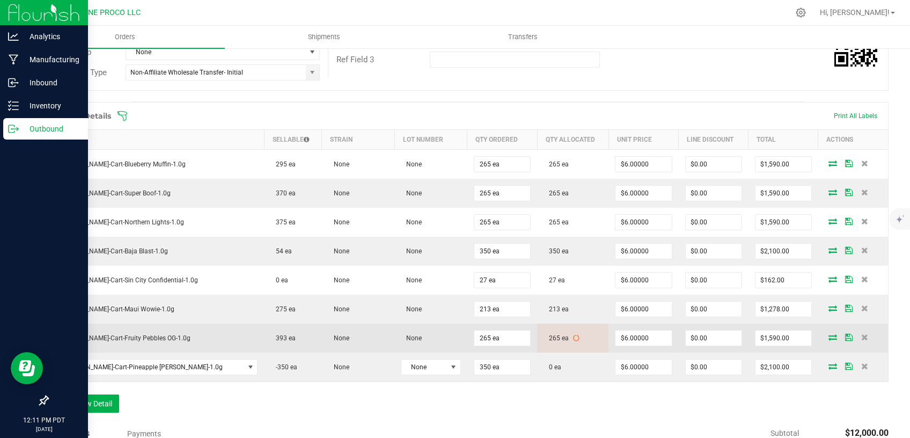
scroll to position [228, 0]
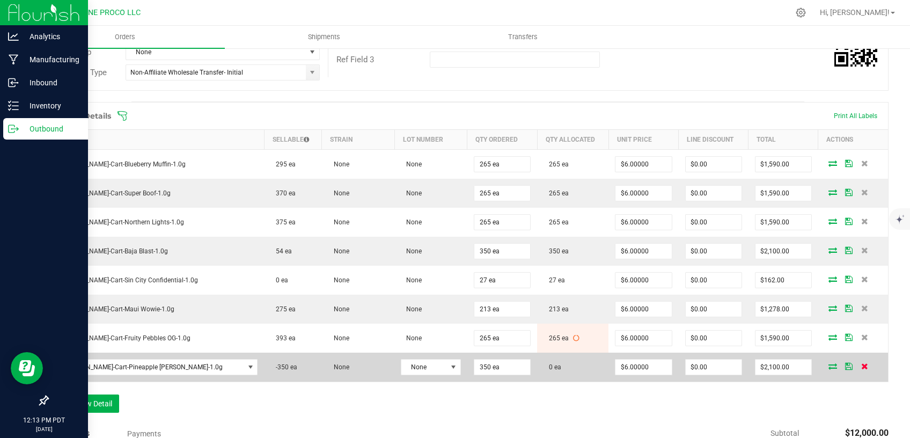
click at [861, 364] on icon at bounding box center [864, 366] width 7 height 6
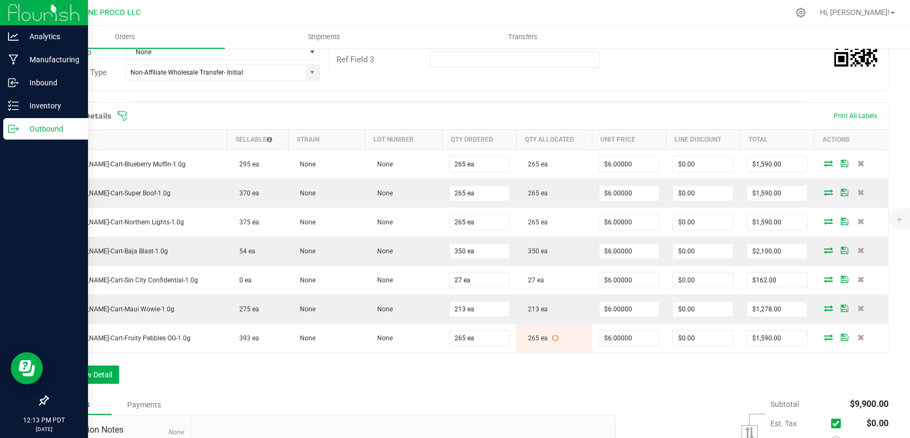
scroll to position [0, 0]
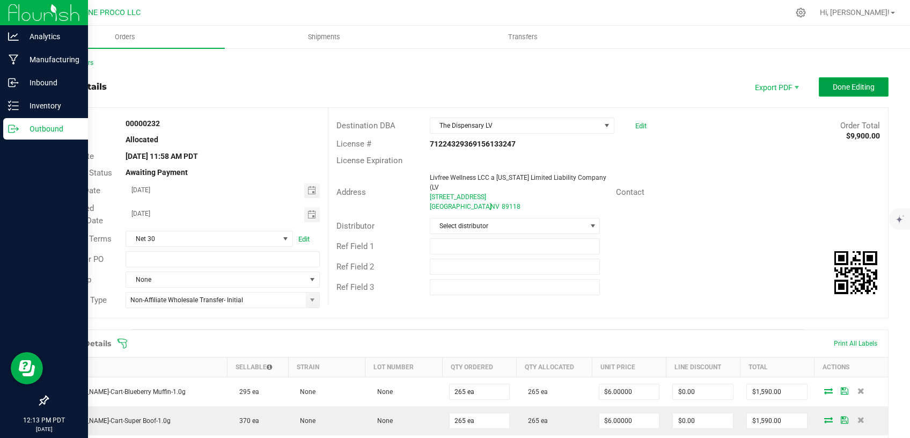
click at [833, 89] on span "Done Editing" at bounding box center [854, 87] width 42 height 9
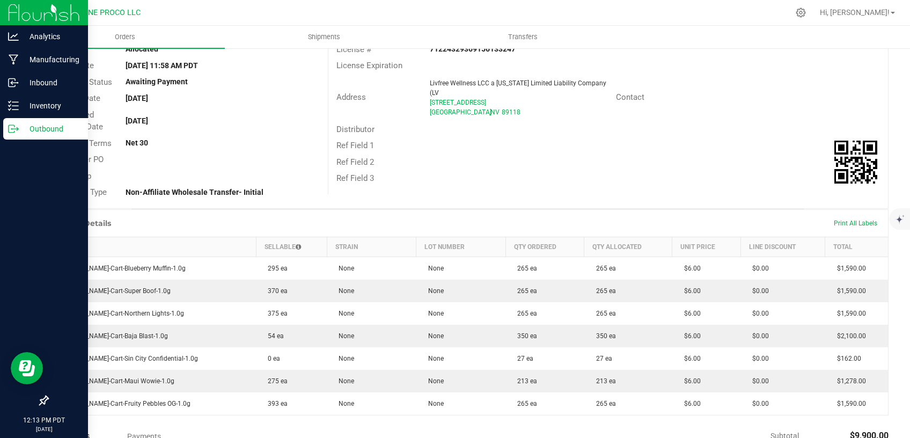
scroll to position [182, 0]
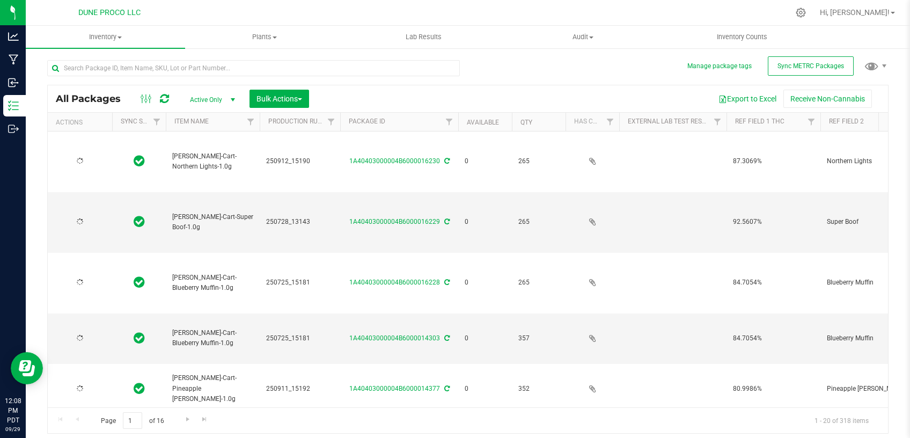
type input "[DATE]"
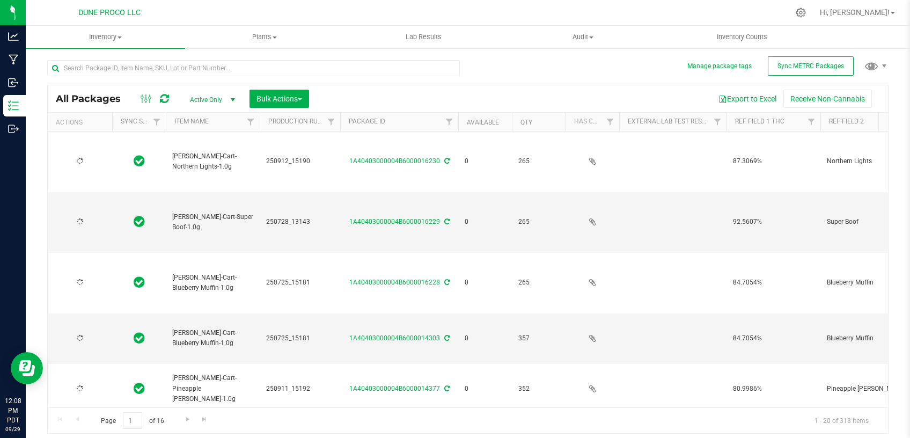
type input "[DATE]"
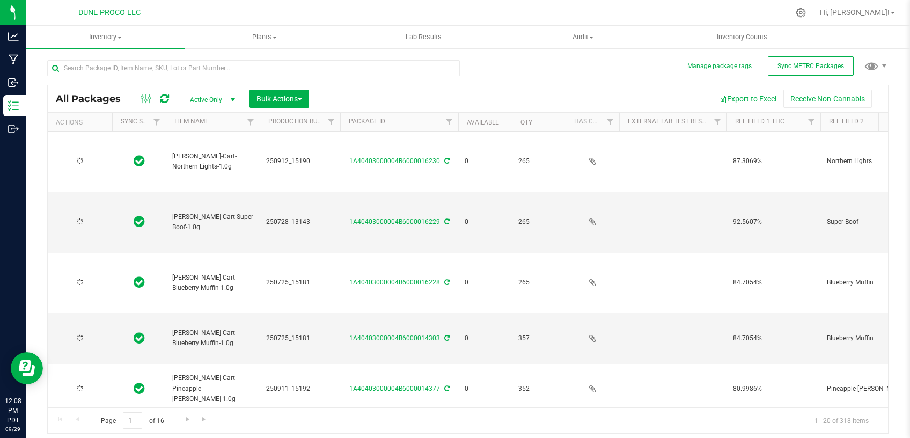
type input "[DATE]"
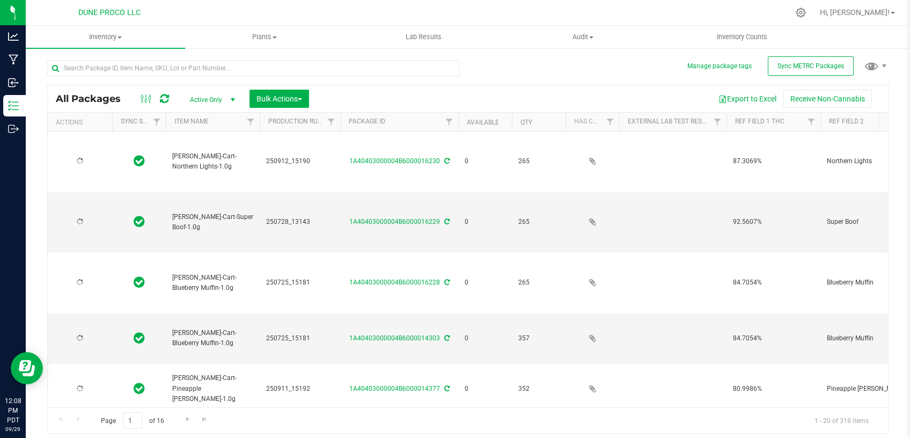
type input "[DATE]"
type input "2025-07-24"
type input "[DATE]"
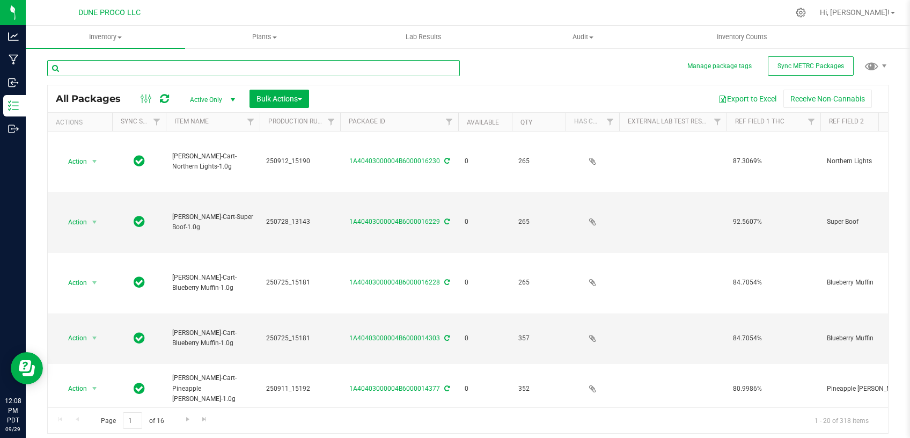
click at [225, 70] on input "text" at bounding box center [253, 68] width 413 height 16
paste input "15187"
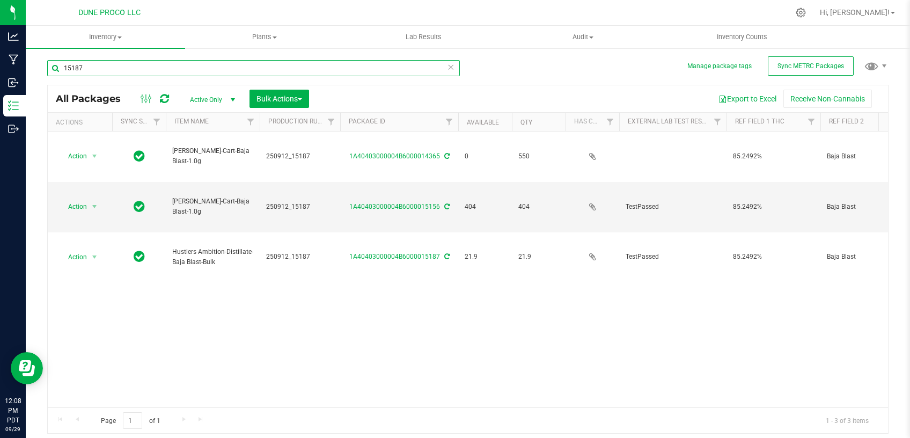
type input "15187"
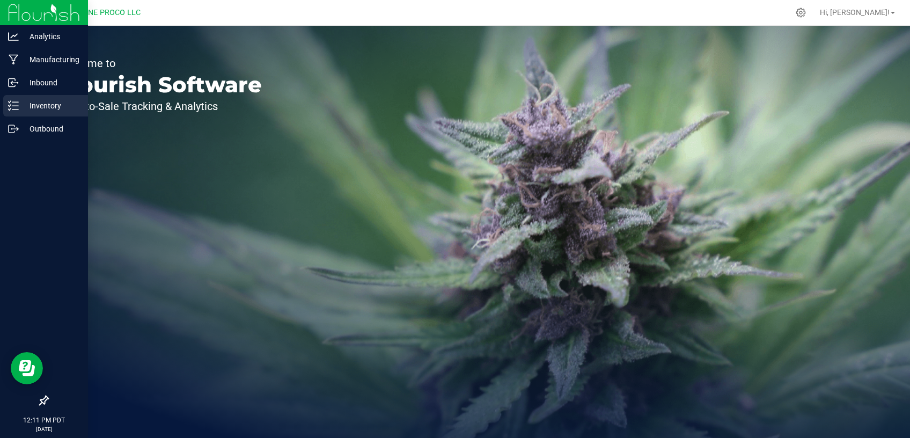
click at [34, 109] on p "Inventory" at bounding box center [51, 105] width 64 height 13
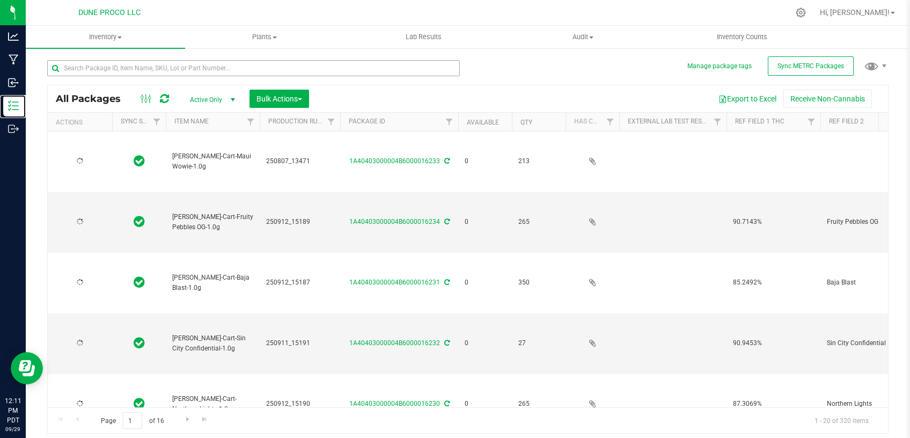
type input "2025-08-07"
type input "2025-09-12"
type input "[DATE]"
type input "2025-09-12"
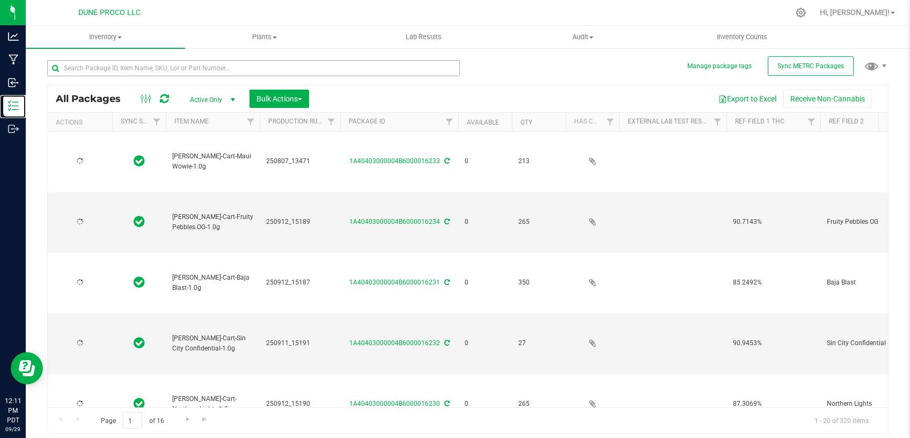
type input "2025-07-28"
type input "2025-07-25"
type input "[DATE]"
type input "2025-09-12"
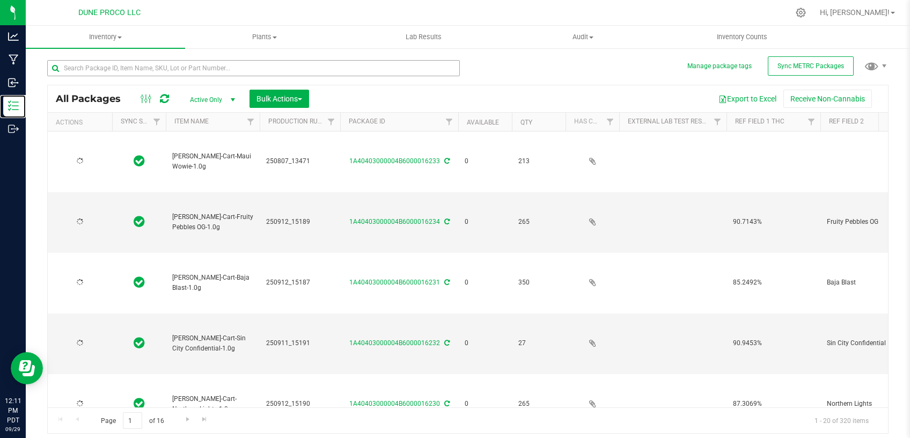
type input "[DATE]"
type input "2025-09-12"
type input "2025-07-04"
type input "2025-07-28"
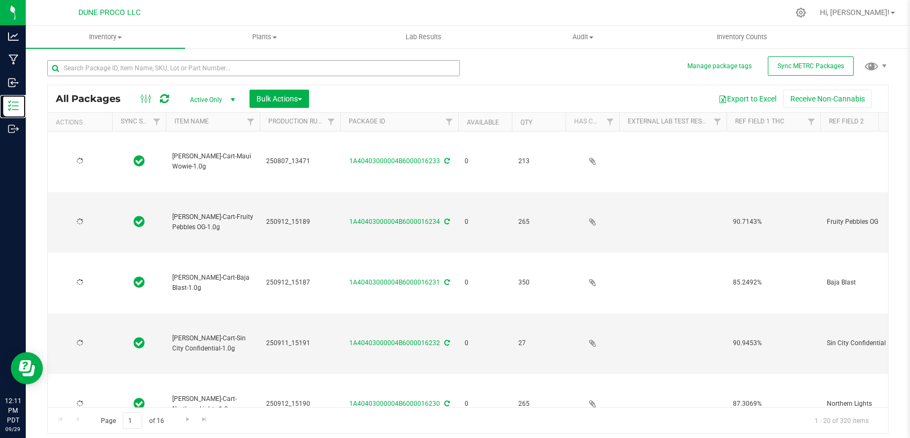
type input "2025-08-07"
type input "2025-09-12"
type input "[DATE]"
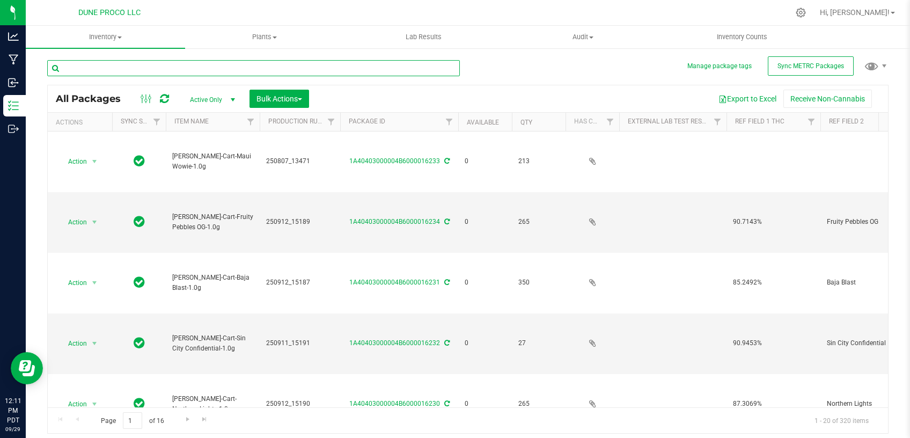
click at [221, 72] on input "text" at bounding box center [253, 68] width 413 height 16
type input "pINEAPPLE RUNTZ"
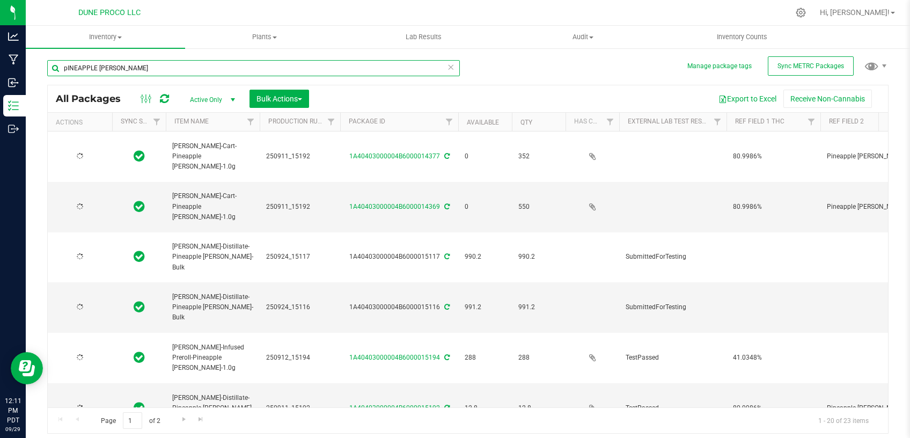
type input "[DATE]"
type input "2025-08-07"
type input "[DATE]"
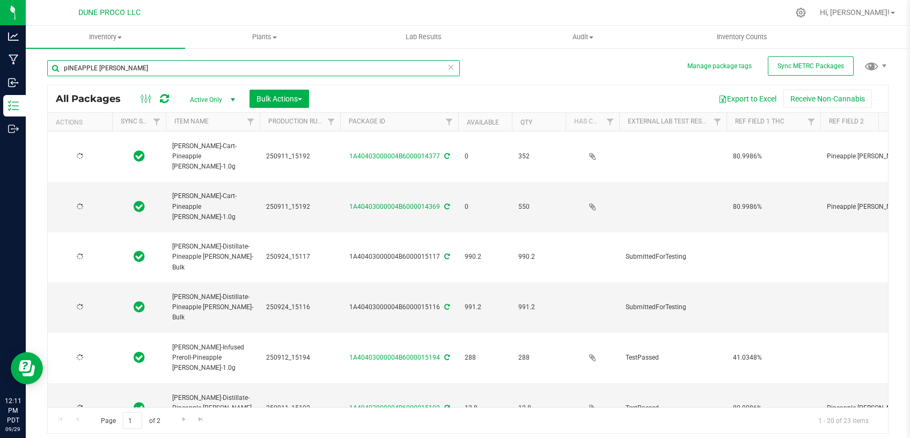
type input "[DATE]"
type input "2025-08-07"
type input "[DATE]"
type input "2025-08-07"
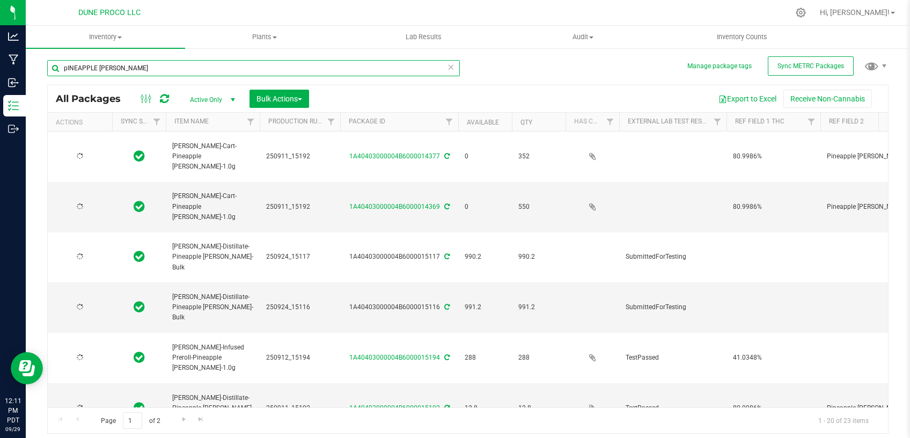
type input "[DATE]"
type input "2025-07-29"
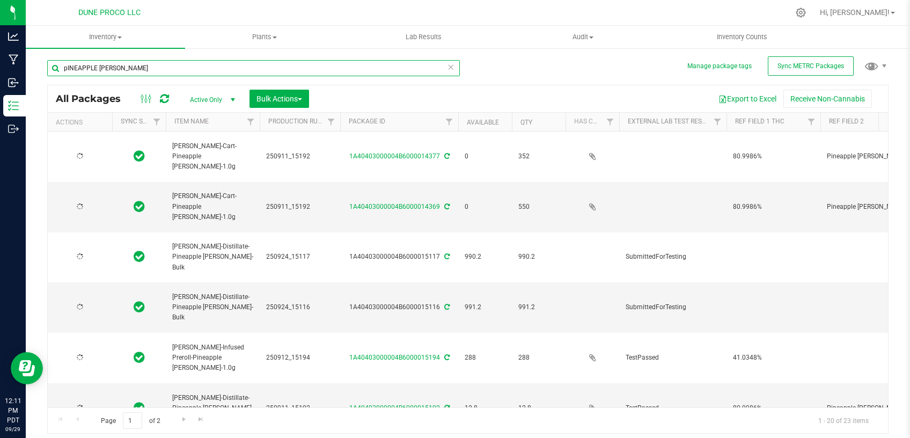
type input "[DATE]"
type input "pINEAPPLE RUNTZ"
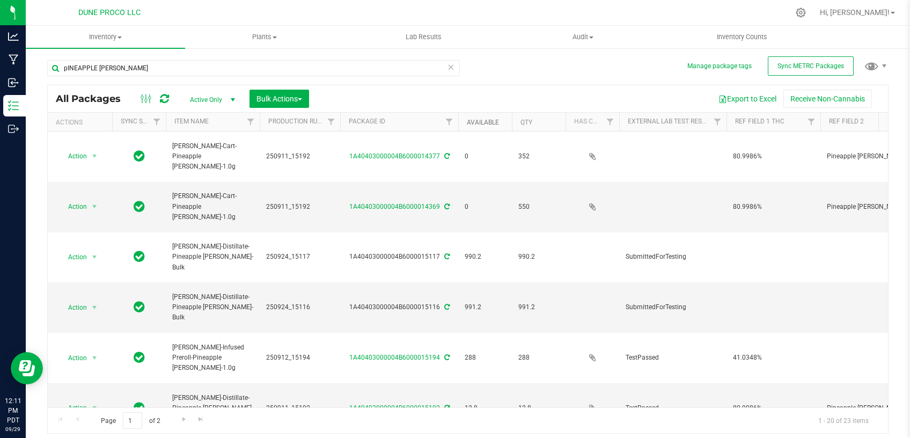
click at [482, 119] on link "Available" at bounding box center [483, 123] width 32 height 8
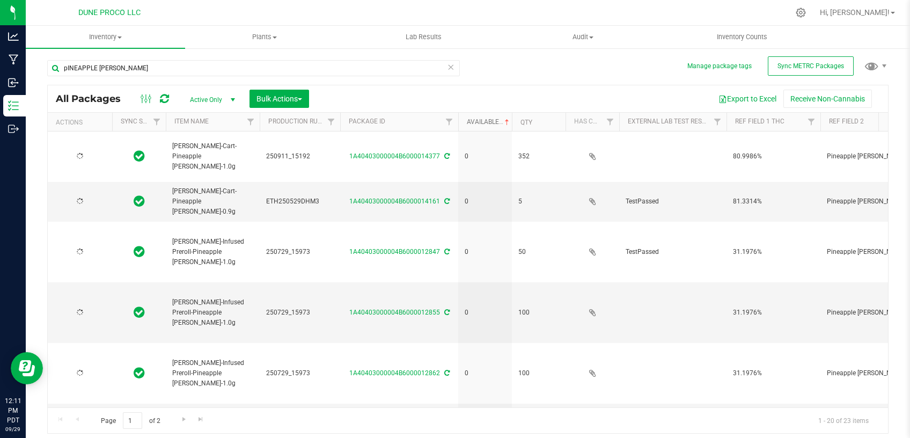
type input "[DATE]"
type input "2025-07-29"
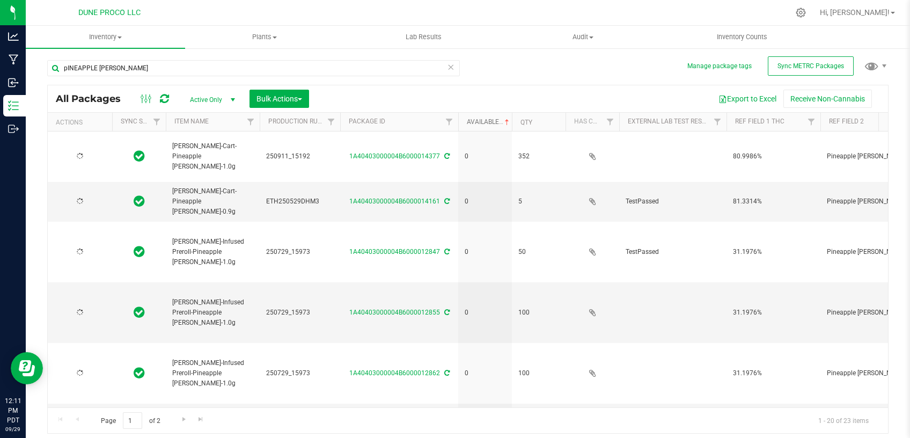
type input "2025-07-29"
type input "2025-08-07"
type input "[DATE]"
type input "2025-08-07"
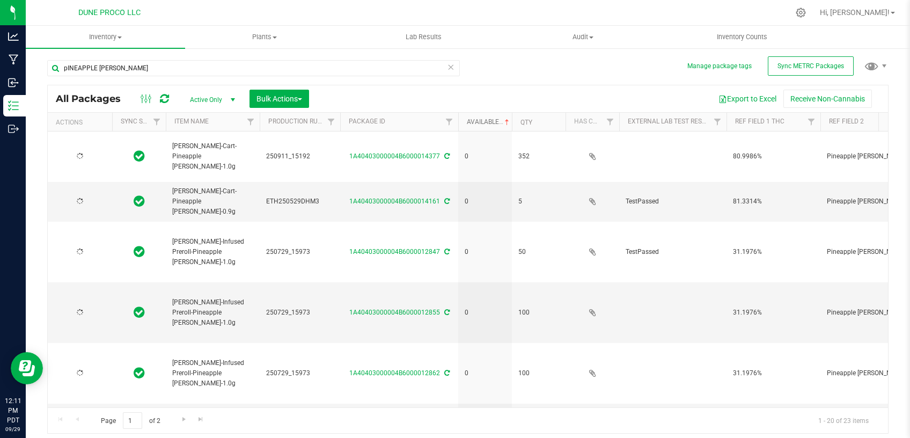
type input "[DATE]"
type input "2025-08-07"
type input "[DATE]"
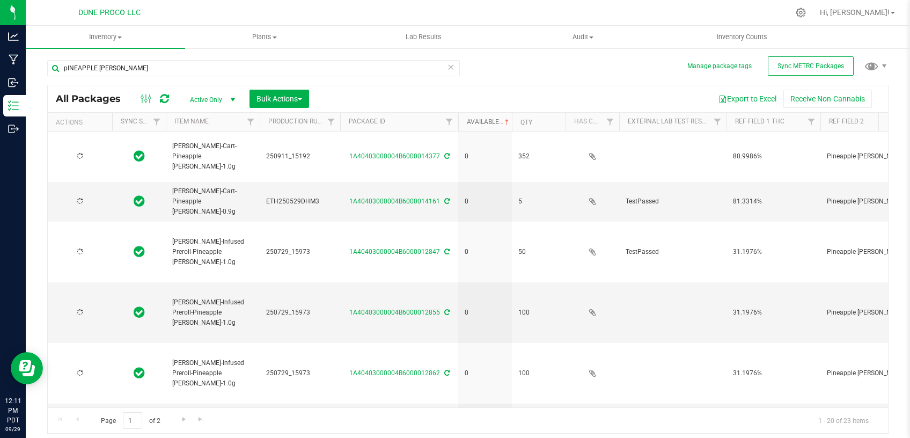
type input "[DATE]"
type input "2025-07-04"
click at [482, 122] on link "Available" at bounding box center [489, 122] width 45 height 8
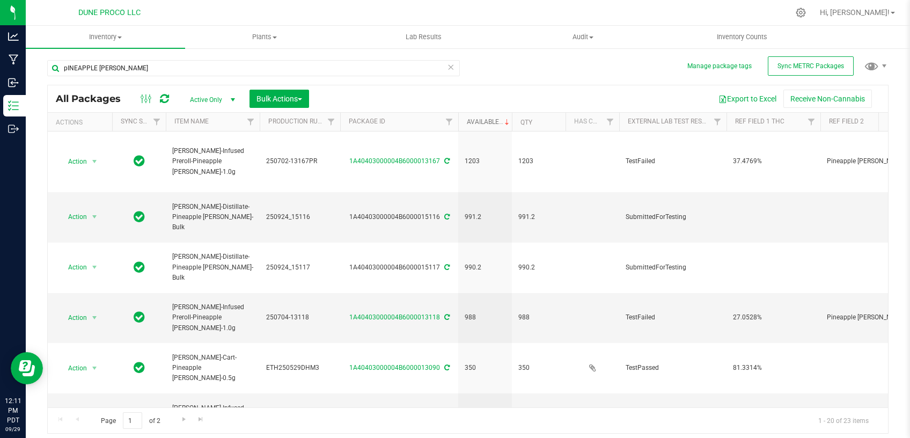
type input "2025-07-02"
type input "2025-07-04"
type input "[DATE]"
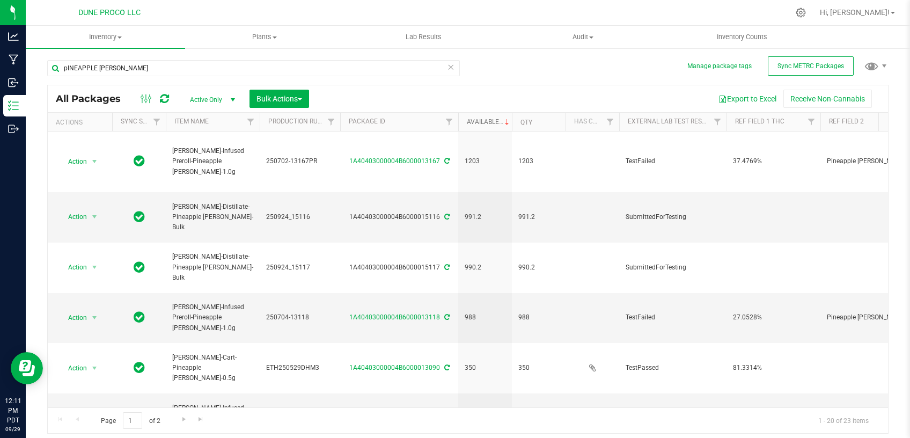
type input "2025-07-29"
type input "2025-08-07"
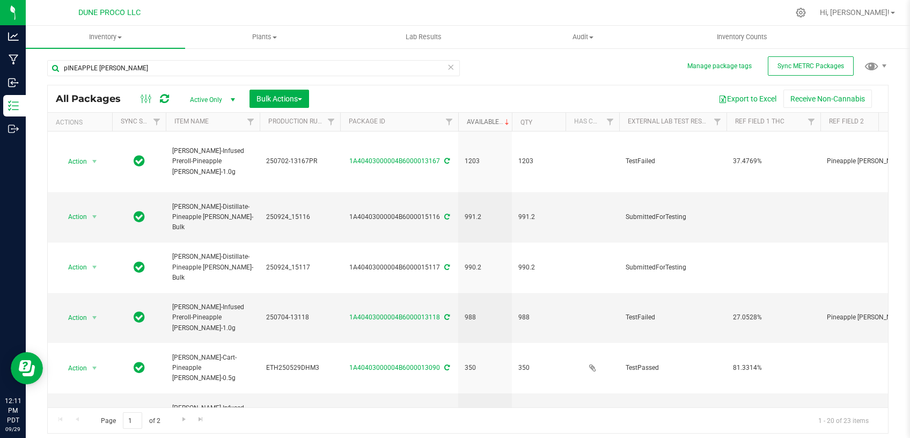
type input "2025-08-07"
type input "[DATE]"
type input "2025-08-07"
type input "[DATE]"
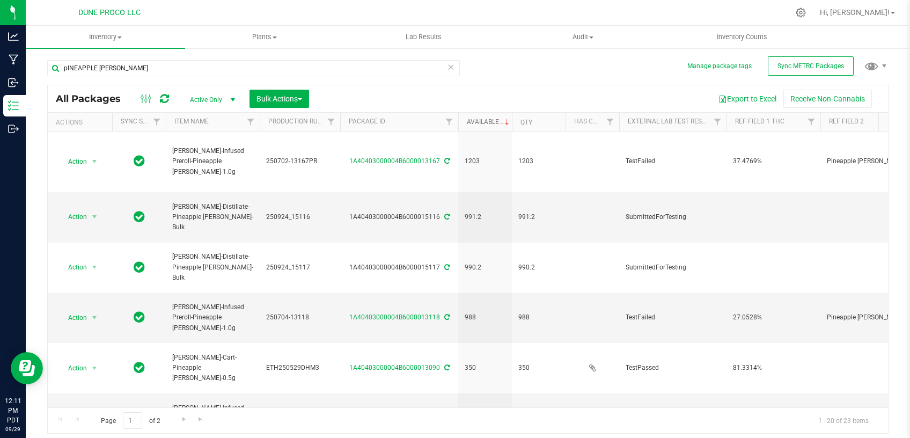
type input "[DATE]"
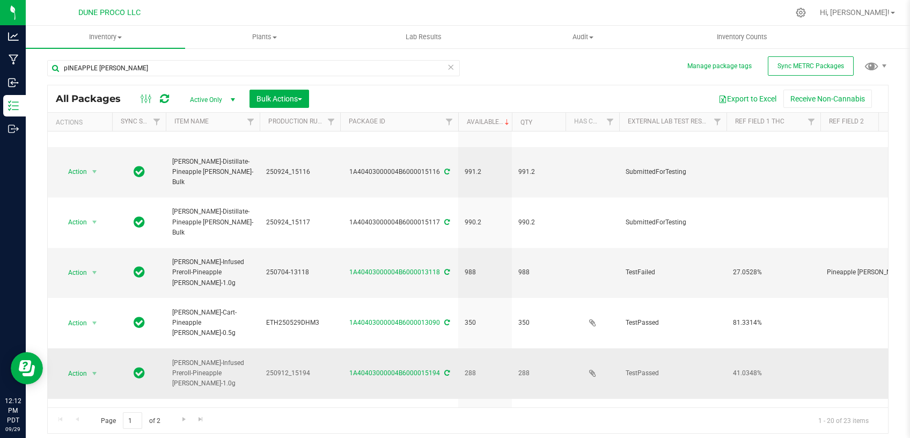
drag, startPoint x: 471, startPoint y: 274, endPoint x: 465, endPoint y: 274, distance: 5.9
click at [465, 348] on td "288" at bounding box center [485, 373] width 54 height 50
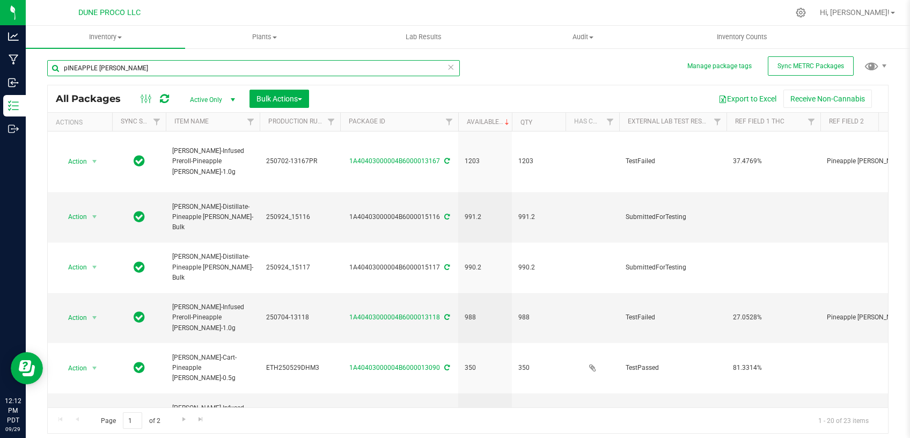
drag, startPoint x: 36, startPoint y: 74, endPoint x: 28, endPoint y: 73, distance: 8.1
click at [47, 73] on input "pINEAPPLE RUNTZ" at bounding box center [253, 68] width 413 height 16
type input "[PERSON_NAME]-Cart-Pineapple"
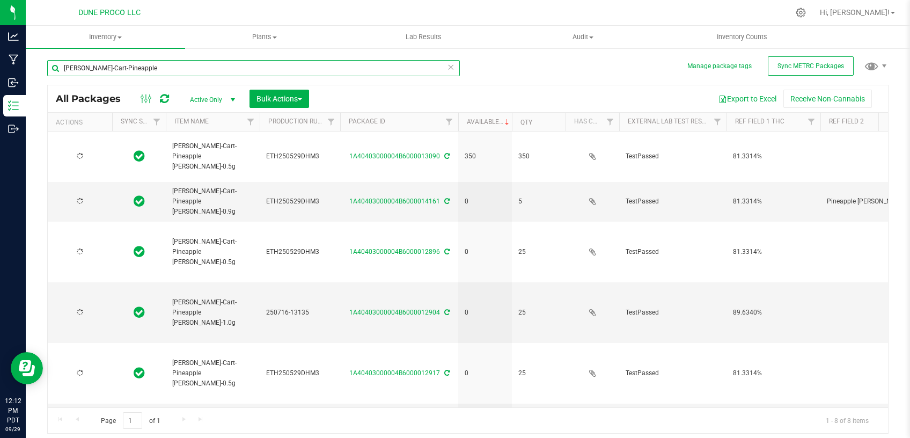
type input "[DATE]"
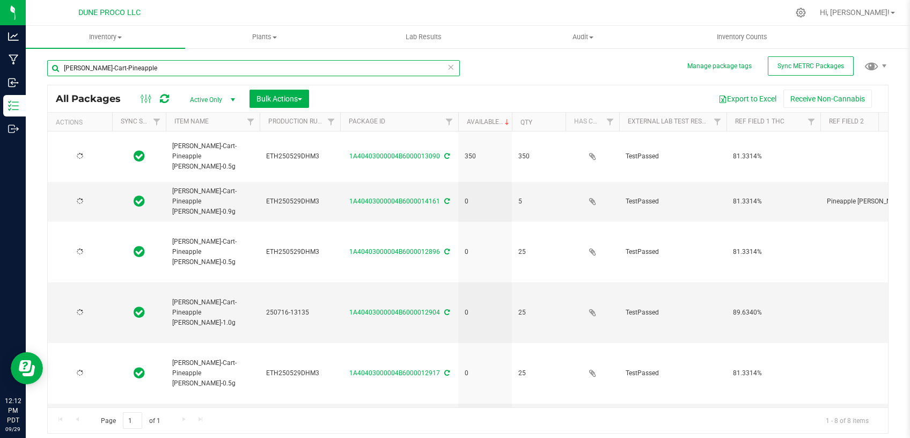
type input "[DATE]"
type input "[PERSON_NAME]-Cart-Pineapple"
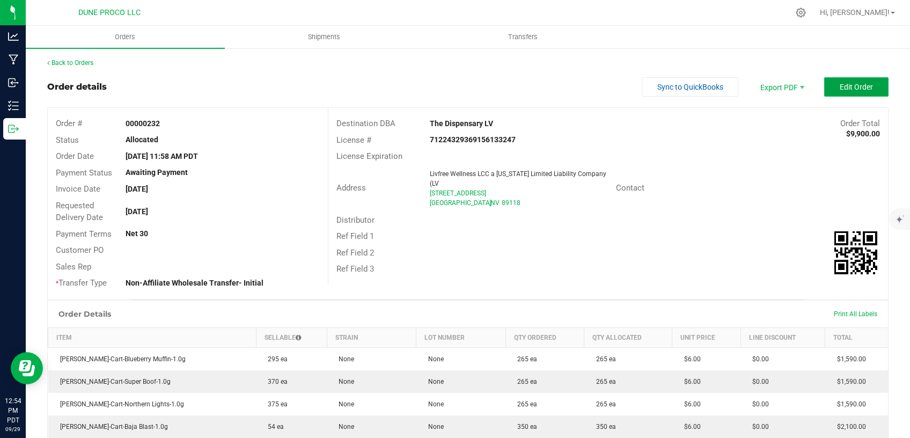
click at [851, 82] on button "Edit Order" at bounding box center [856, 86] width 64 height 19
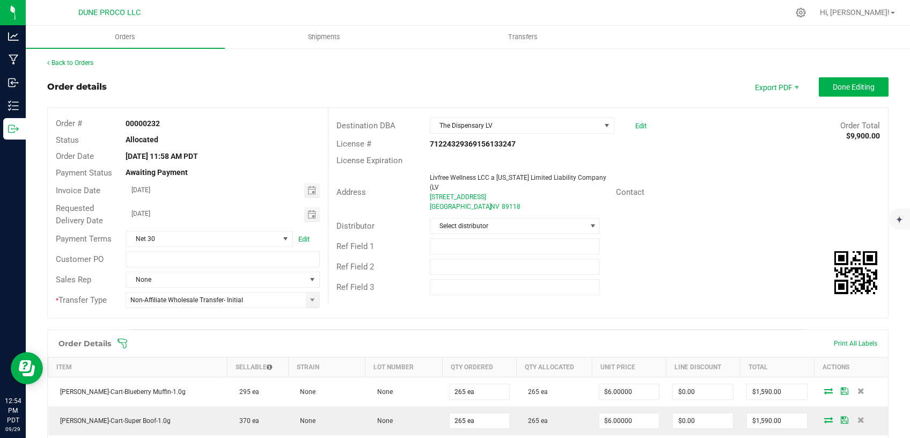
scroll to position [182, 0]
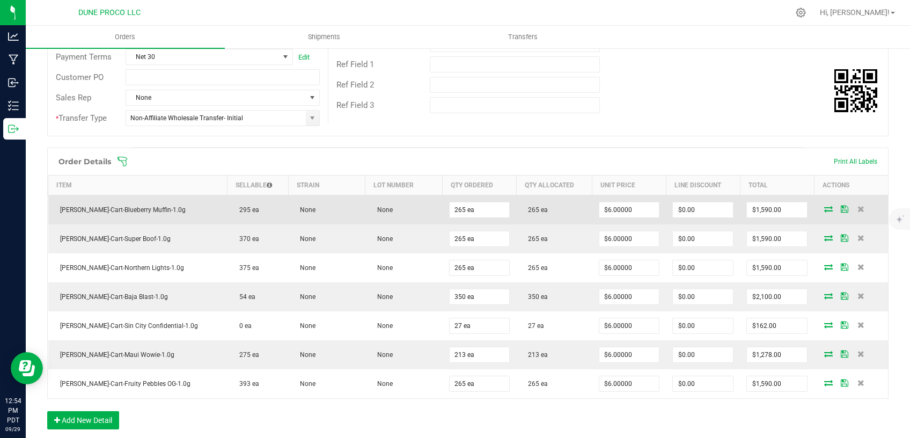
click at [824, 210] on icon at bounding box center [828, 209] width 9 height 6
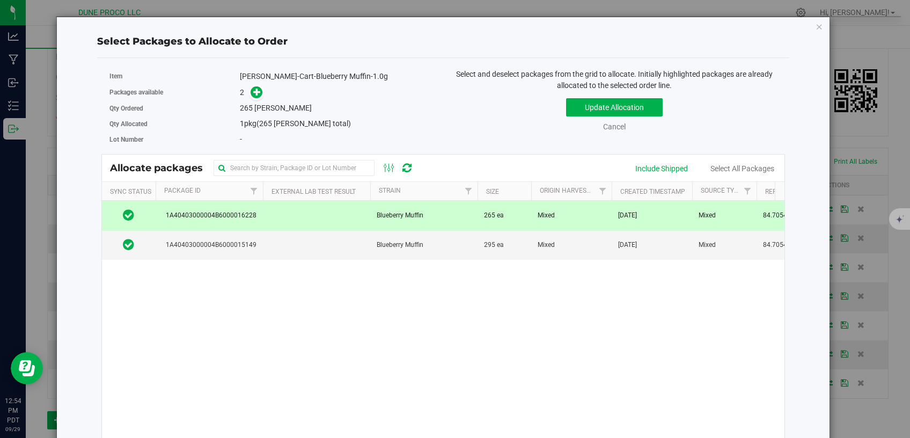
click at [522, 213] on td "265 ea" at bounding box center [505, 216] width 54 height 30
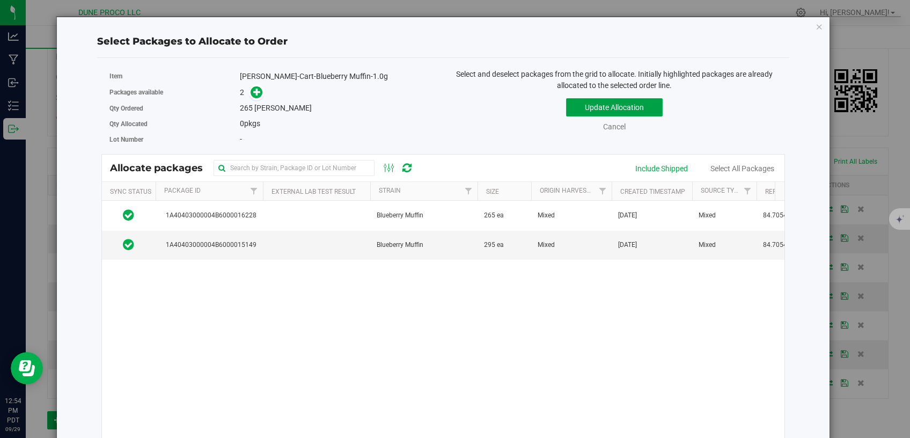
click at [573, 104] on button "Update Allocation" at bounding box center [614, 107] width 97 height 18
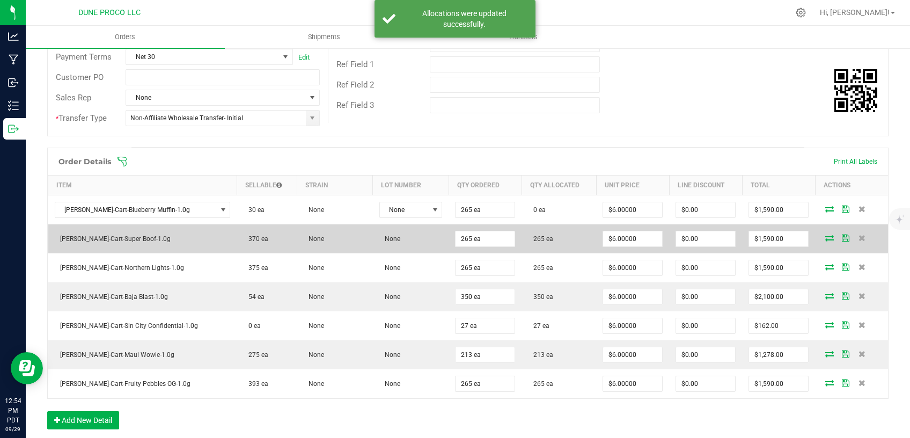
click at [825, 236] on icon at bounding box center [829, 237] width 9 height 6
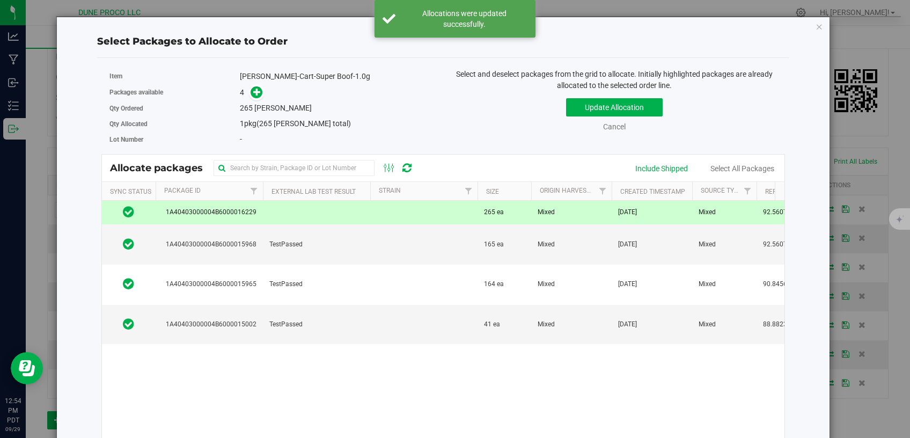
click at [575, 210] on td "Mixed" at bounding box center [571, 213] width 80 height 24
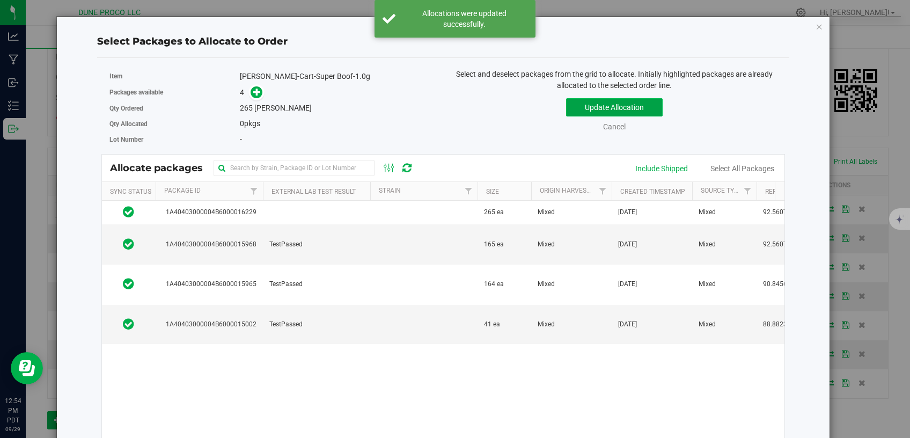
click at [590, 108] on button "Update Allocation" at bounding box center [614, 107] width 97 height 18
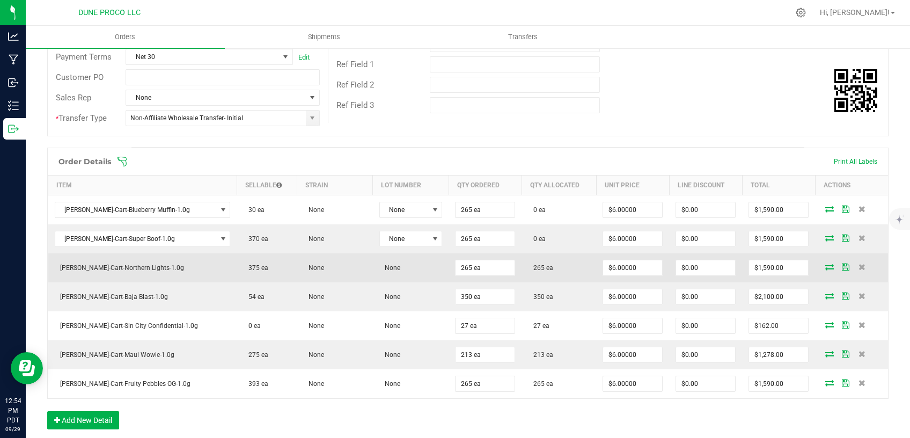
click at [825, 264] on icon at bounding box center [829, 266] width 9 height 6
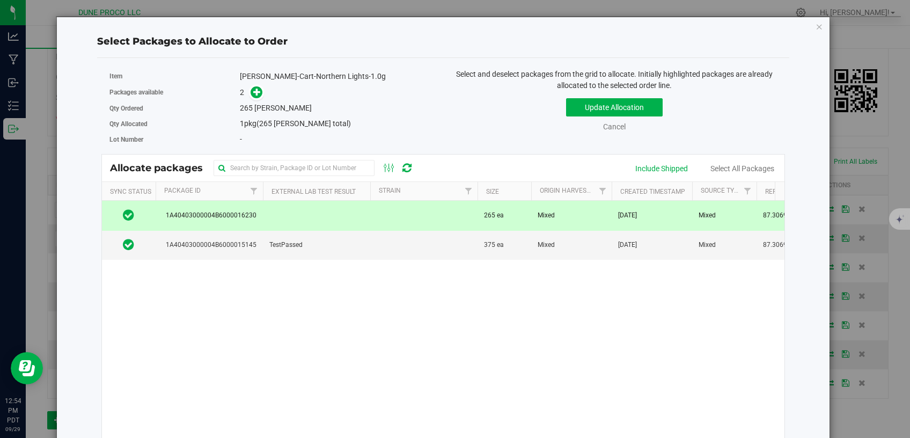
click at [528, 208] on td "265 ea" at bounding box center [505, 216] width 54 height 30
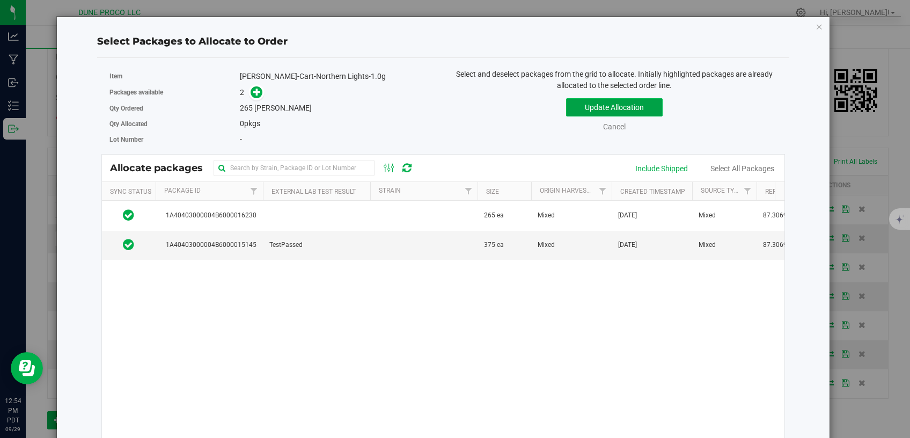
click at [567, 108] on button "Update Allocation" at bounding box center [614, 107] width 97 height 18
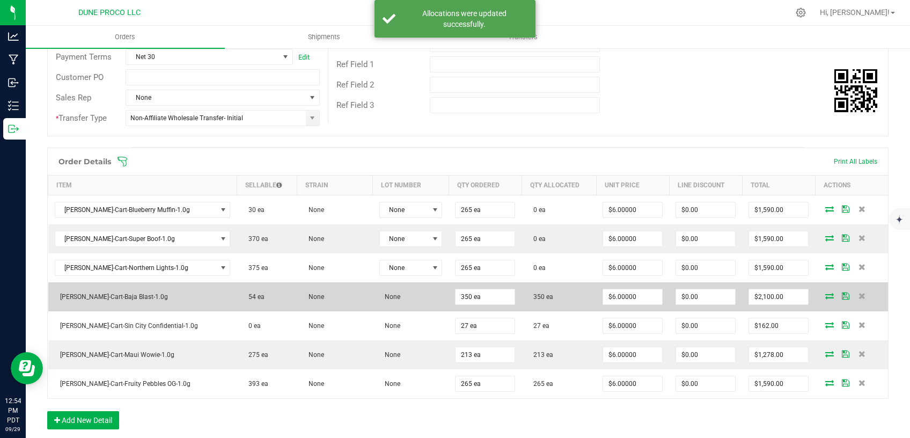
click at [825, 295] on icon at bounding box center [829, 295] width 9 height 6
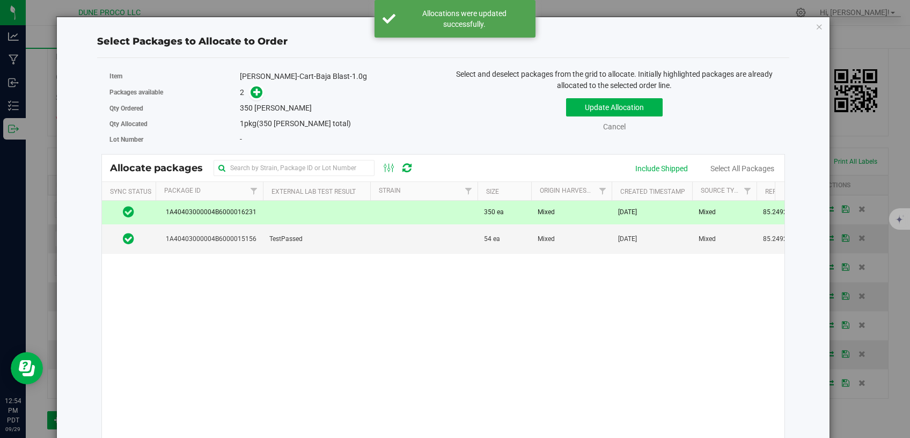
click at [446, 209] on td at bounding box center [423, 213] width 107 height 24
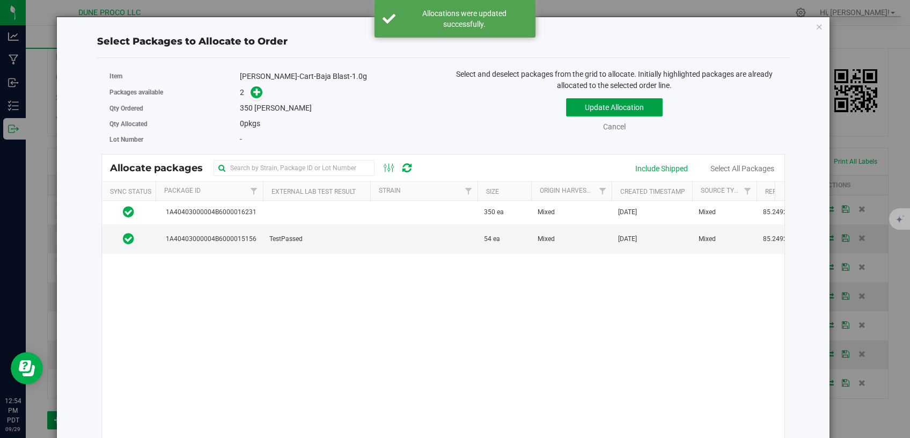
click at [570, 111] on button "Update Allocation" at bounding box center [614, 107] width 97 height 18
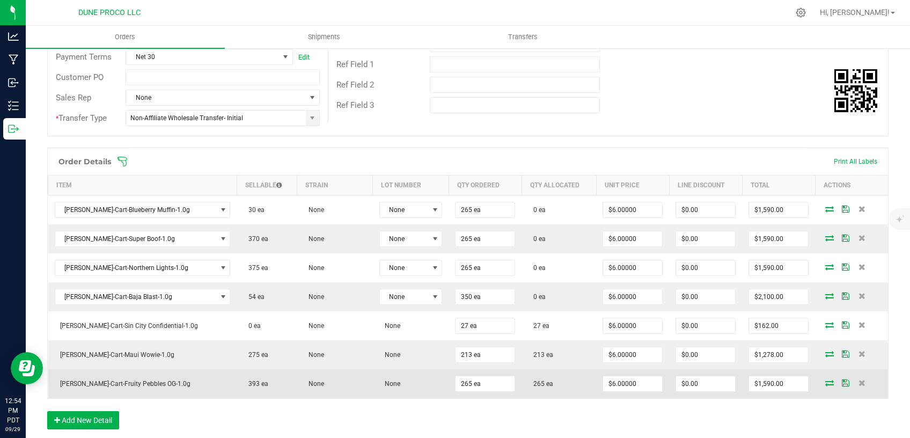
click at [825, 382] on icon at bounding box center [829, 382] width 9 height 6
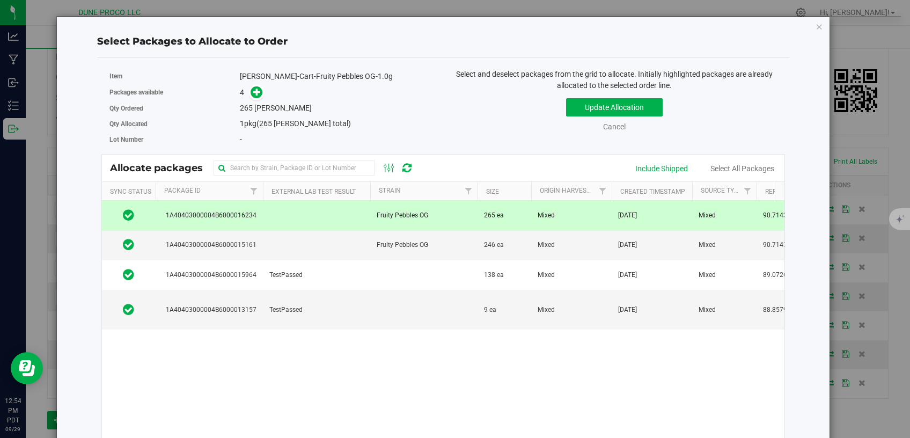
click at [431, 215] on td "Fruity Pebbles OG" at bounding box center [423, 216] width 107 height 30
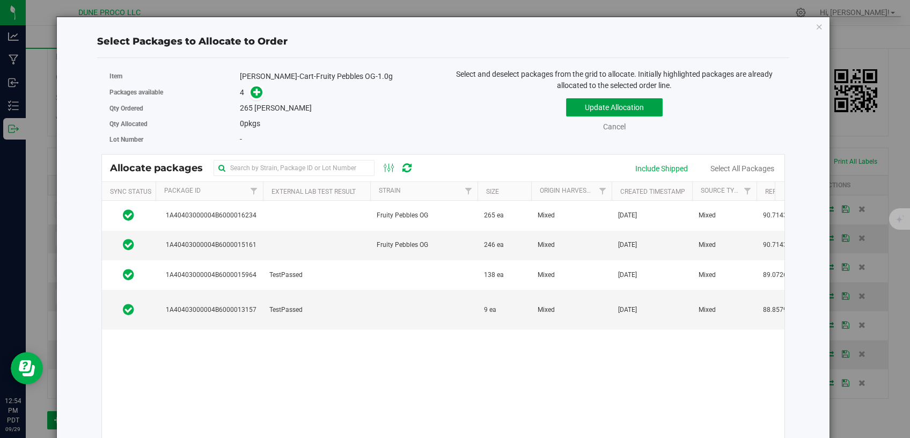
click at [569, 109] on button "Update Allocation" at bounding box center [614, 107] width 97 height 18
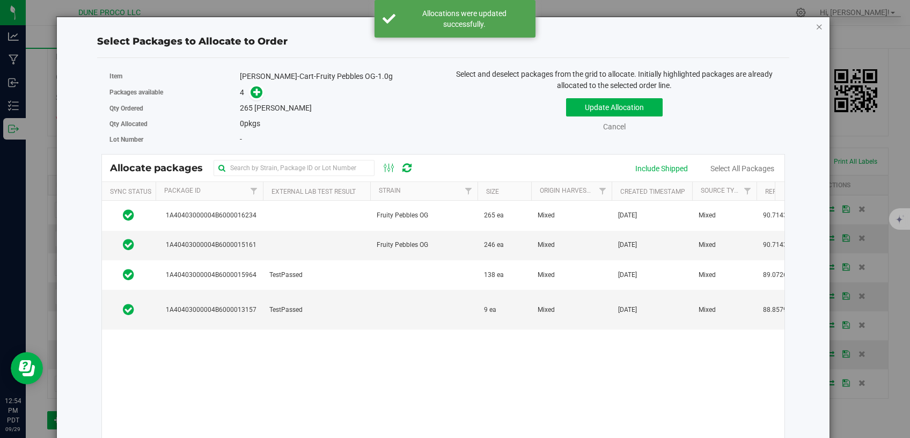
click at [816, 25] on icon "button" at bounding box center [820, 26] width 8 height 13
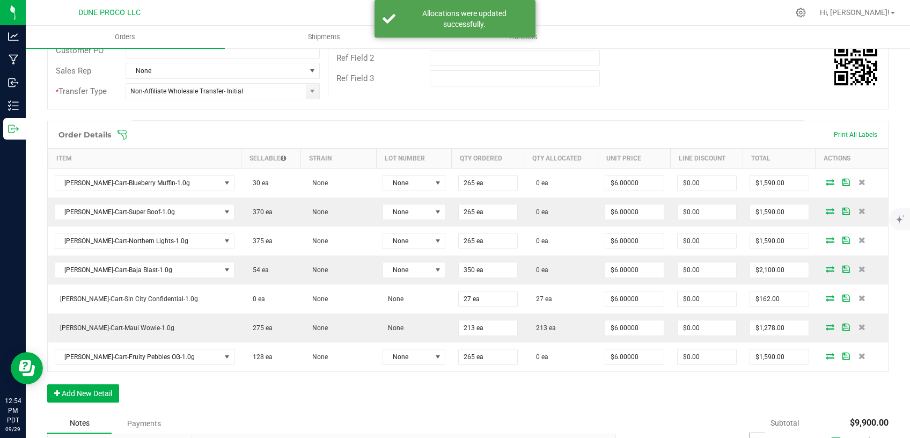
scroll to position [228, 0]
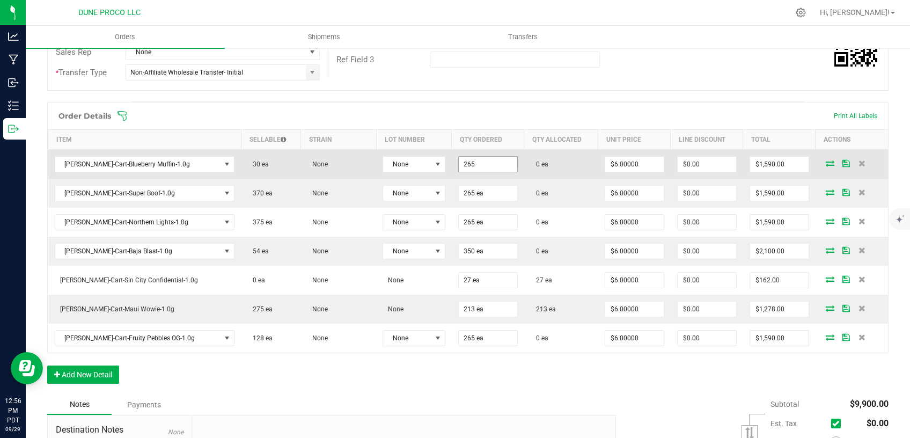
click at [460, 160] on input "265" at bounding box center [488, 164] width 58 height 15
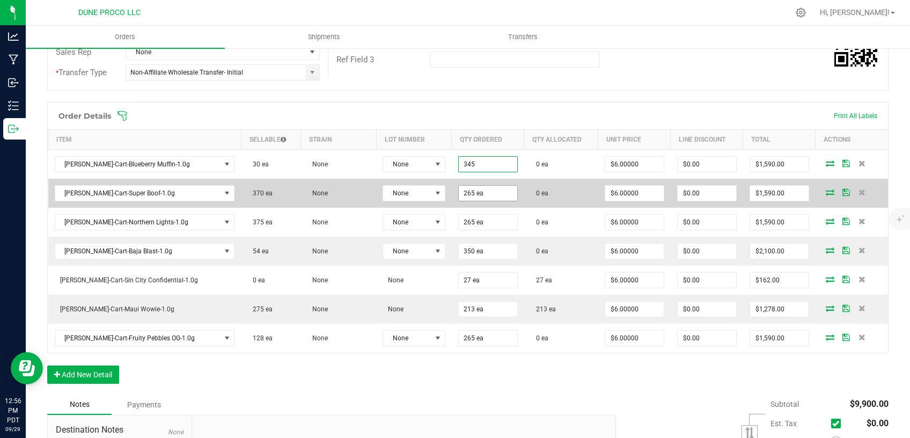
type input "345 ea"
type input "$2,070.00"
click at [464, 190] on input "265" at bounding box center [488, 193] width 58 height 15
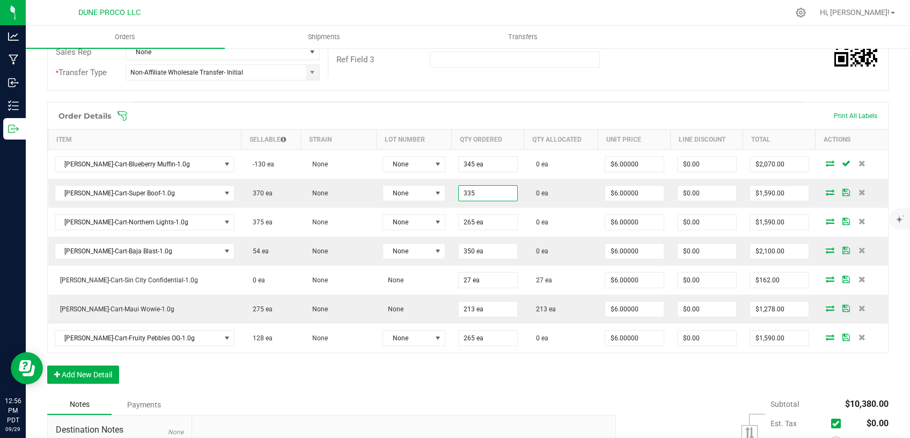
type input "335 ea"
type input "$2,010.00"
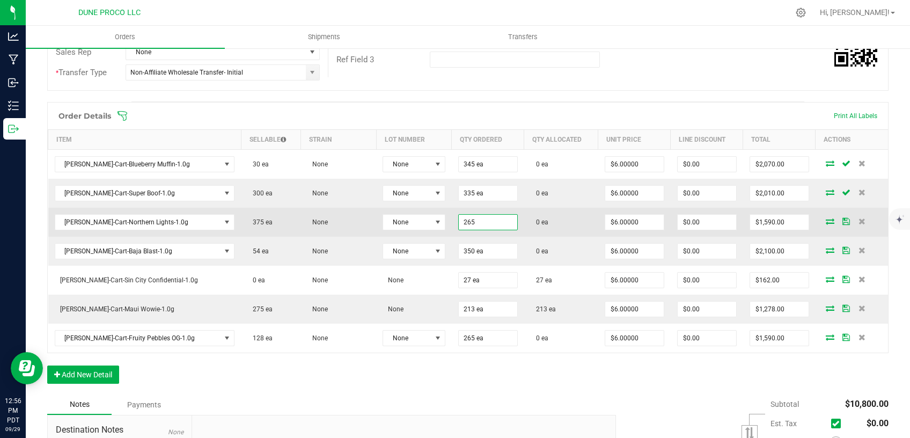
click at [459, 220] on input "265" at bounding box center [488, 222] width 58 height 15
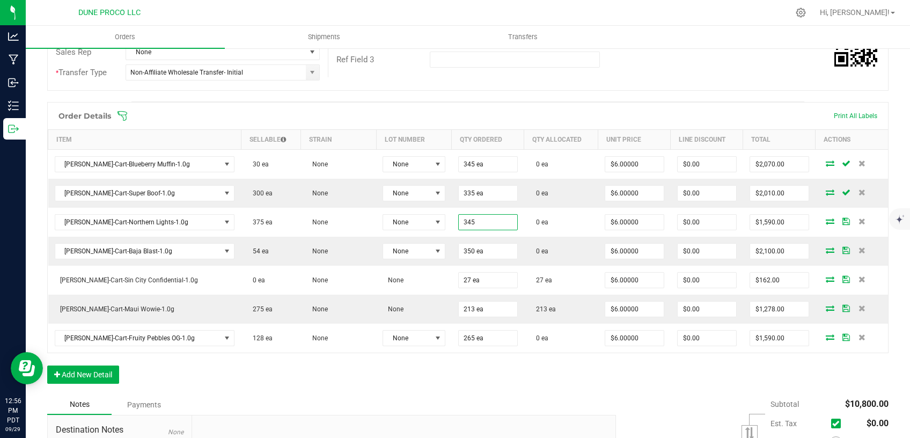
type input "345 ea"
type input "$2,070.00"
click at [433, 386] on div "Order Details Print All Labels Item Sellable Strain Lot Number Qty Ordered Qty …" at bounding box center [467, 248] width 841 height 292
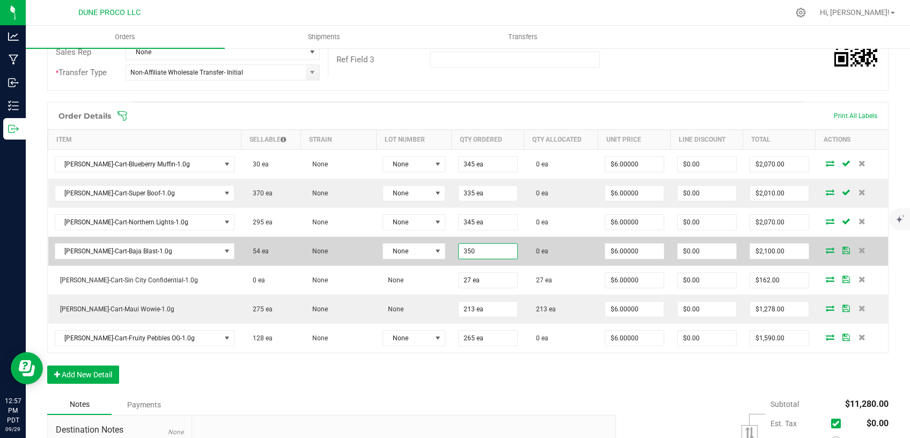
click at [459, 255] on input "350" at bounding box center [488, 251] width 58 height 15
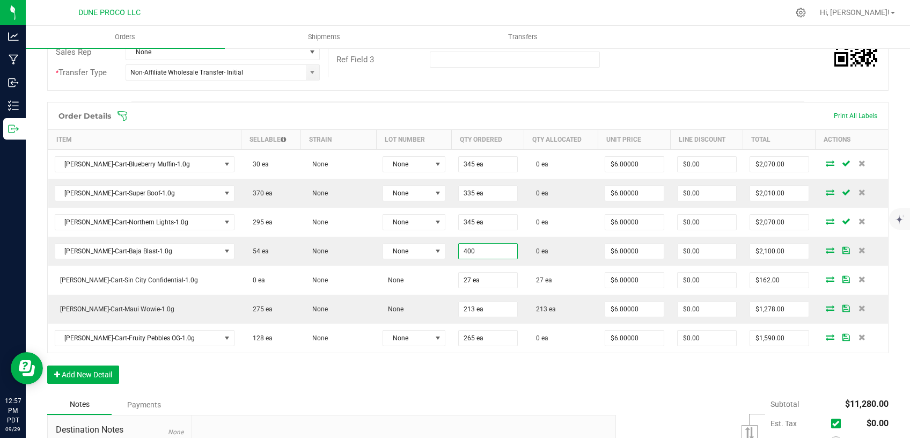
type input "400 ea"
type input "$2,400.00"
click at [466, 380] on div "Order Details Print All Labels Item Sellable Strain Lot Number Qty Ordered Qty …" at bounding box center [467, 248] width 841 height 292
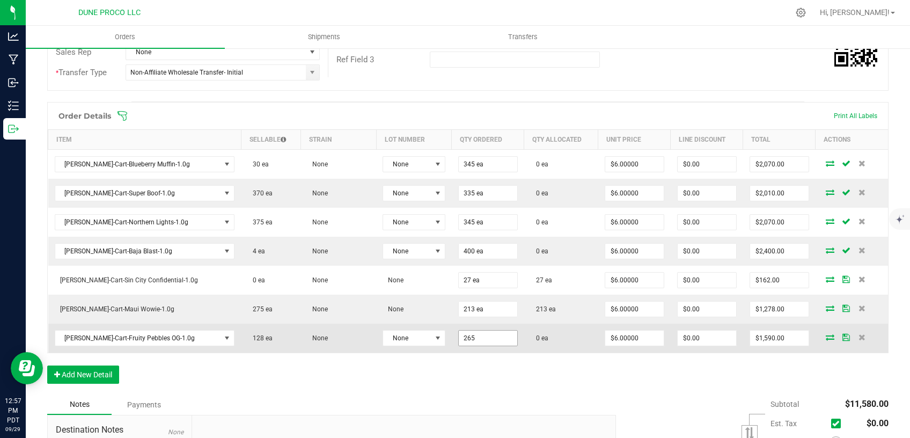
click at [459, 338] on input "265" at bounding box center [488, 338] width 58 height 15
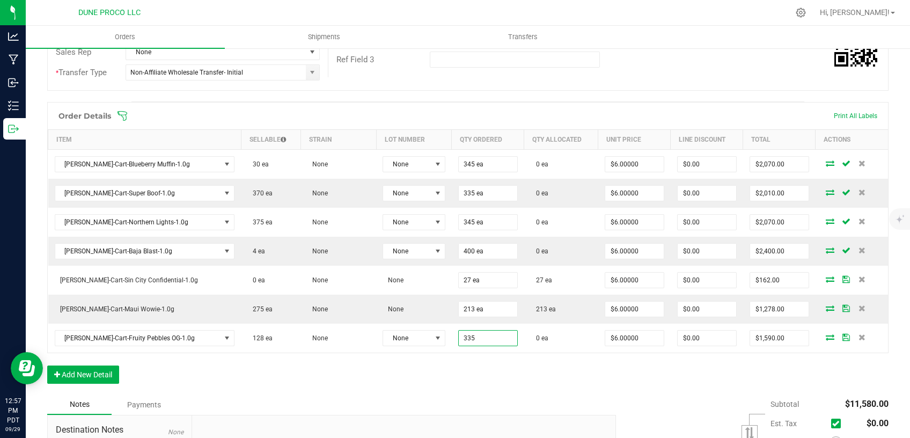
type input "335 ea"
type input "$2,010.00"
click at [474, 397] on div "Notes Payments" at bounding box center [327, 404] width 561 height 20
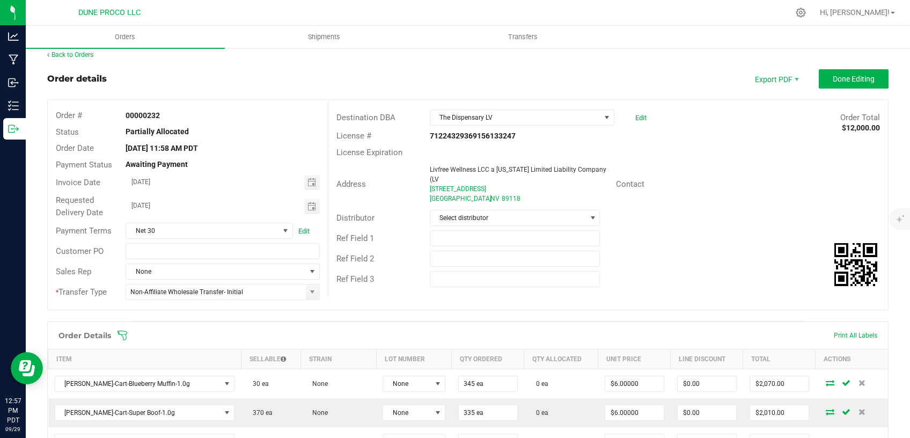
scroll to position [0, 0]
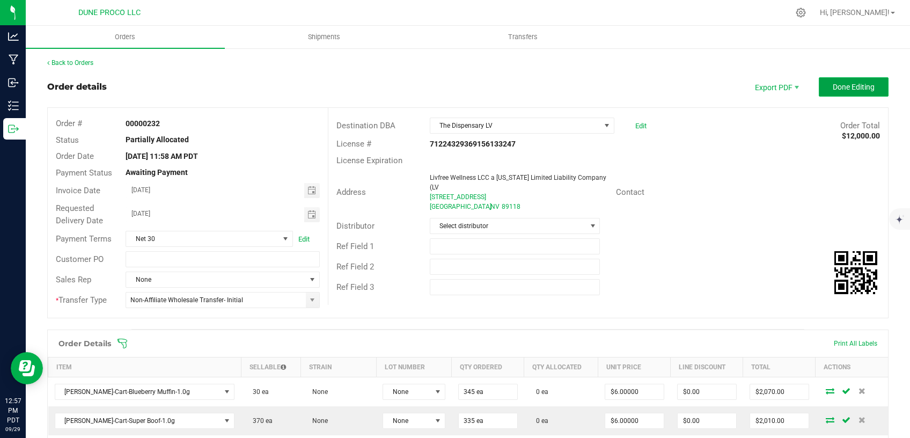
click at [840, 85] on span "Done Editing" at bounding box center [854, 87] width 42 height 9
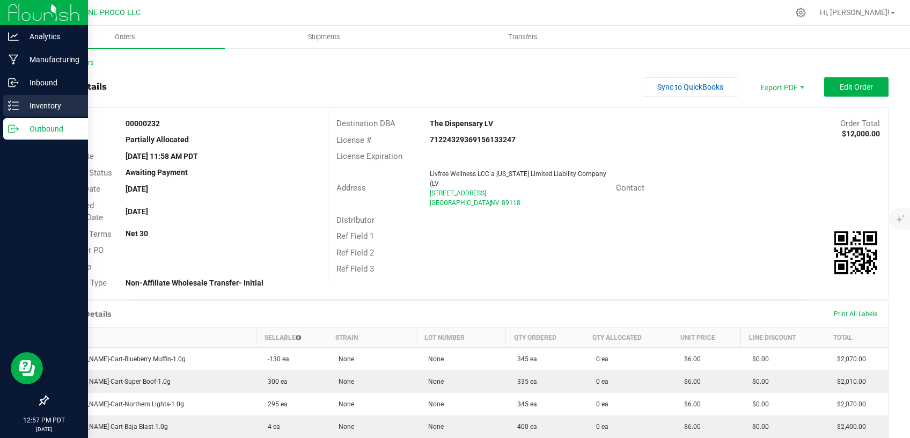
click at [32, 110] on p "Inventory" at bounding box center [51, 105] width 64 height 13
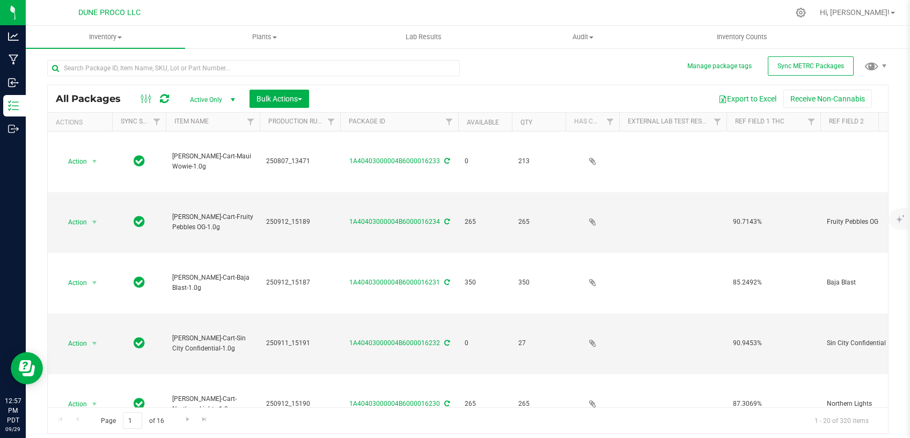
type input "2025-08-07"
type input "2025-09-12"
type input "[DATE]"
type input "2025-09-12"
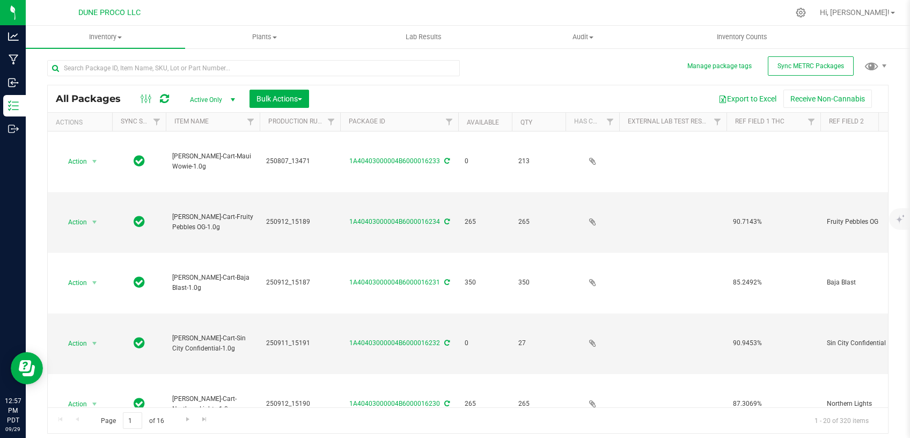
type input "2025-07-28"
type input "2025-07-25"
type input "[DATE]"
type input "2025-09-12"
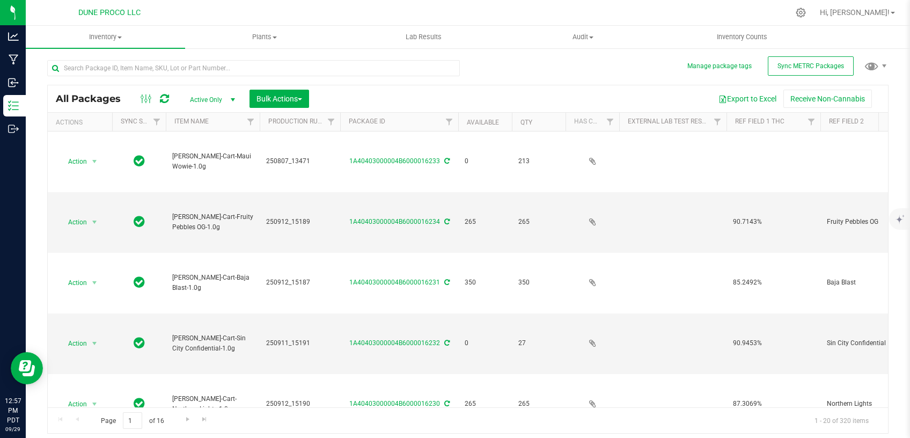
type input "[DATE]"
type input "2025-09-12"
type input "2025-07-04"
type input "2025-07-28"
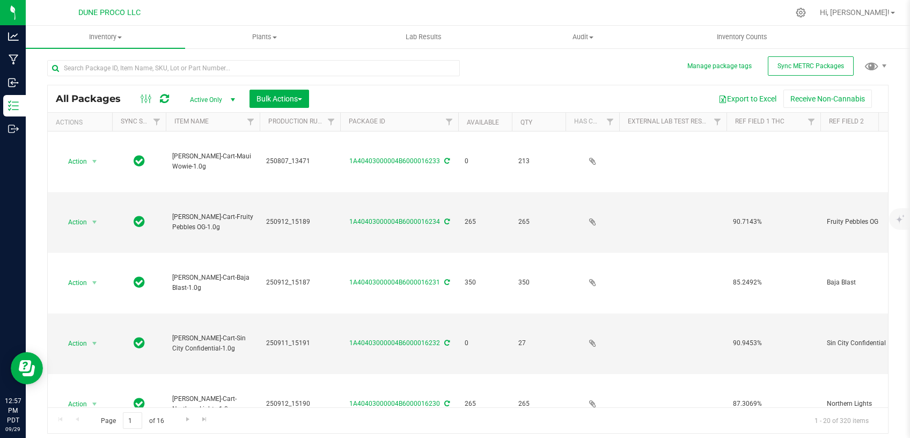
type input "2025-08-07"
type input "2025-09-12"
type input "[DATE]"
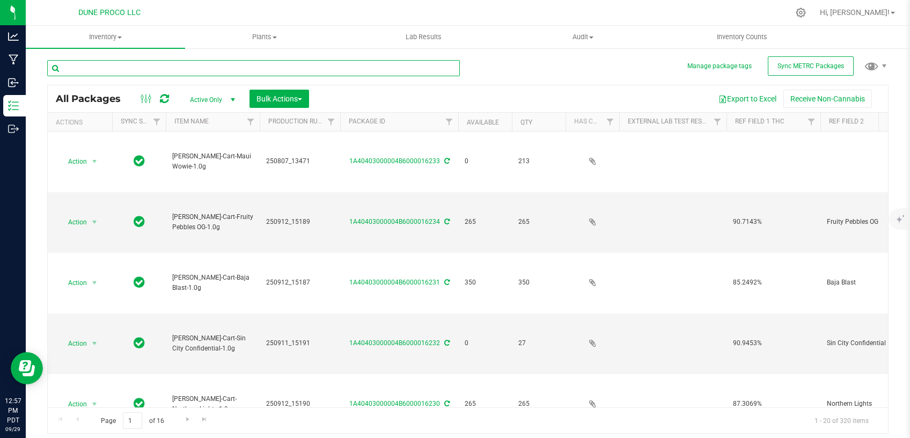
click at [193, 74] on input "text" at bounding box center [253, 68] width 413 height 16
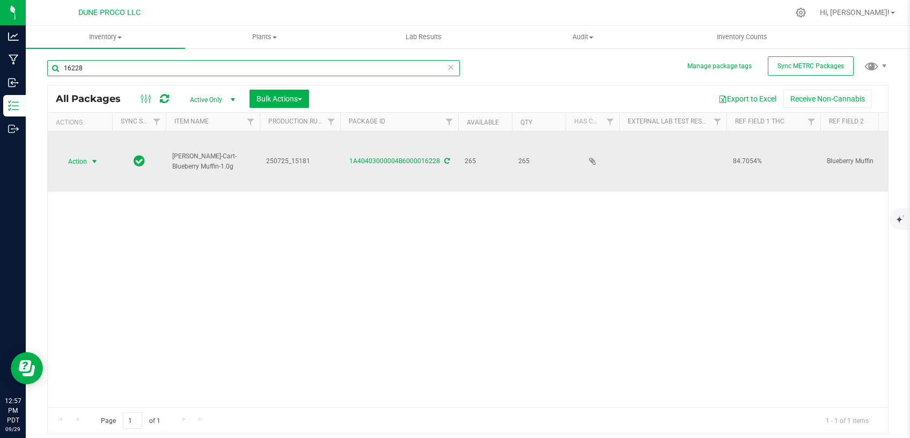
type input "16228"
click at [90, 154] on span "select" at bounding box center [94, 161] width 13 height 15
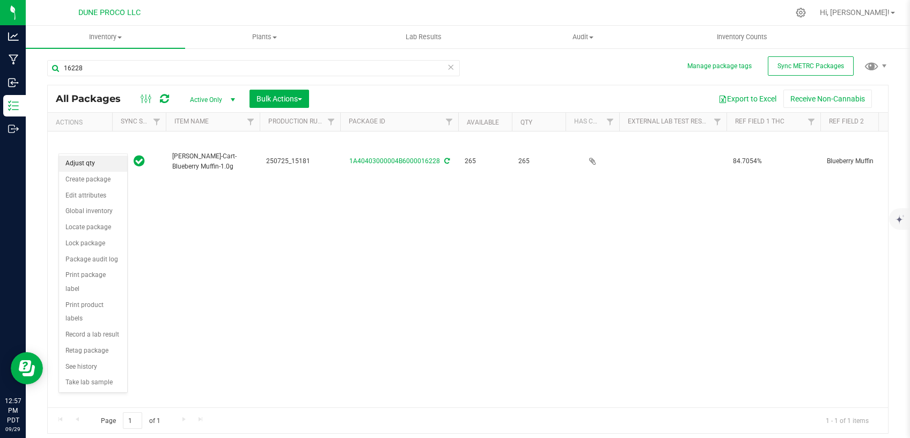
click at [111, 166] on li "Adjust qty" at bounding box center [93, 164] width 68 height 16
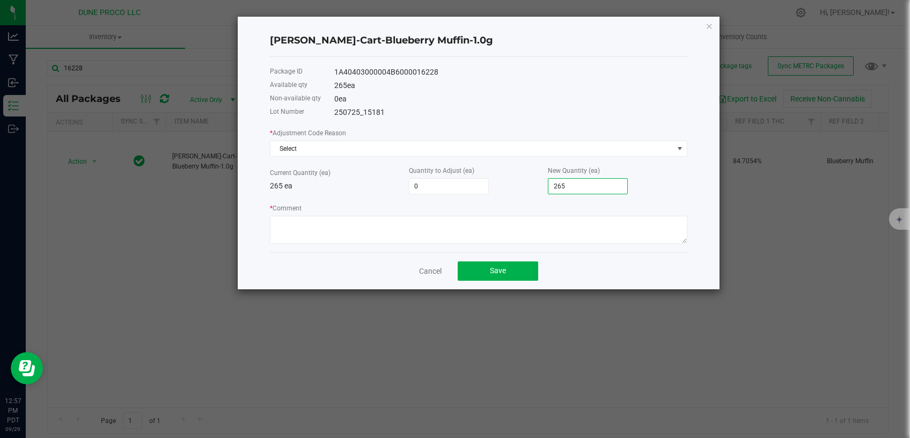
click at [563, 188] on input "265" at bounding box center [587, 186] width 79 height 15
type input "-262"
type input "3"
type input "-231"
type input "34"
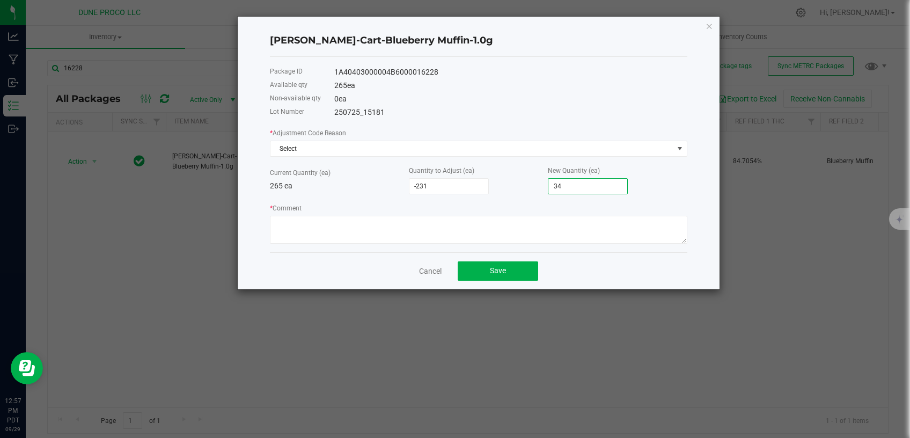
type input "80"
type input "345"
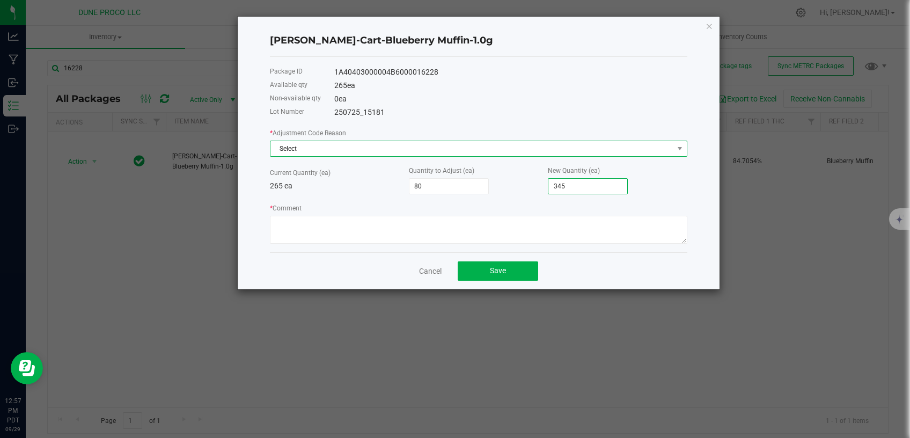
click at [533, 150] on span "Select" at bounding box center [471, 148] width 403 height 15
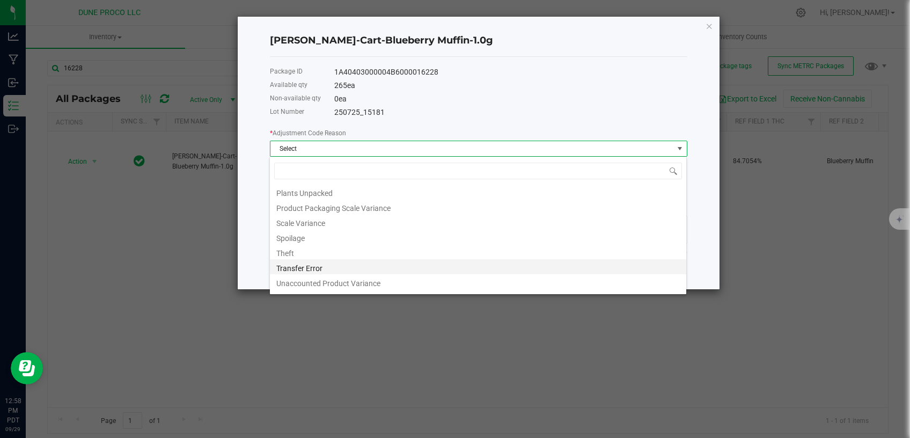
scroll to position [102, 0]
click at [336, 282] on li "Under Pulled" at bounding box center [478, 284] width 416 height 15
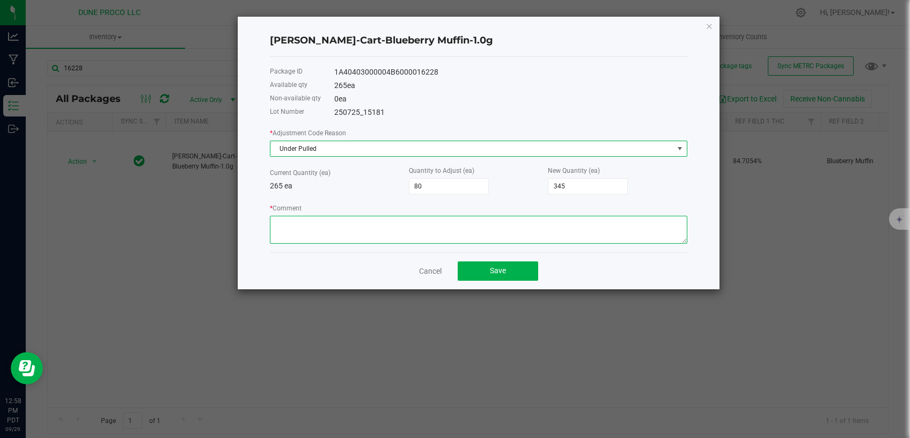
click at [363, 225] on textarea "* Comment" at bounding box center [478, 230] width 417 height 28
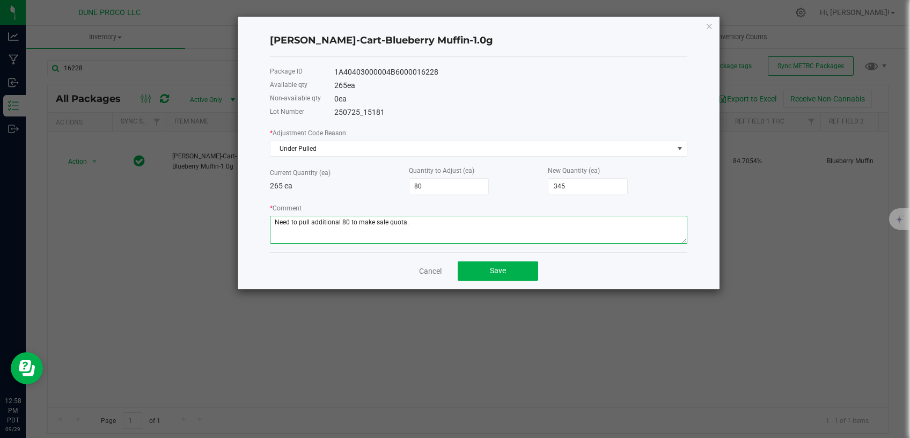
type textarea "Need to pull additional 80 to make sale quota."
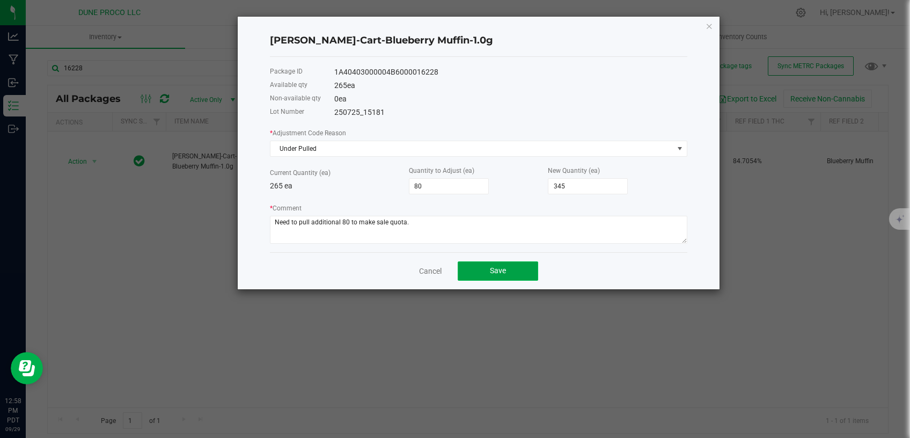
click at [489, 266] on button "Save" at bounding box center [498, 270] width 80 height 19
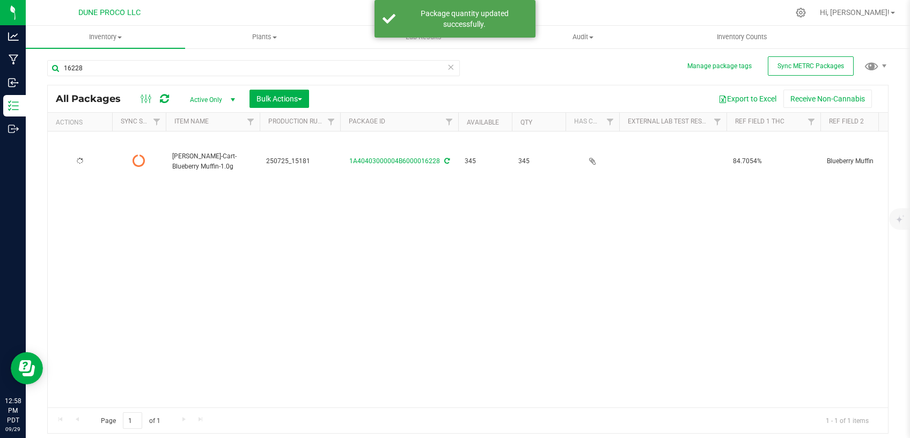
type input "2025-07-25"
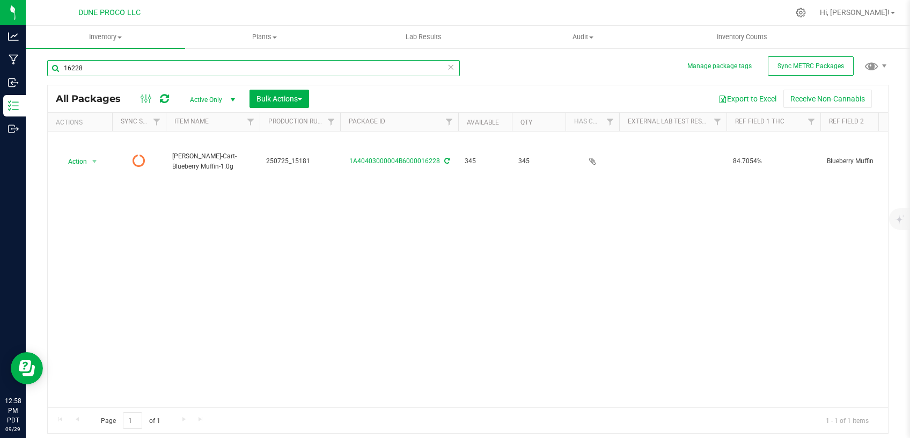
drag, startPoint x: 71, startPoint y: 60, endPoint x: 54, endPoint y: 60, distance: 17.2
click at [55, 60] on input "16228" at bounding box center [253, 68] width 413 height 16
paste input "5149"
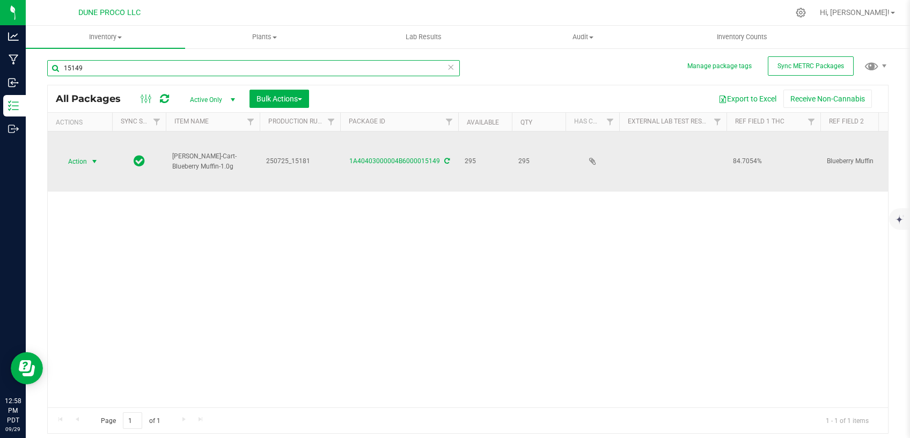
type input "15149"
click at [94, 157] on span "select" at bounding box center [94, 161] width 9 height 9
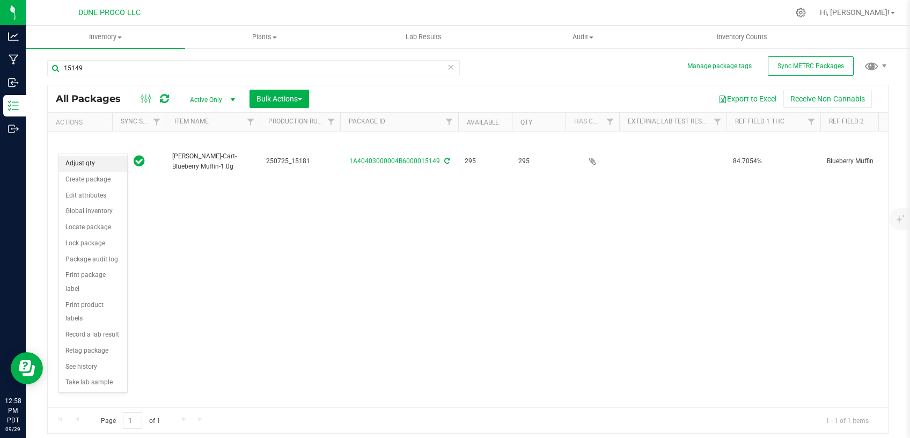
click at [108, 164] on li "Adjust qty" at bounding box center [93, 164] width 68 height 16
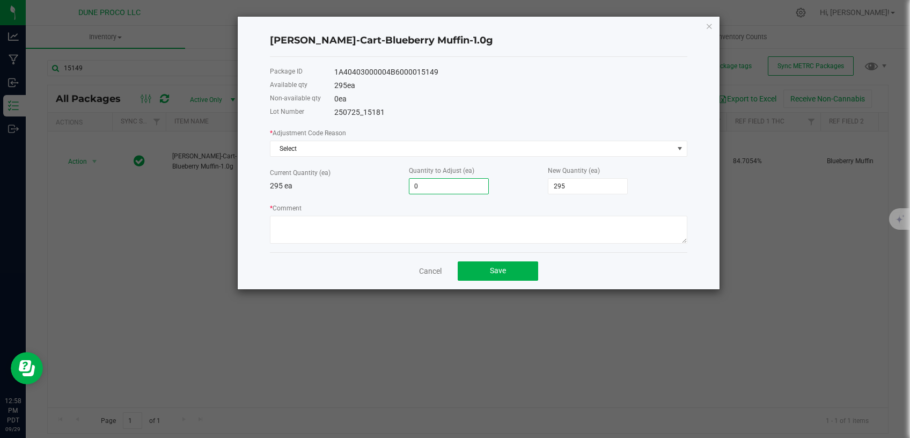
click at [450, 189] on input "0" at bounding box center [448, 186] width 79 height 15
type input "-8"
type input "287"
type input "-80"
type input "215"
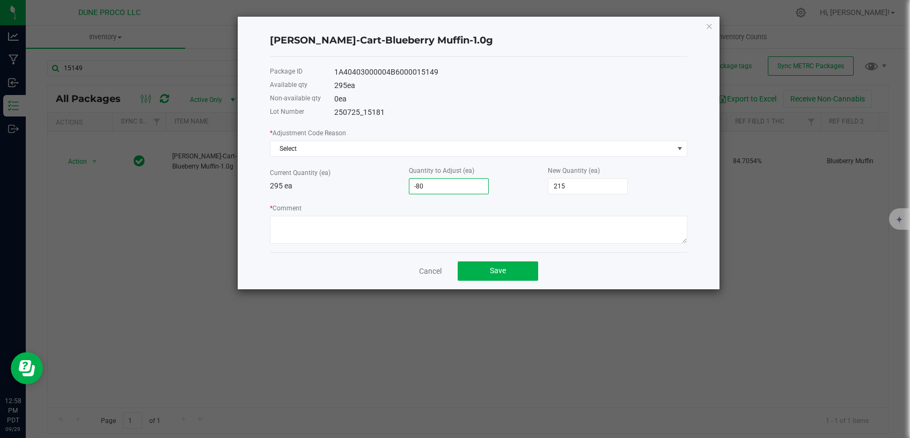
type input "-80"
click at [510, 170] on div "Quantity to Adjust (ea) -80" at bounding box center [478, 180] width 139 height 30
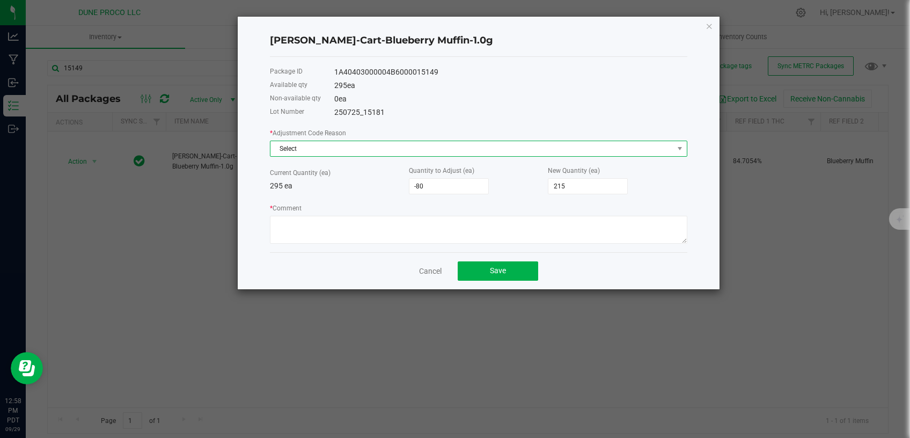
click at [499, 148] on span "Select" at bounding box center [471, 148] width 403 height 15
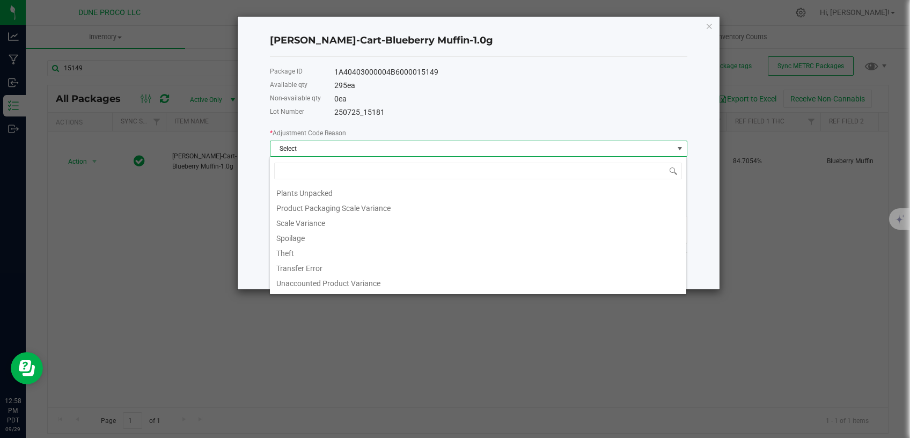
scroll to position [102, 0]
click at [358, 285] on li "Under Pulled" at bounding box center [478, 284] width 416 height 15
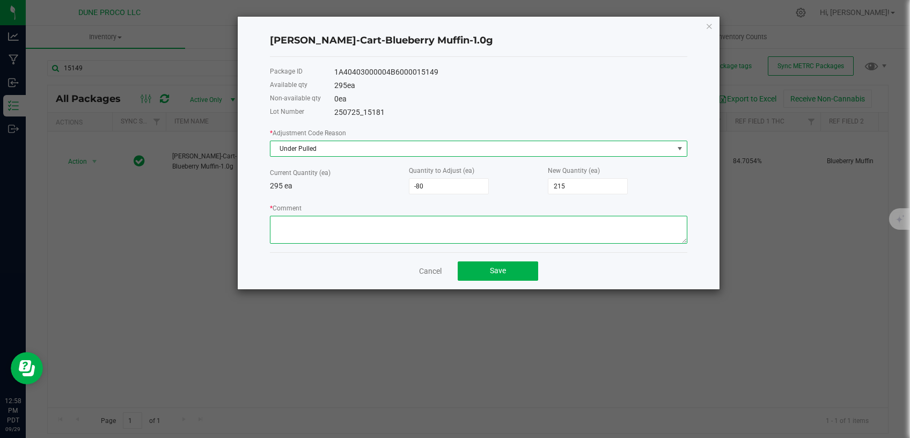
click at [388, 221] on textarea "* Comment" at bounding box center [478, 230] width 417 height 28
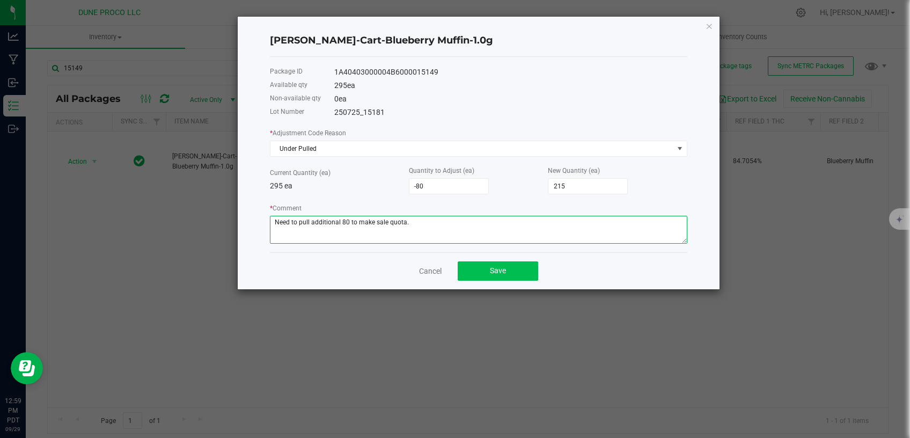
type textarea "Need to pull additional 80 to make sale quota."
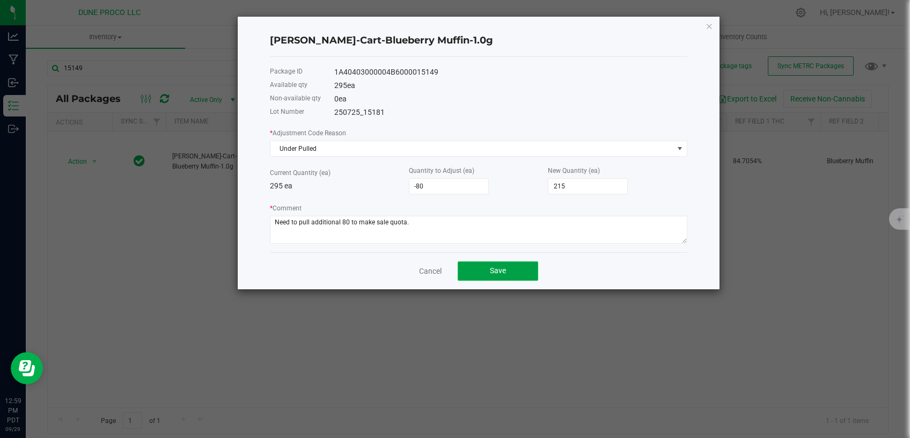
click at [481, 273] on button "Save" at bounding box center [498, 270] width 80 height 19
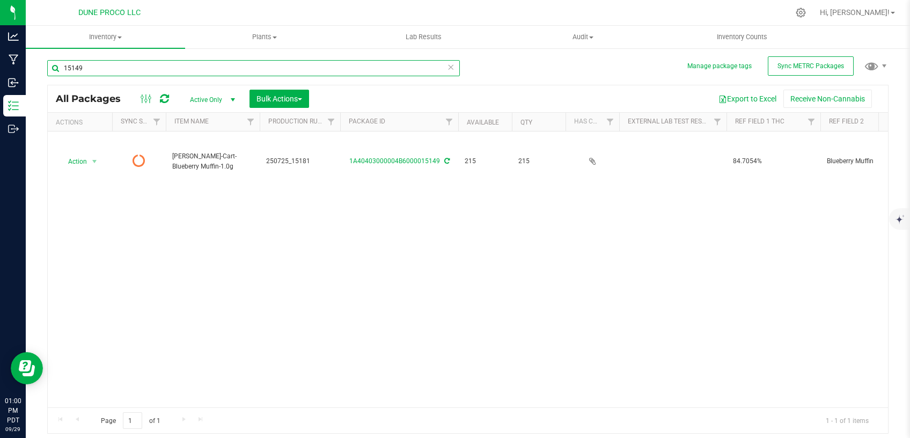
drag, startPoint x: 83, startPoint y: 67, endPoint x: 28, endPoint y: 67, distance: 55.3
click at [47, 66] on input "15149" at bounding box center [253, 68] width 413 height 16
paste input "968"
drag, startPoint x: 74, startPoint y: 68, endPoint x: 49, endPoint y: 66, distance: 24.7
click at [47, 66] on input "15968" at bounding box center [253, 68] width 413 height 16
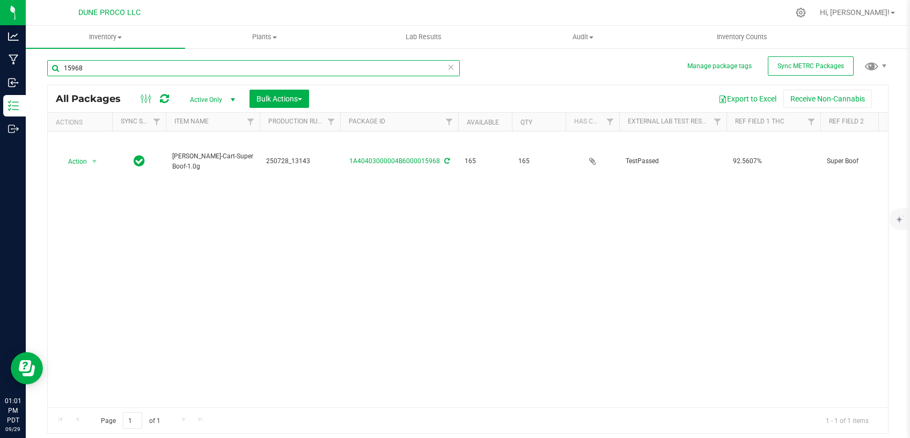
paste input "6229"
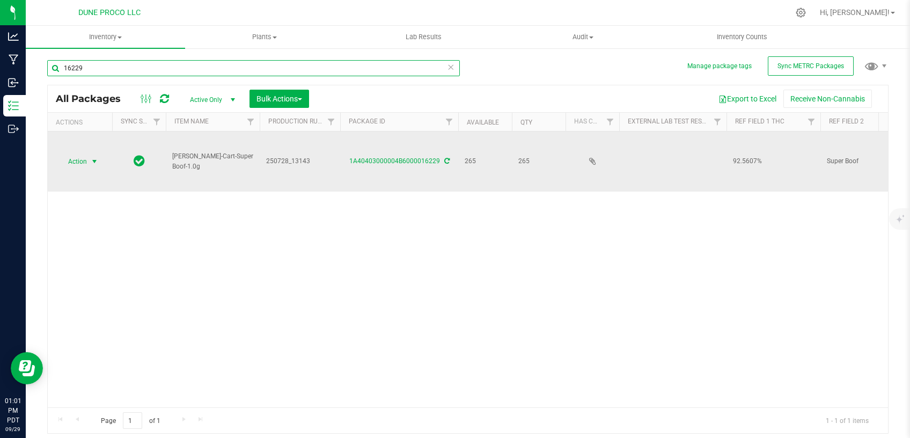
type input "16229"
click at [89, 154] on span "select" at bounding box center [94, 161] width 13 height 15
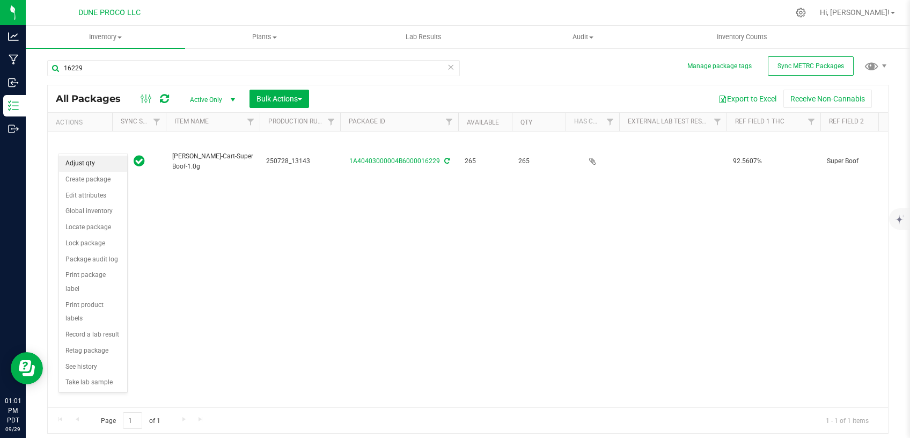
click at [98, 163] on li "Adjust qty" at bounding box center [93, 164] width 68 height 16
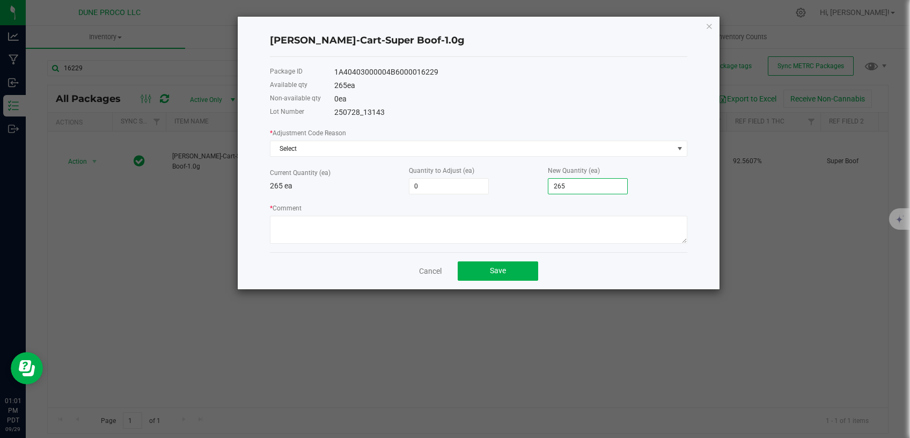
drag, startPoint x: 573, startPoint y: 187, endPoint x: 531, endPoint y: 189, distance: 41.9
click at [548, 189] on input "265" at bounding box center [587, 186] width 79 height 15
drag, startPoint x: 566, startPoint y: 184, endPoint x: 529, endPoint y: 189, distance: 36.9
click at [548, 188] on input "265" at bounding box center [587, 186] width 79 height 15
paste input "33"
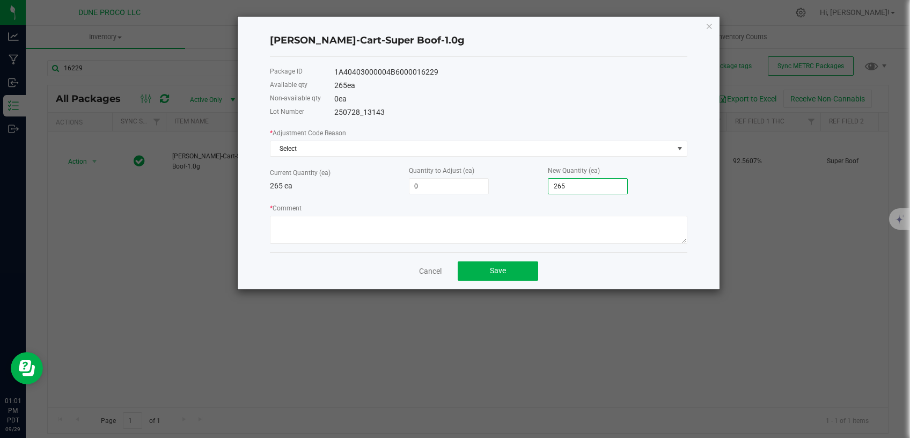
type input "70"
type input "335"
click at [503, 190] on div "Quantity to Adjust (ea) 70" at bounding box center [478, 180] width 139 height 30
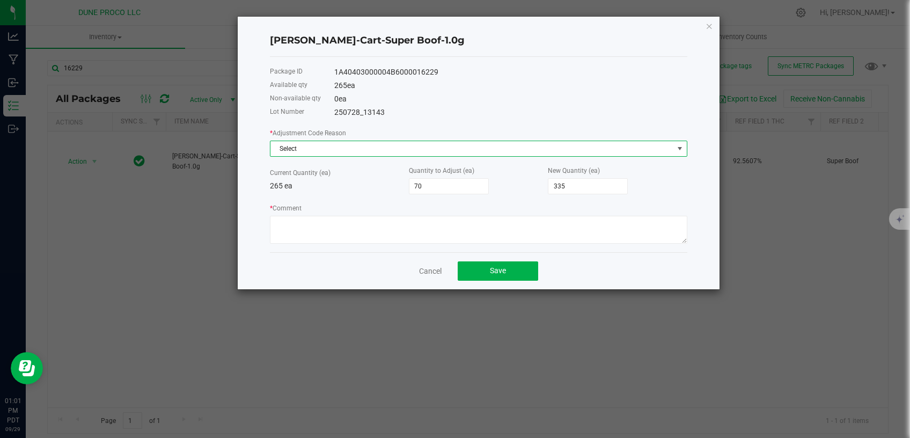
click at [483, 148] on span "Select" at bounding box center [471, 148] width 403 height 15
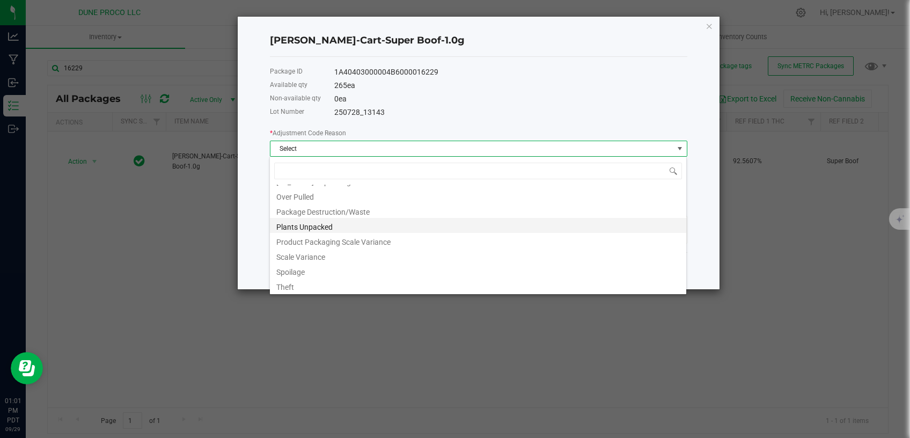
scroll to position [102, 0]
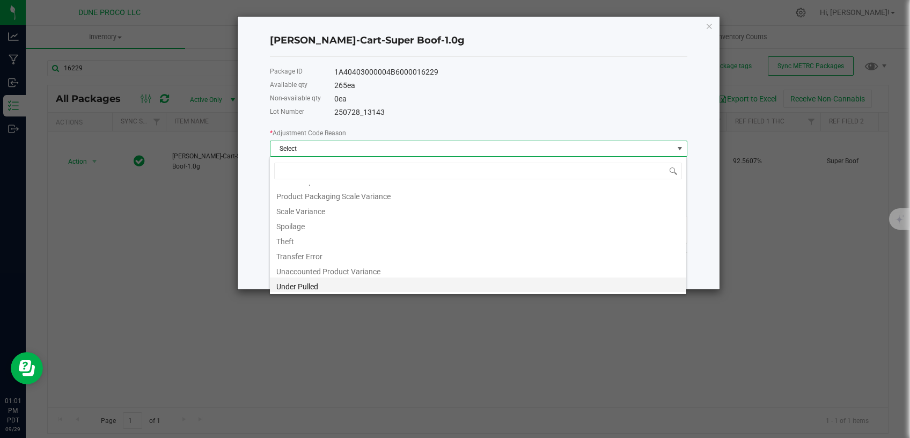
click at [340, 287] on li "Under Pulled" at bounding box center [478, 284] width 416 height 15
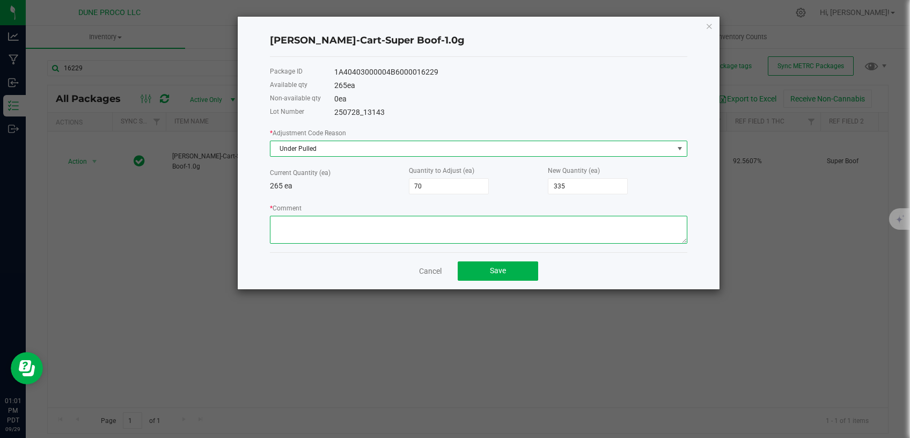
click at [351, 232] on textarea "* Comment" at bounding box center [478, 230] width 417 height 28
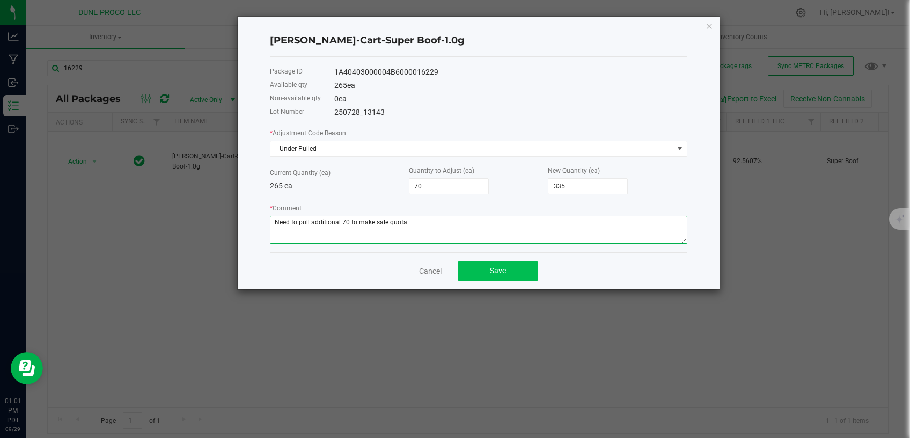
type textarea "Need to pull additional 70 to make sale quota."
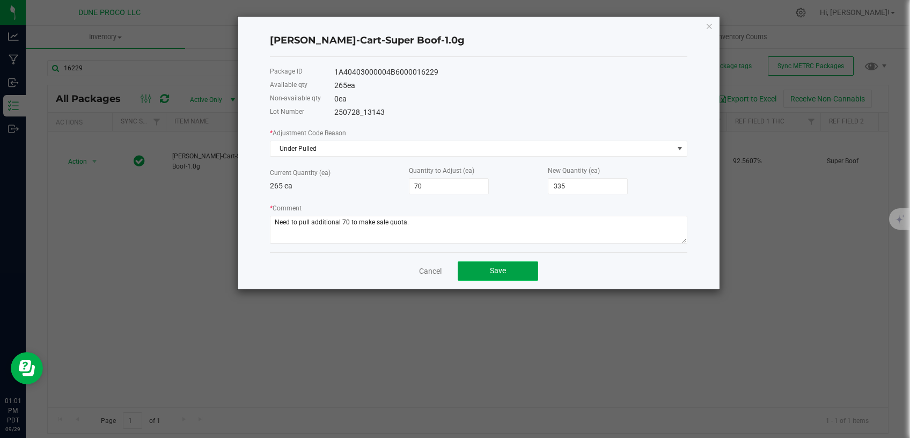
click at [474, 270] on button "Save" at bounding box center [498, 270] width 80 height 19
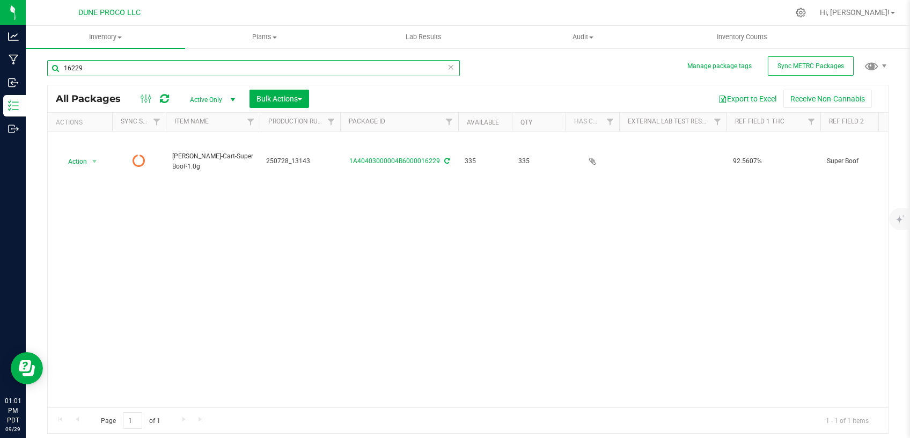
drag, startPoint x: 132, startPoint y: 68, endPoint x: 35, endPoint y: 70, distance: 97.1
click at [47, 69] on input "16229" at bounding box center [253, 68] width 413 height 16
paste input "5968"
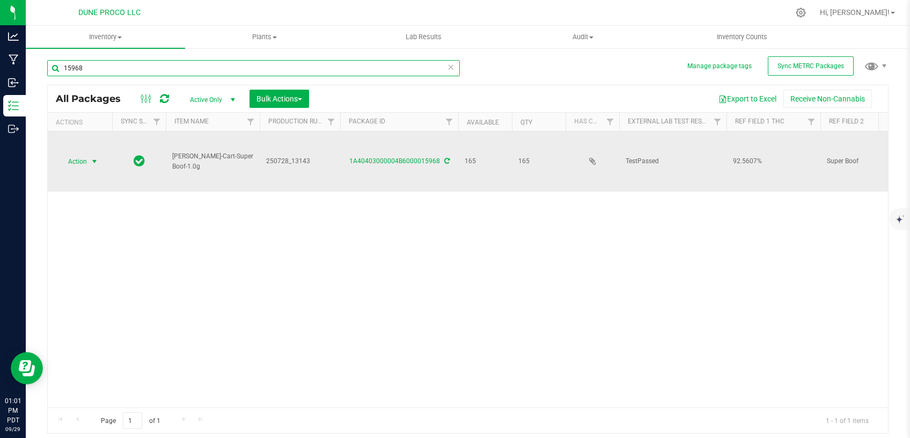
type input "15968"
click at [100, 154] on span "select" at bounding box center [94, 161] width 13 height 15
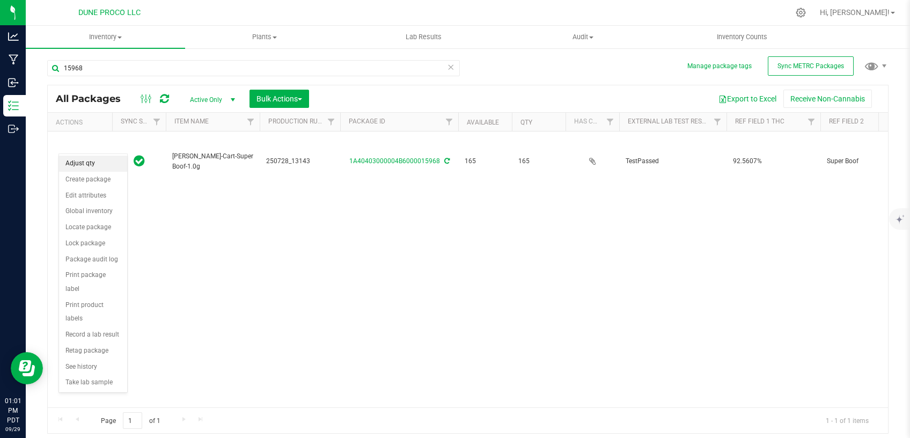
click at [109, 165] on li "Adjust qty" at bounding box center [93, 164] width 68 height 16
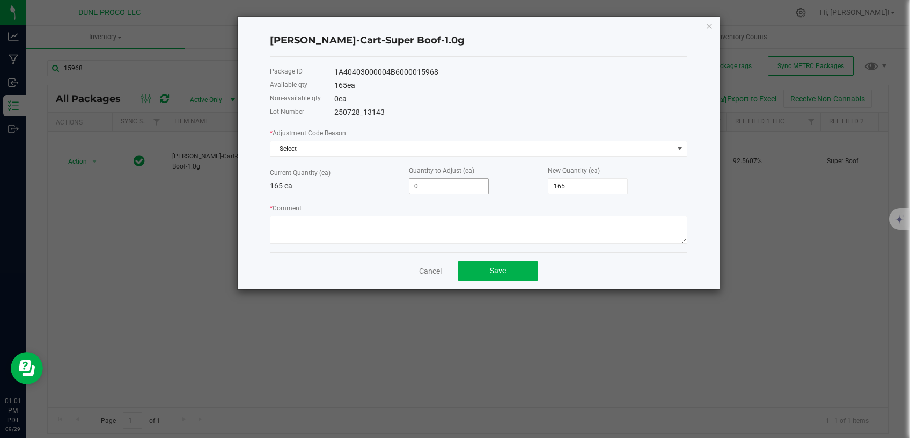
click at [452, 189] on input "0" at bounding box center [448, 186] width 79 height 15
type input "-7"
type input "158"
type input "-70"
type input "95"
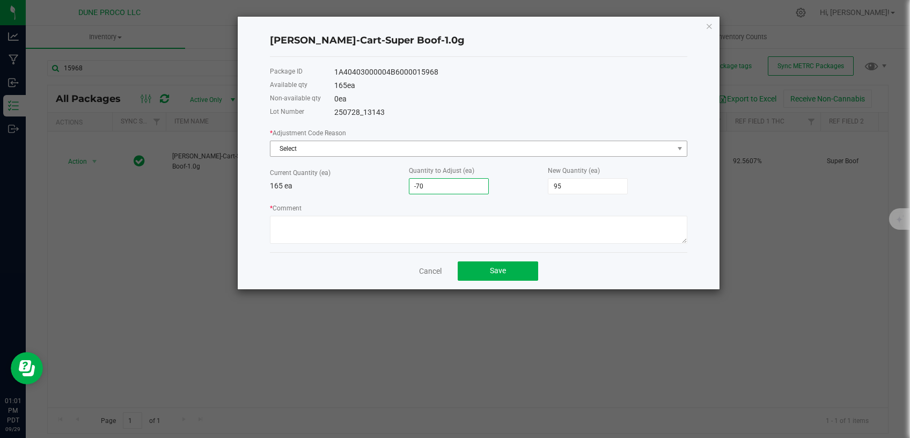
type input "-70"
click at [430, 147] on span "Select" at bounding box center [471, 148] width 403 height 15
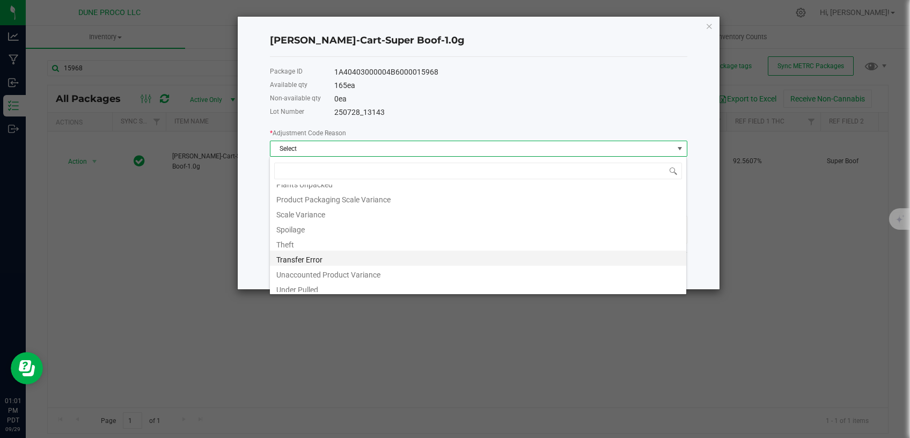
scroll to position [102, 0]
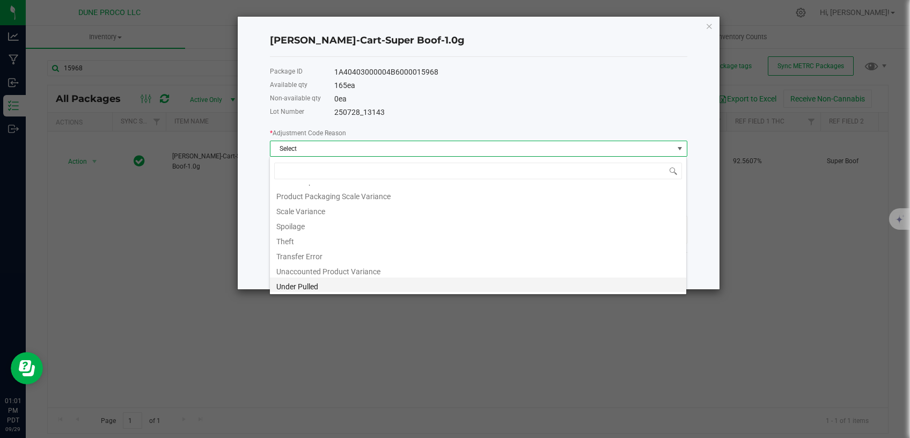
click at [332, 283] on li "Under Pulled" at bounding box center [478, 284] width 416 height 15
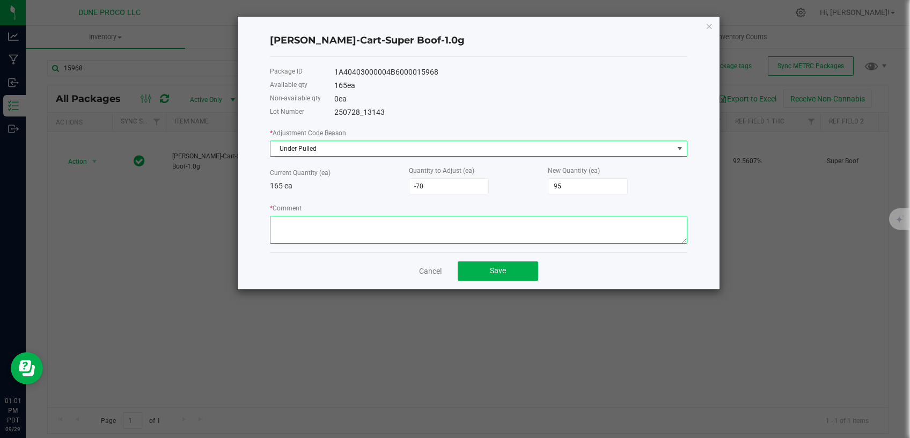
click at [353, 231] on textarea "* Comment" at bounding box center [478, 230] width 417 height 28
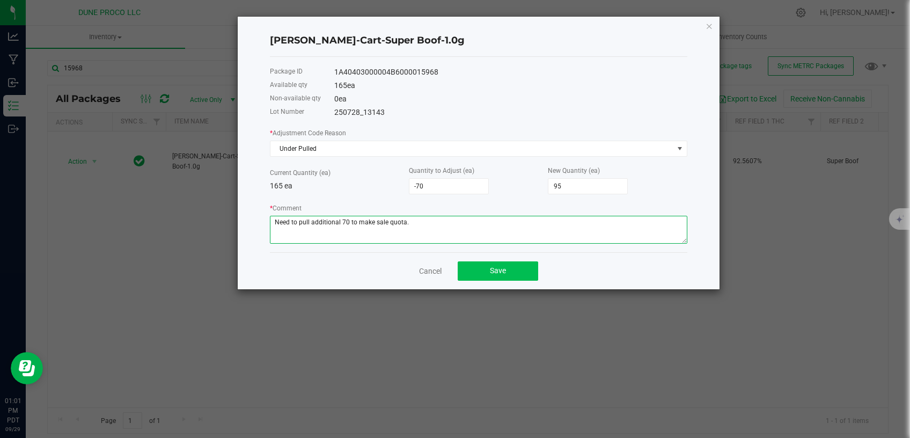
type textarea "Need to pull additional 70 to make sale quota."
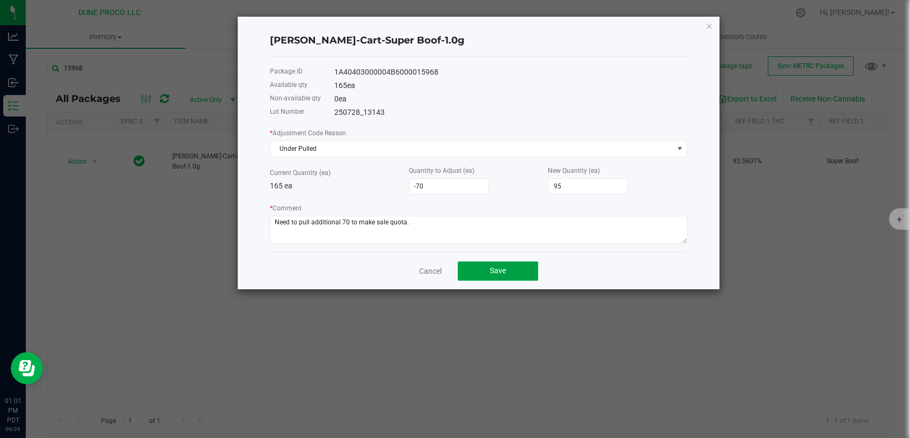
click at [486, 274] on button "Save" at bounding box center [498, 270] width 80 height 19
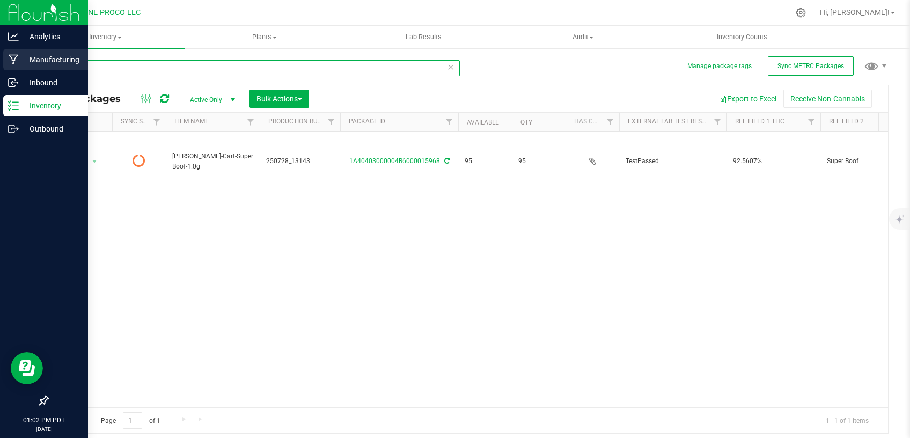
drag, startPoint x: 92, startPoint y: 66, endPoint x: 14, endPoint y: 68, distance: 77.8
click at [47, 68] on input "15968" at bounding box center [253, 68] width 413 height 16
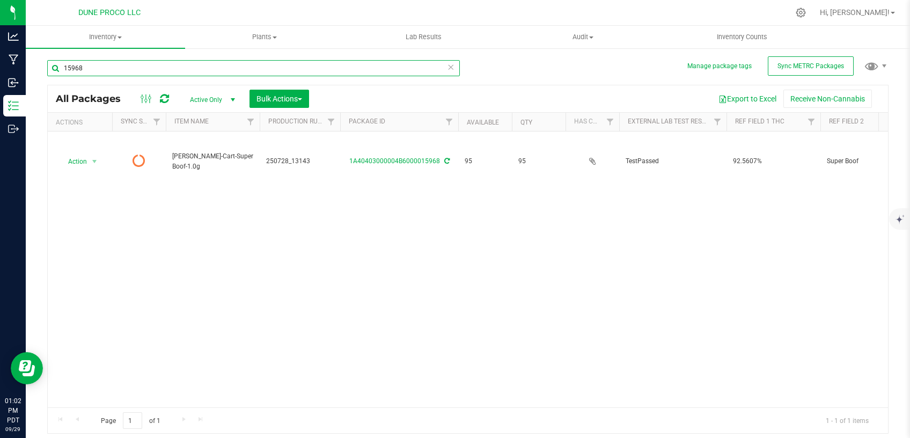
paste input "6230"
type input "16230"
type input "2025-09-12"
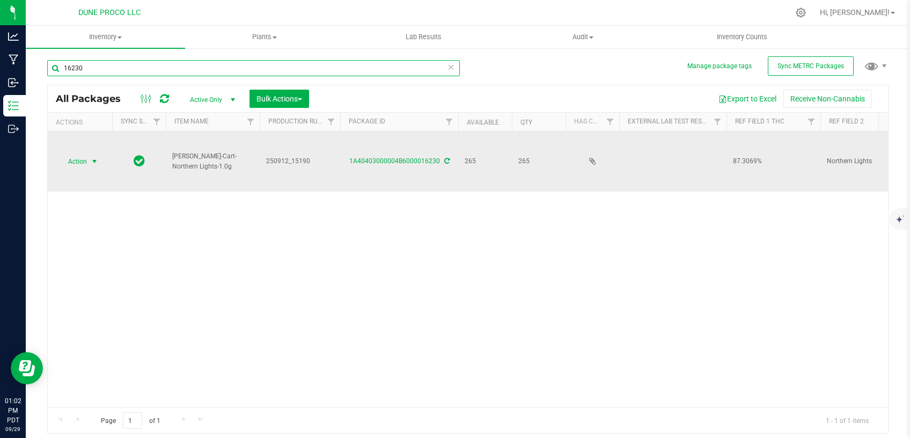
type input "16230"
click at [88, 154] on span "select" at bounding box center [94, 161] width 13 height 15
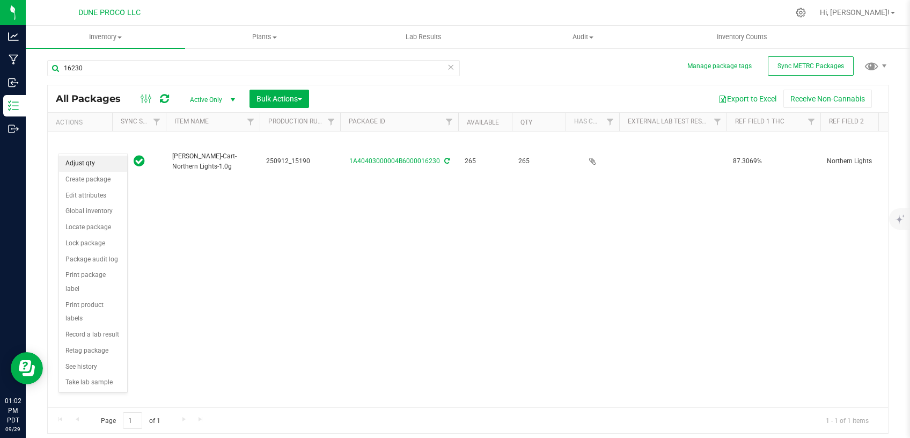
click at [97, 167] on li "Adjust qty" at bounding box center [93, 164] width 68 height 16
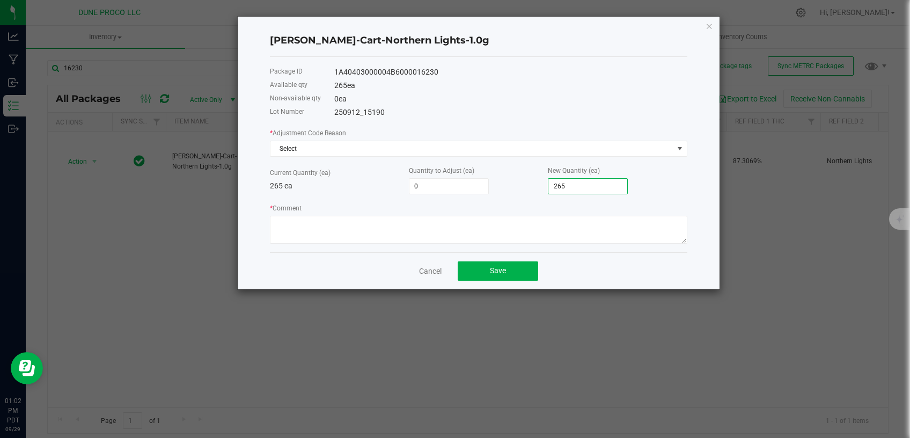
drag, startPoint x: 567, startPoint y: 183, endPoint x: 538, endPoint y: 189, distance: 30.1
click at [548, 189] on input "265" at bounding box center [587, 186] width 79 height 15
drag, startPoint x: 569, startPoint y: 185, endPoint x: 516, endPoint y: 190, distance: 53.3
click at [548, 191] on input "265" at bounding box center [587, 186] width 79 height 15
type input "-262"
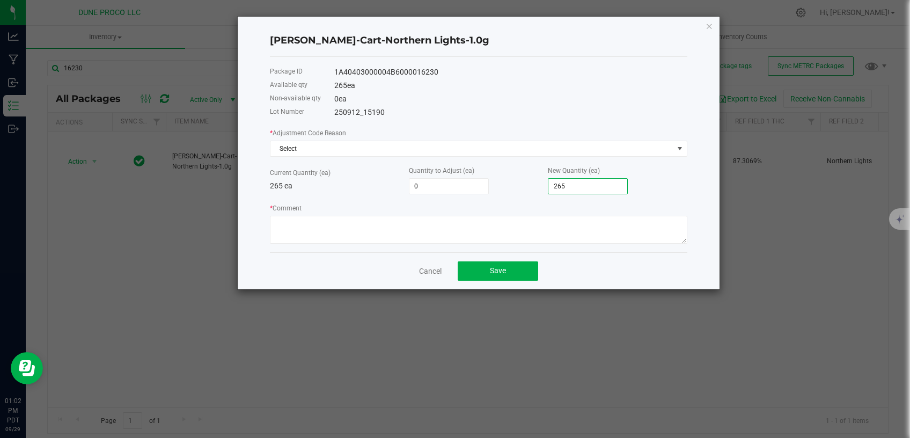
type input "3"
type input "-231"
type input "34"
type input "80"
type input "345"
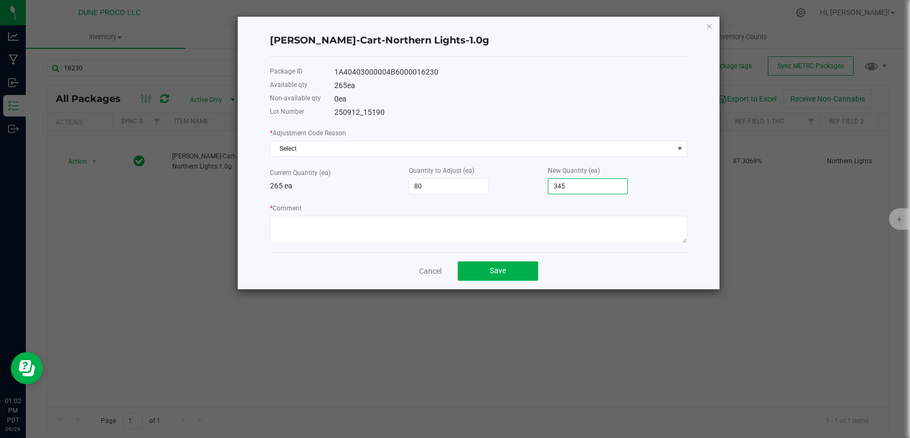
click at [544, 185] on div "Quantity to Adjust (ea) 80" at bounding box center [478, 180] width 139 height 30
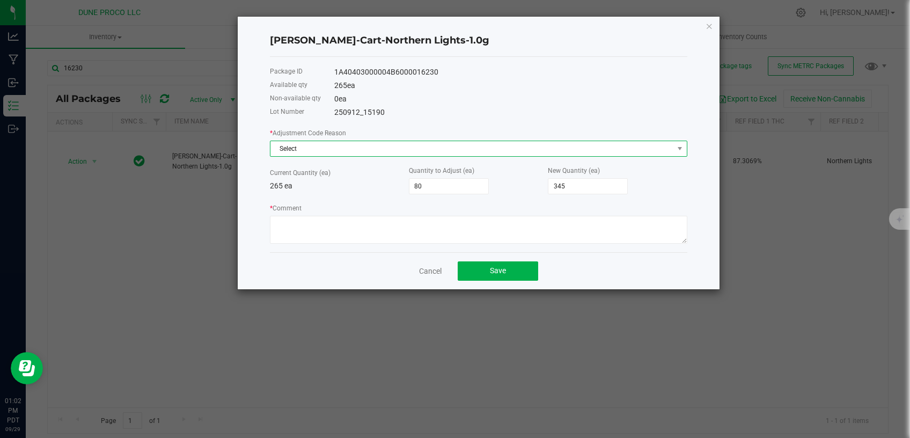
click at [519, 149] on span "Select" at bounding box center [471, 148] width 403 height 15
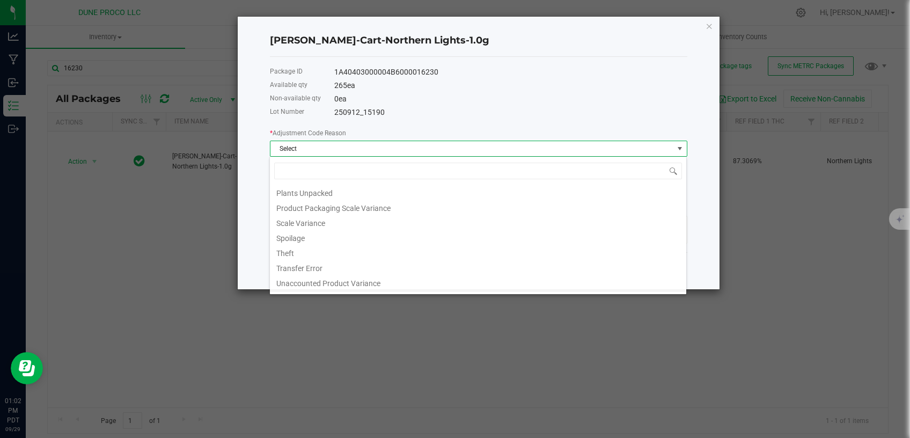
scroll to position [102, 0]
click at [350, 285] on li "Under Pulled" at bounding box center [478, 284] width 416 height 15
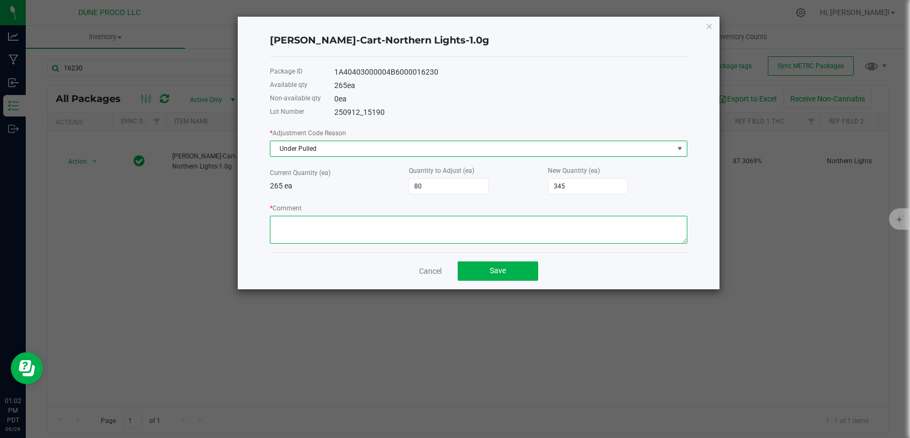
click at [363, 225] on textarea "* Comment" at bounding box center [478, 230] width 417 height 28
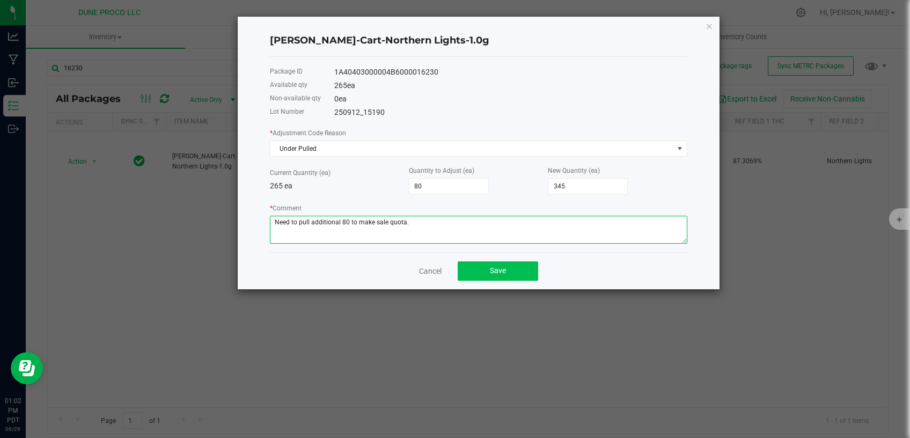
type textarea "Need to pull additional 80 to make sale quota."
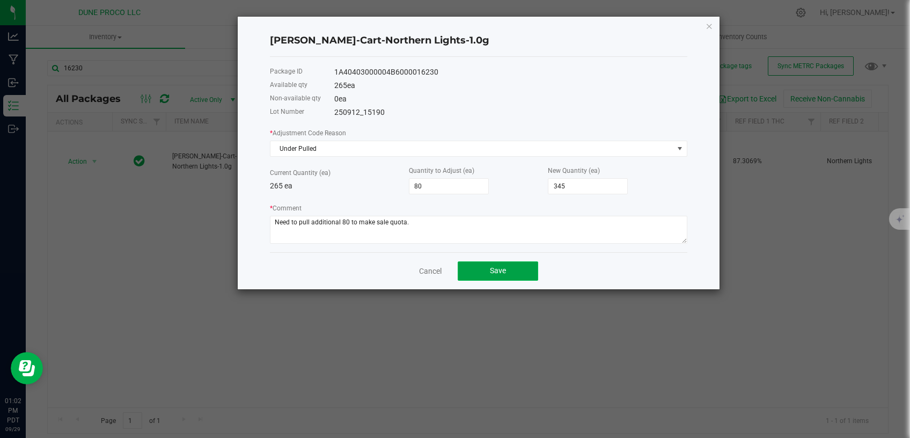
click at [486, 274] on button "Save" at bounding box center [498, 270] width 80 height 19
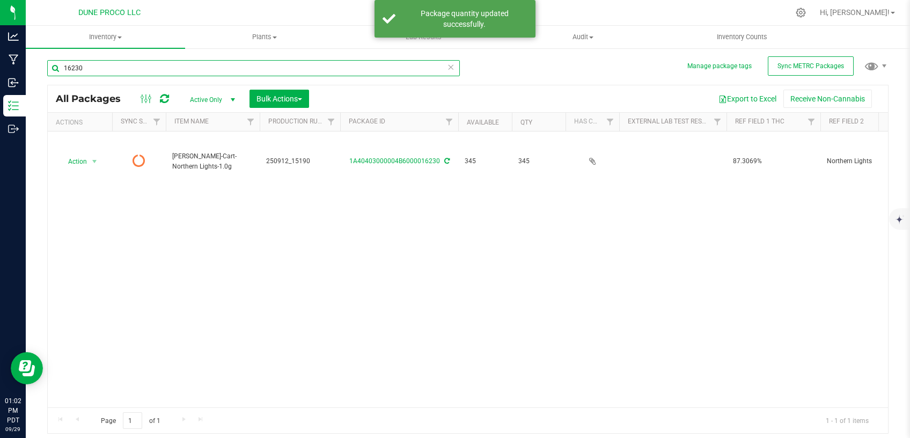
drag, startPoint x: 96, startPoint y: 68, endPoint x: 35, endPoint y: 75, distance: 61.6
click at [47, 75] on input "16230" at bounding box center [253, 68] width 413 height 16
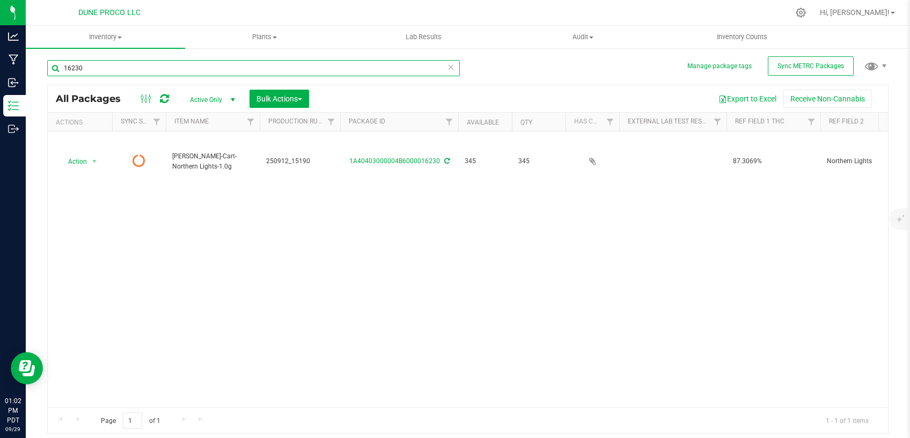
paste input "5145"
type input "15145"
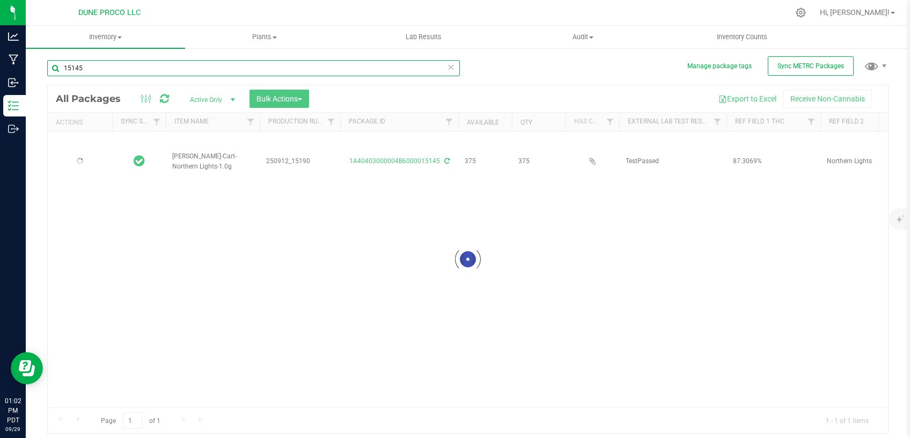
type input "2025-09-12"
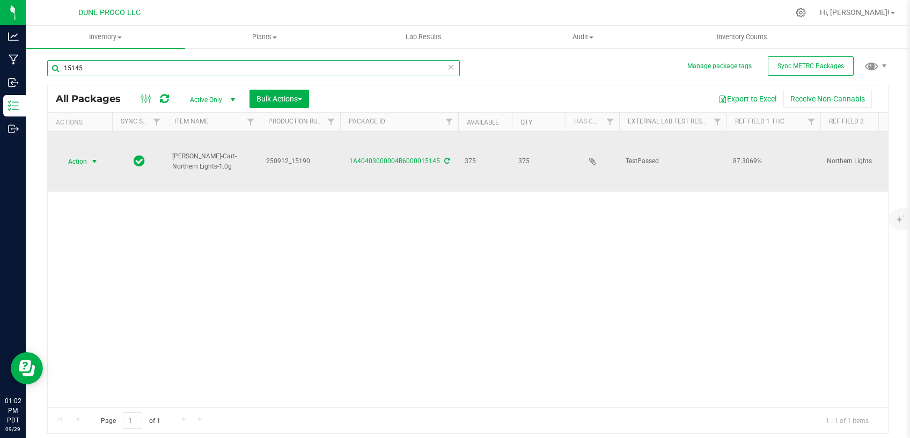
type input "15145"
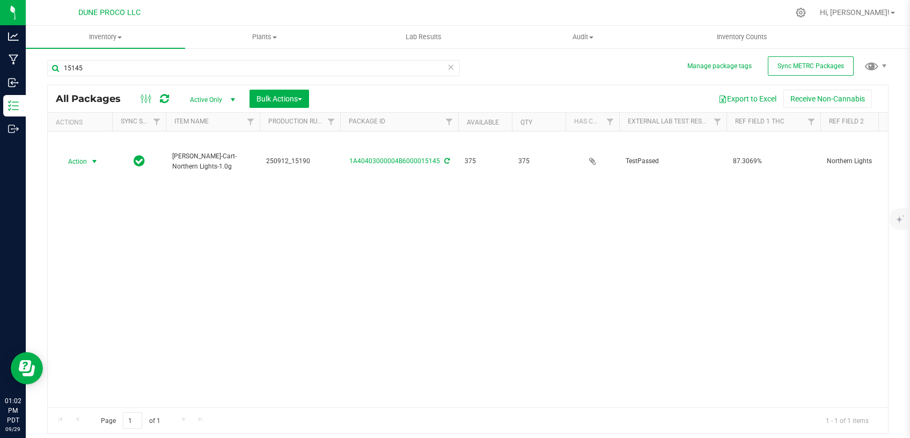
drag, startPoint x: 96, startPoint y: 146, endPoint x: 90, endPoint y: 159, distance: 14.2
click at [96, 157] on span "select" at bounding box center [94, 161] width 9 height 9
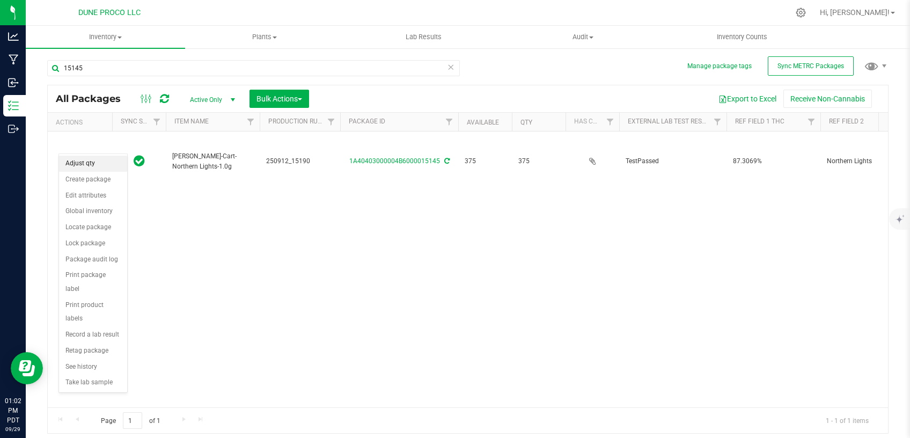
click at [86, 164] on li "Adjust qty" at bounding box center [93, 164] width 68 height 16
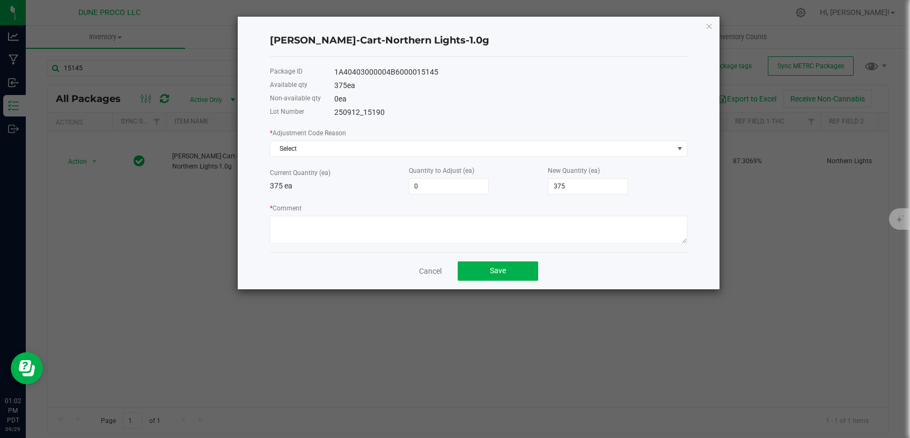
drag, startPoint x: 414, startPoint y: 188, endPoint x: 395, endPoint y: 189, distance: 18.3
click at [409, 189] on input "0" at bounding box center [448, 186] width 79 height 15
drag, startPoint x: 398, startPoint y: 190, endPoint x: 385, endPoint y: 189, distance: 13.0
click at [409, 192] on input "0" at bounding box center [448, 186] width 79 height 15
type input "-8"
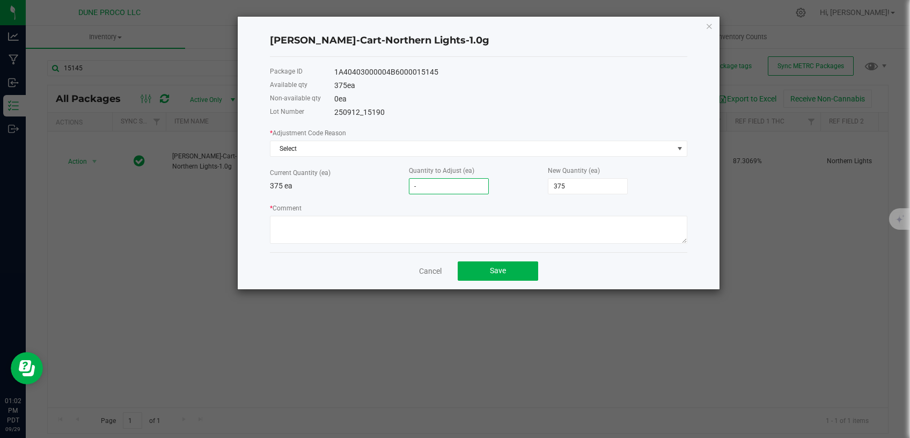
type input "367"
type input "-80"
type input "295"
type input "-80"
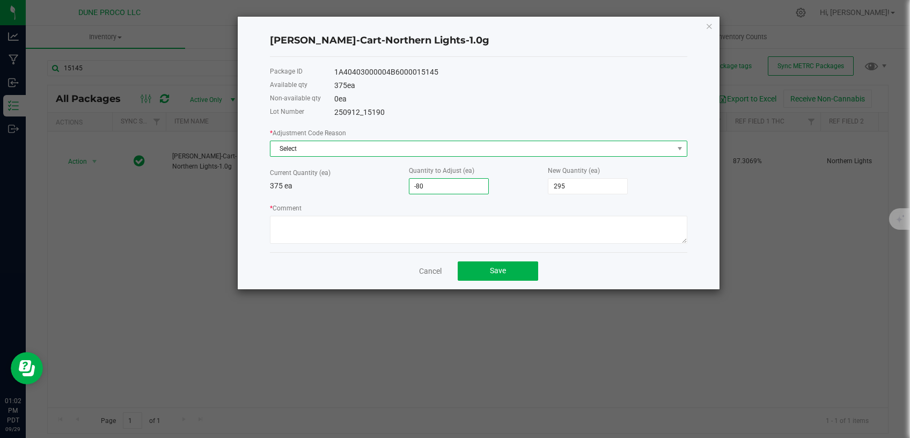
click at [380, 149] on span "Select" at bounding box center [471, 148] width 403 height 15
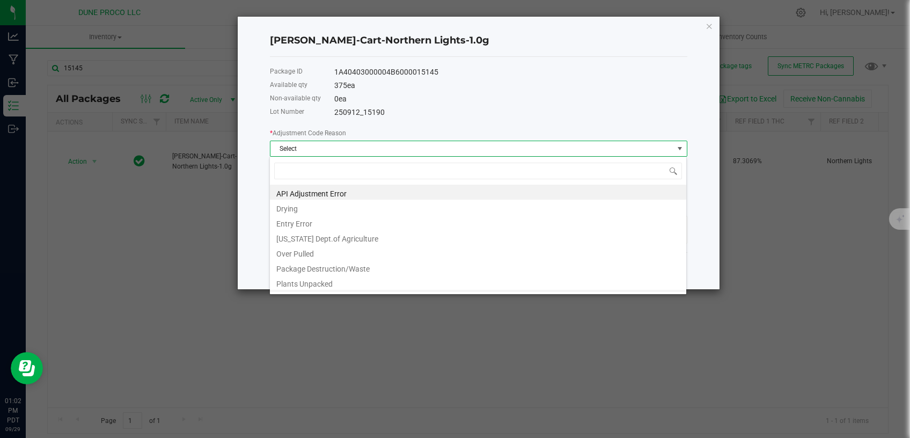
scroll to position [102, 0]
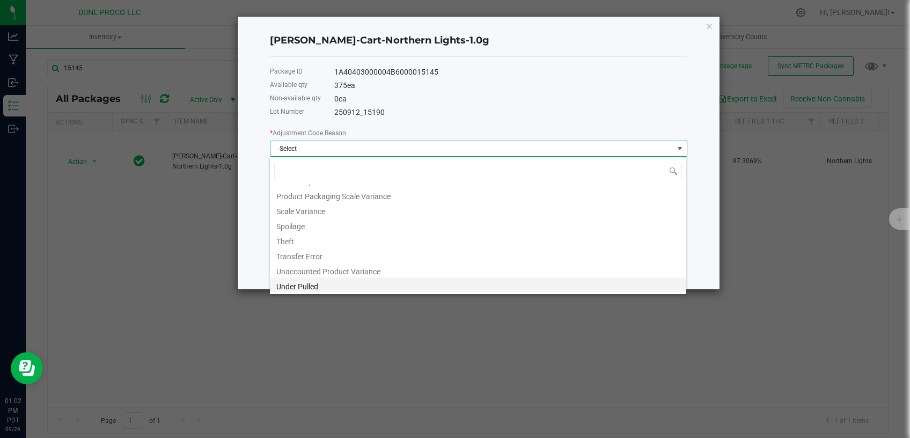
click at [311, 283] on li "Under Pulled" at bounding box center [478, 284] width 416 height 15
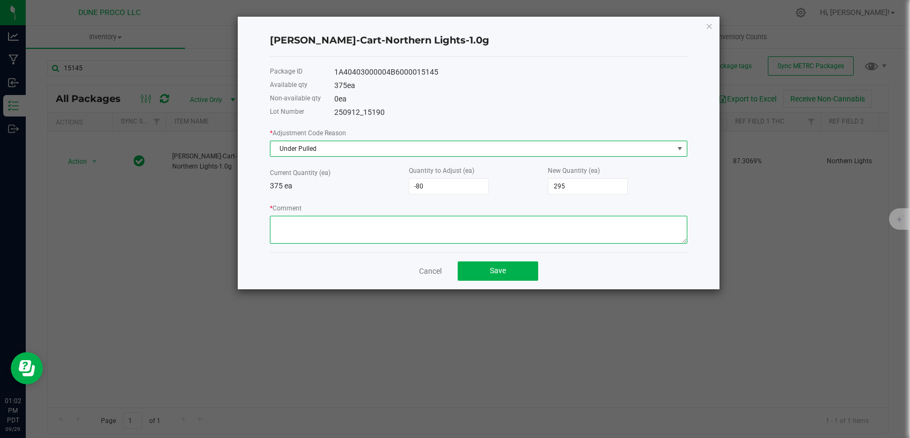
click at [348, 232] on textarea "* Comment" at bounding box center [478, 230] width 417 height 28
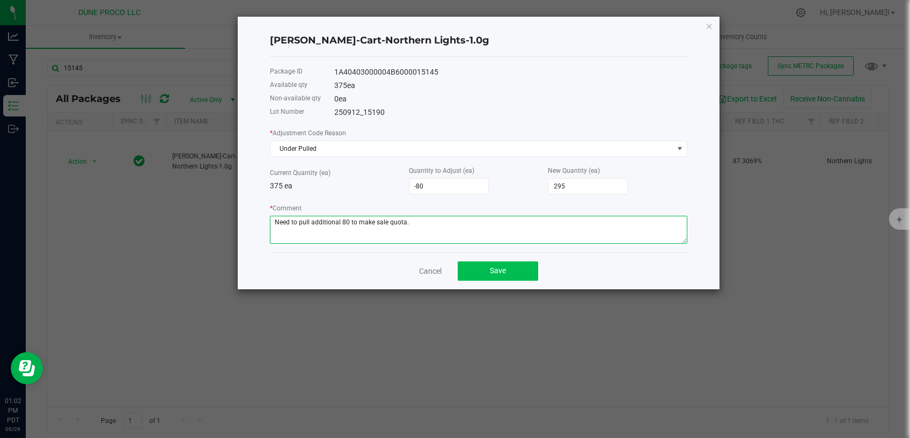
type textarea "Need to pull additional 80 to make sale quota."
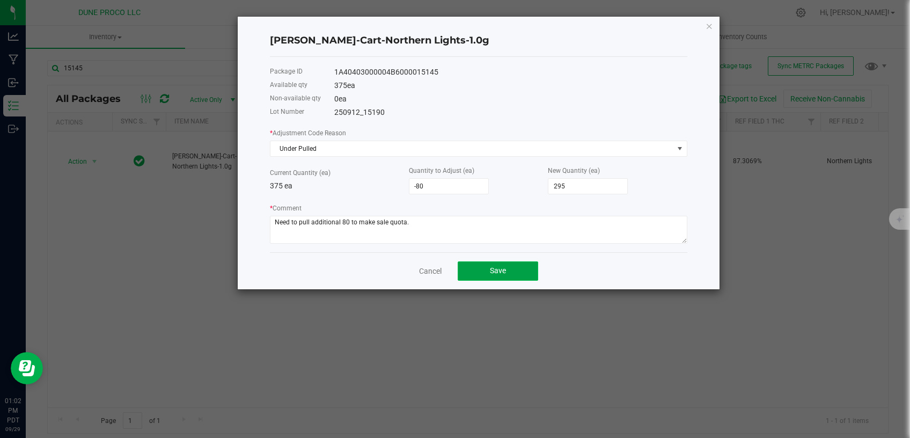
click at [486, 266] on button "Save" at bounding box center [498, 270] width 80 height 19
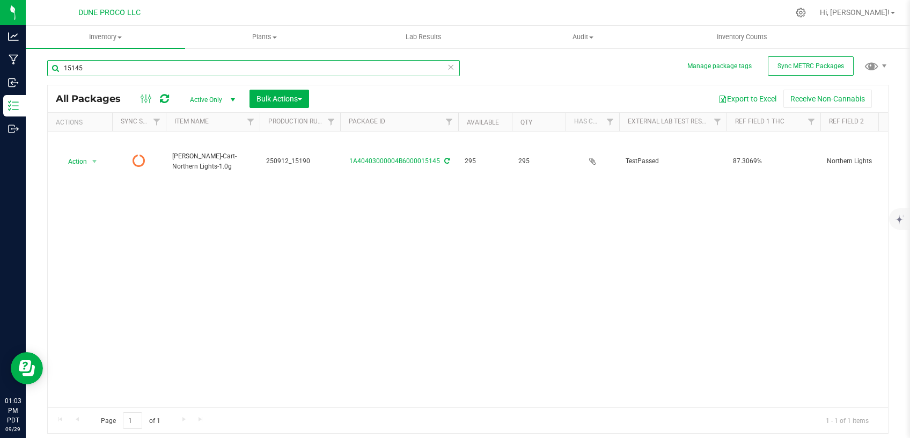
drag, startPoint x: 101, startPoint y: 69, endPoint x: 47, endPoint y: 72, distance: 54.3
click at [47, 72] on input "15145" at bounding box center [253, 68] width 413 height 16
paste input "6231"
type input "16231"
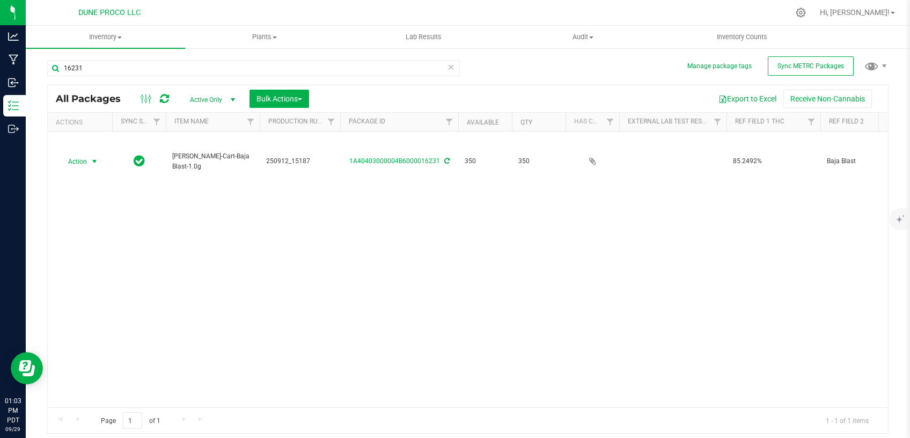
click at [94, 157] on span "select" at bounding box center [94, 161] width 9 height 9
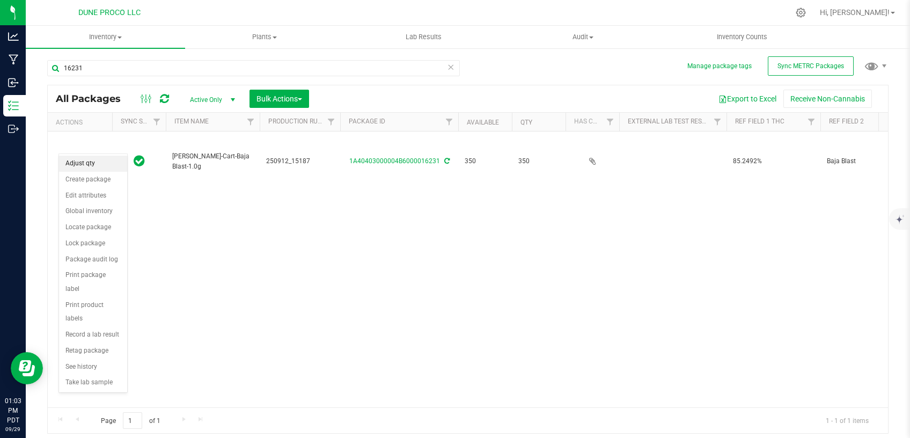
click at [101, 163] on li "Adjust qty" at bounding box center [93, 164] width 68 height 16
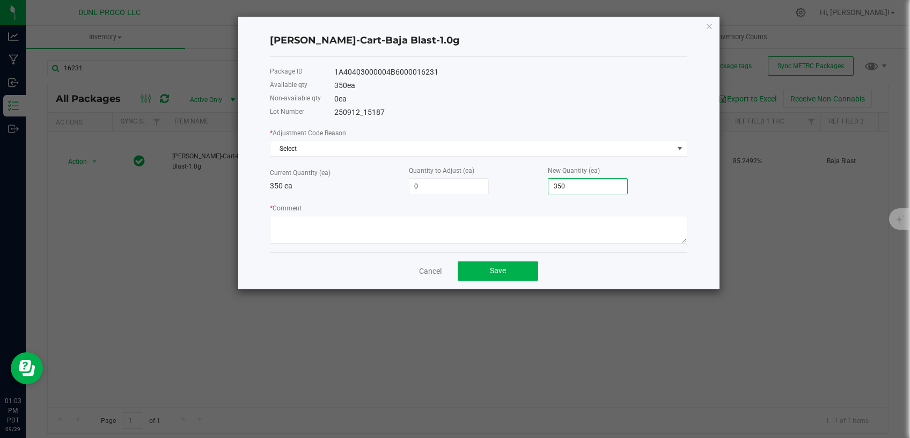
drag, startPoint x: 566, startPoint y: 186, endPoint x: 559, endPoint y: 187, distance: 7.0
click at [555, 187] on input "350" at bounding box center [587, 186] width 79 height 15
drag, startPoint x: 571, startPoint y: 185, endPoint x: 522, endPoint y: 191, distance: 49.2
click at [548, 191] on input "350" at bounding box center [587, 186] width 79 height 15
type input "-346"
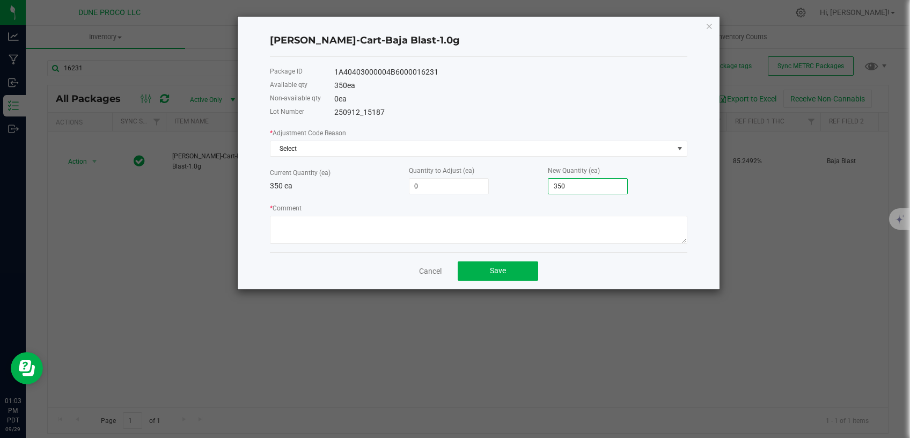
type input "4"
type input "-310"
type input "40"
type input "50"
type input "400"
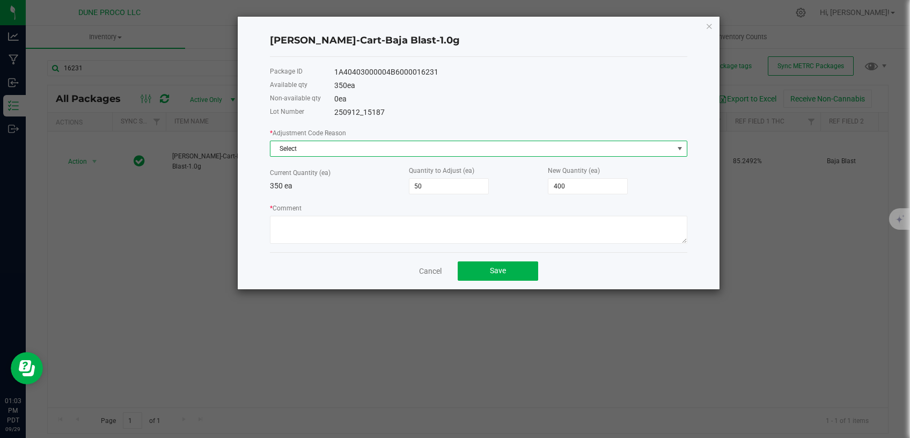
click at [512, 149] on span "Select" at bounding box center [471, 148] width 403 height 15
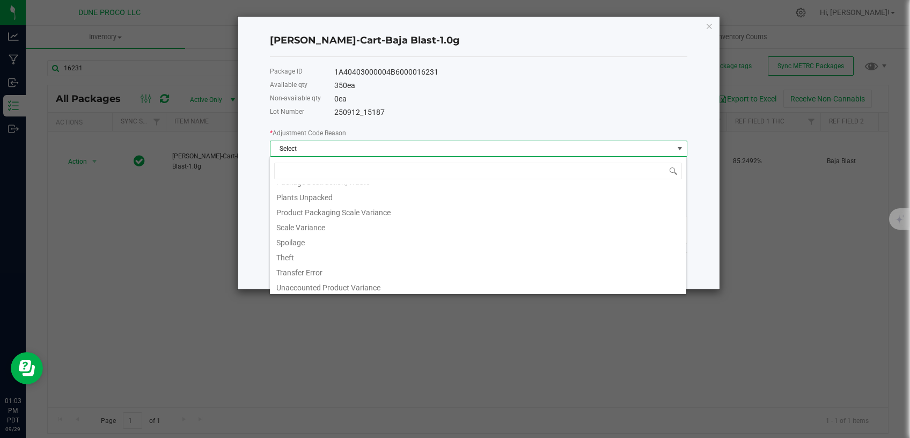
scroll to position [102, 0]
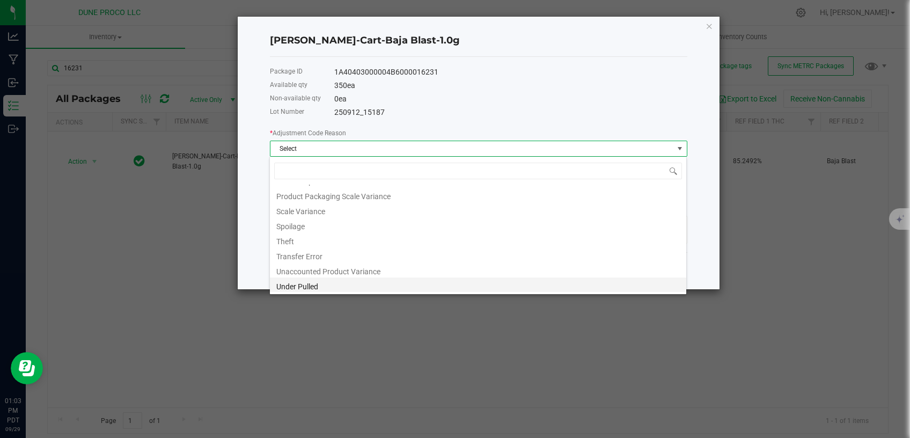
click at [423, 285] on li "Under Pulled" at bounding box center [478, 284] width 416 height 15
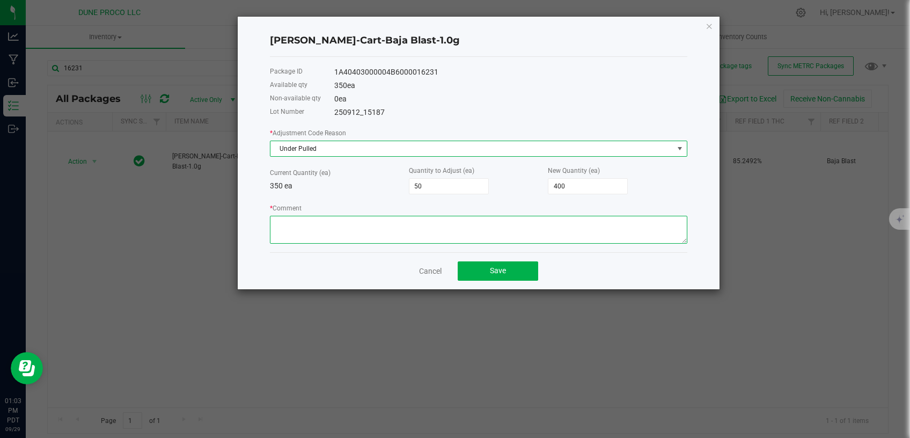
click at [423, 237] on textarea "* Comment" at bounding box center [478, 230] width 417 height 28
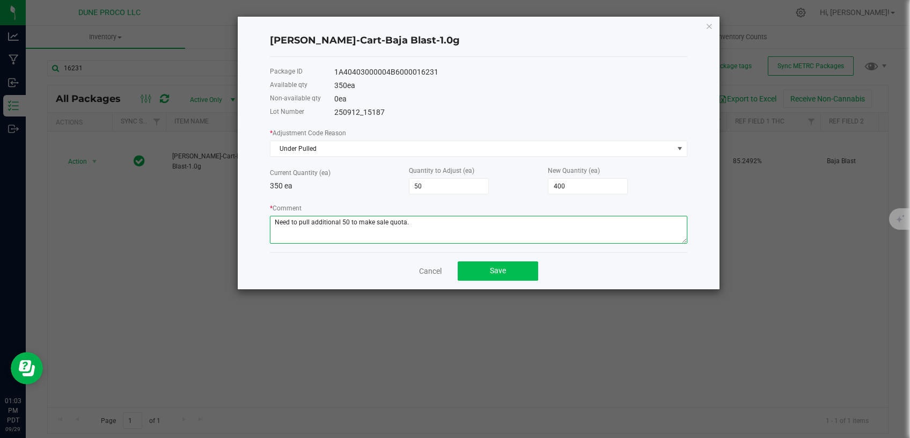
type textarea "Need to pull additional 50 to make sale quota."
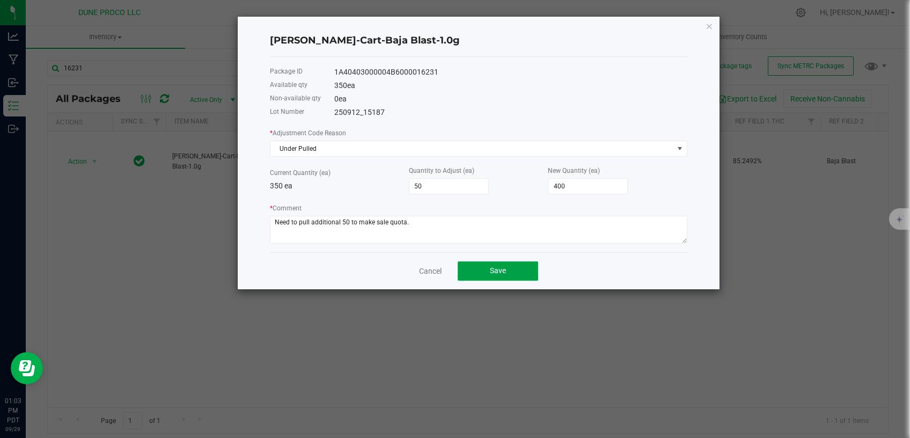
click at [502, 273] on span "Save" at bounding box center [498, 270] width 16 height 9
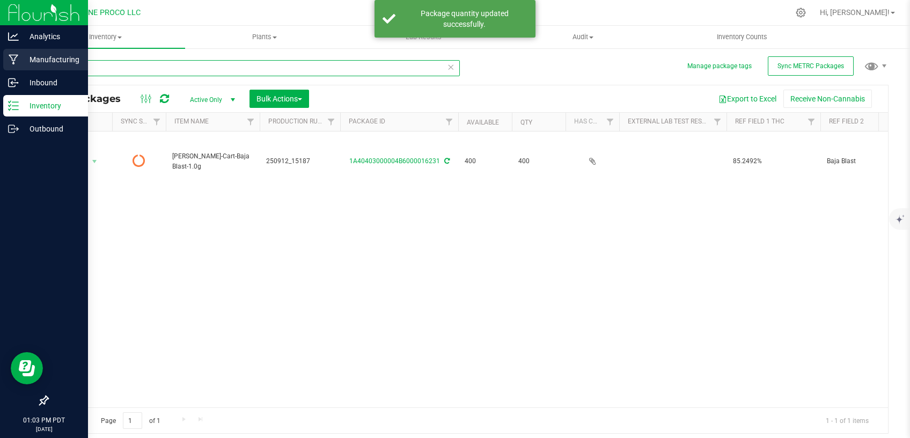
drag, startPoint x: 89, startPoint y: 66, endPoint x: 40, endPoint y: 66, distance: 49.4
click at [47, 69] on input "16231" at bounding box center [253, 68] width 413 height 16
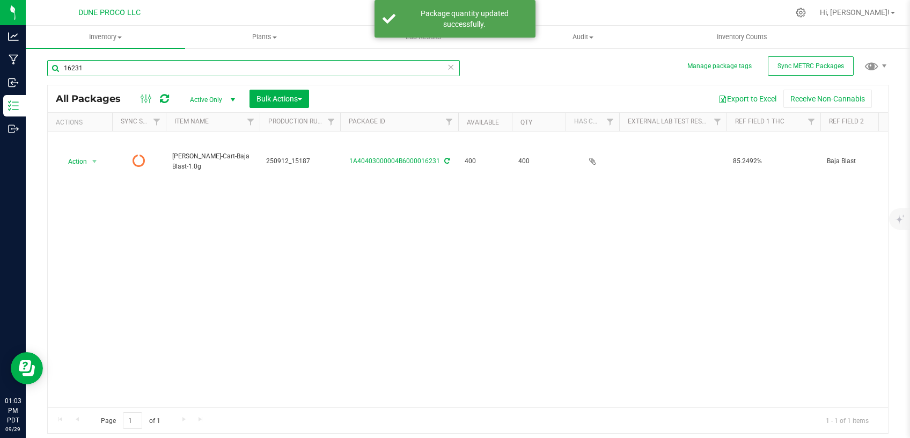
paste input "5156"
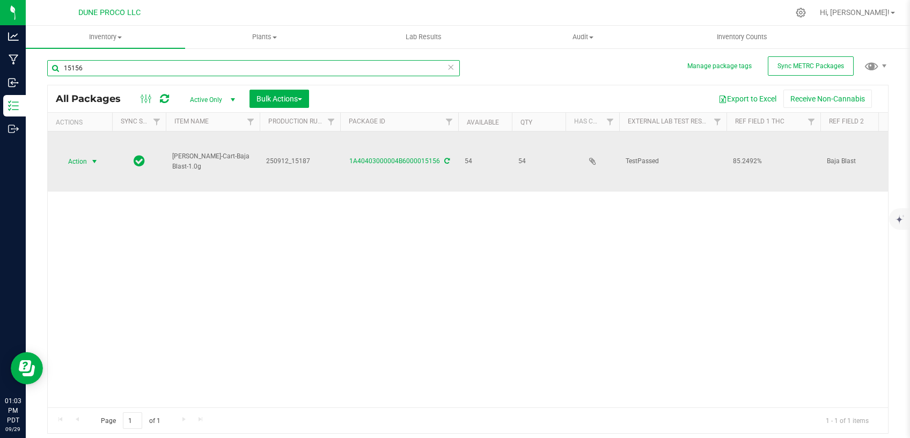
type input "15156"
click at [97, 157] on span "select" at bounding box center [94, 161] width 9 height 9
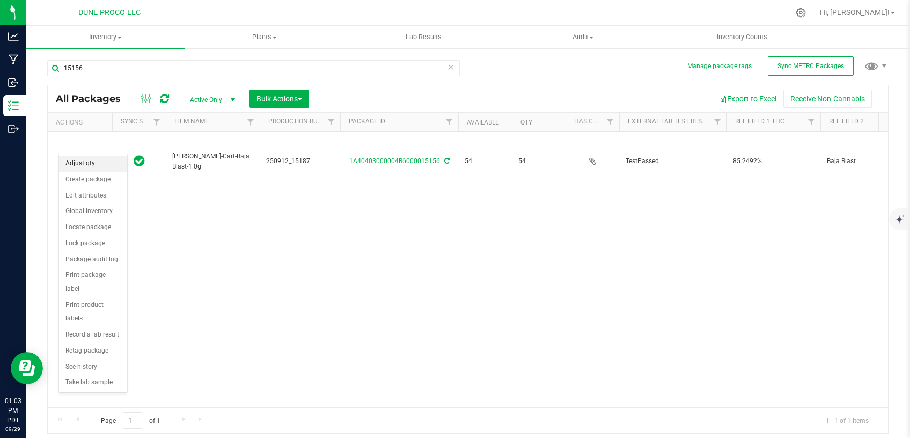
click at [98, 165] on li "Adjust qty" at bounding box center [93, 164] width 68 height 16
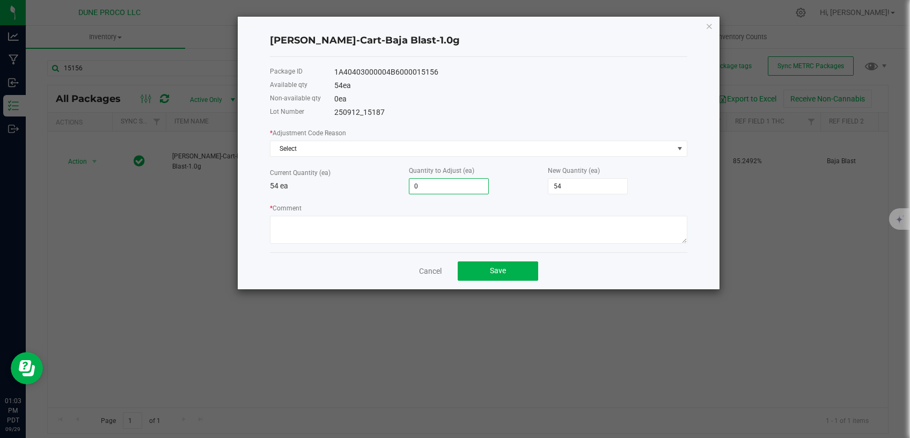
click at [421, 186] on input "0" at bounding box center [448, 186] width 79 height 15
type input "-5"
type input "49"
type input "-50"
type input "4"
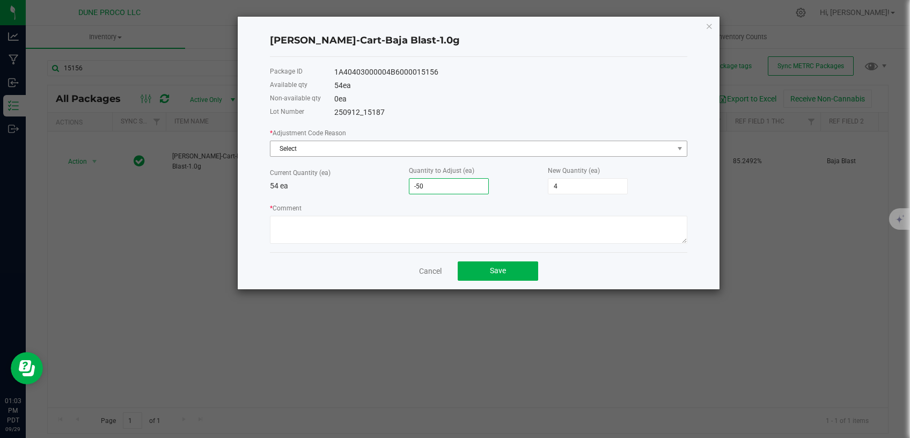
type input "-50"
click at [421, 148] on span "Select" at bounding box center [471, 148] width 403 height 15
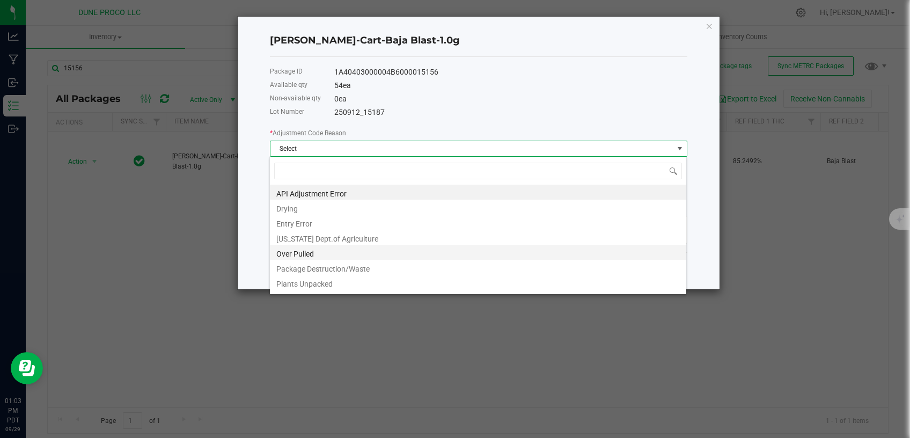
scroll to position [102, 0]
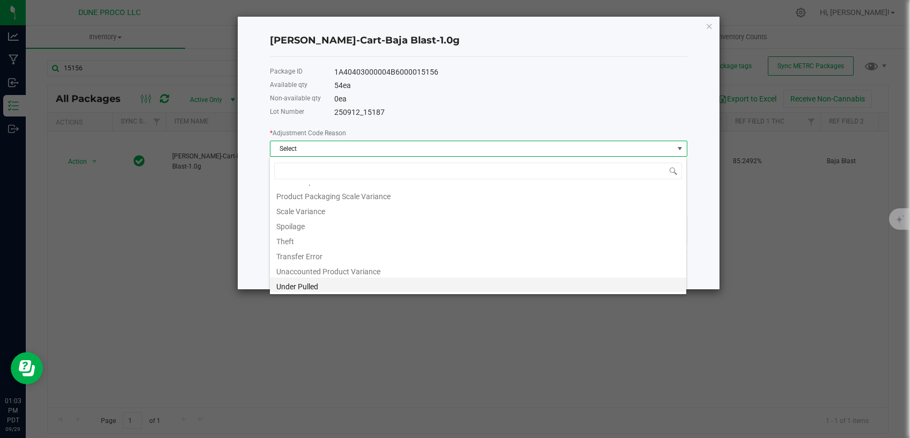
click at [350, 282] on li "Under Pulled" at bounding box center [478, 284] width 416 height 15
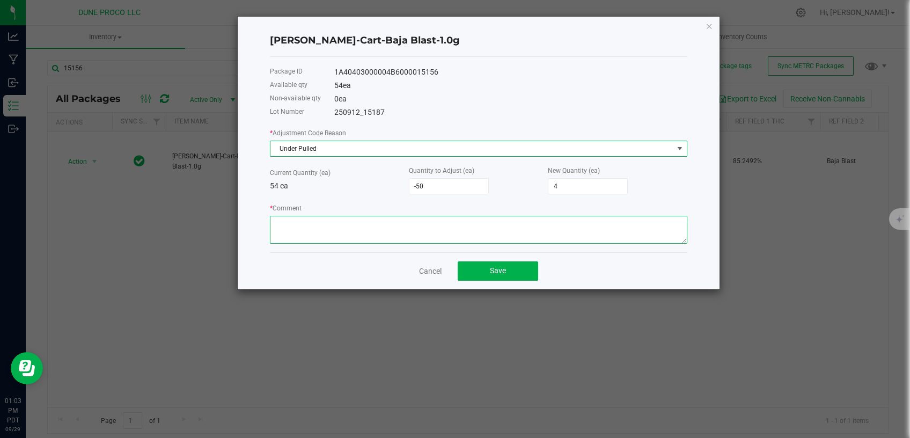
click at [362, 232] on textarea "* Comment" at bounding box center [478, 230] width 417 height 28
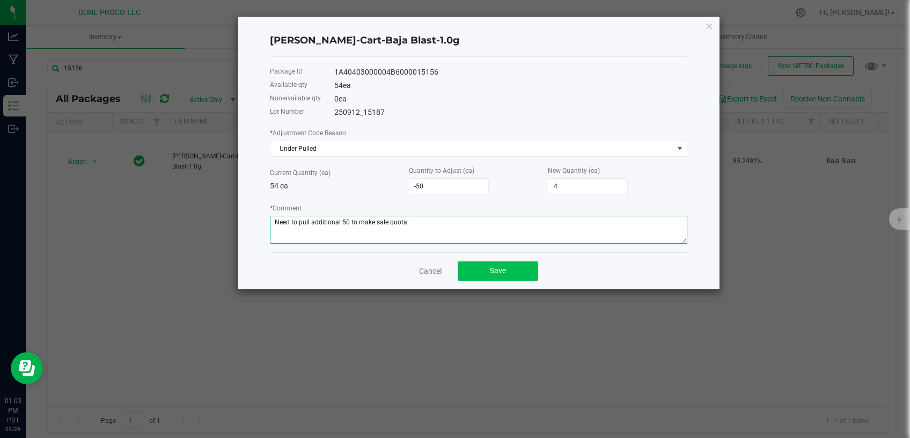
type textarea "Need to pull additional 50 to make sale quota."
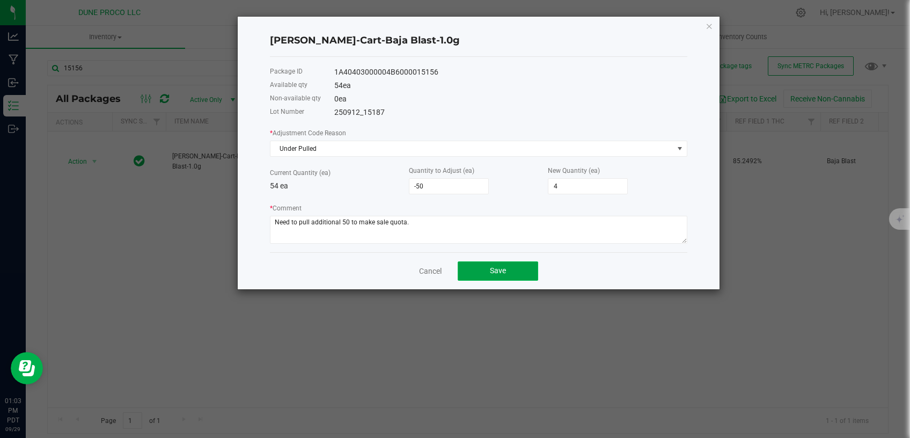
click at [490, 270] on span "Save" at bounding box center [498, 270] width 16 height 9
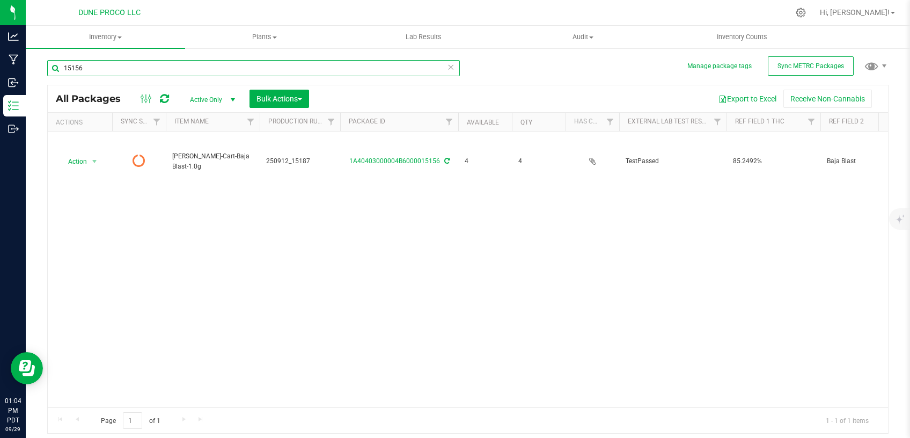
drag, startPoint x: 86, startPoint y: 66, endPoint x: 39, endPoint y: 64, distance: 47.8
click at [47, 65] on input "15156" at bounding box center [253, 68] width 413 height 16
paste input "6234"
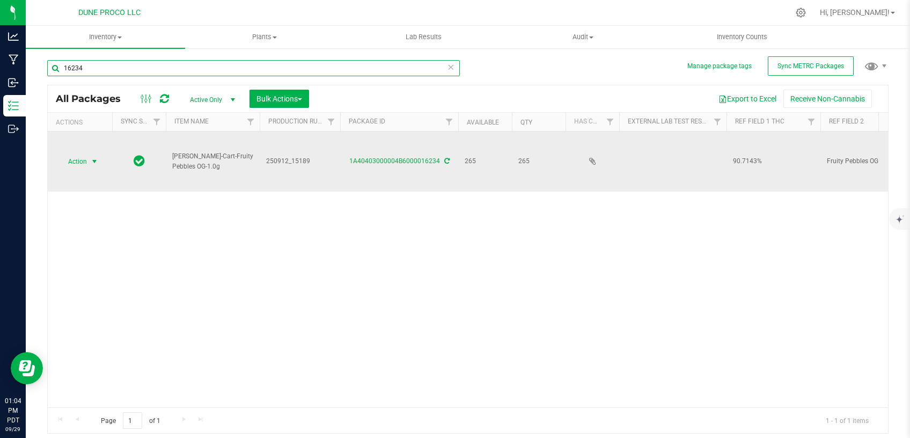
type input "16234"
click at [90, 154] on span "select" at bounding box center [94, 161] width 13 height 15
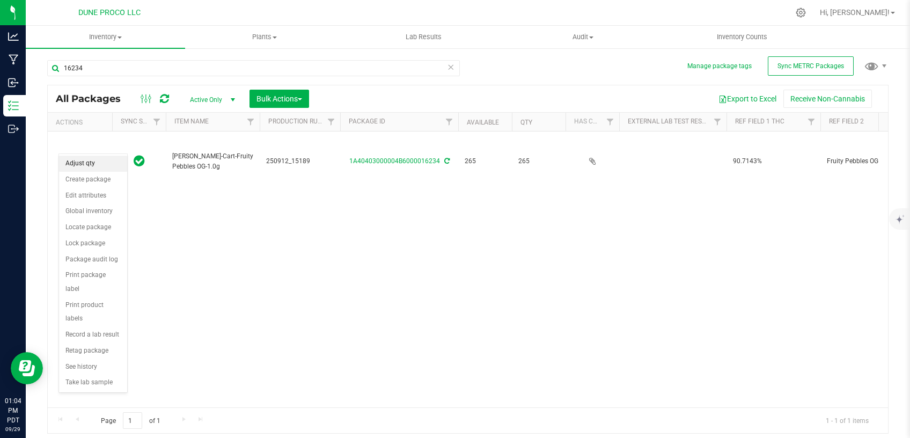
click at [92, 166] on li "Adjust qty" at bounding box center [93, 164] width 68 height 16
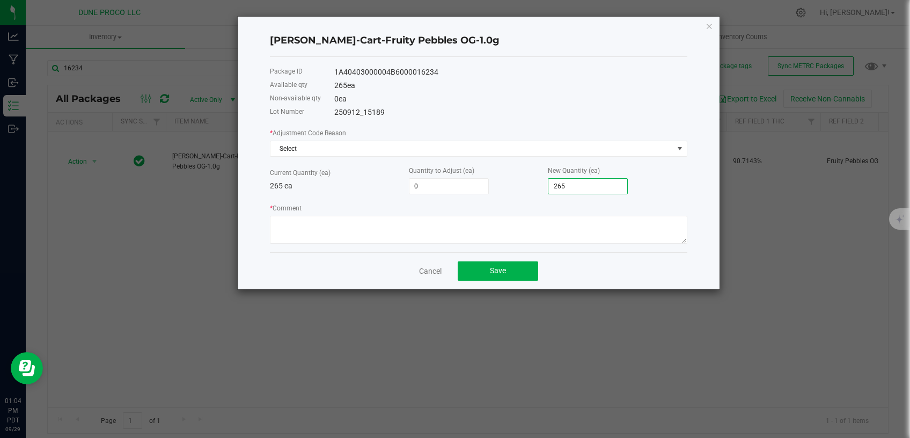
click at [580, 189] on input "265" at bounding box center [587, 186] width 79 height 15
type input "-262"
type input "3"
type input "-232"
type input "33"
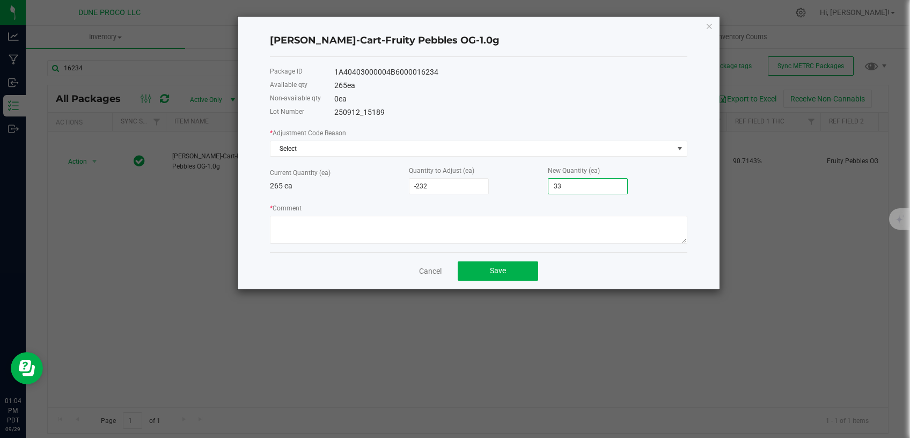
type input "70"
type input "335"
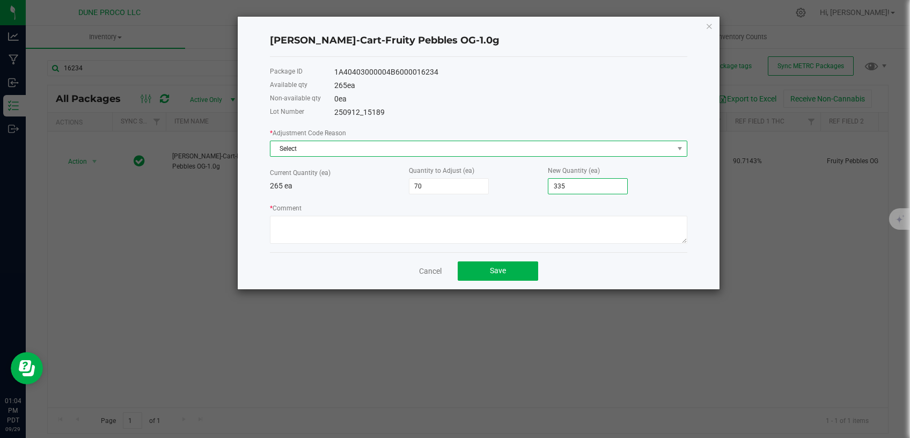
click at [543, 149] on span "Select" at bounding box center [471, 148] width 403 height 15
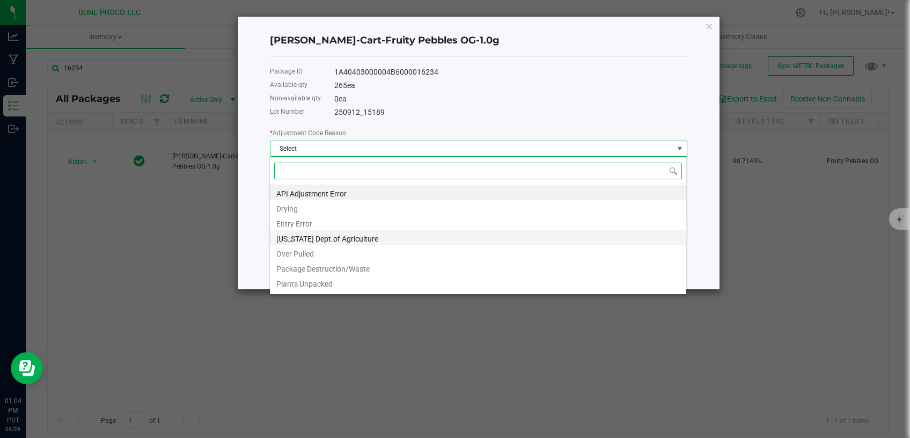
scroll to position [102, 0]
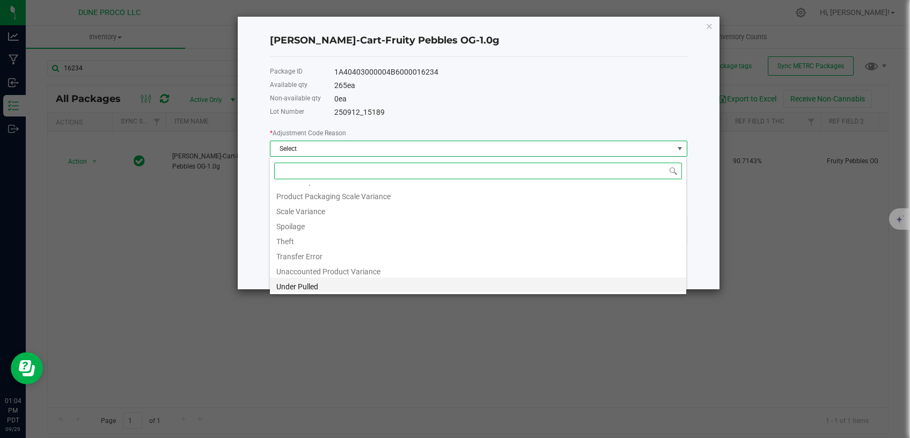
click at [329, 284] on li "Under Pulled" at bounding box center [478, 284] width 416 height 15
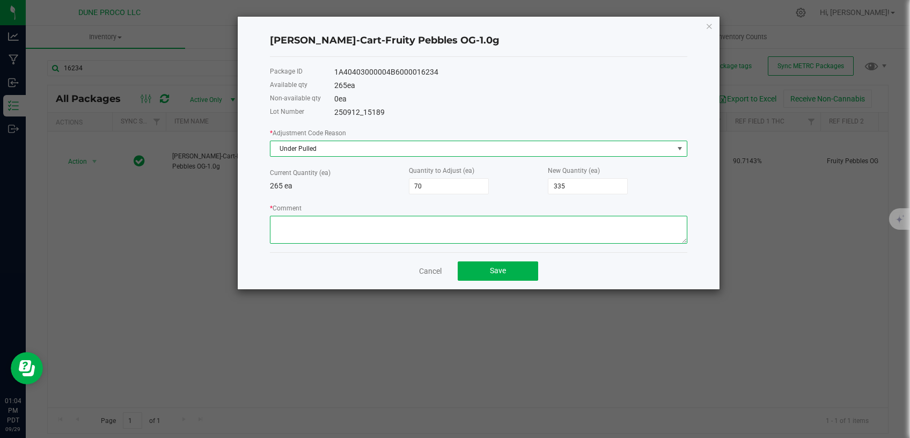
click at [353, 230] on textarea "* Comment" at bounding box center [478, 230] width 417 height 28
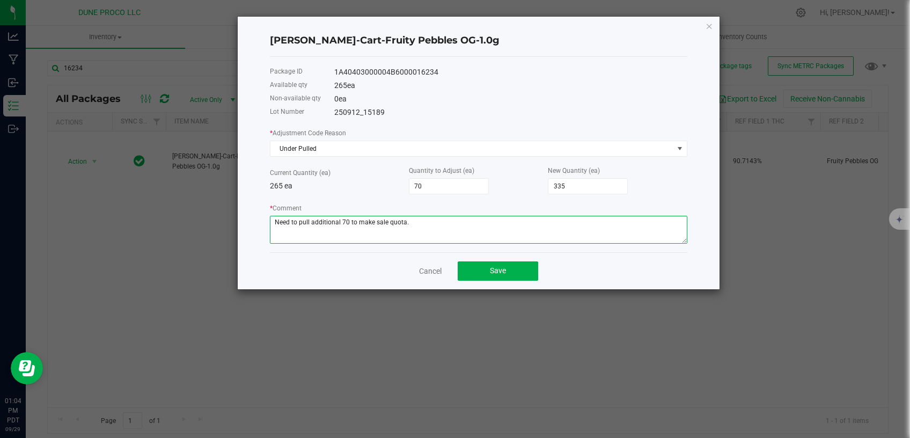
type textarea "Need to pull additional 70 to make sale quota."
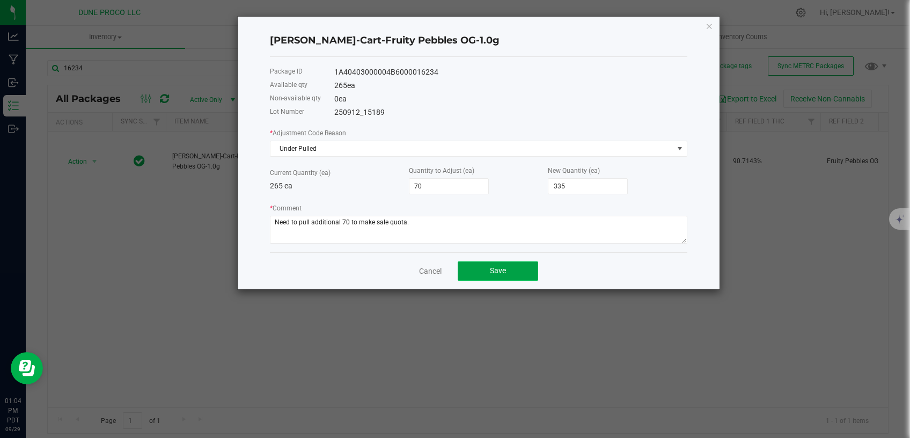
drag, startPoint x: 492, startPoint y: 269, endPoint x: 477, endPoint y: 273, distance: 15.9
click at [492, 270] on span "Save" at bounding box center [498, 270] width 16 height 9
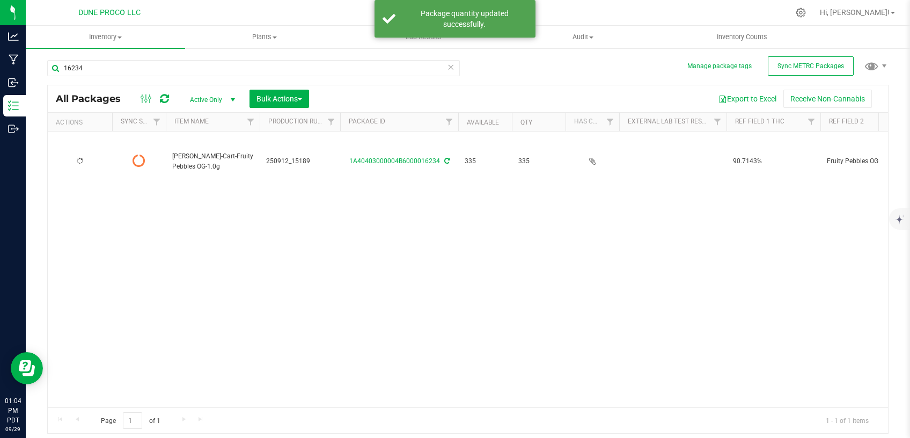
type input "2025-09-12"
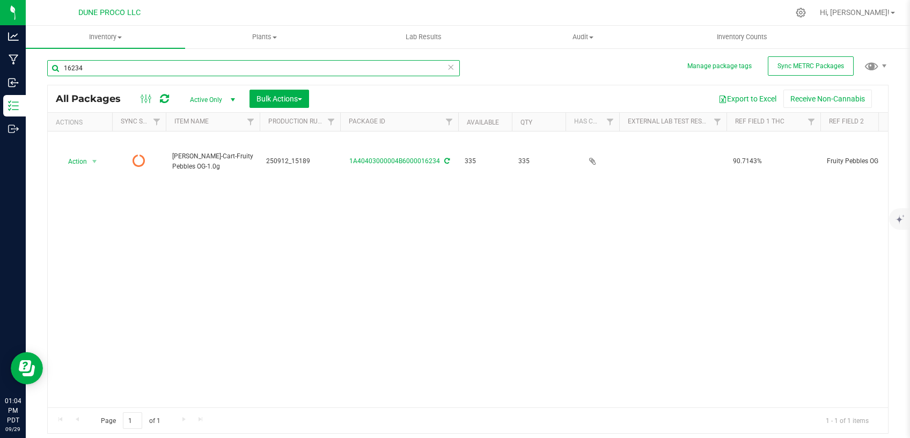
drag, startPoint x: 83, startPoint y: 71, endPoint x: 35, endPoint y: 75, distance: 48.4
click at [47, 74] on input "16234" at bounding box center [253, 68] width 413 height 16
paste input "5161"
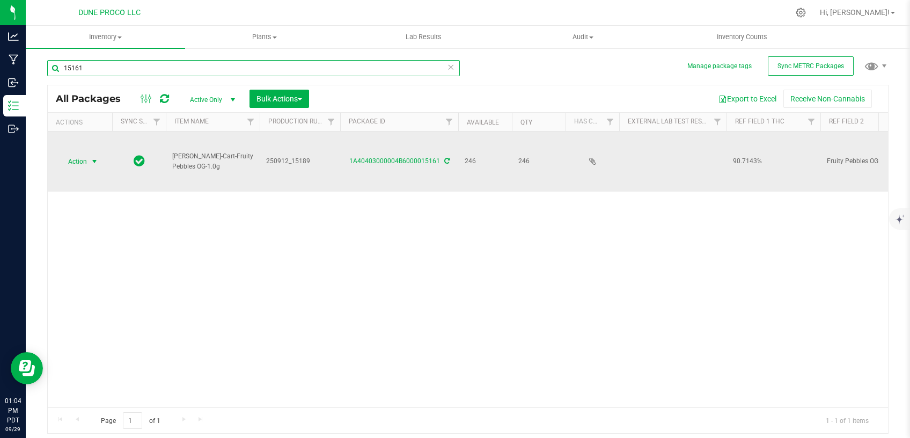
type input "15161"
click at [92, 157] on span "select" at bounding box center [94, 161] width 9 height 9
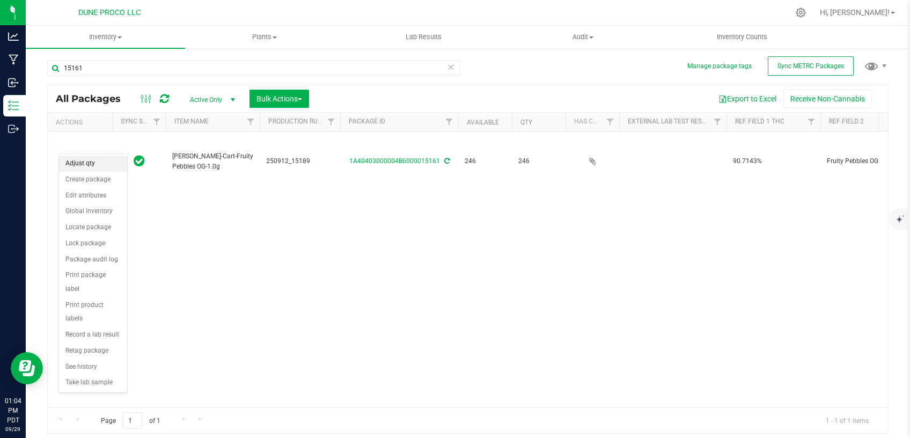
click at [101, 164] on li "Adjust qty" at bounding box center [93, 164] width 68 height 16
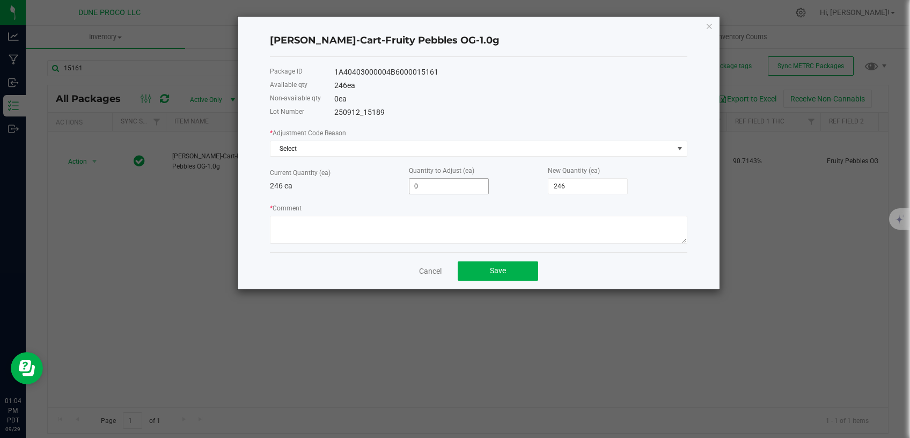
click at [443, 189] on input "0" at bounding box center [448, 186] width 79 height 15
type input "-7"
type input "239"
type input "-70"
type input "176"
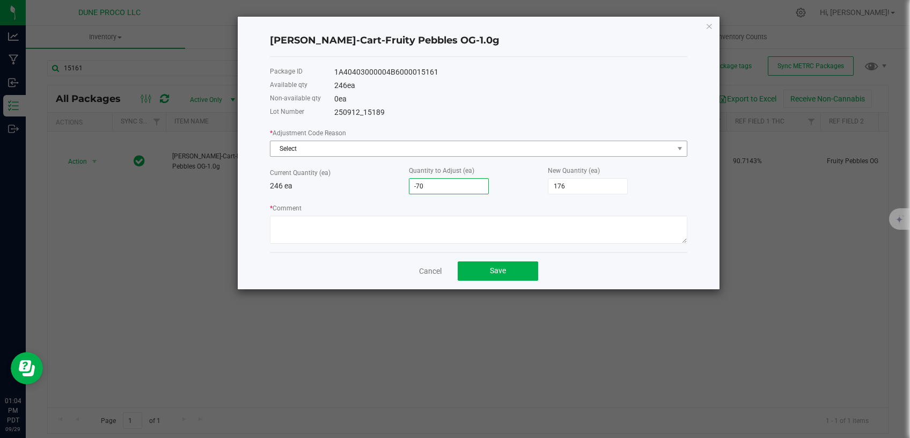
type input "-70"
click at [428, 148] on span "Select" at bounding box center [471, 148] width 403 height 15
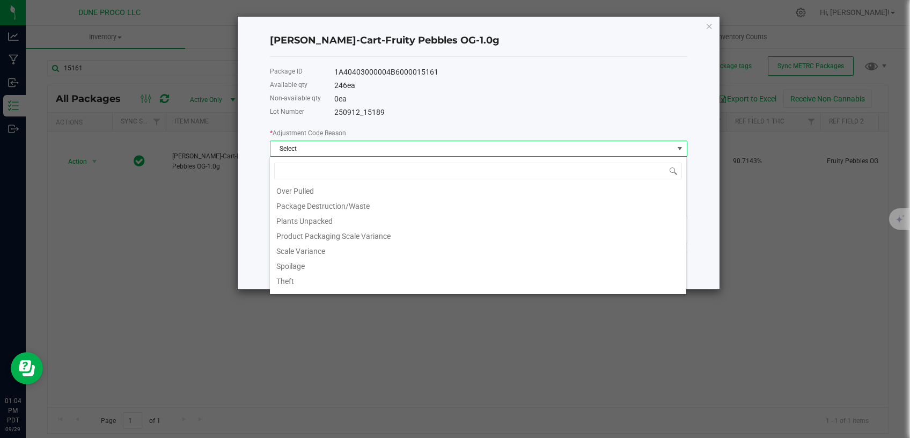
scroll to position [102, 0]
click at [354, 283] on li "Under Pulled" at bounding box center [478, 284] width 416 height 15
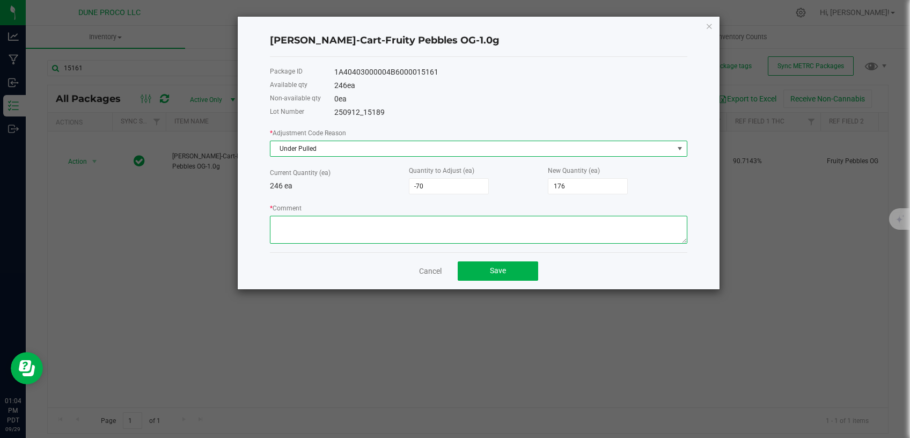
click at [371, 231] on textarea "* Comment" at bounding box center [478, 230] width 417 height 28
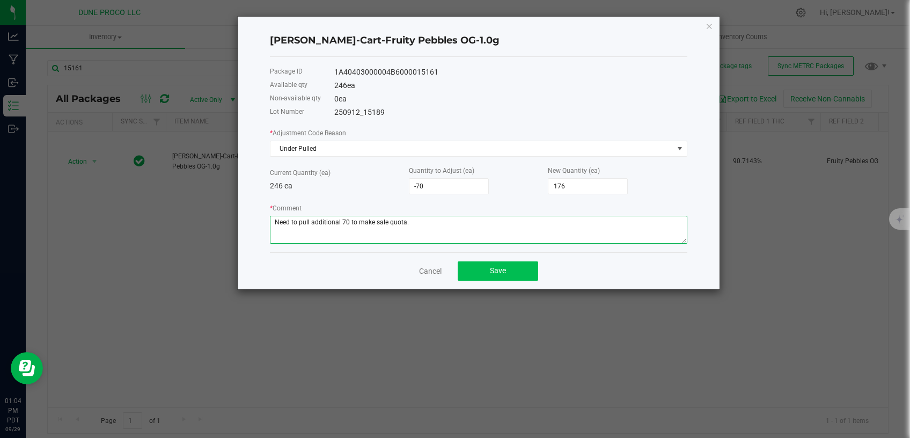
type textarea "Need to pull additional 70 to make sale quota."
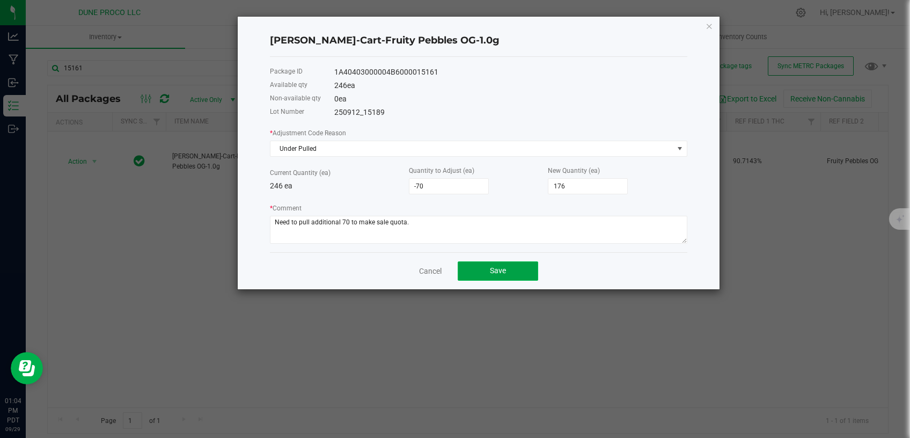
click at [501, 273] on span "Save" at bounding box center [498, 270] width 16 height 9
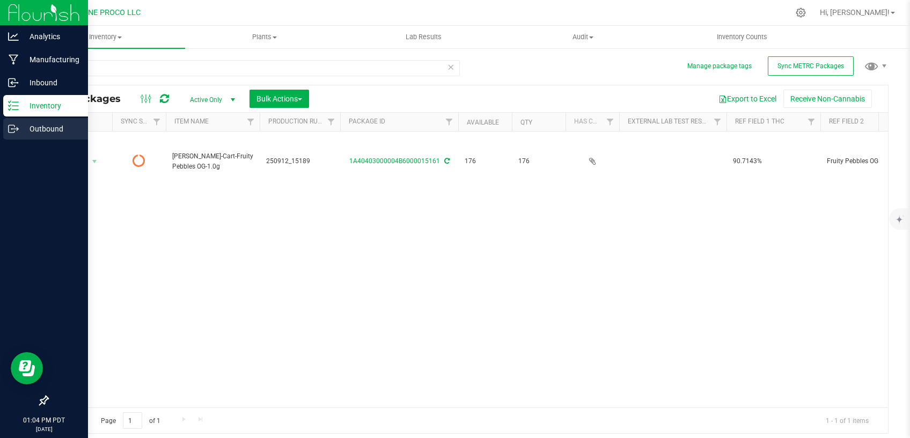
click at [23, 136] on div "Outbound" at bounding box center [45, 128] width 85 height 21
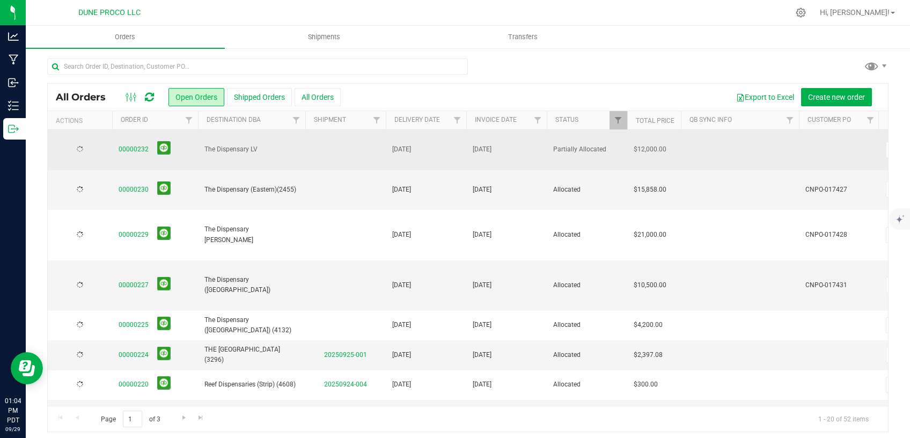
click at [246, 151] on td "The Dispensary LV" at bounding box center [251, 150] width 107 height 40
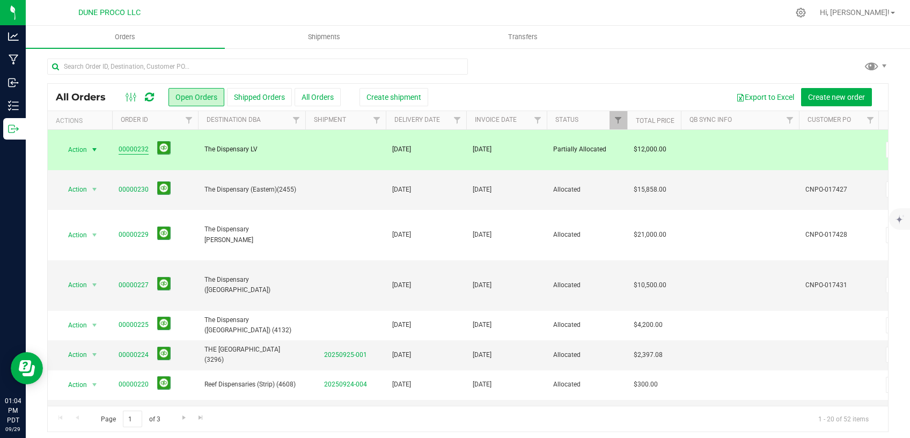
click at [130, 144] on link "00000232" at bounding box center [134, 149] width 30 height 10
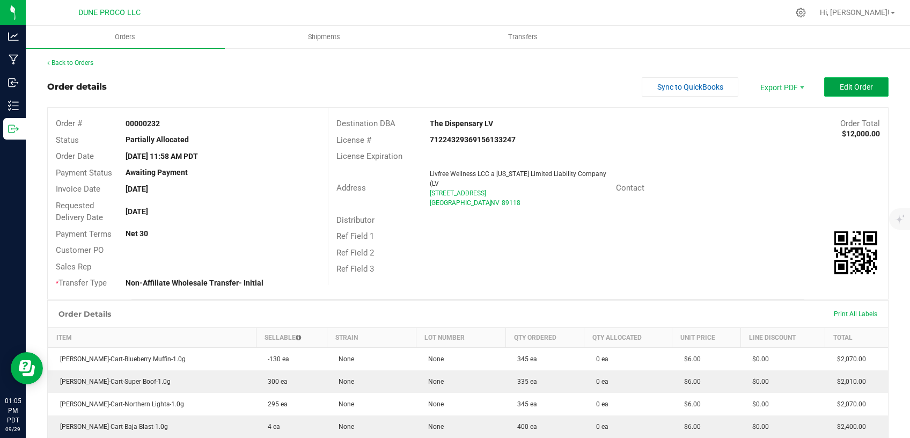
click at [840, 86] on span "Edit Order" at bounding box center [856, 87] width 33 height 9
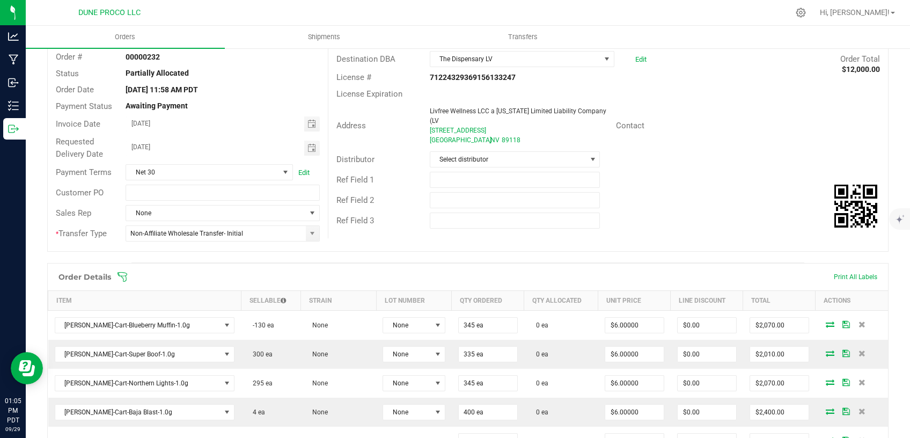
scroll to position [182, 0]
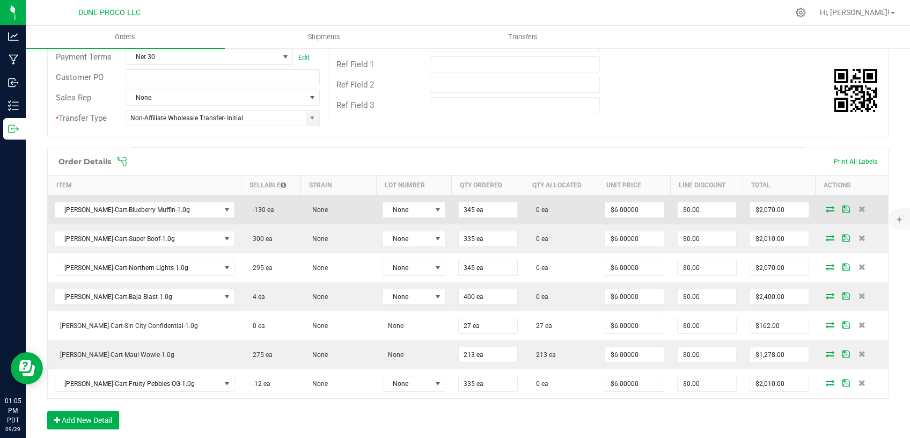
click at [826, 207] on icon at bounding box center [830, 209] width 9 height 6
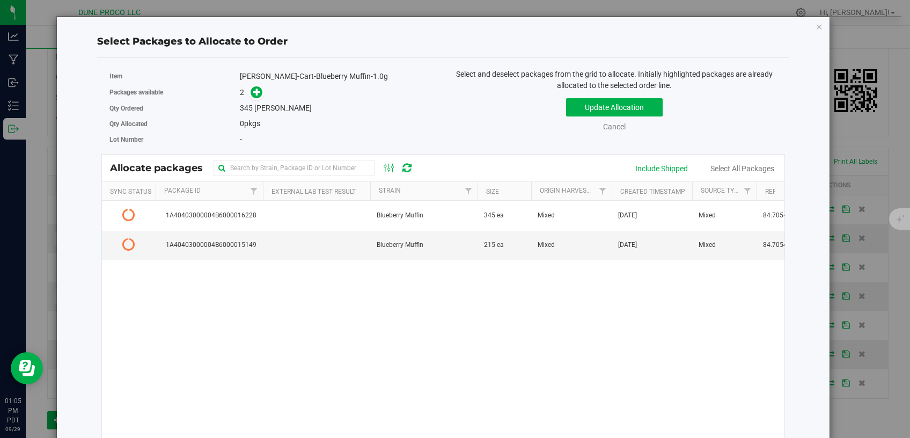
click at [405, 166] on icon at bounding box center [406, 168] width 9 height 11
click at [406, 170] on icon at bounding box center [406, 168] width 9 height 11
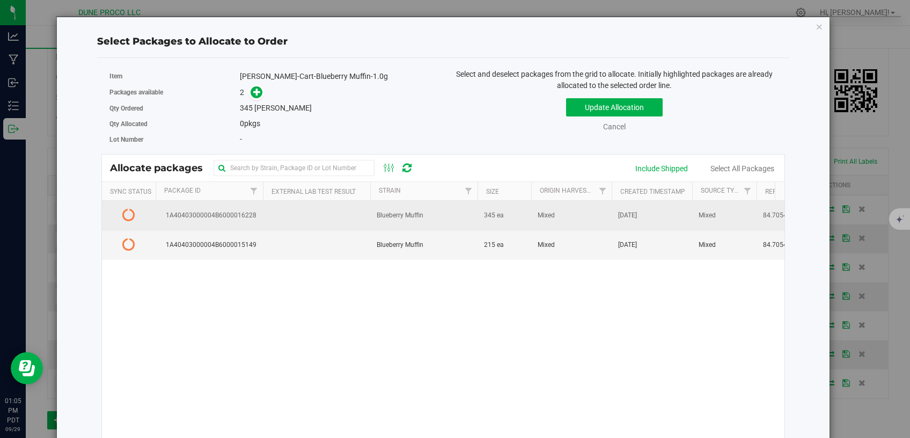
click at [285, 219] on td at bounding box center [316, 216] width 107 height 30
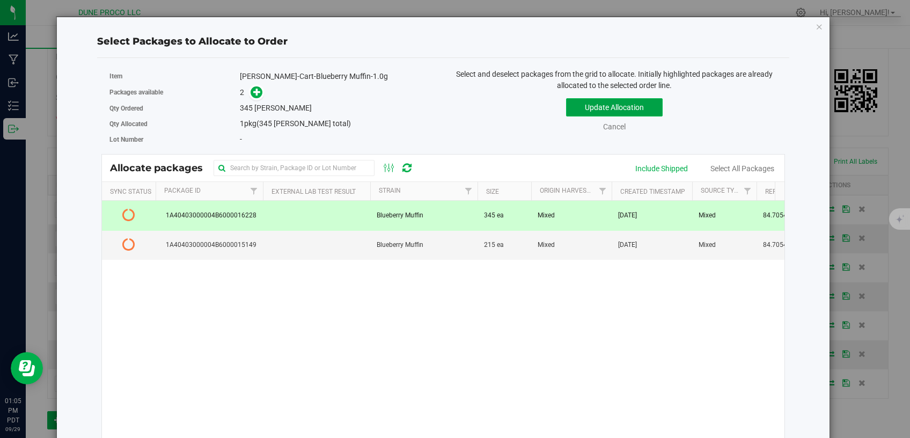
click at [574, 105] on button "Update Allocation" at bounding box center [614, 107] width 97 height 18
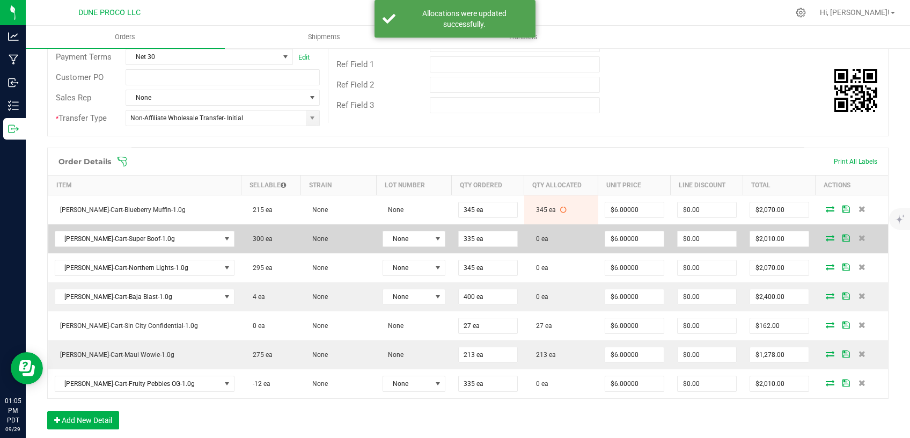
click at [826, 238] on icon at bounding box center [830, 237] width 9 height 6
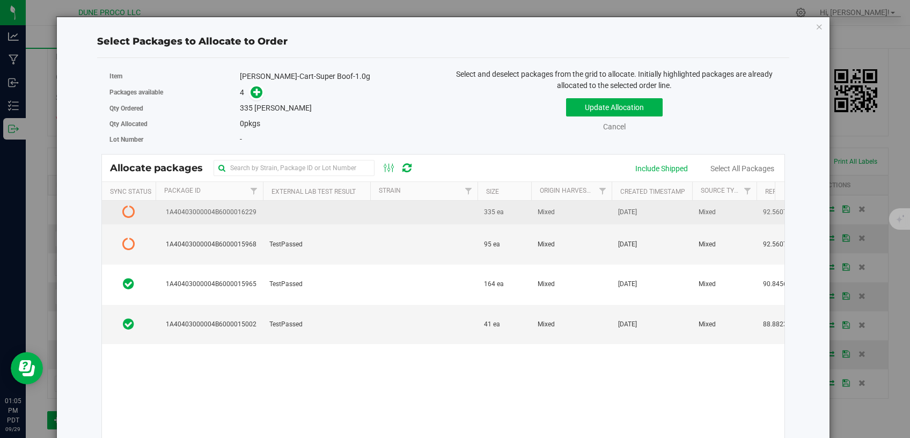
click at [332, 213] on td at bounding box center [316, 213] width 107 height 24
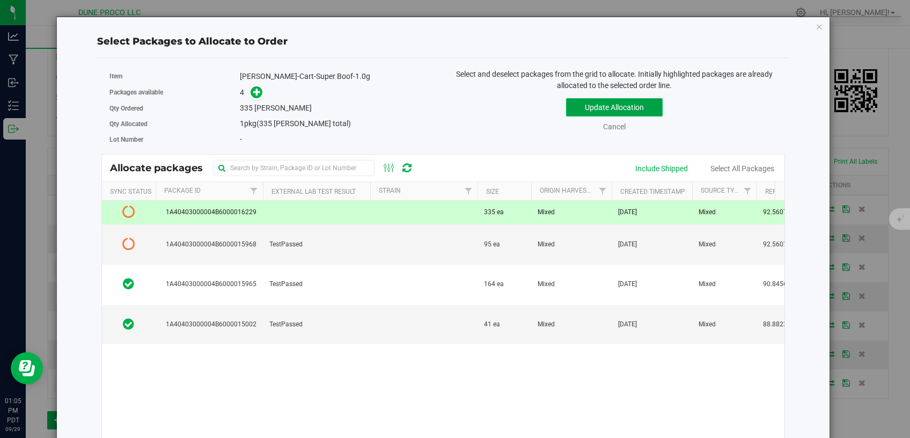
click at [597, 101] on button "Update Allocation" at bounding box center [614, 107] width 97 height 18
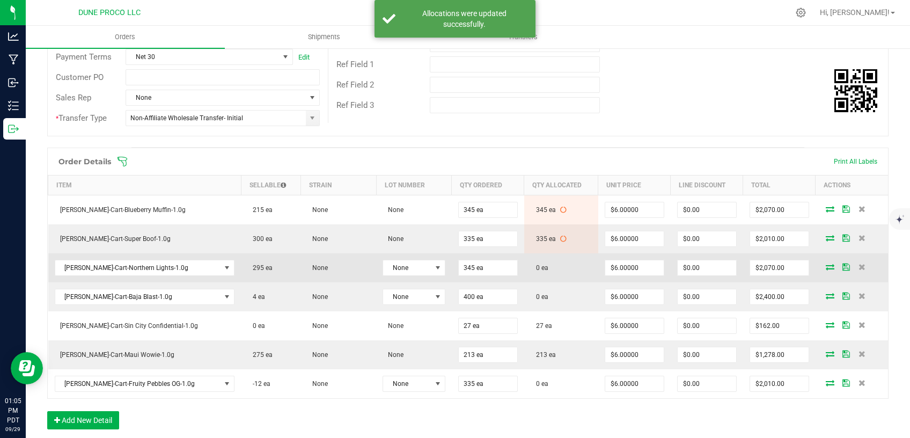
click at [826, 265] on icon at bounding box center [830, 266] width 9 height 6
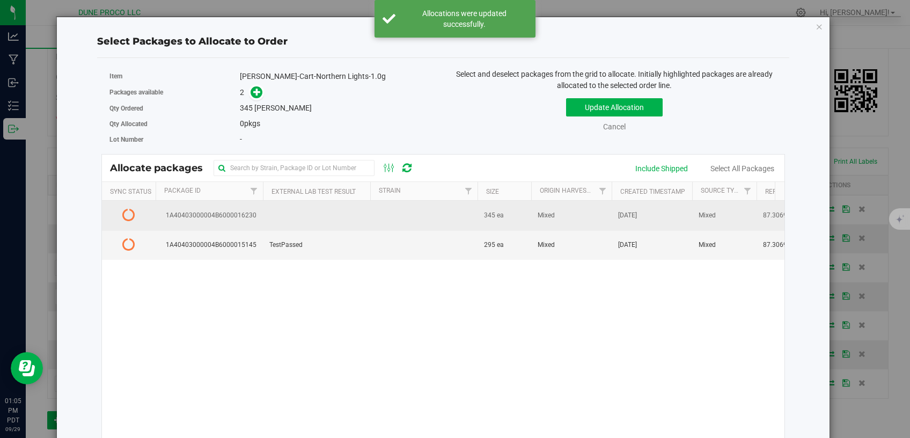
click at [312, 220] on td at bounding box center [316, 216] width 107 height 30
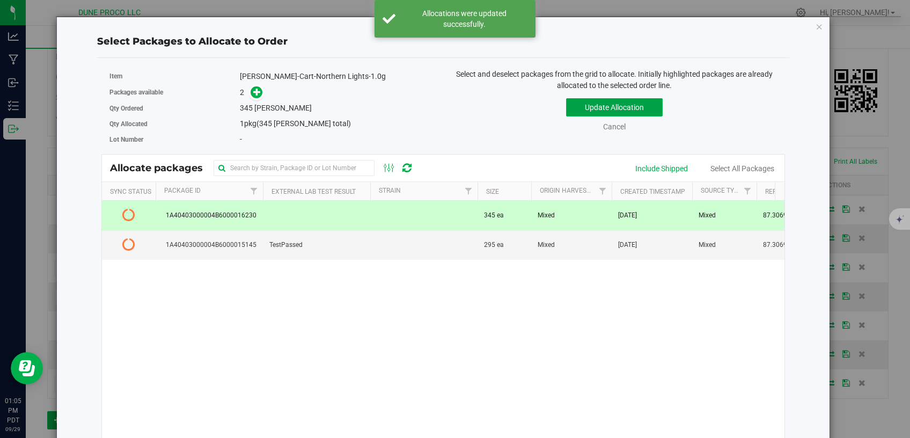
click at [601, 106] on button "Update Allocation" at bounding box center [614, 107] width 97 height 18
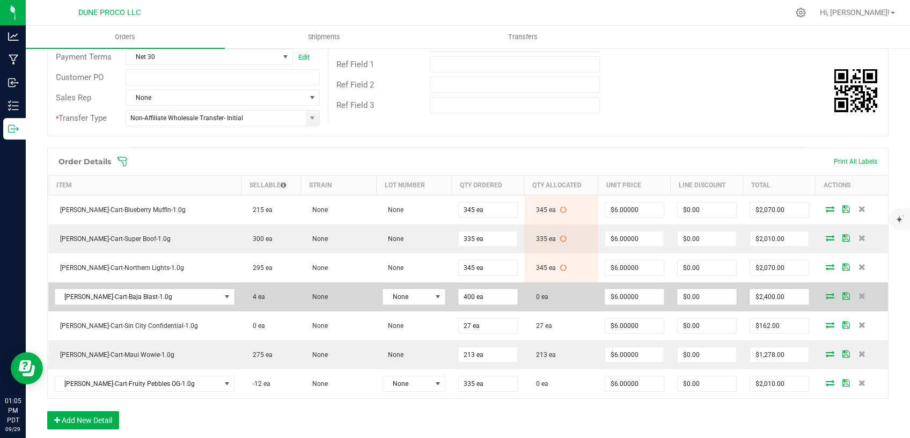
click at [826, 295] on icon at bounding box center [830, 295] width 9 height 6
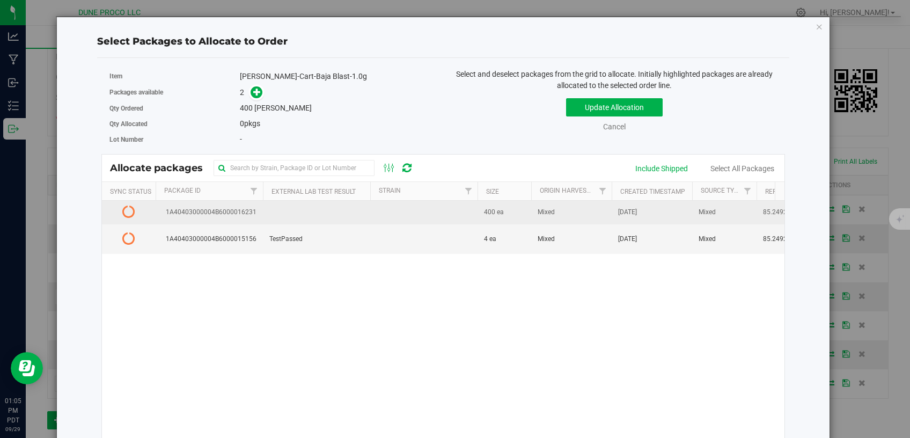
click at [259, 215] on td "1A40403000004B6000016231" at bounding box center [209, 213] width 107 height 24
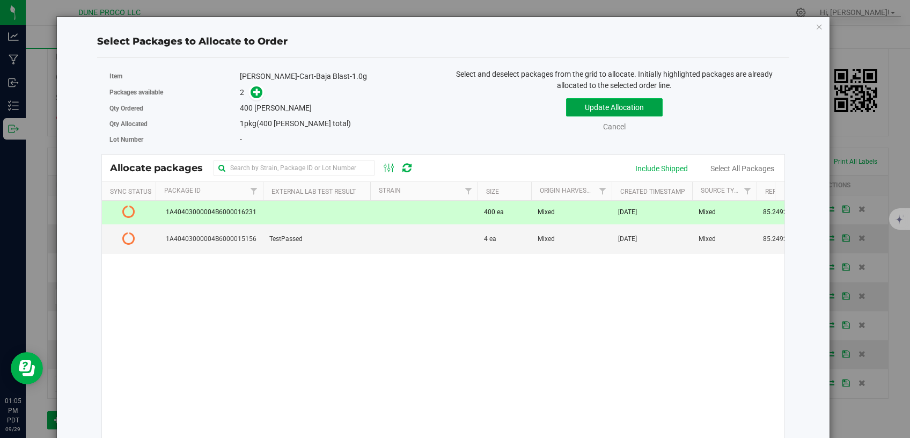
click at [583, 108] on button "Update Allocation" at bounding box center [614, 107] width 97 height 18
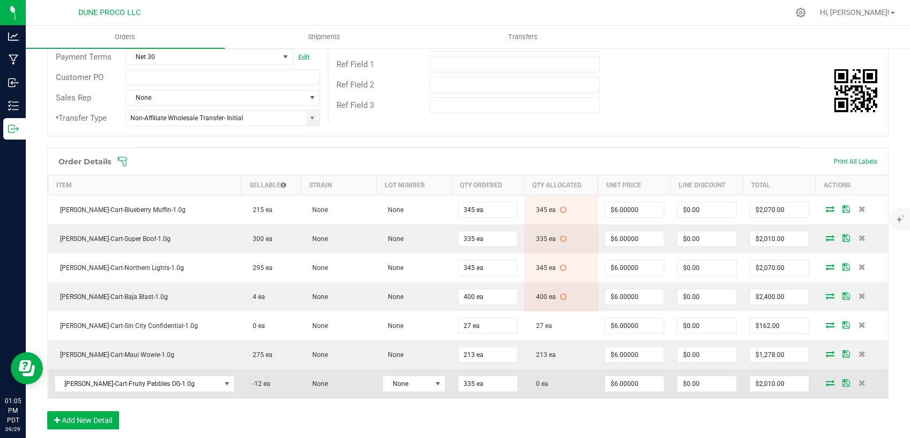
click at [826, 381] on icon at bounding box center [830, 382] width 9 height 6
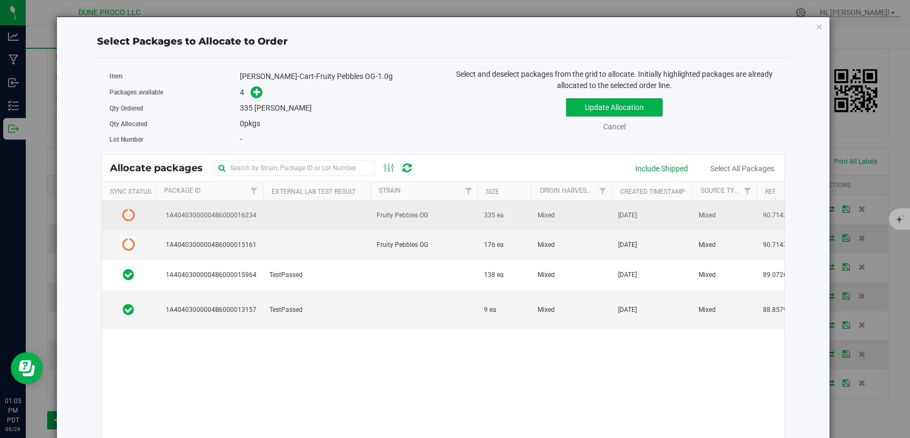
click at [349, 221] on td at bounding box center [316, 216] width 107 height 30
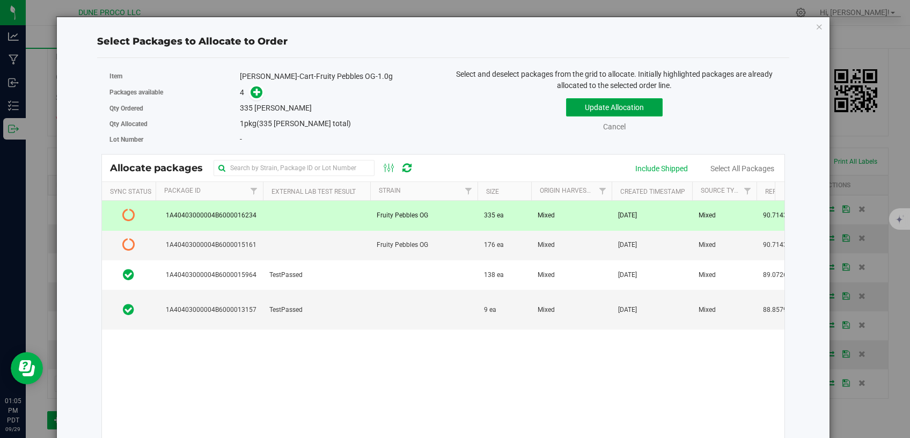
click at [617, 104] on button "Update Allocation" at bounding box center [614, 107] width 97 height 18
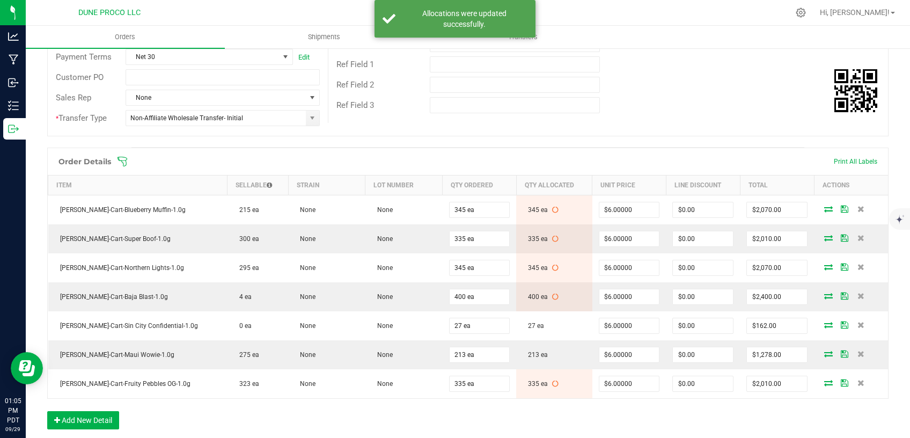
scroll to position [0, 0]
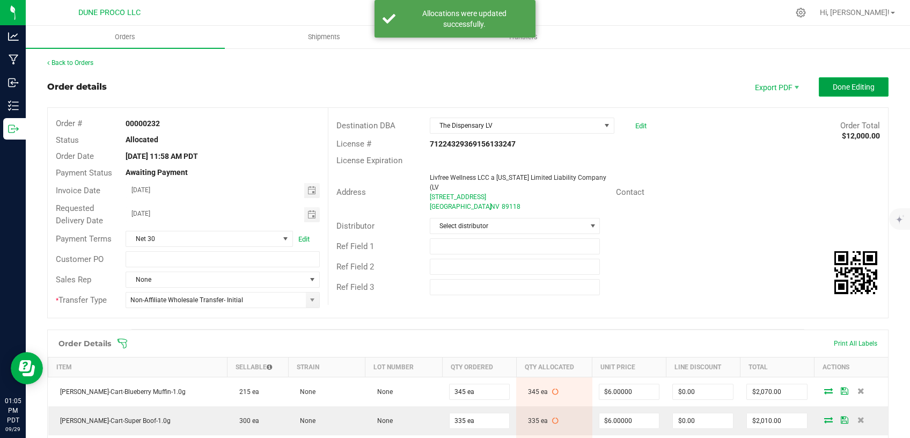
click at [844, 89] on span "Done Editing" at bounding box center [854, 87] width 42 height 9
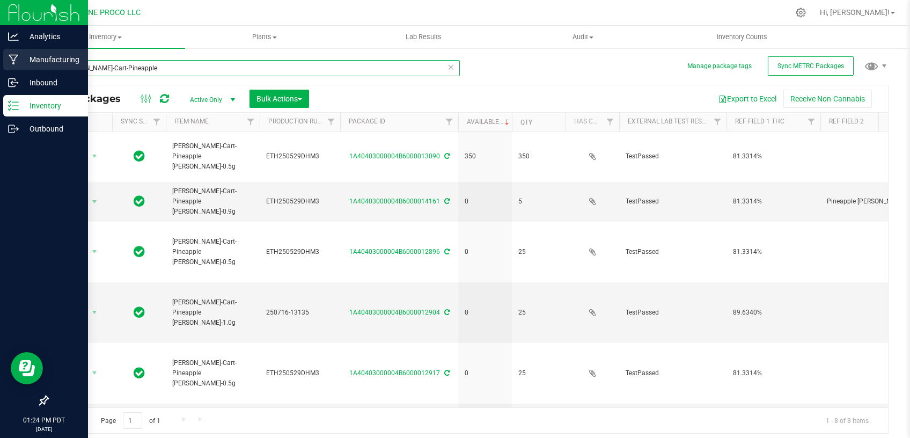
drag, startPoint x: 143, startPoint y: 67, endPoint x: 19, endPoint y: 70, distance: 124.0
click at [47, 71] on input "[PERSON_NAME]-Cart-Pineapple" at bounding box center [253, 68] width 413 height 16
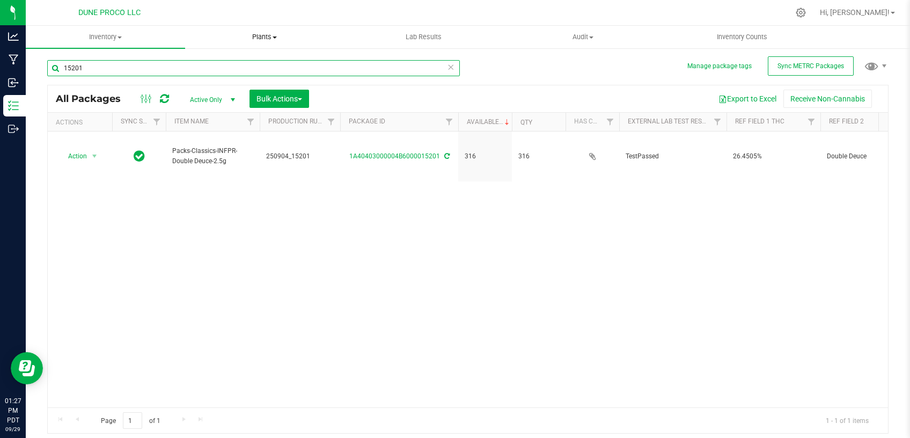
drag, startPoint x: 140, startPoint y: 63, endPoint x: 235, endPoint y: 30, distance: 100.5
click at [47, 62] on input "15201" at bounding box center [253, 68] width 413 height 16
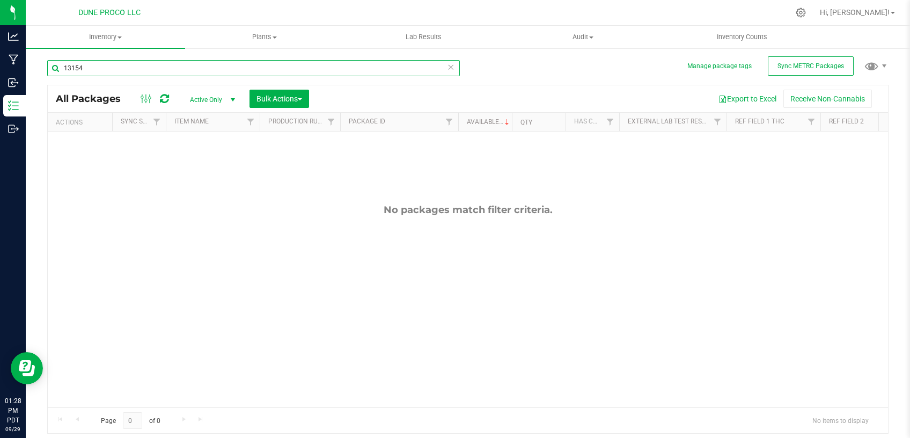
type input "13154"
click at [204, 96] on span "Active Only" at bounding box center [210, 99] width 59 height 15
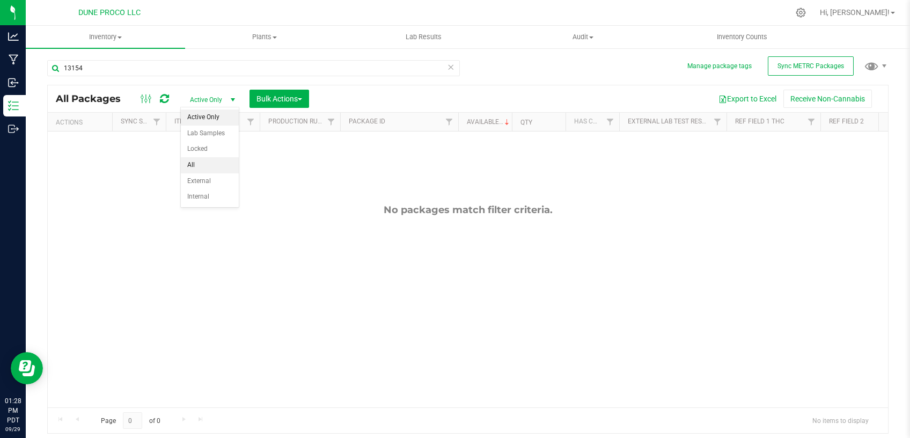
click at [216, 160] on li "All" at bounding box center [210, 165] width 58 height 16
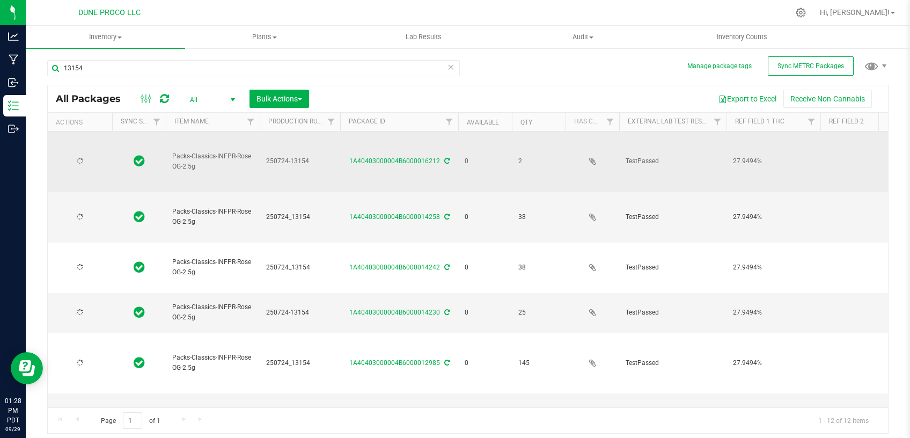
type input "[DATE]"
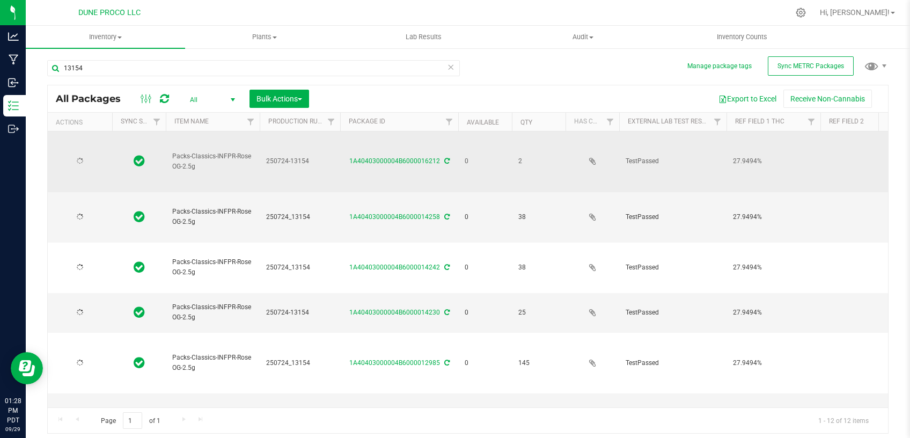
type input "[DATE]"
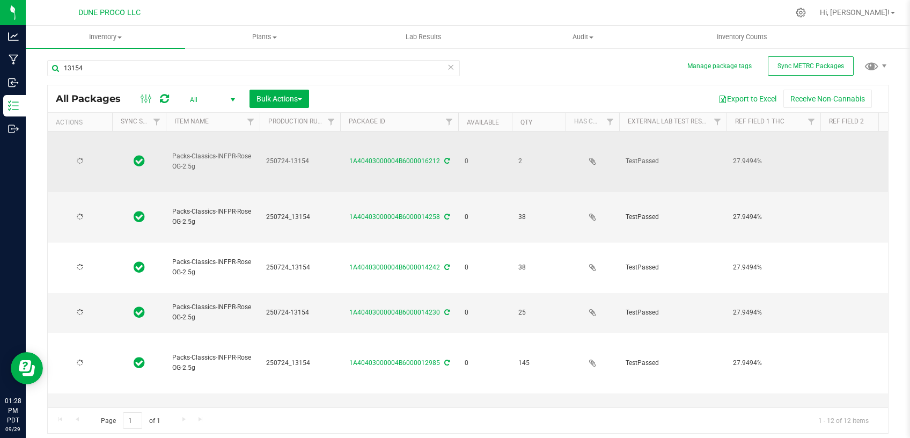
type input "[DATE]"
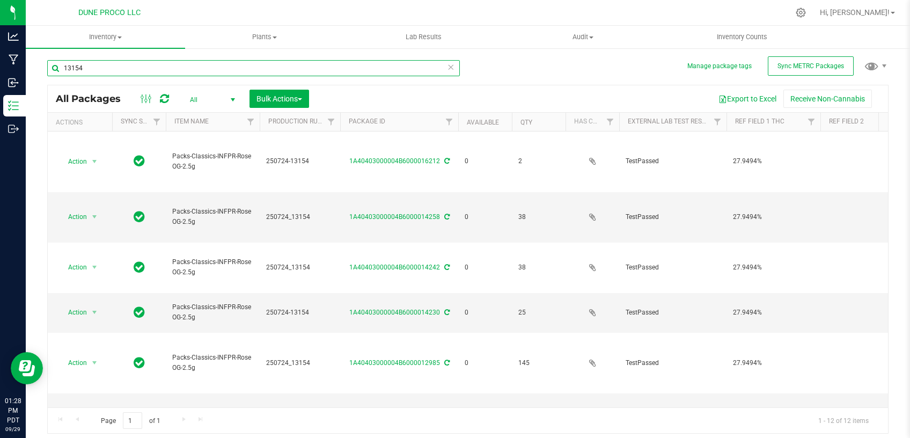
click at [84, 71] on input "13154" at bounding box center [253, 68] width 413 height 16
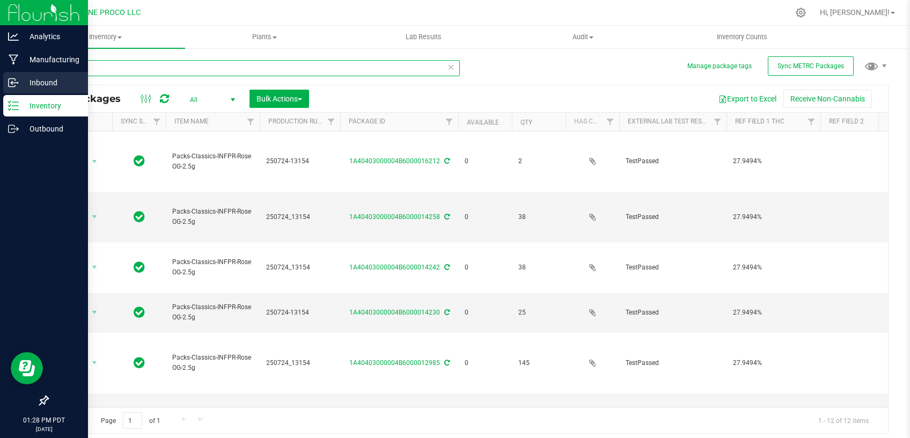
drag, startPoint x: 115, startPoint y: 69, endPoint x: 2, endPoint y: 76, distance: 113.5
click at [47, 76] on input "13154" at bounding box center [253, 68] width 413 height 16
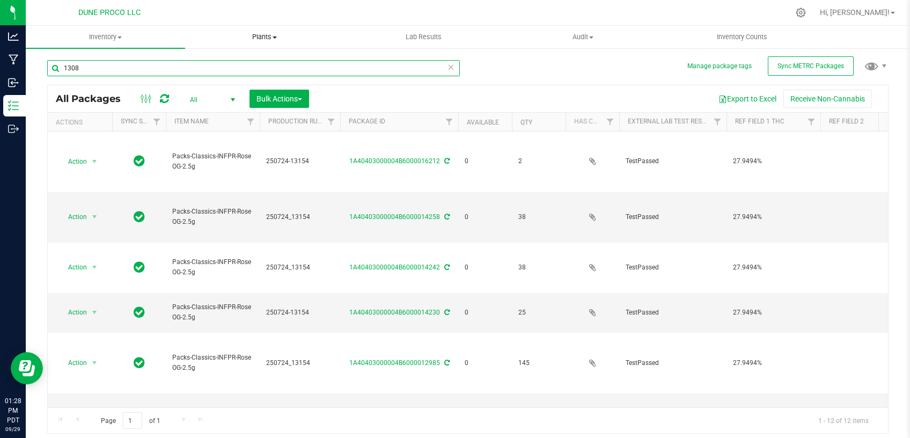
type input "13085"
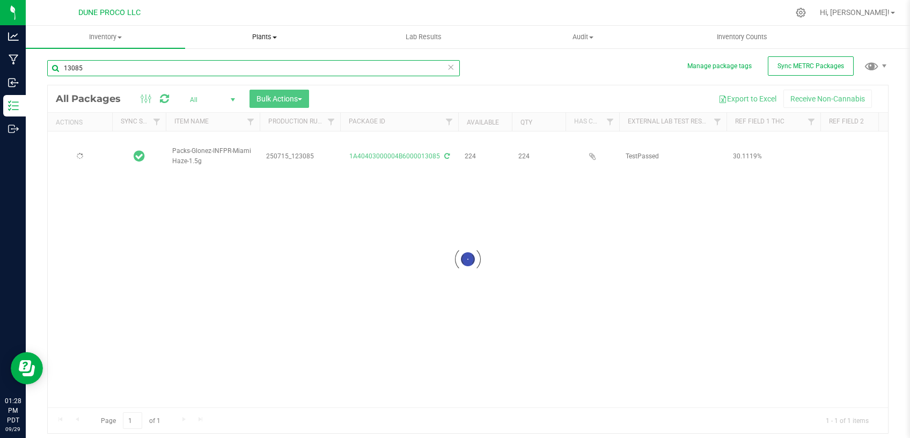
type input "[DATE]"
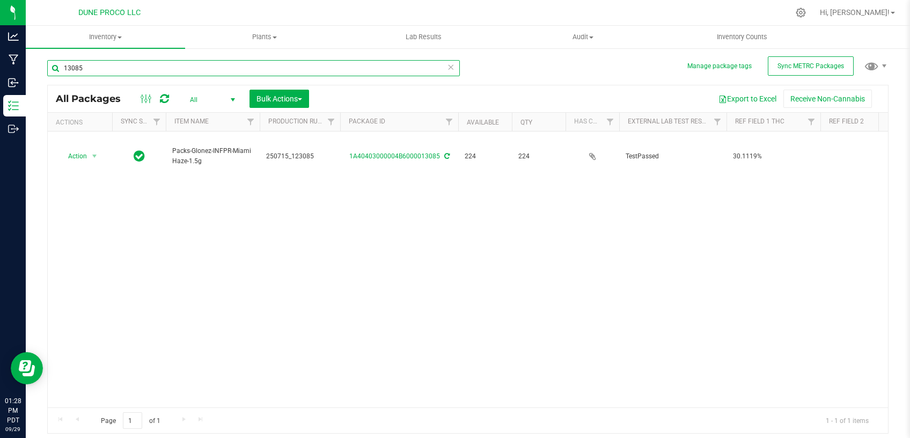
type input "13085"
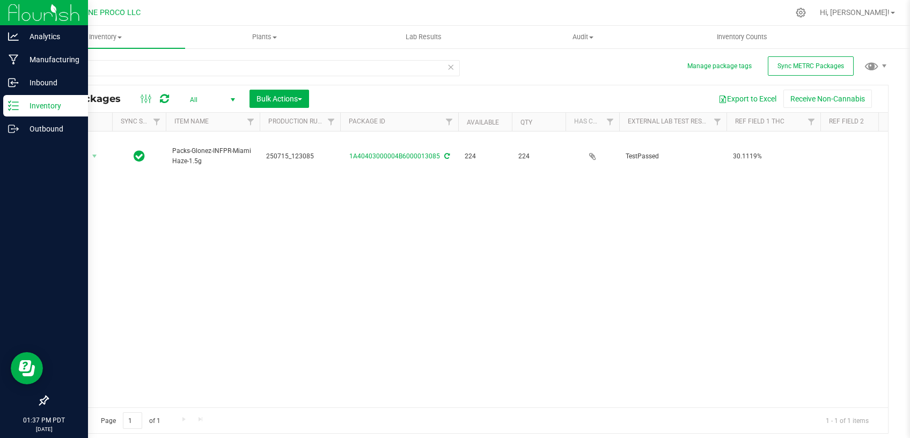
click at [25, 110] on p "Inventory" at bounding box center [51, 105] width 64 height 13
